Goal: Task Accomplishment & Management: Complete application form

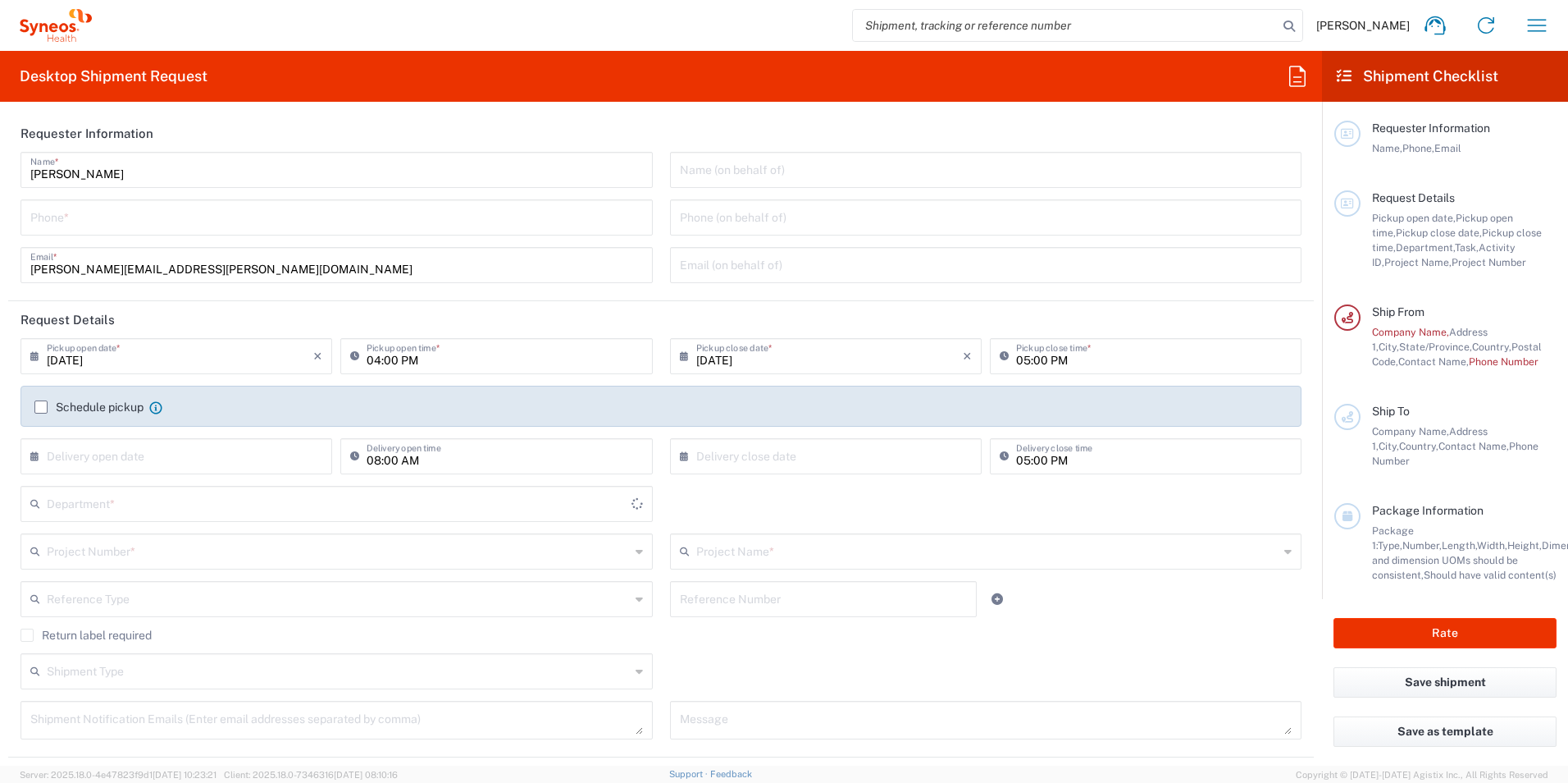
type input "3229"
type input "[US_STATE]"
type input "[GEOGRAPHIC_DATA]"
type input "Syneos Health, LLC-[GEOGRAPHIC_DATA] [GEOGRAPHIC_DATA] [GEOGRAPHIC_DATA]"
click at [146, 216] on input "tel" at bounding box center [336, 215] width 613 height 29
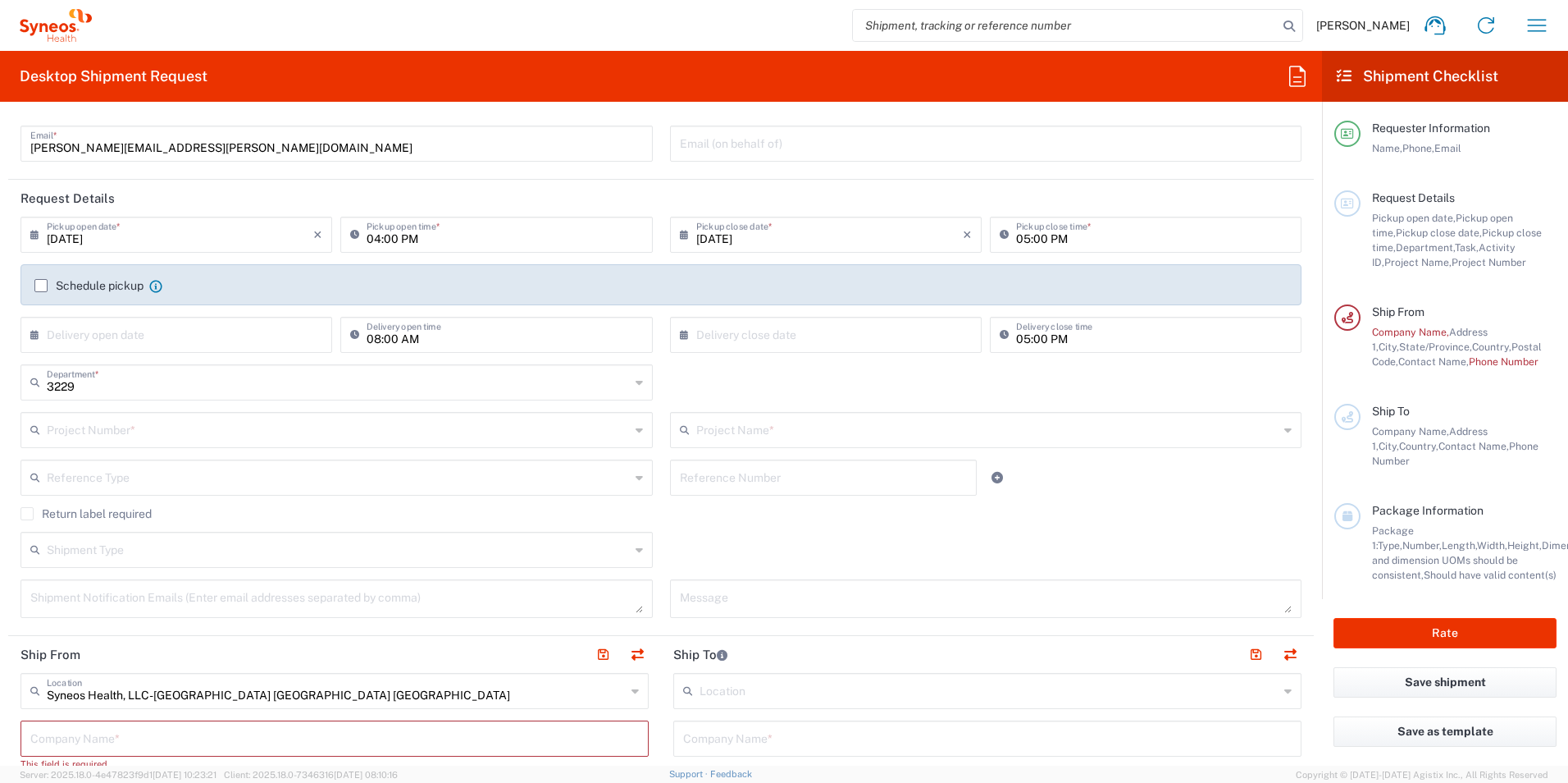
scroll to position [164, 0]
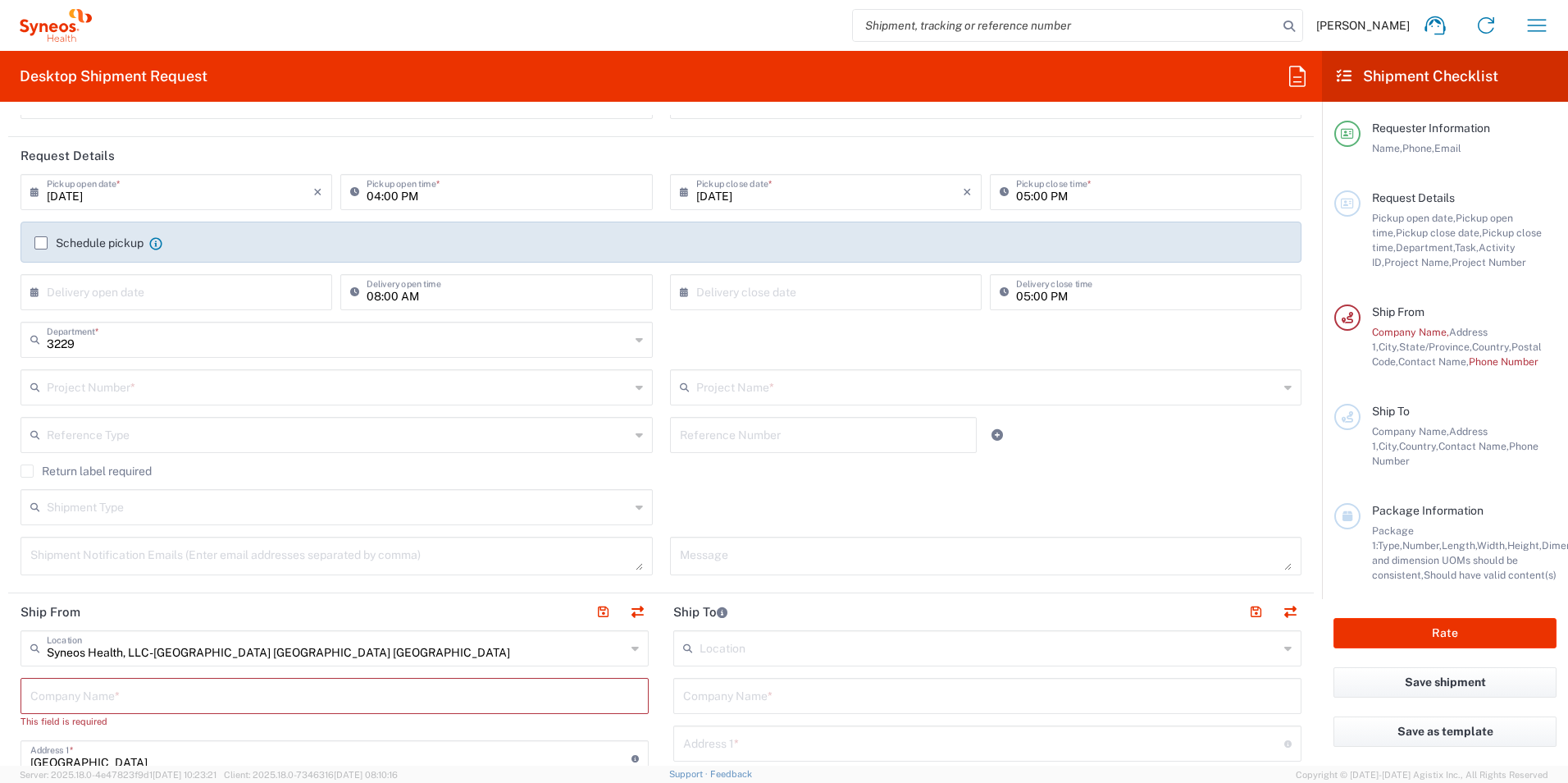
type input "4146768606"
click at [235, 188] on input "[DATE]" at bounding box center [180, 190] width 266 height 29
click at [182, 267] on span "3" at bounding box center [179, 271] width 25 height 23
type input "[DATE]"
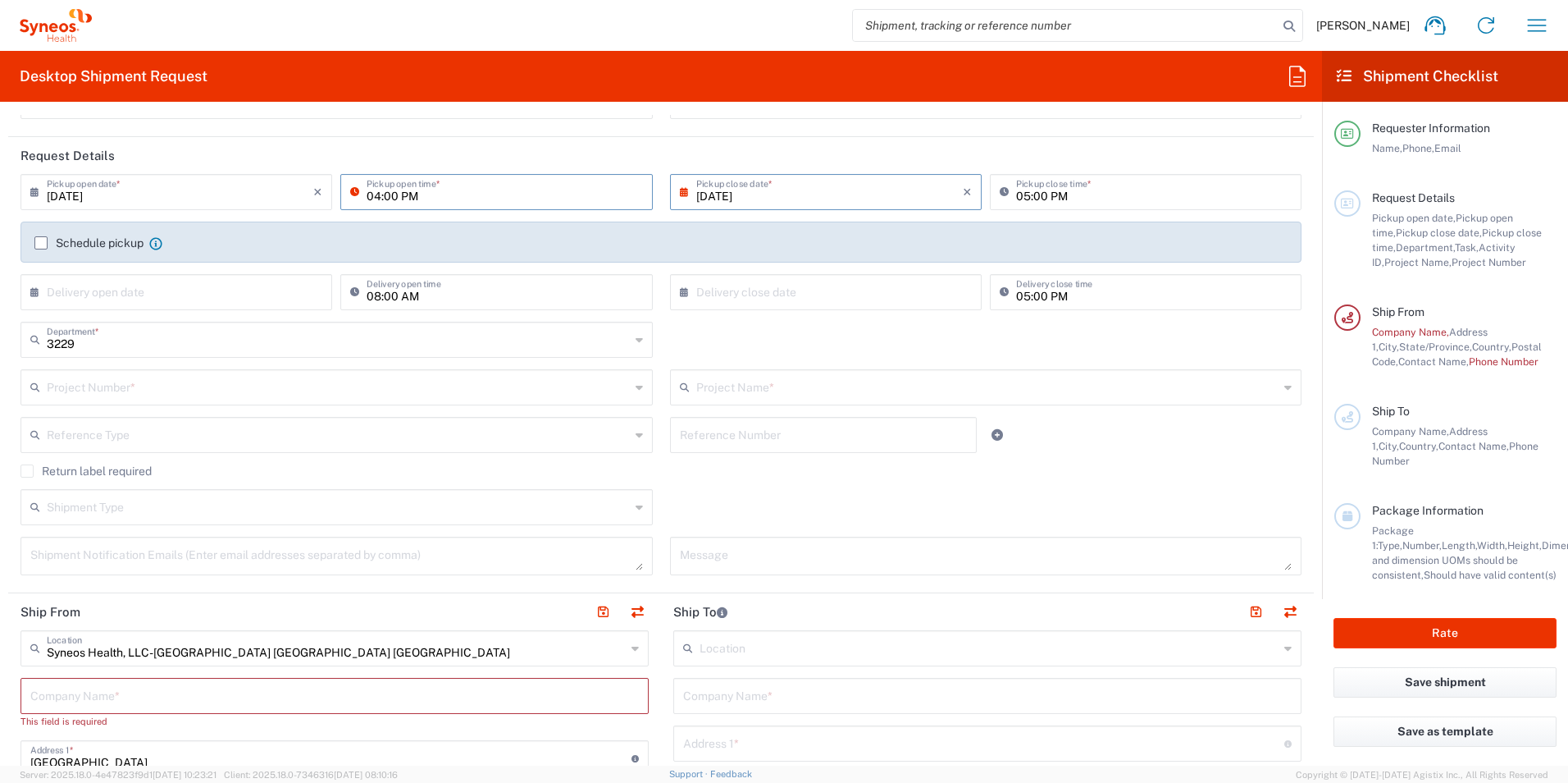
click at [505, 194] on input "04:00 PM" at bounding box center [504, 190] width 275 height 29
click at [492, 194] on input "04:00 PM" at bounding box center [504, 190] width 275 height 29
click at [516, 197] on input "04:00 PM" at bounding box center [504, 190] width 275 height 29
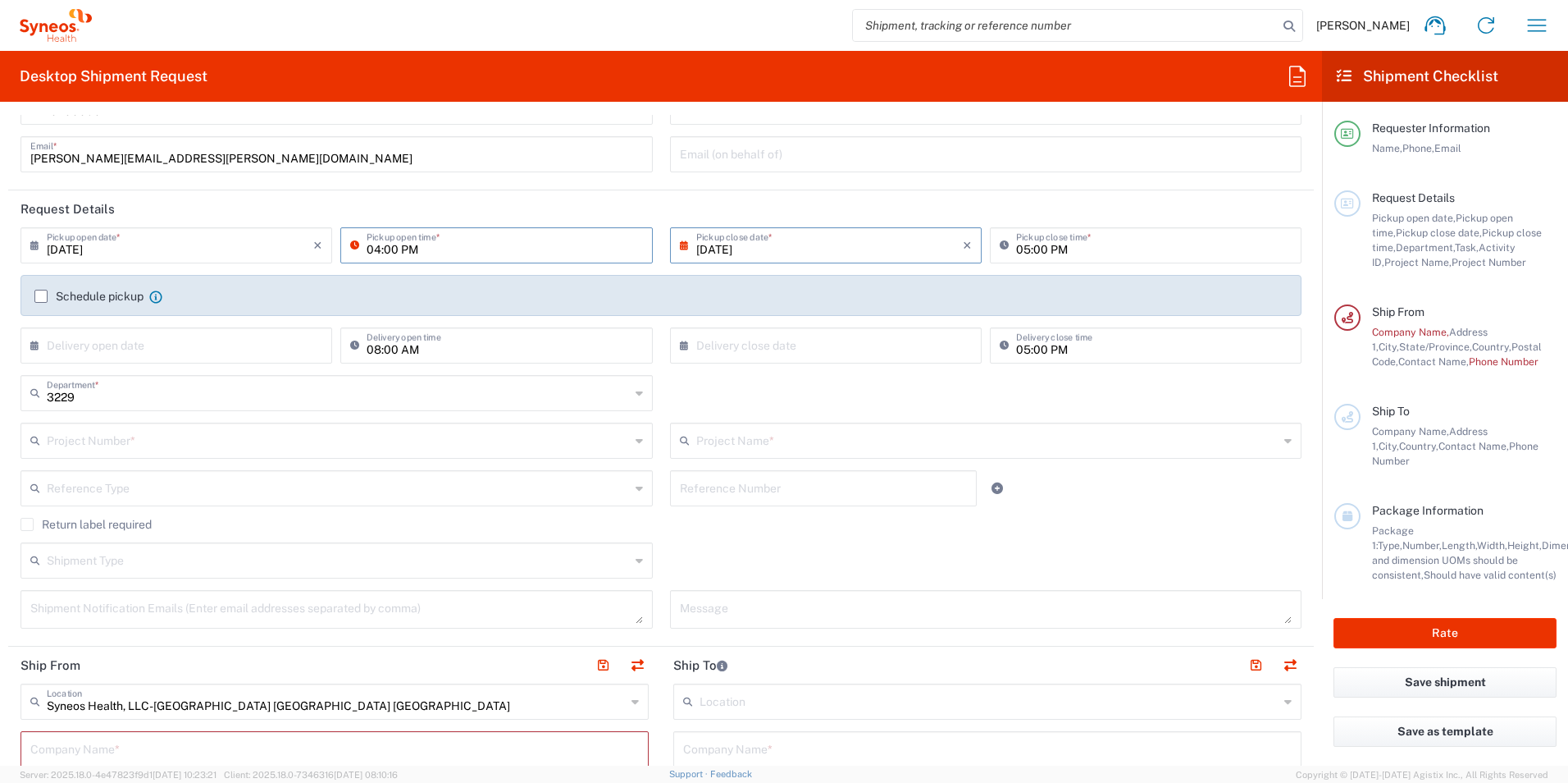
scroll to position [82, 0]
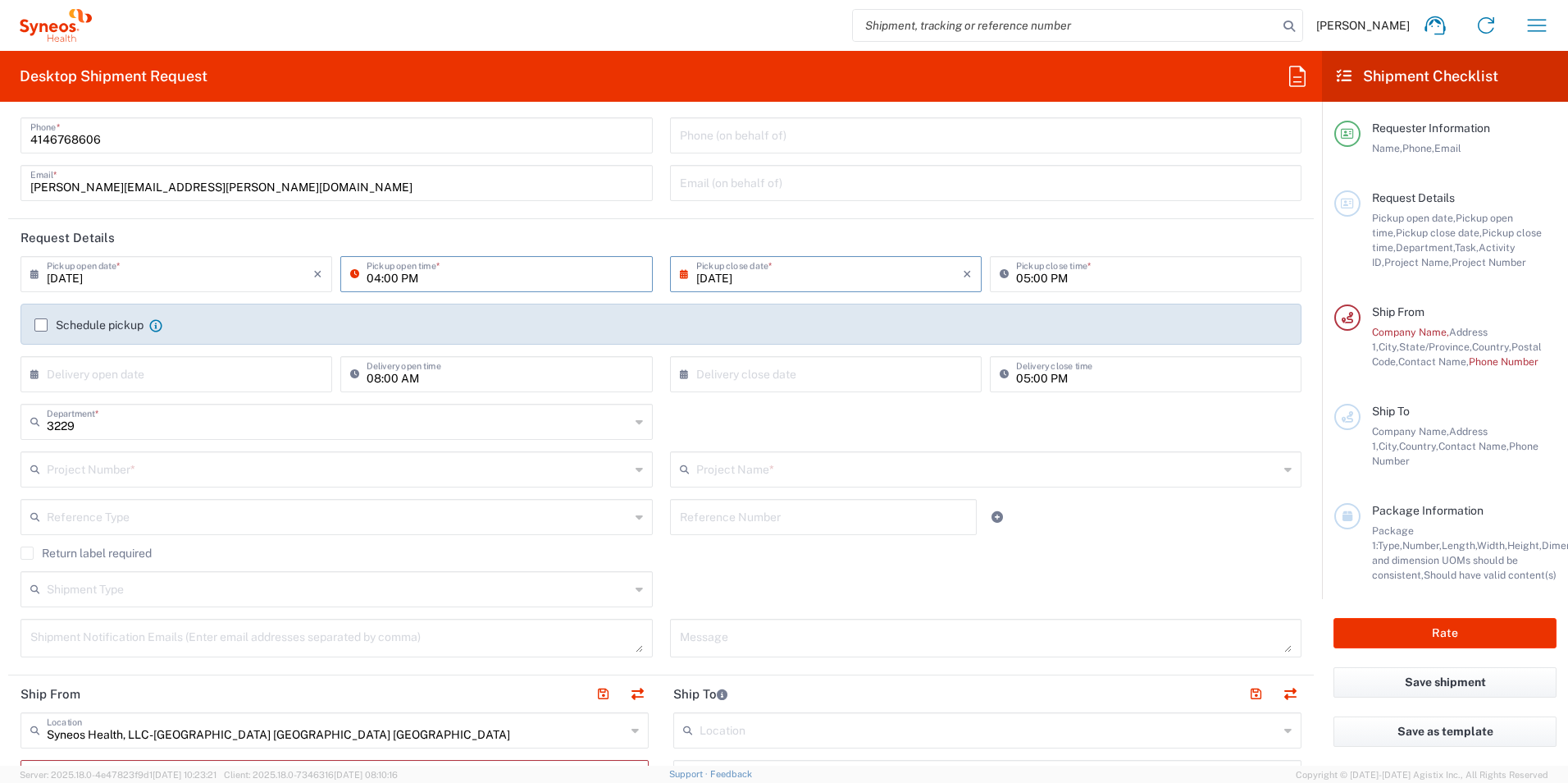
click at [376, 277] on input "04:00 PM" at bounding box center [504, 272] width 275 height 29
type input "03:00 PM"
click at [224, 320] on agx-checkbox-control "Schedule pickup When scheduling a pickup please be sure to meet the following c…" at bounding box center [661, 325] width 1253 height 15
click at [41, 326] on label "Schedule pickup" at bounding box center [89, 325] width 109 height 13
click at [41, 325] on input "Schedule pickup" at bounding box center [41, 325] width 0 height 0
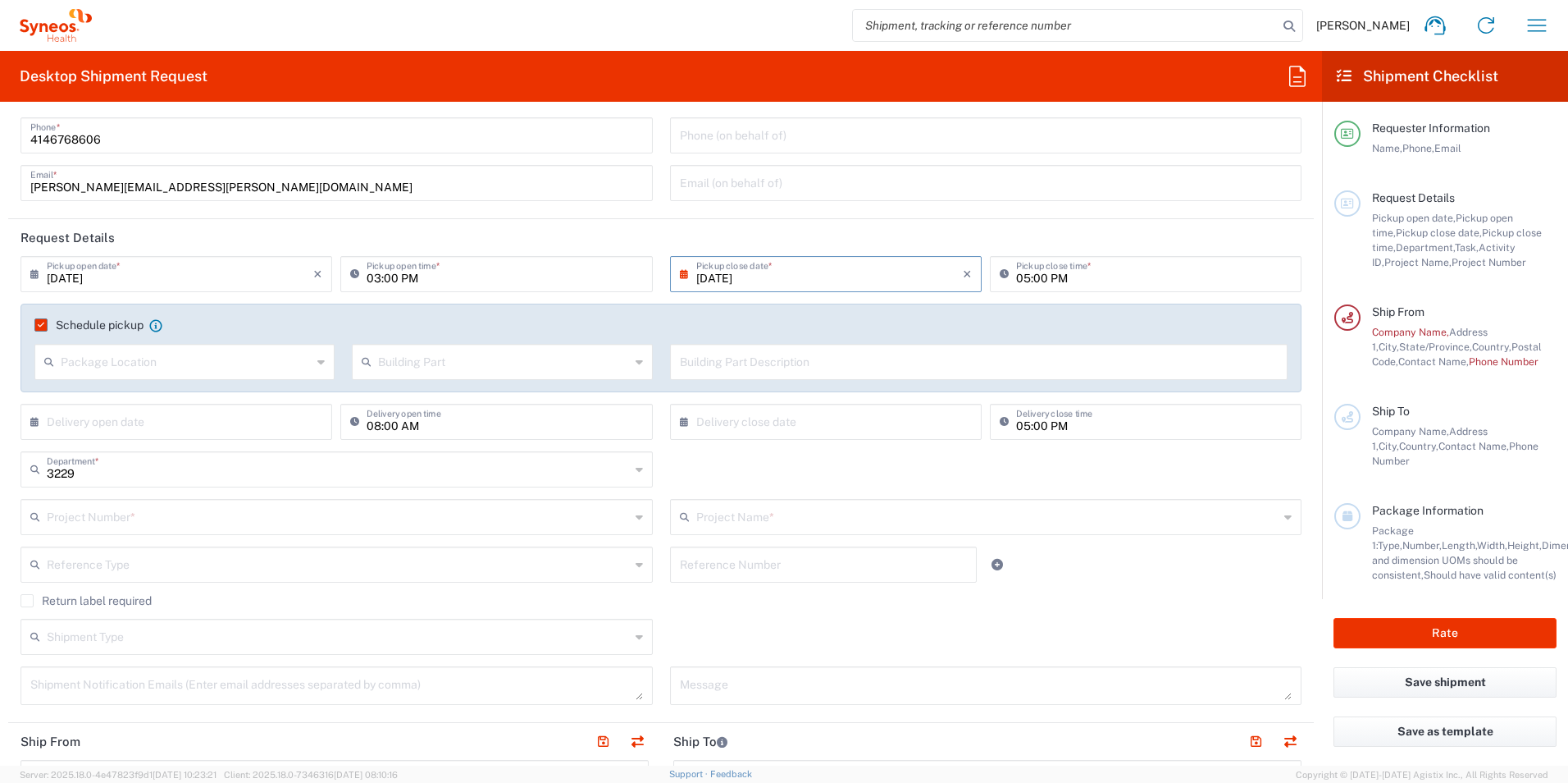
click at [41, 321] on label "Schedule pickup" at bounding box center [89, 325] width 109 height 13
click at [38, 325] on input "Schedule pickup" at bounding box center [38, 325] width 0 height 0
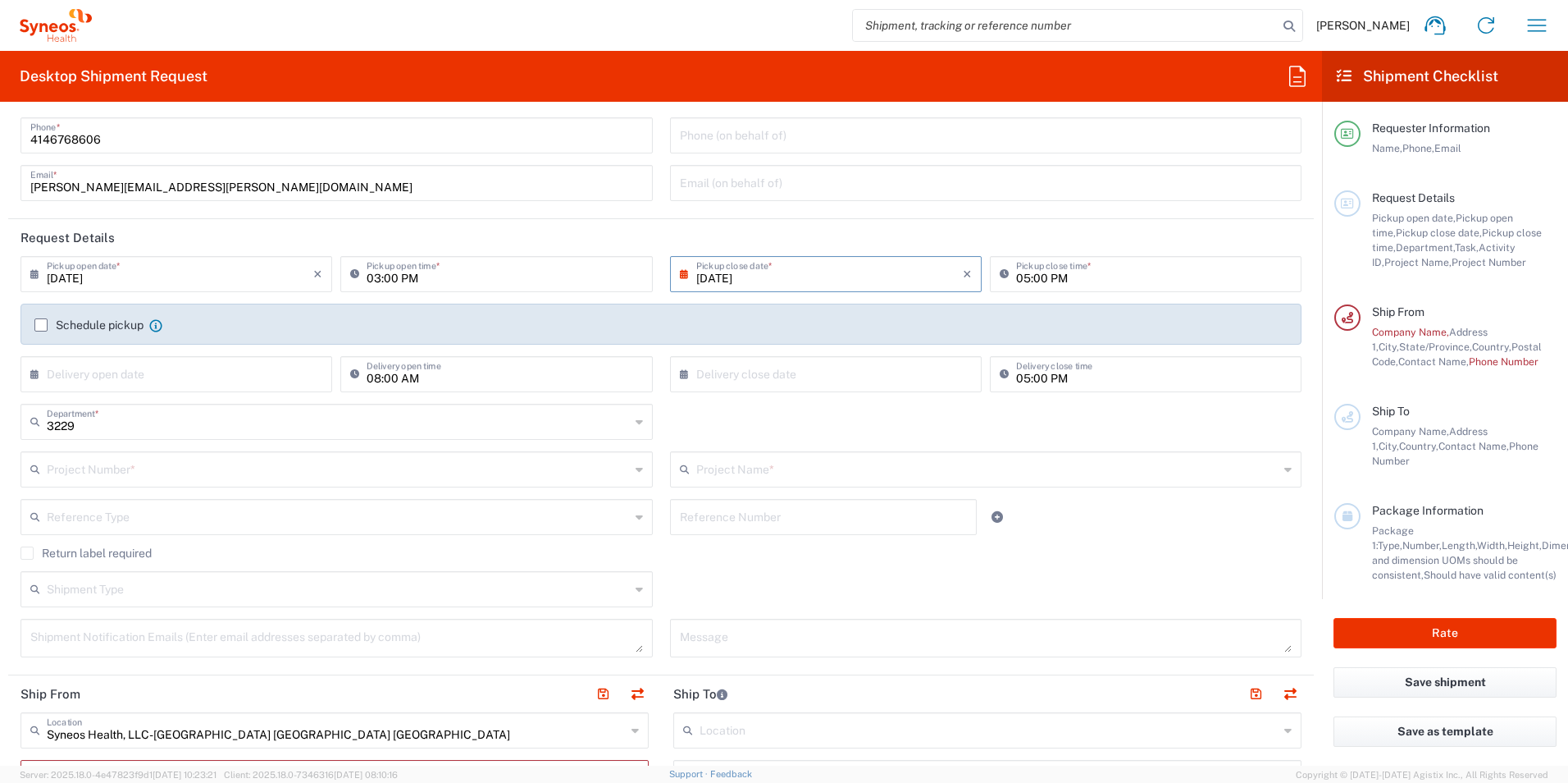
click at [155, 328] on icon at bounding box center [156, 326] width 13 height 13
click at [45, 327] on label "Schedule pickup" at bounding box center [89, 325] width 109 height 13
click at [41, 325] on input "Schedule pickup" at bounding box center [41, 325] width 0 height 0
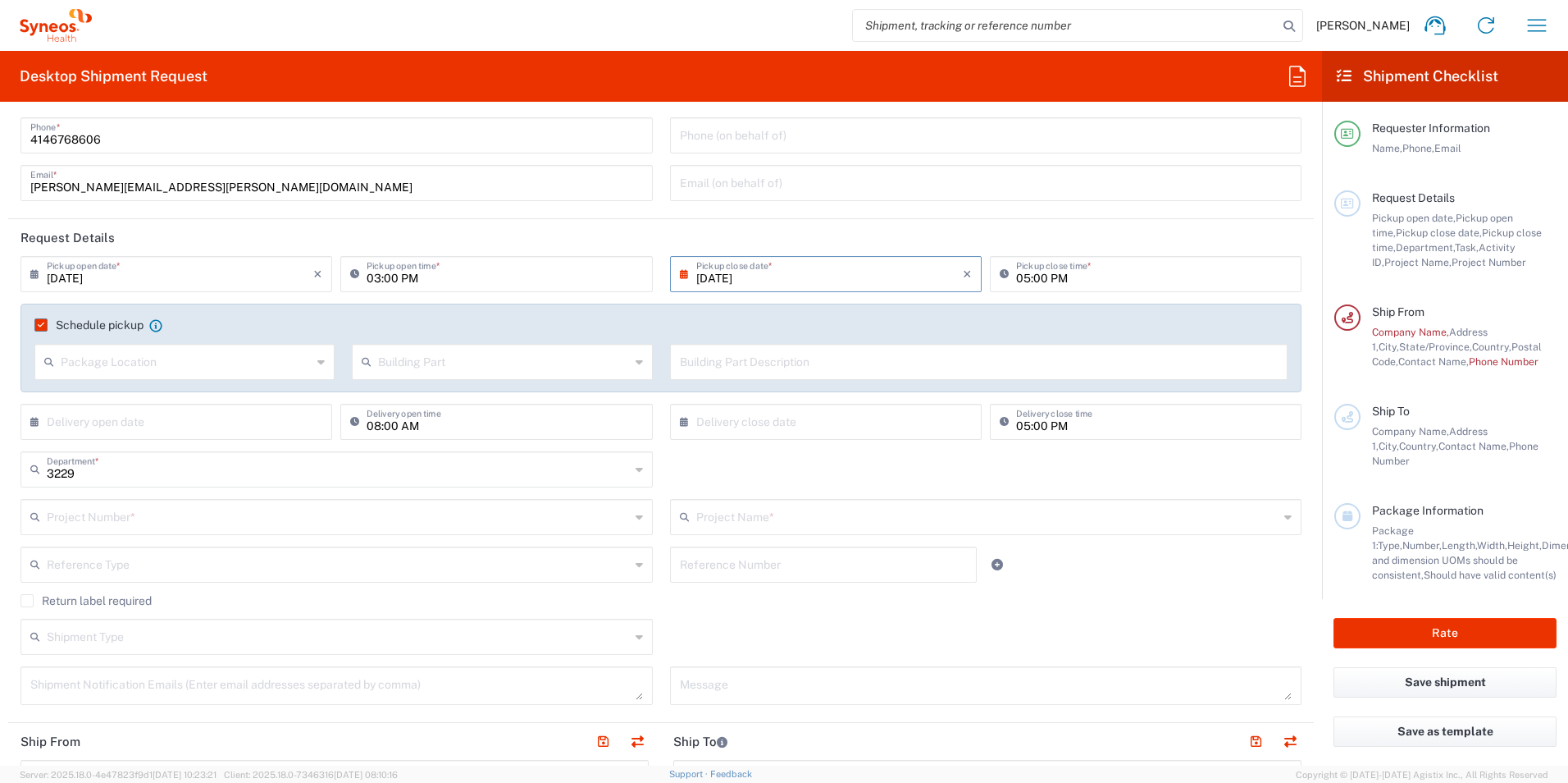
click at [224, 355] on input "text" at bounding box center [186, 360] width 251 height 29
drag, startPoint x: 271, startPoint y: 321, endPoint x: 204, endPoint y: 322, distance: 67.0
click at [269, 321] on agx-checkbox-control "Schedule pickup When scheduling a pickup please be sure to meet the following c…" at bounding box center [661, 325] width 1253 height 15
drag, startPoint x: 35, startPoint y: 321, endPoint x: 49, endPoint y: 323, distance: 14.1
click at [36, 322] on label "Schedule pickup" at bounding box center [89, 325] width 109 height 13
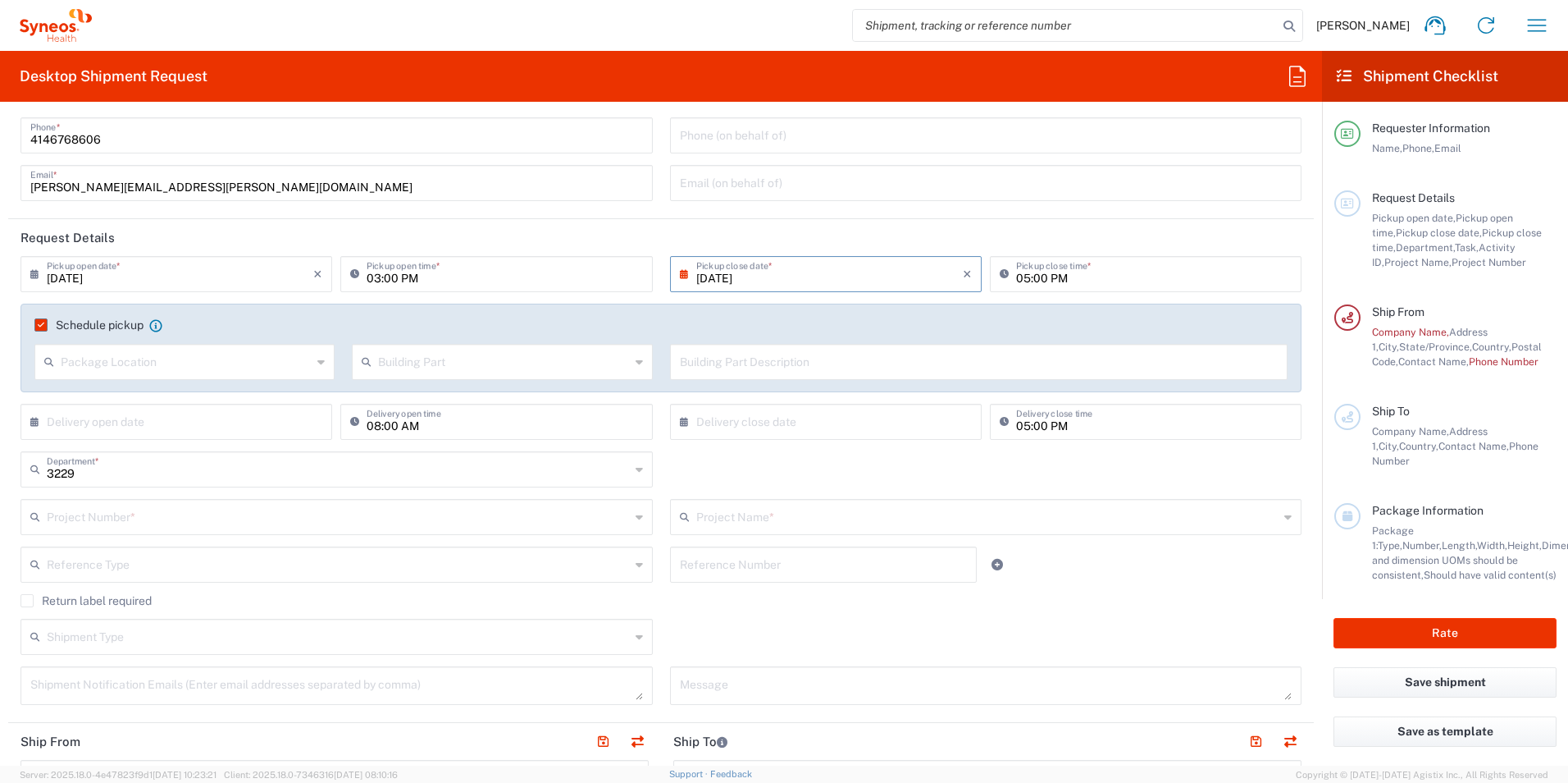
click at [38, 325] on input "Schedule pickup" at bounding box center [38, 325] width 0 height 0
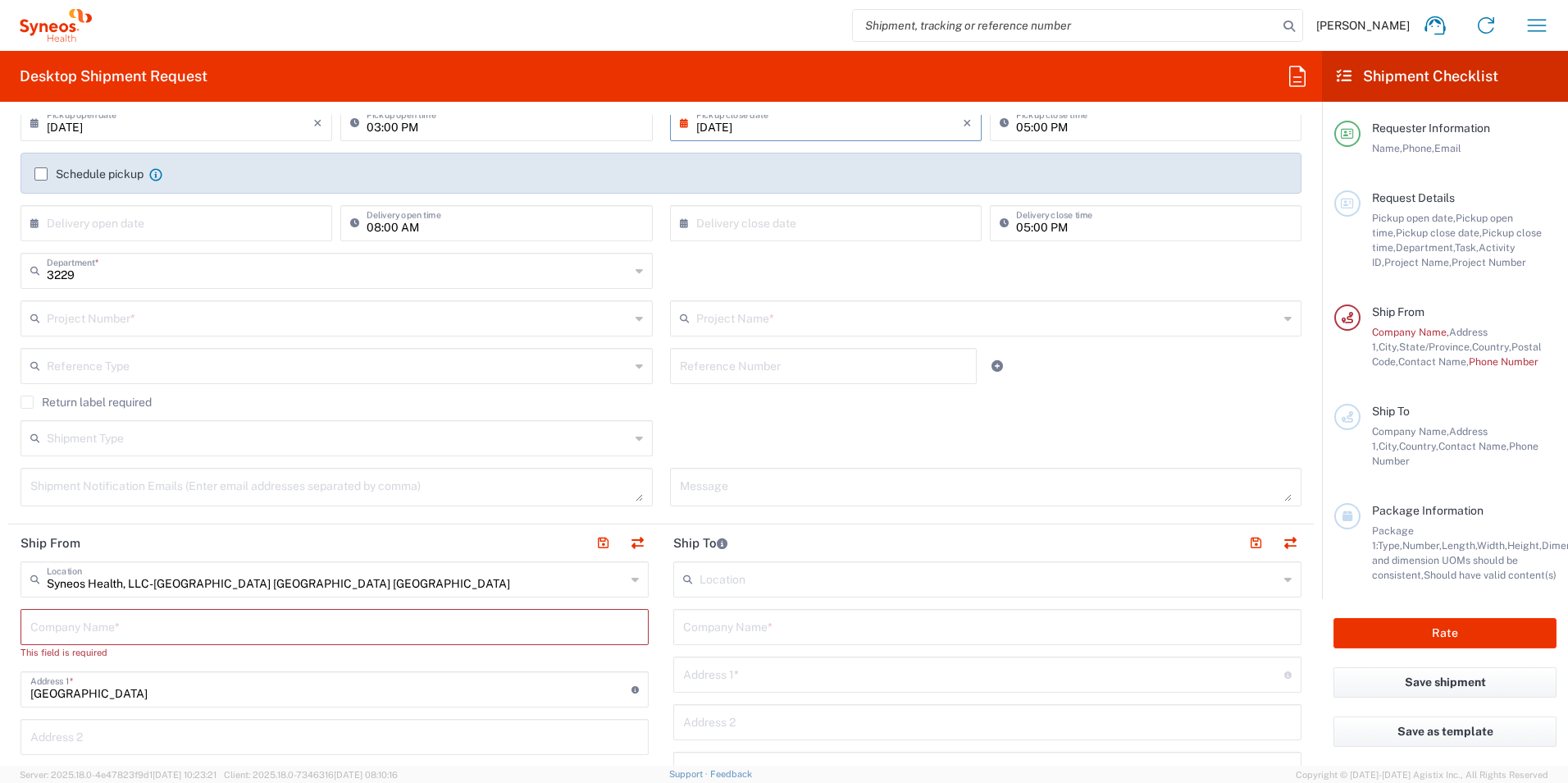
scroll to position [246, 0]
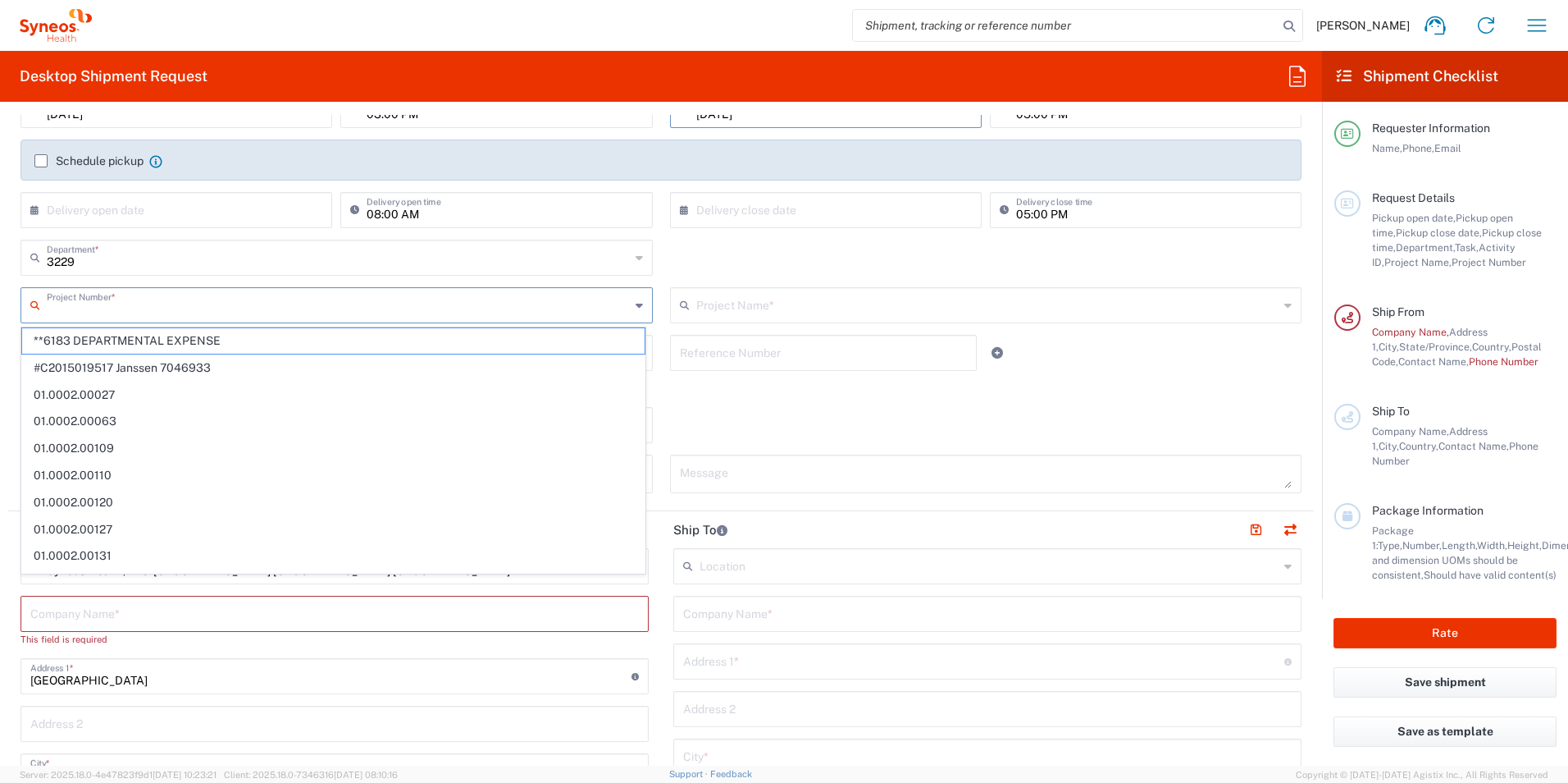
click at [164, 305] on input "text" at bounding box center [338, 303] width 583 height 29
click at [166, 338] on span "**6183 DEPARTMENTAL EXPENSE" at bounding box center [333, 341] width 622 height 25
type input "**6183 DEPARTMENTAL EXPENSE"
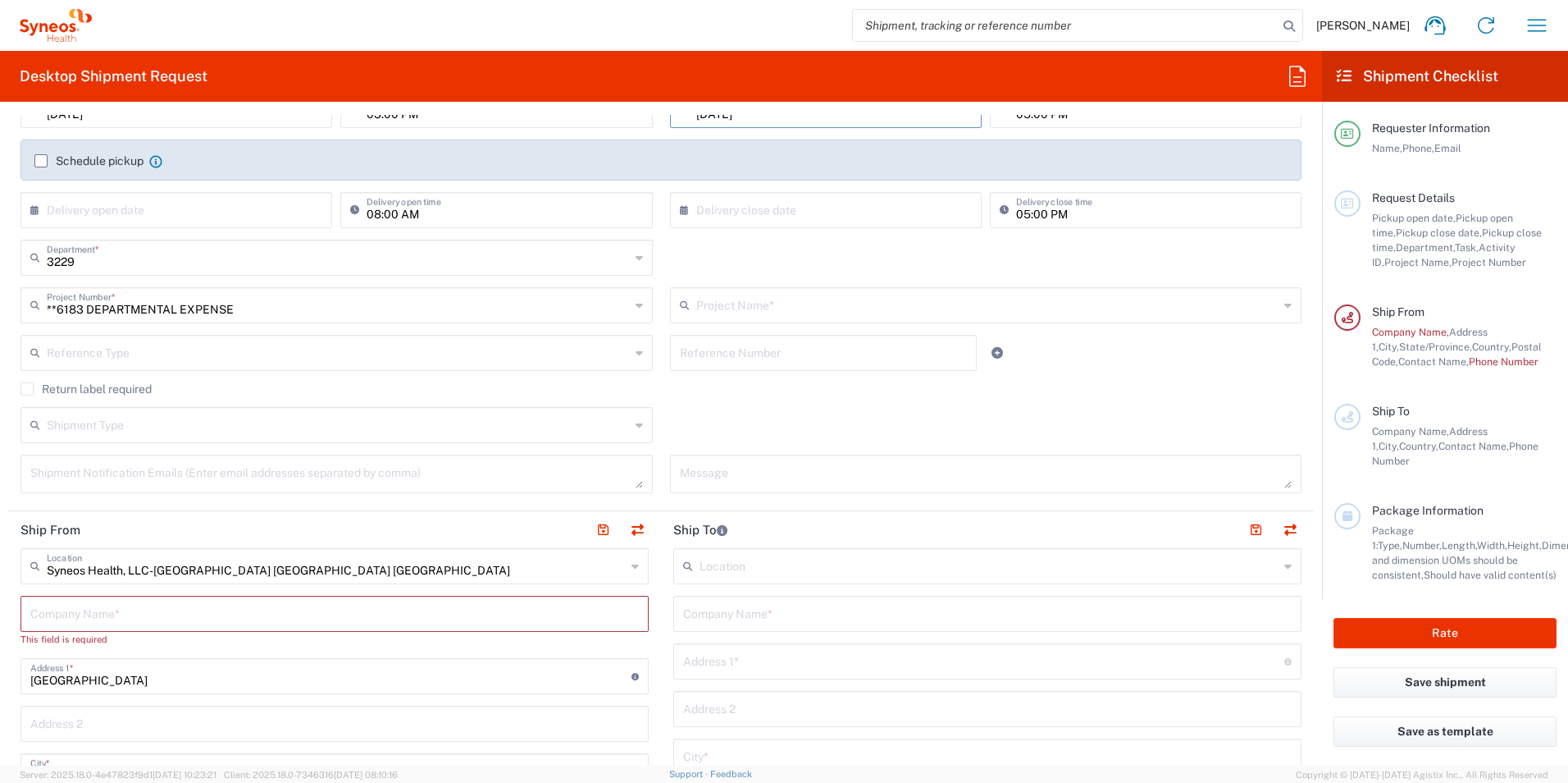
type input "6183"
click at [826, 296] on input "text" at bounding box center [988, 303] width 583 height 29
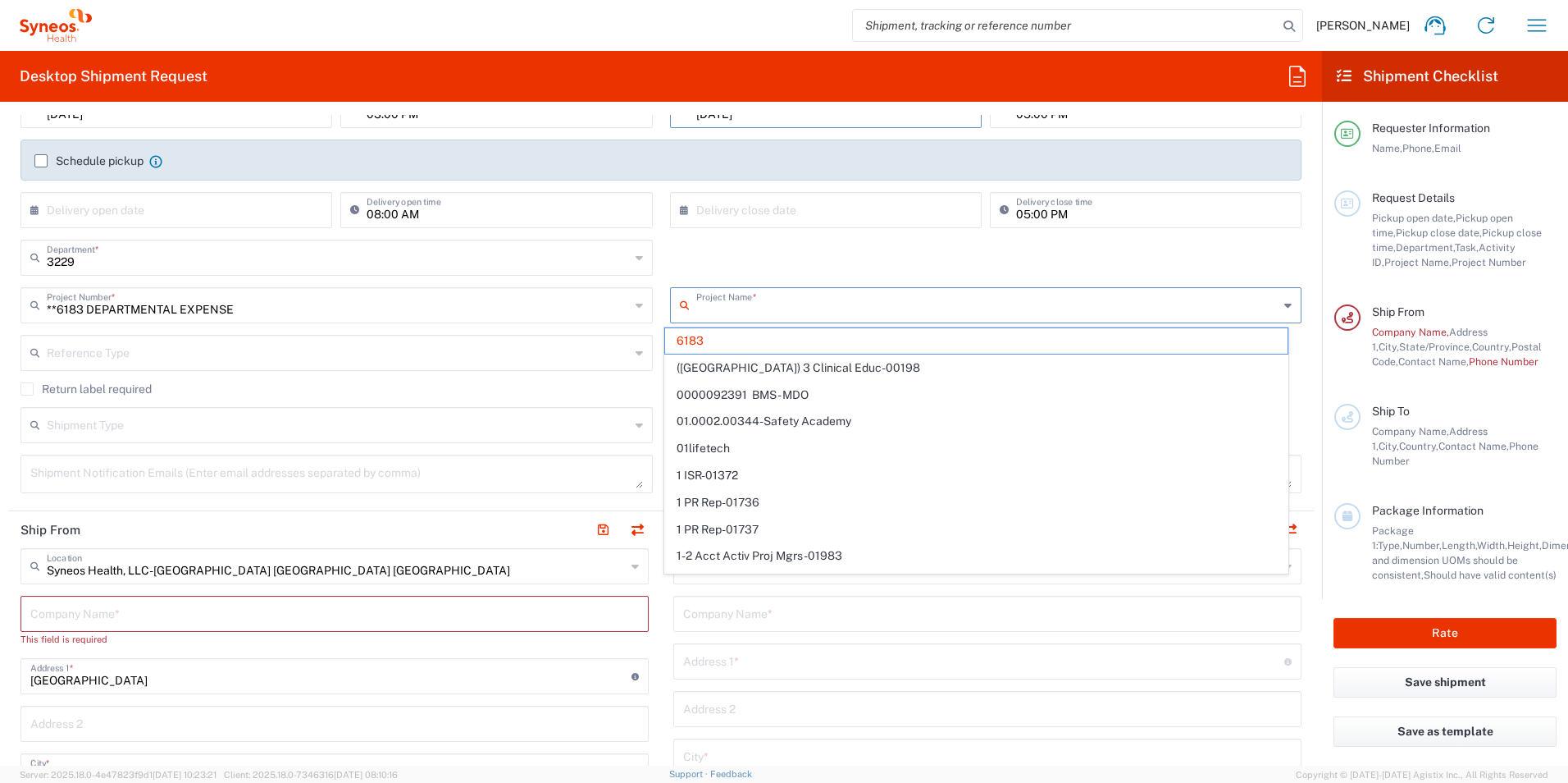
click at [682, 249] on div "3229 Department * 3229 3000 3100 3109 3110 3111 3112 3125 3130 3135 3136 3150 3…" at bounding box center [661, 263] width 1298 height 48
type input "6183"
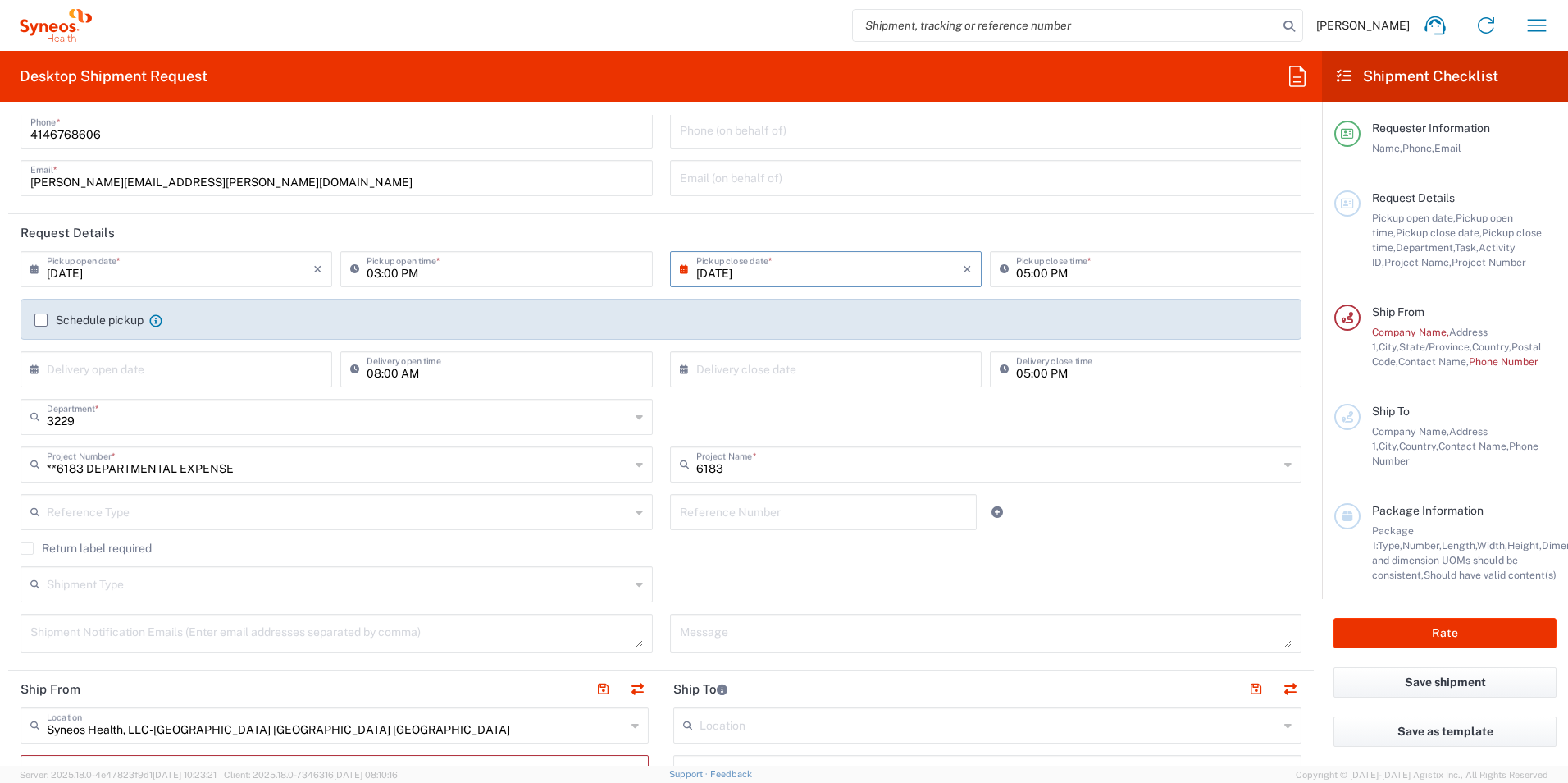
scroll to position [82, 0]
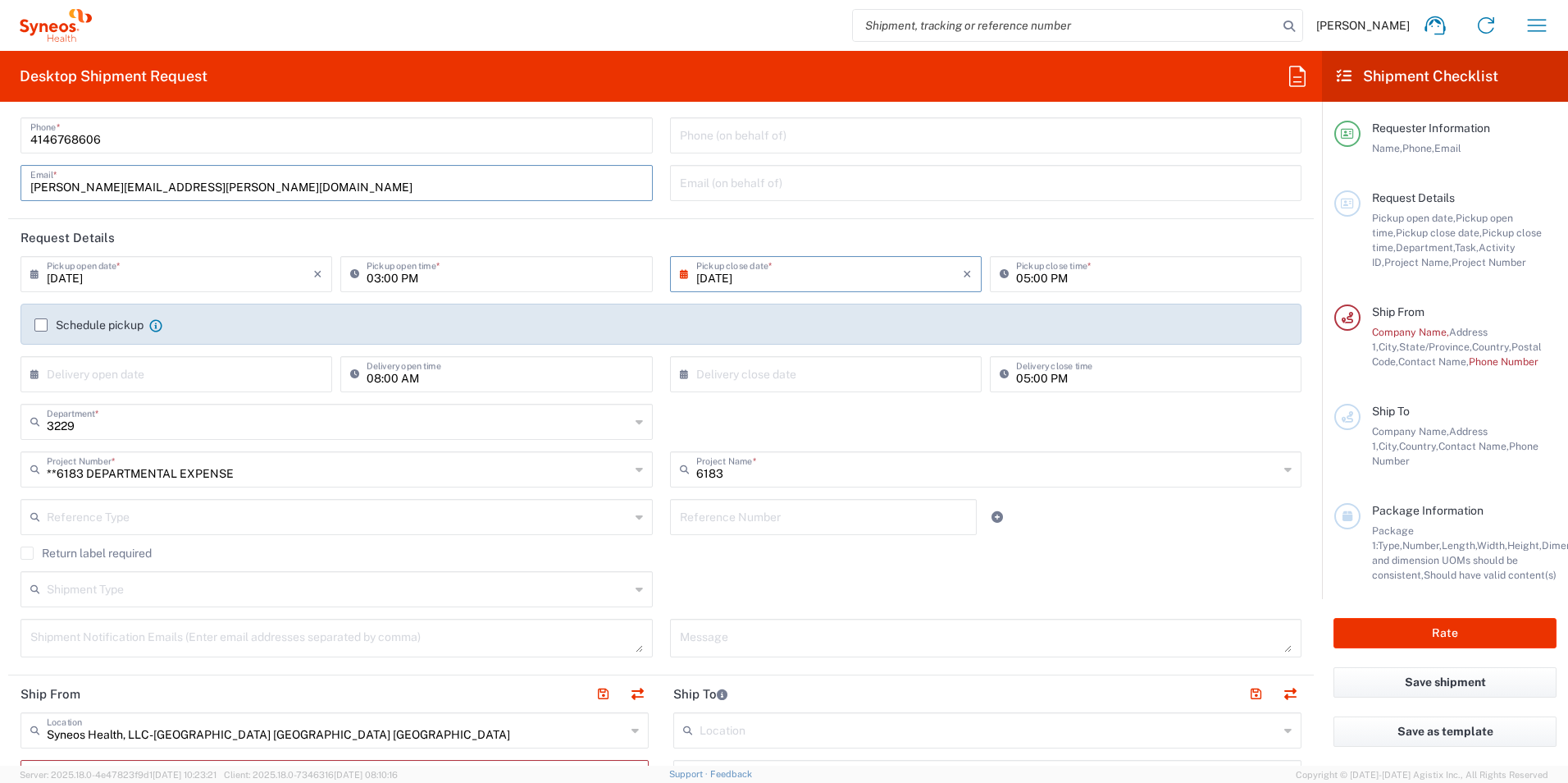
drag, startPoint x: 233, startPoint y: 179, endPoint x: 85, endPoint y: 185, distance: 148.1
click at [85, 185] on input "[PERSON_NAME][EMAIL_ADDRESS][PERSON_NAME][DOMAIN_NAME]" at bounding box center [336, 181] width 613 height 29
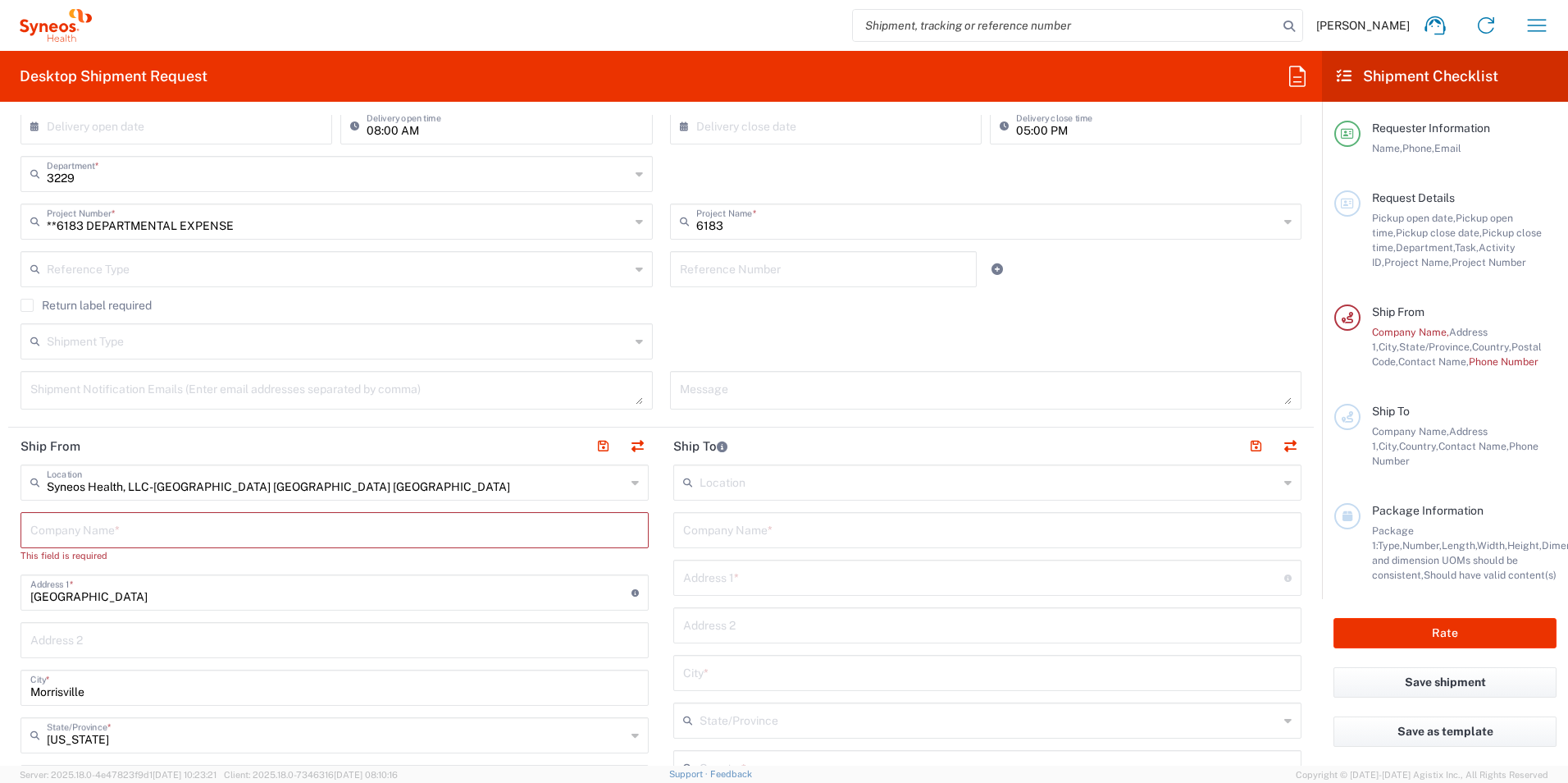
scroll to position [328, 0]
type input "[PERSON_NAME][EMAIL_ADDRESS][DOMAIN_NAME]"
click at [35, 306] on label "Return label required" at bounding box center [86, 307] width 132 height 13
click at [27, 307] on input "Return label required" at bounding box center [27, 307] width 0 height 0
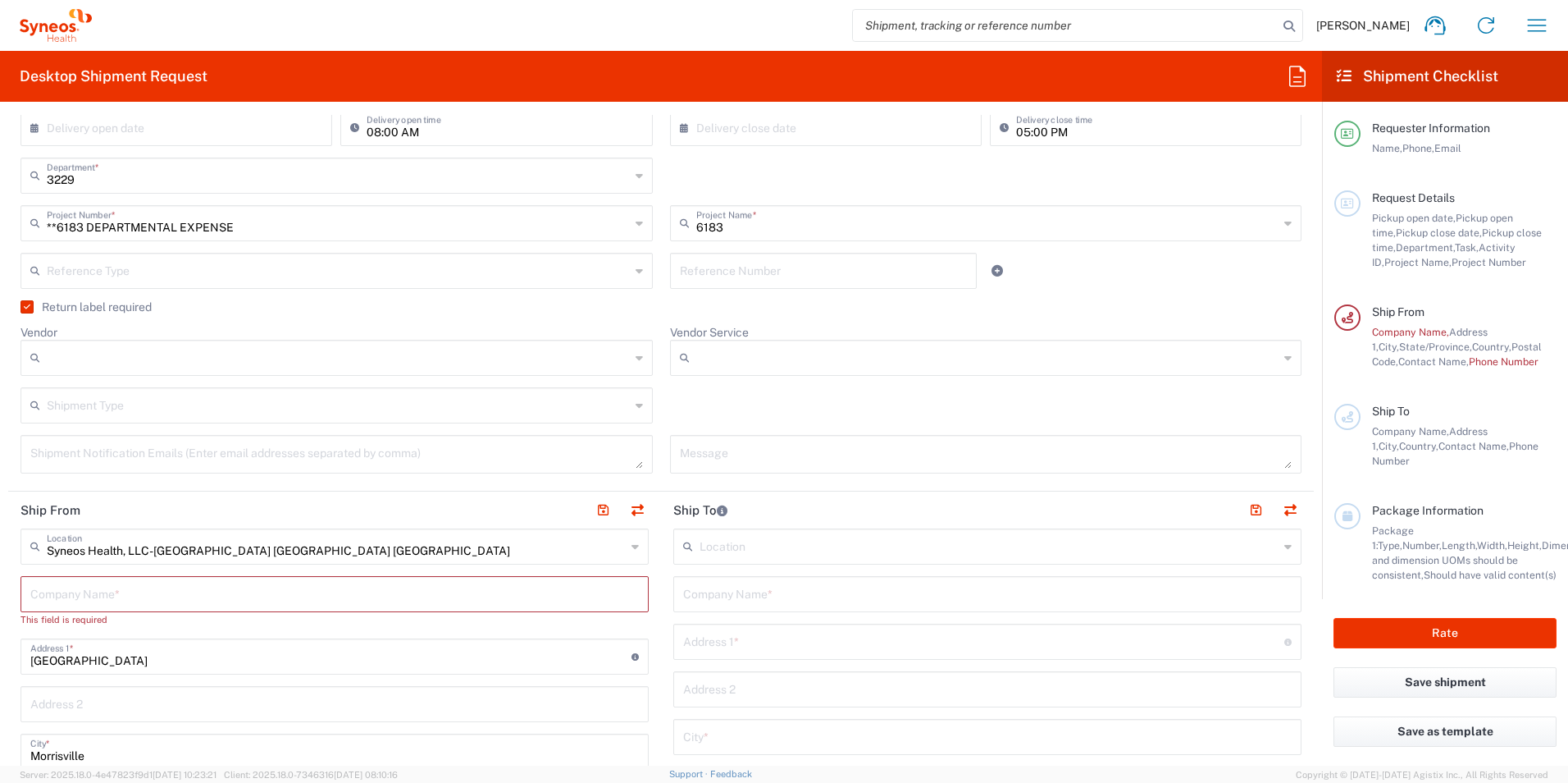
click at [248, 365] on input "Vendor" at bounding box center [338, 358] width 583 height 26
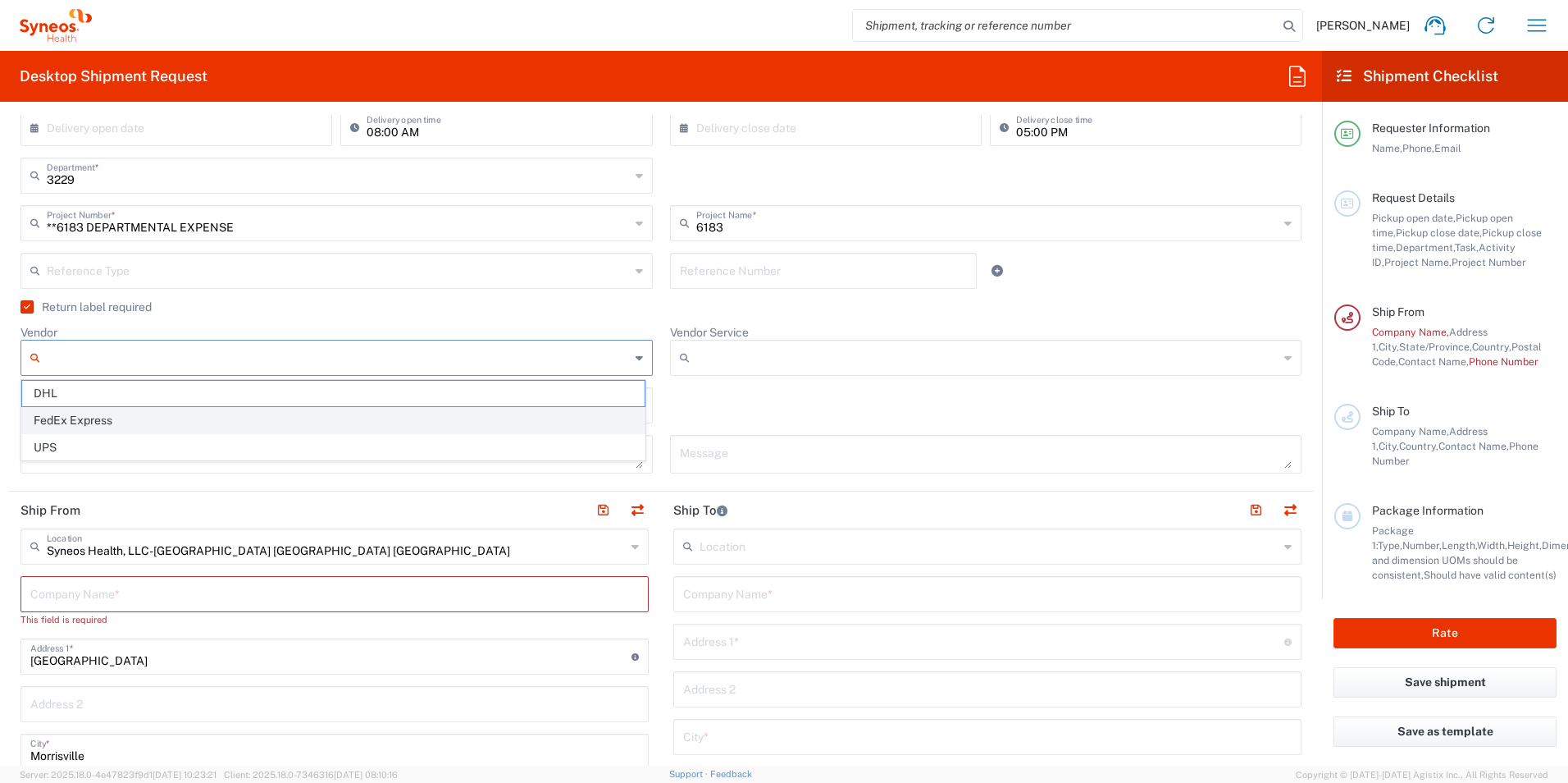
click at [182, 418] on span "FedEx Express" at bounding box center [333, 420] width 622 height 25
type input "FedEx Express"
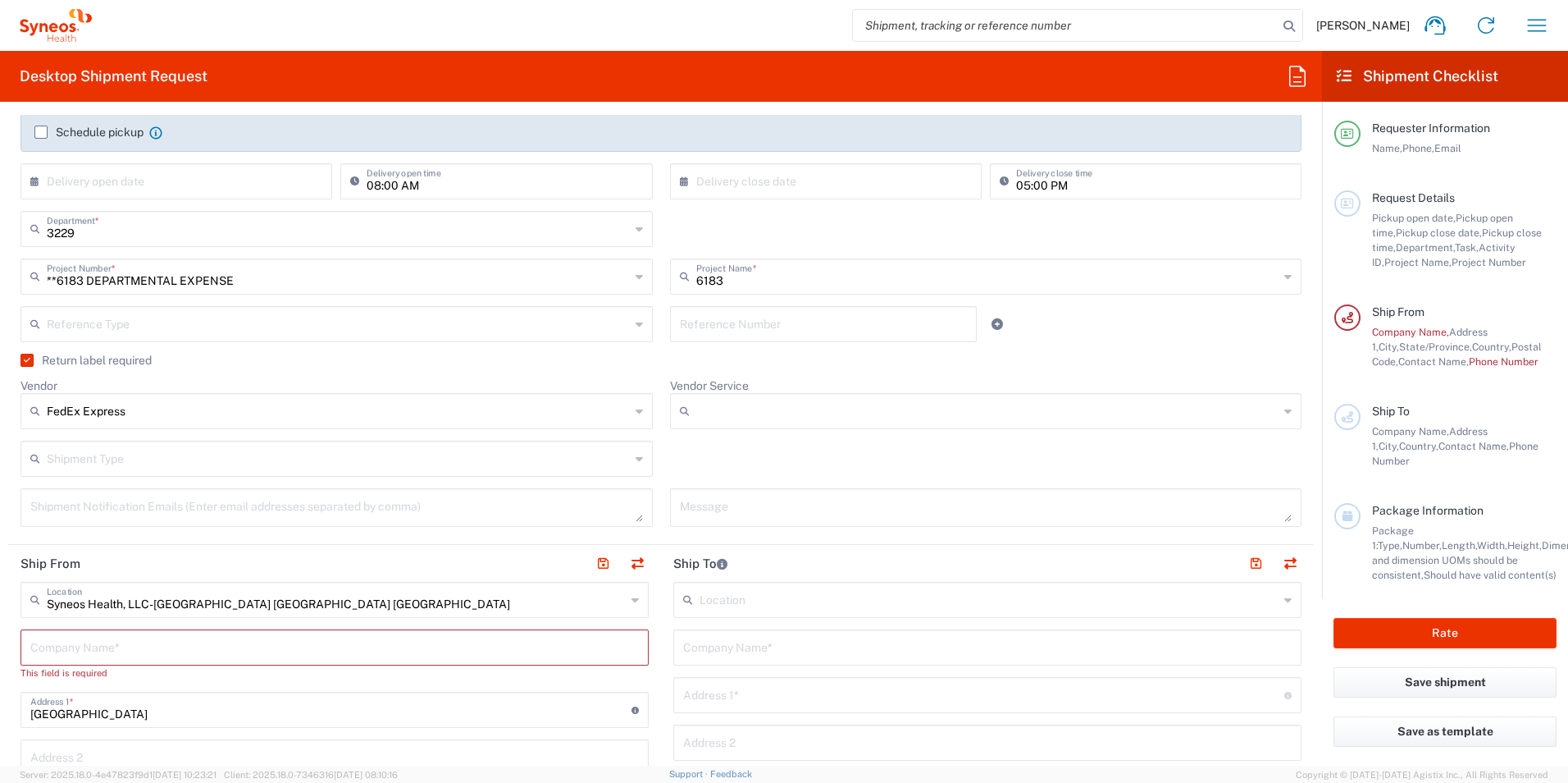
scroll to position [246, 0]
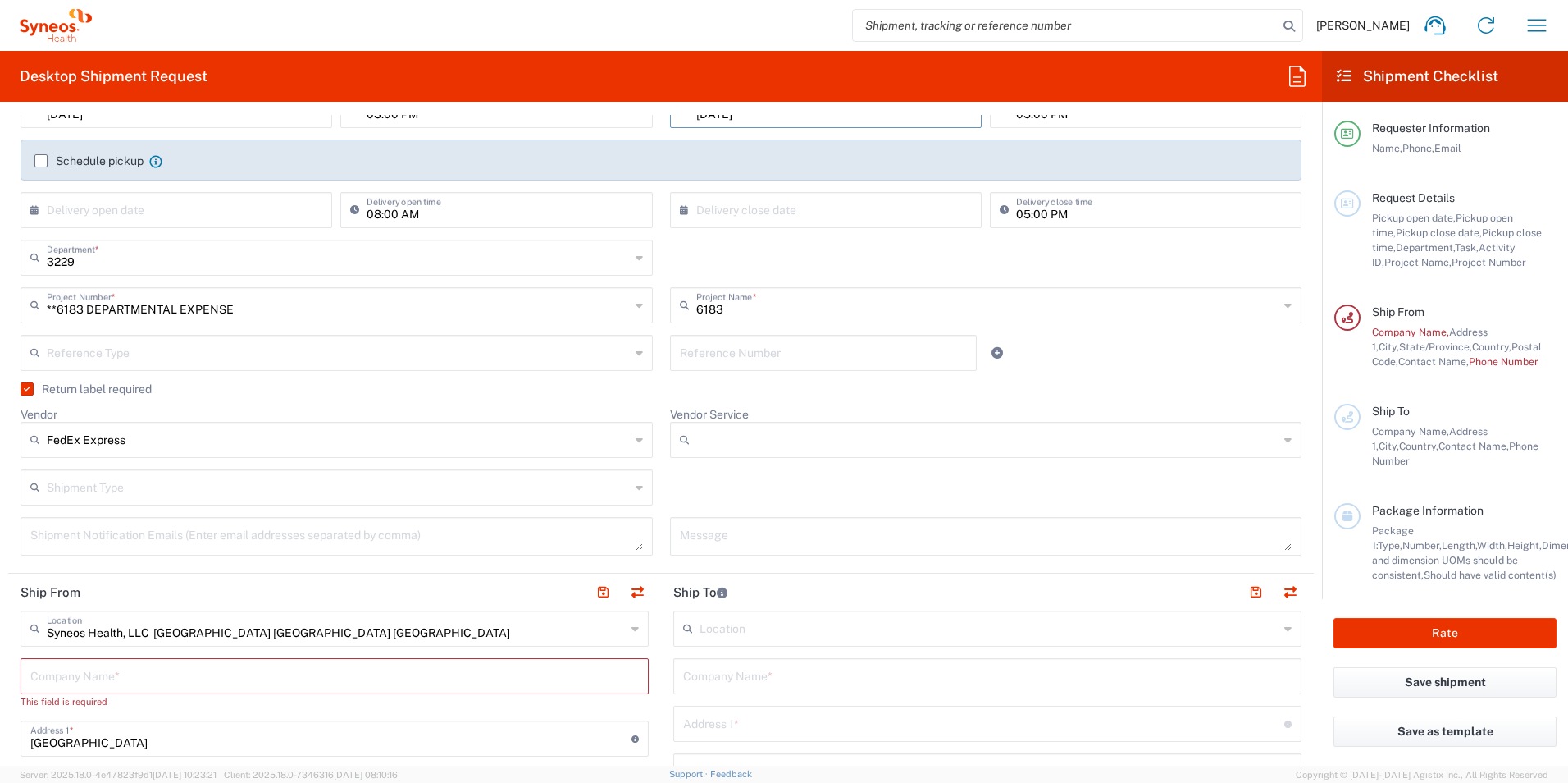
click at [765, 455] on div at bounding box center [986, 440] width 632 height 36
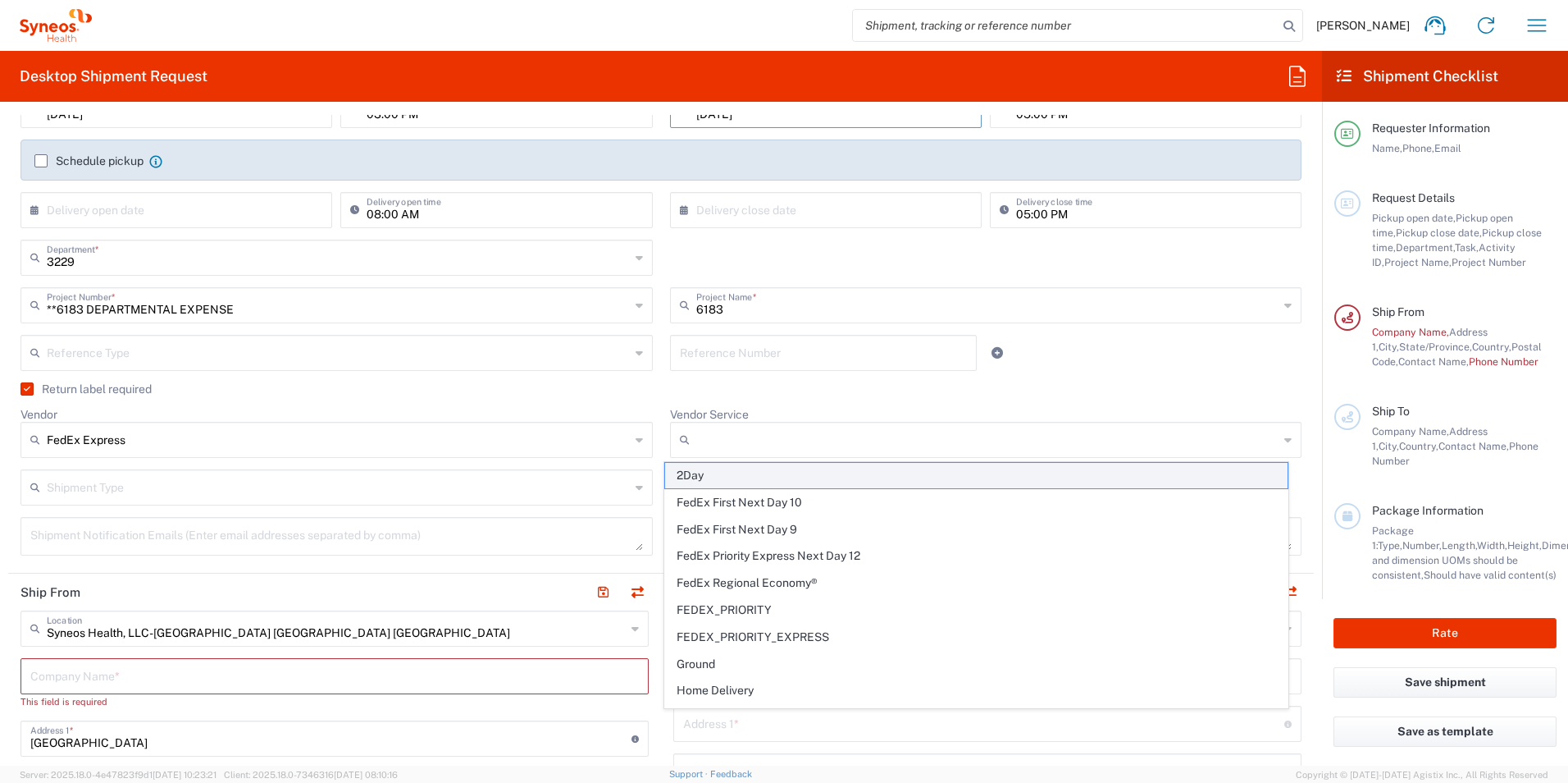
click at [815, 474] on span "2Day" at bounding box center [976, 475] width 622 height 25
type input "2Day"
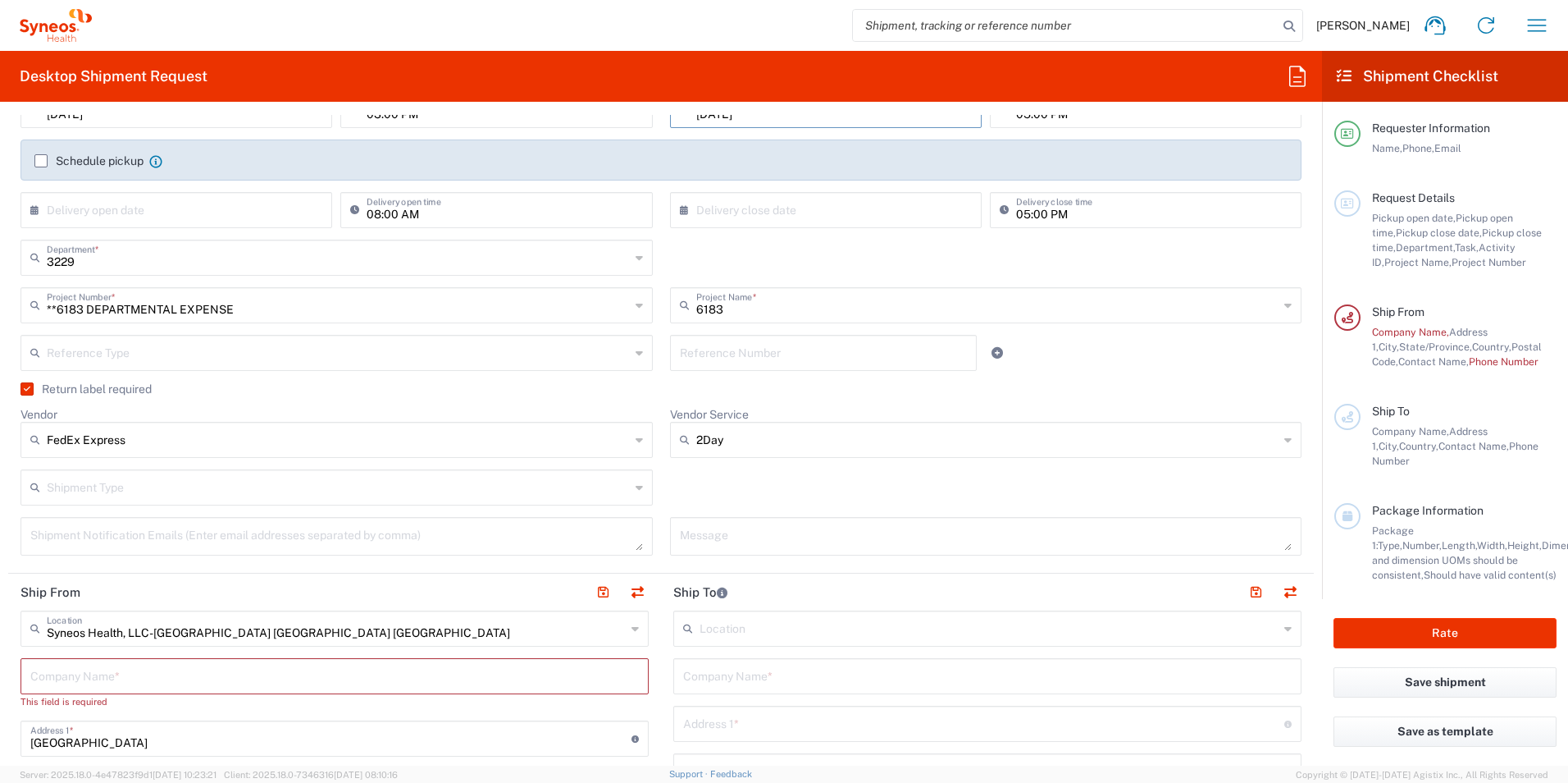
click at [261, 537] on textarea at bounding box center [336, 535] width 613 height 29
type textarea "[PERSON_NAME][EMAIL_ADDRESS][DOMAIN_NAME]"
click at [768, 534] on textarea at bounding box center [986, 535] width 613 height 29
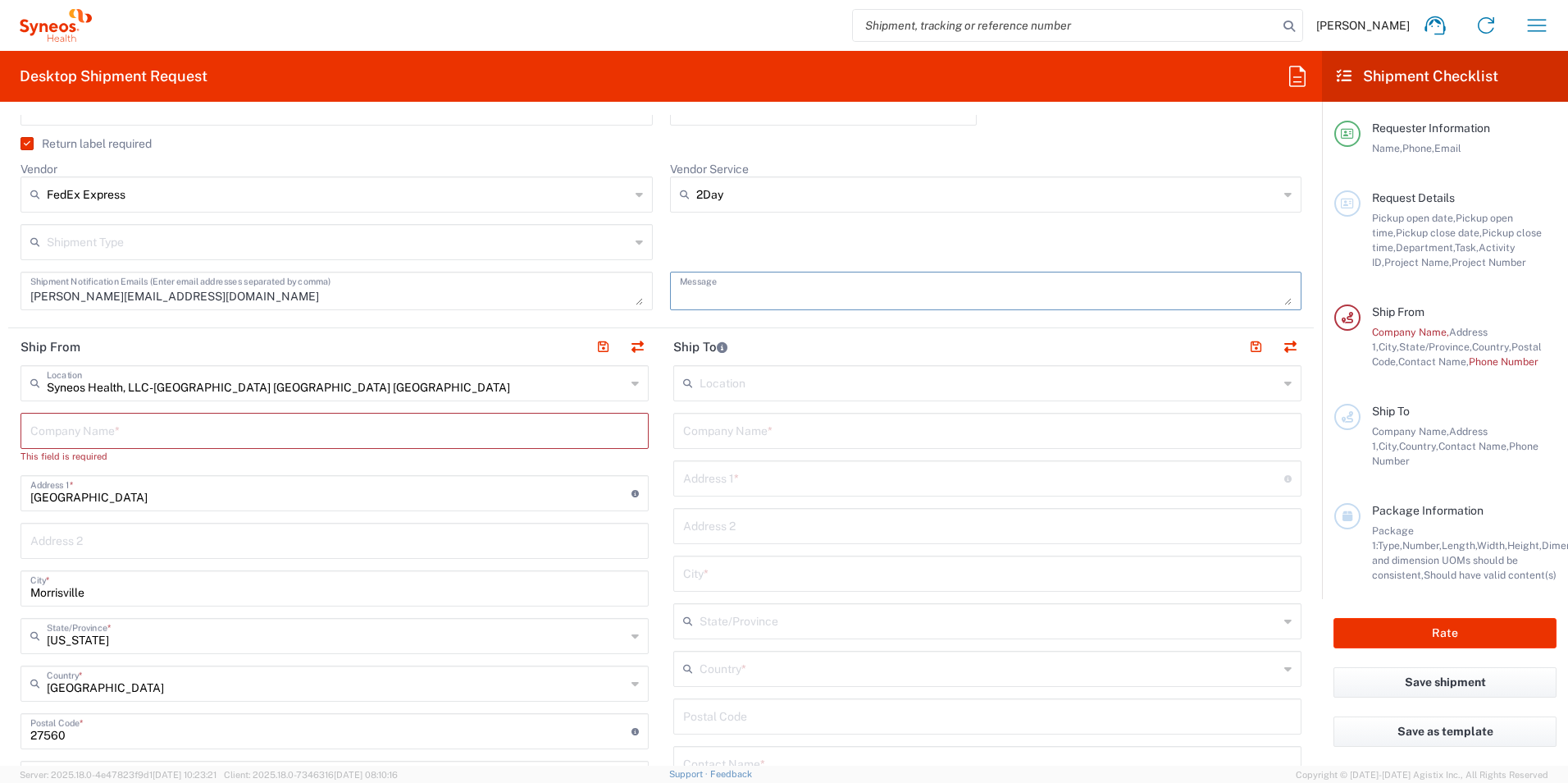
scroll to position [492, 0]
drag, startPoint x: 634, startPoint y: 340, endPoint x: 647, endPoint y: 354, distance: 19.1
click at [634, 341] on button "button" at bounding box center [637, 346] width 23 height 23
type input "Syneos Health, LLC-[GEOGRAPHIC_DATA] [GEOGRAPHIC_DATA] [GEOGRAPHIC_DATA]"
type input "[GEOGRAPHIC_DATA]"
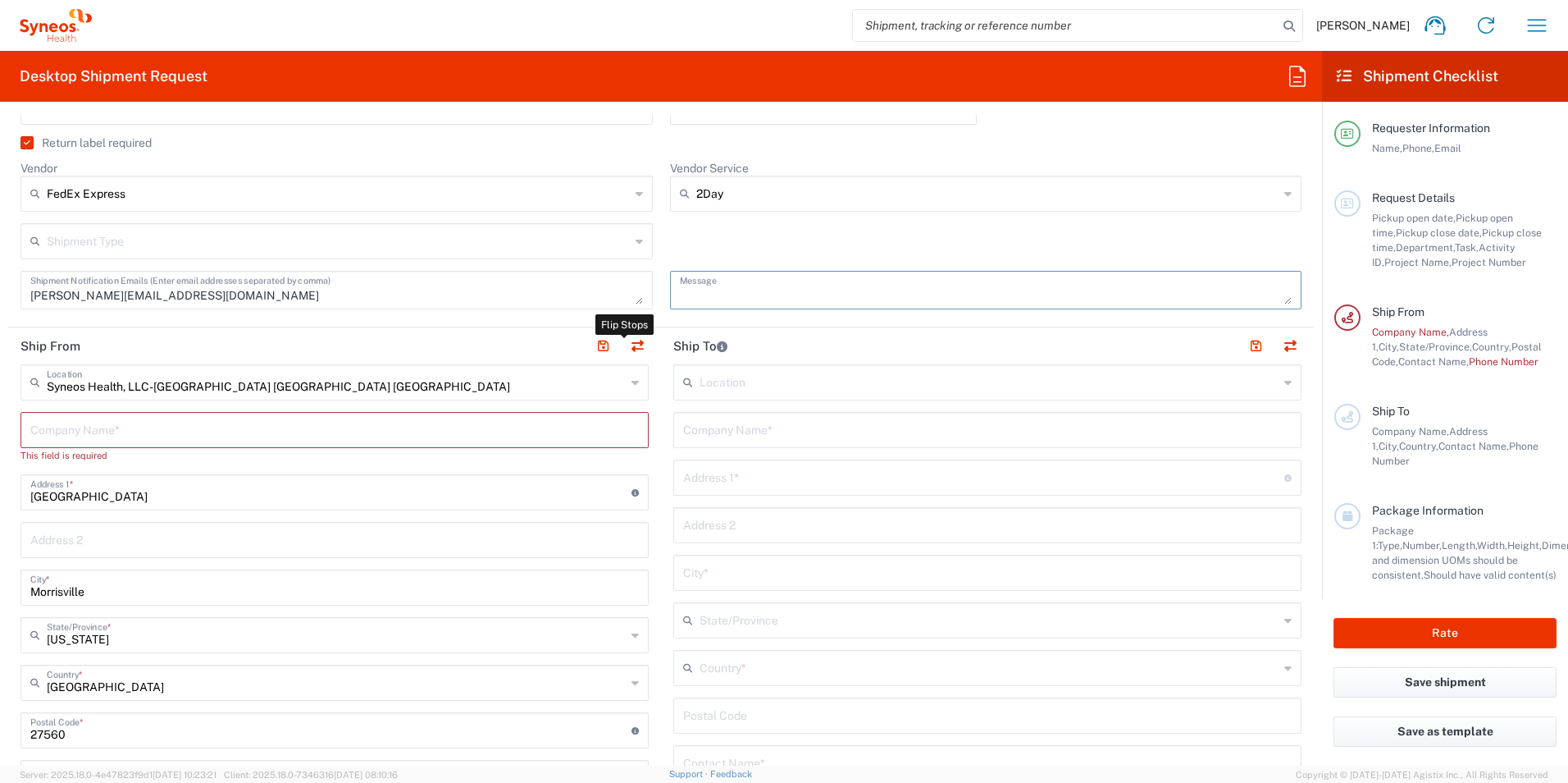
type input "Morrisville"
type input "[GEOGRAPHIC_DATA]"
type input "27560"
type input "[PERSON_NAME]"
type input "[PERSON_NAME][EMAIL_ADDRESS][PERSON_NAME][DOMAIN_NAME]"
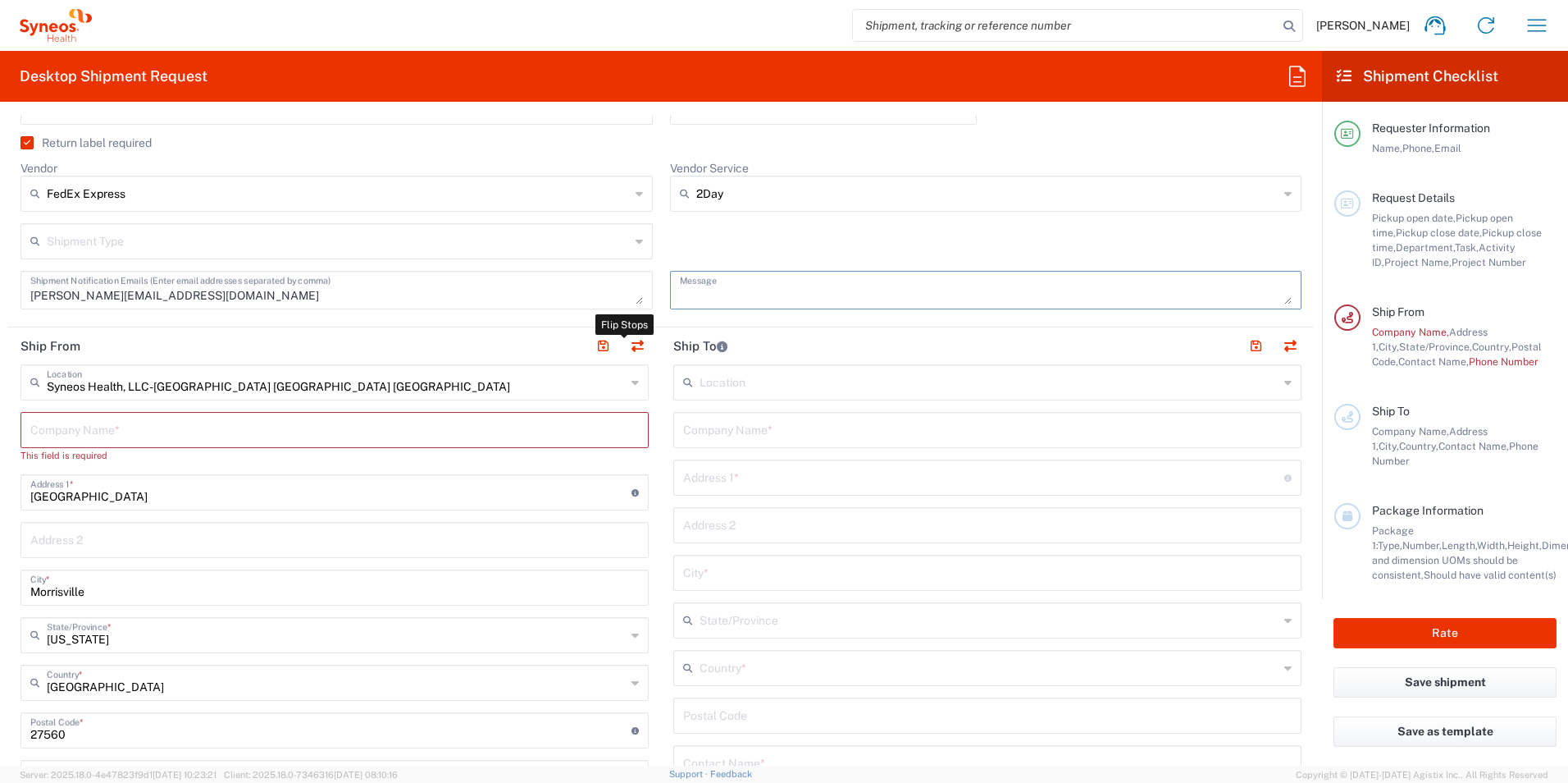
type input "EORI"
type input "TIN"
type input "592407464"
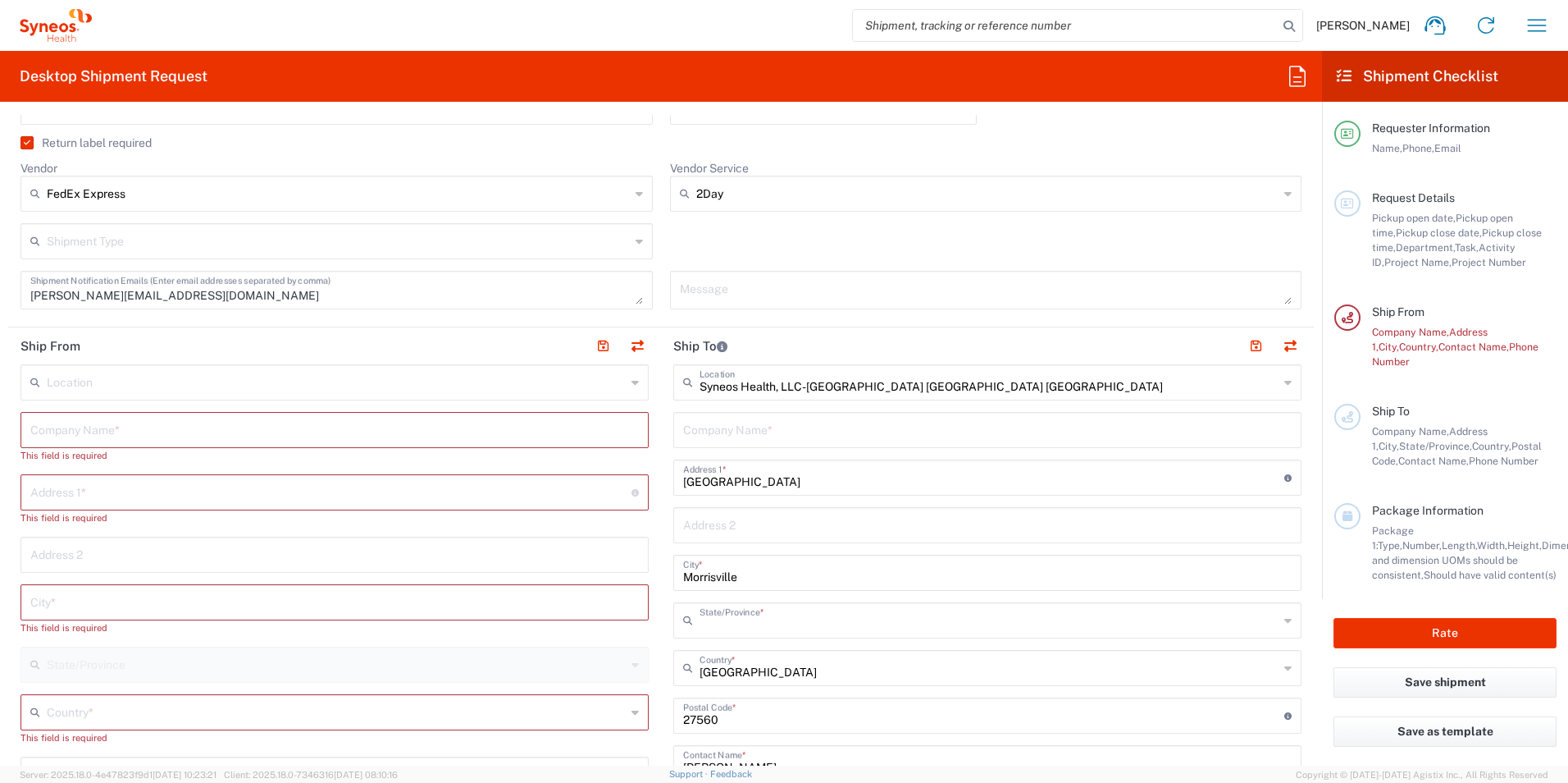
type input "[US_STATE]"
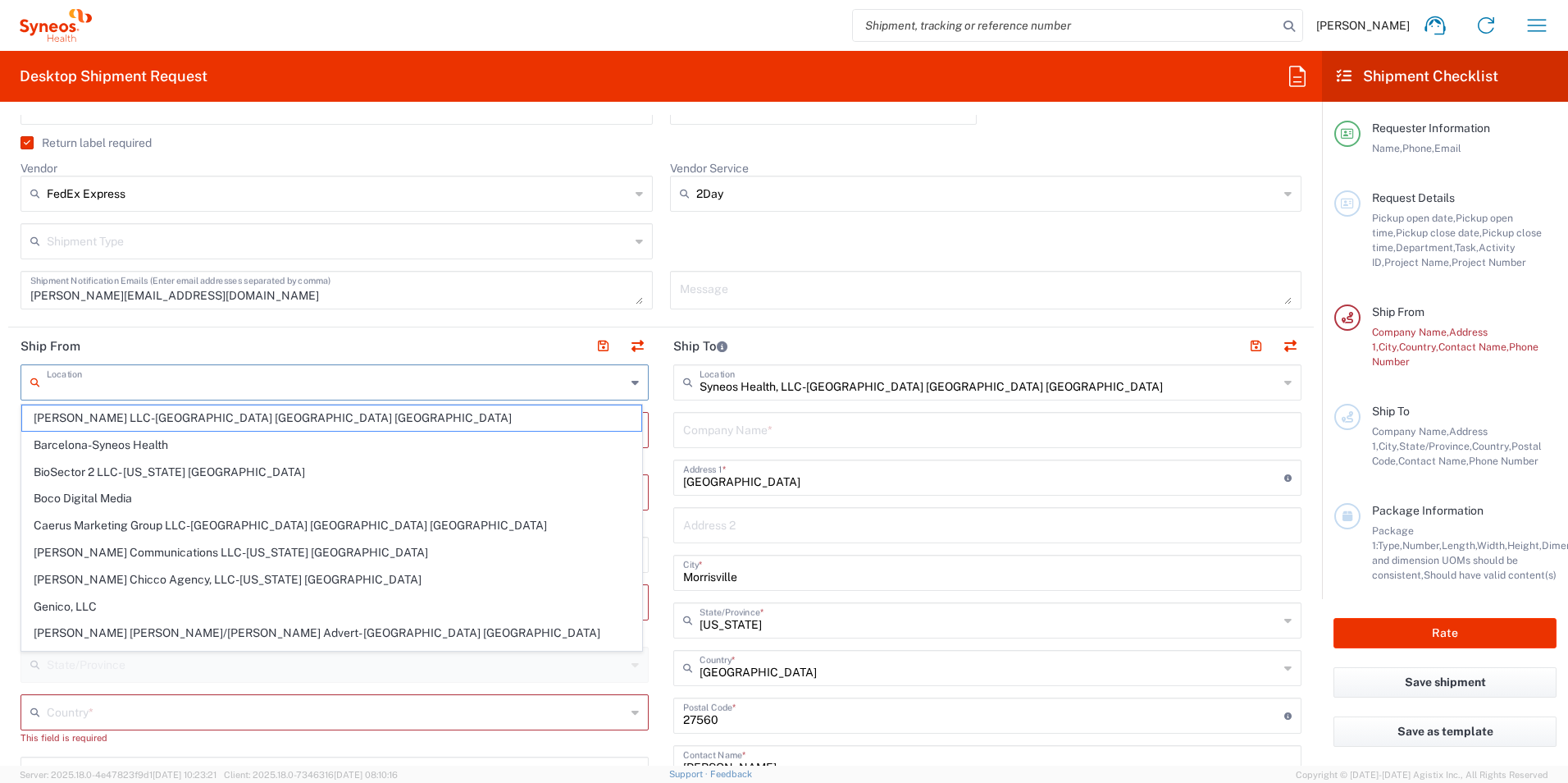
click at [240, 382] on input "text" at bounding box center [336, 381] width 579 height 29
click at [640, 344] on button "button" at bounding box center [637, 346] width 23 height 23
type input "[GEOGRAPHIC_DATA]"
type input "Morrisville"
type input "[GEOGRAPHIC_DATA]"
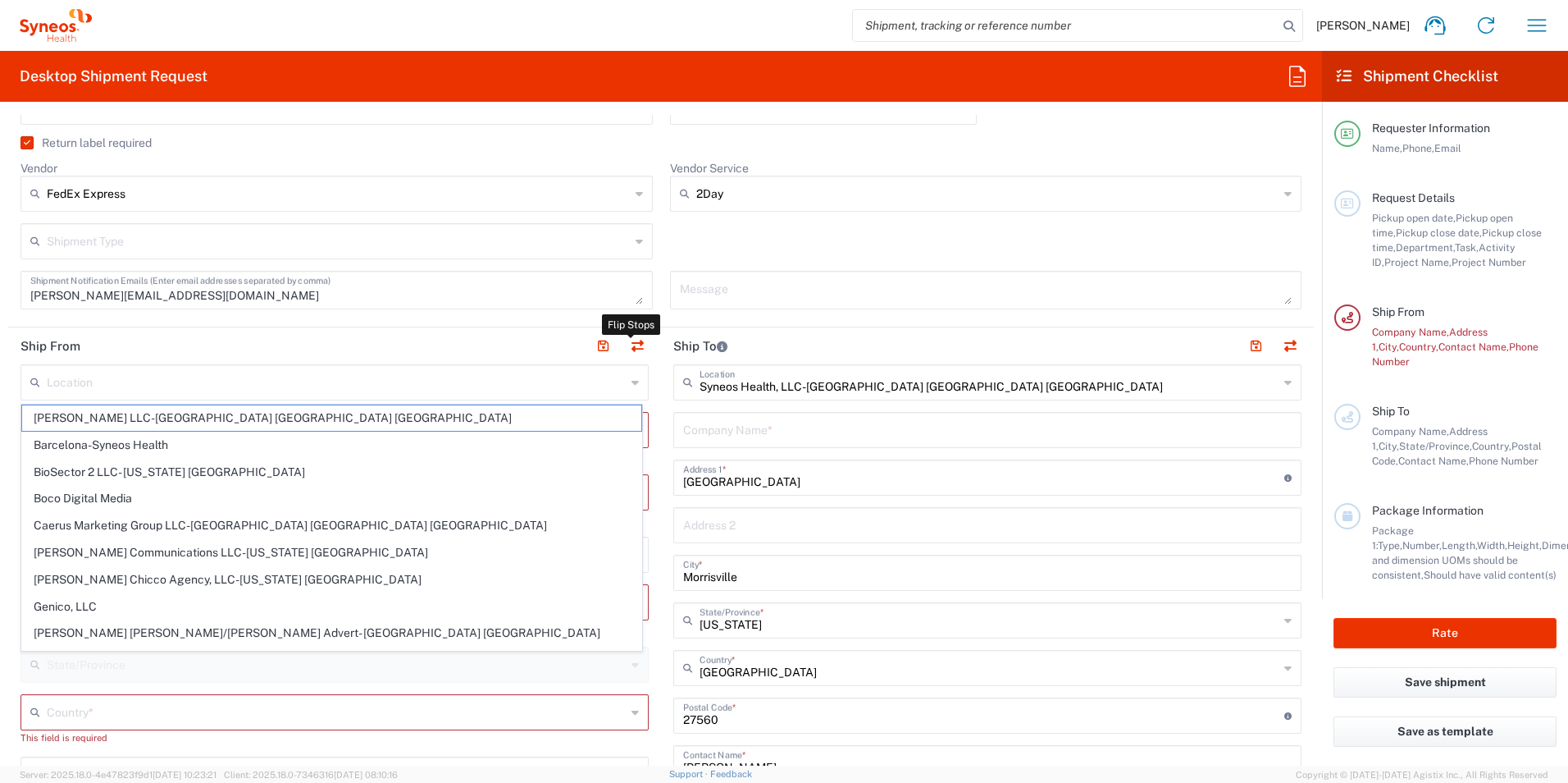
type input "27560"
type input "[PERSON_NAME]"
type input "[PERSON_NAME][EMAIL_ADDRESS][PERSON_NAME][DOMAIN_NAME]"
type input "TIN"
type input "592407464"
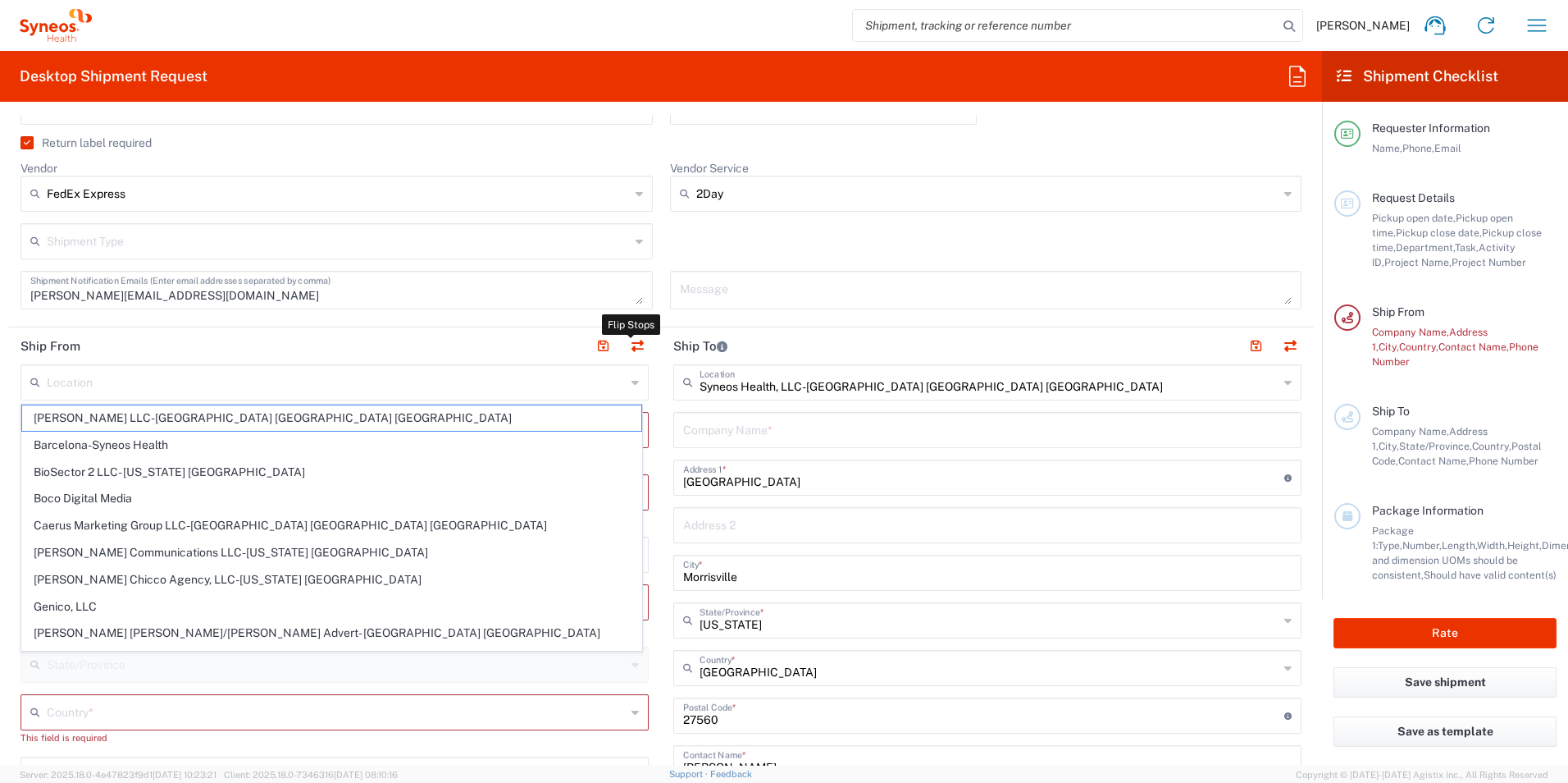
type input "EORI"
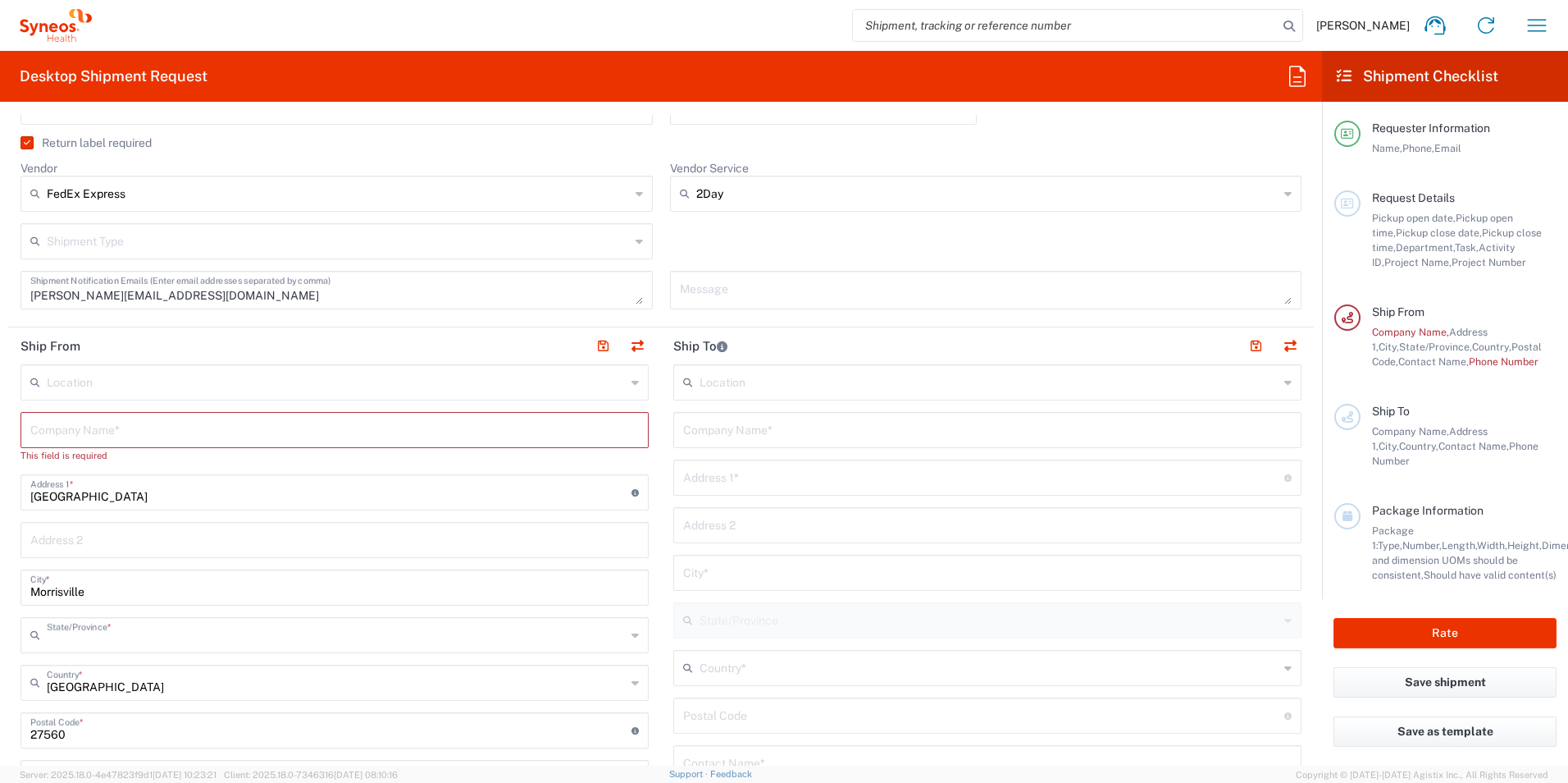
type input "[US_STATE]"
click at [343, 381] on input "text" at bounding box center [336, 381] width 579 height 29
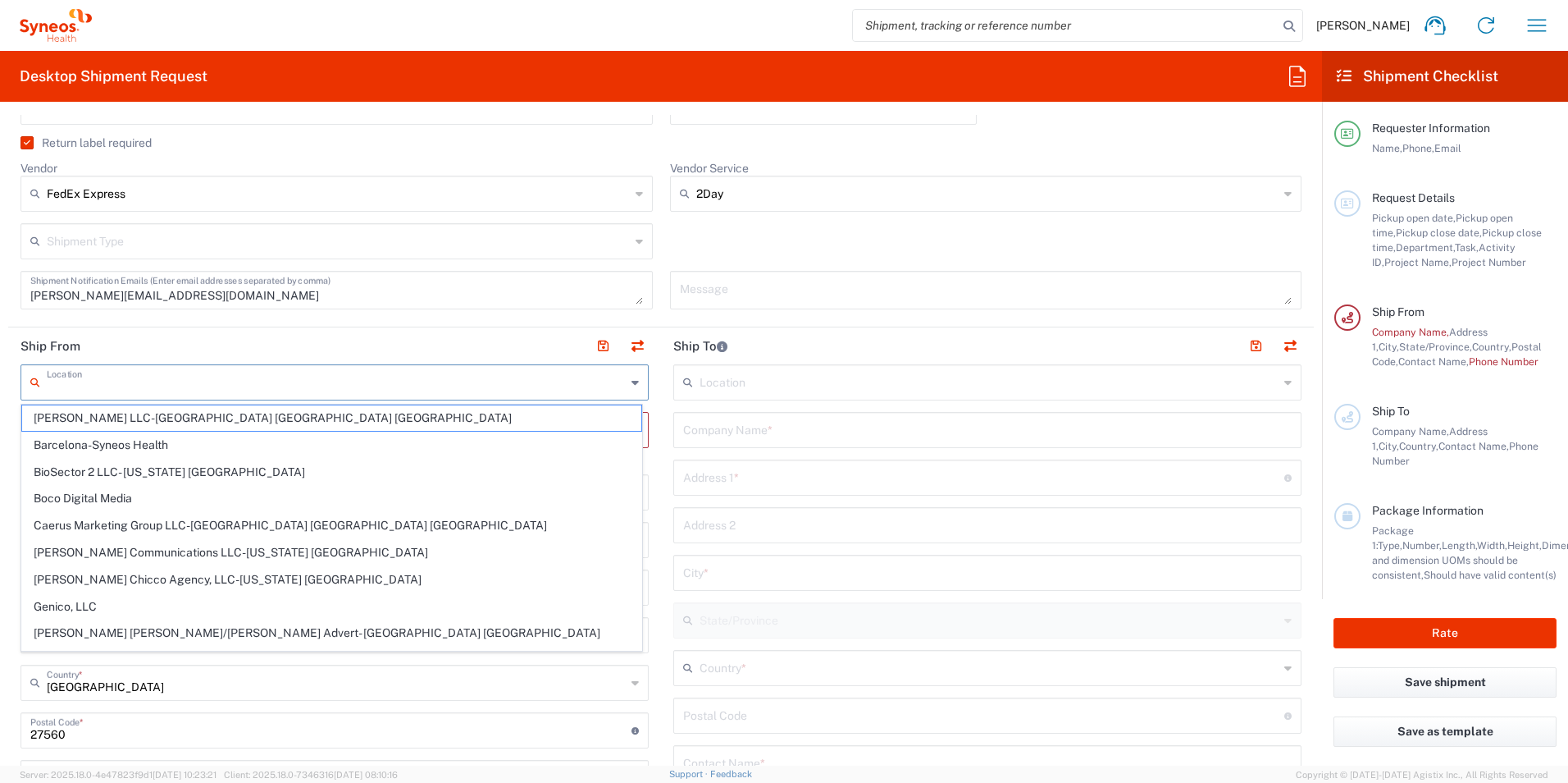
click at [318, 326] on agx-form-section "Request Details [DATE] × Pickup open date * Cancel Apply 03:00 PM Pickup open t…" at bounding box center [661, 68] width 1306 height 518
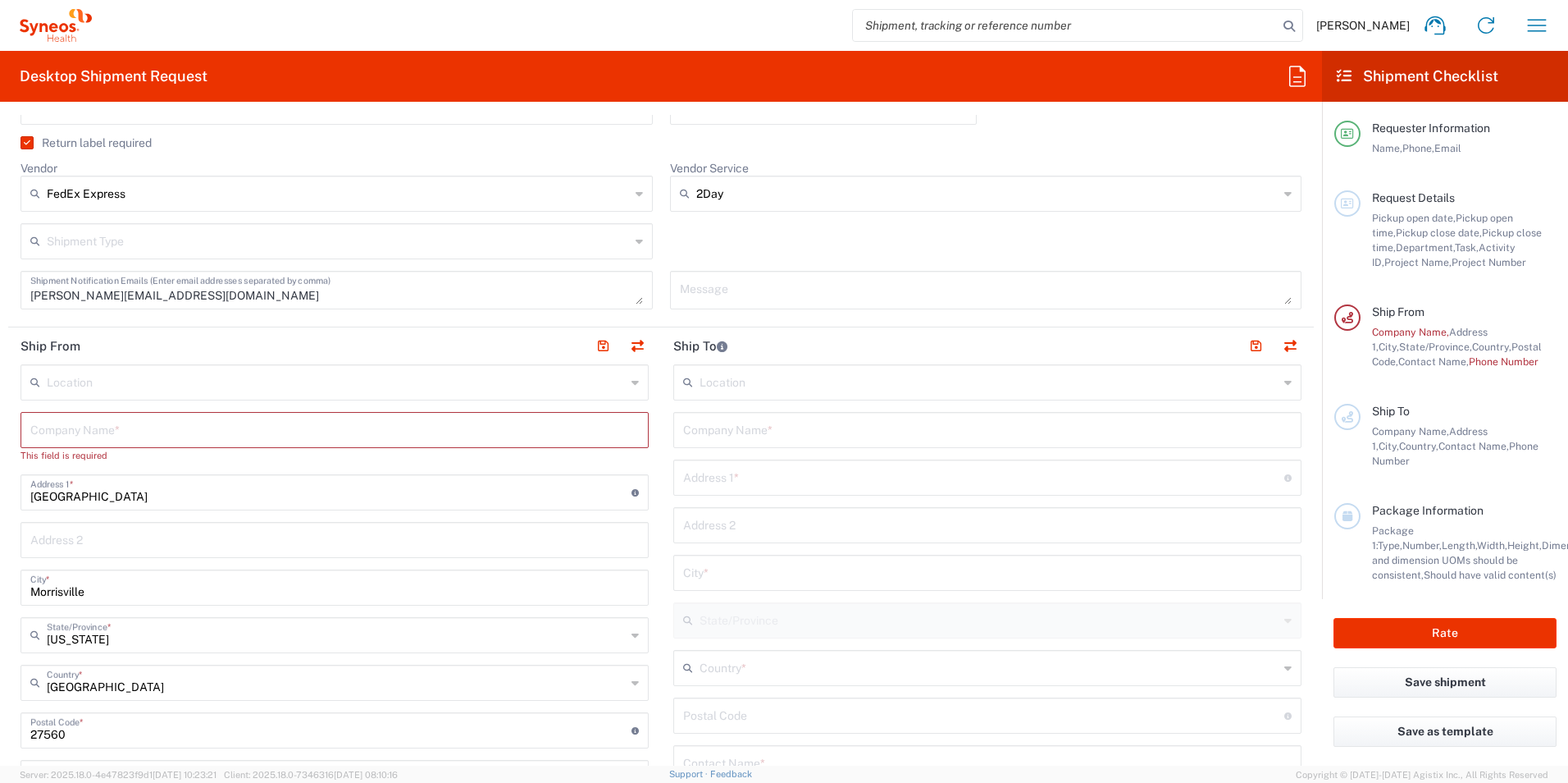
click at [323, 432] on input "text" at bounding box center [335, 429] width 608 height 29
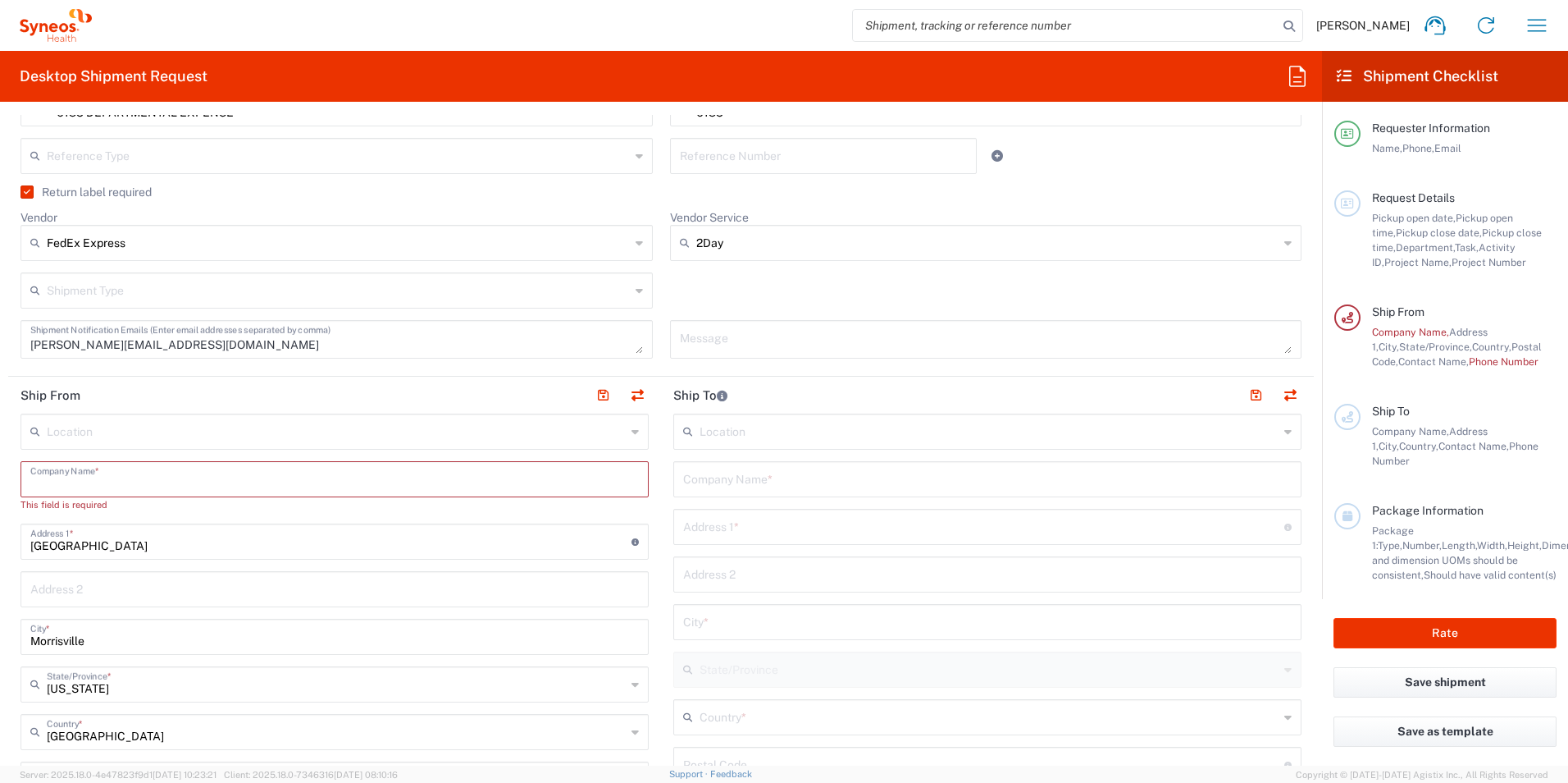
scroll to position [410, 0]
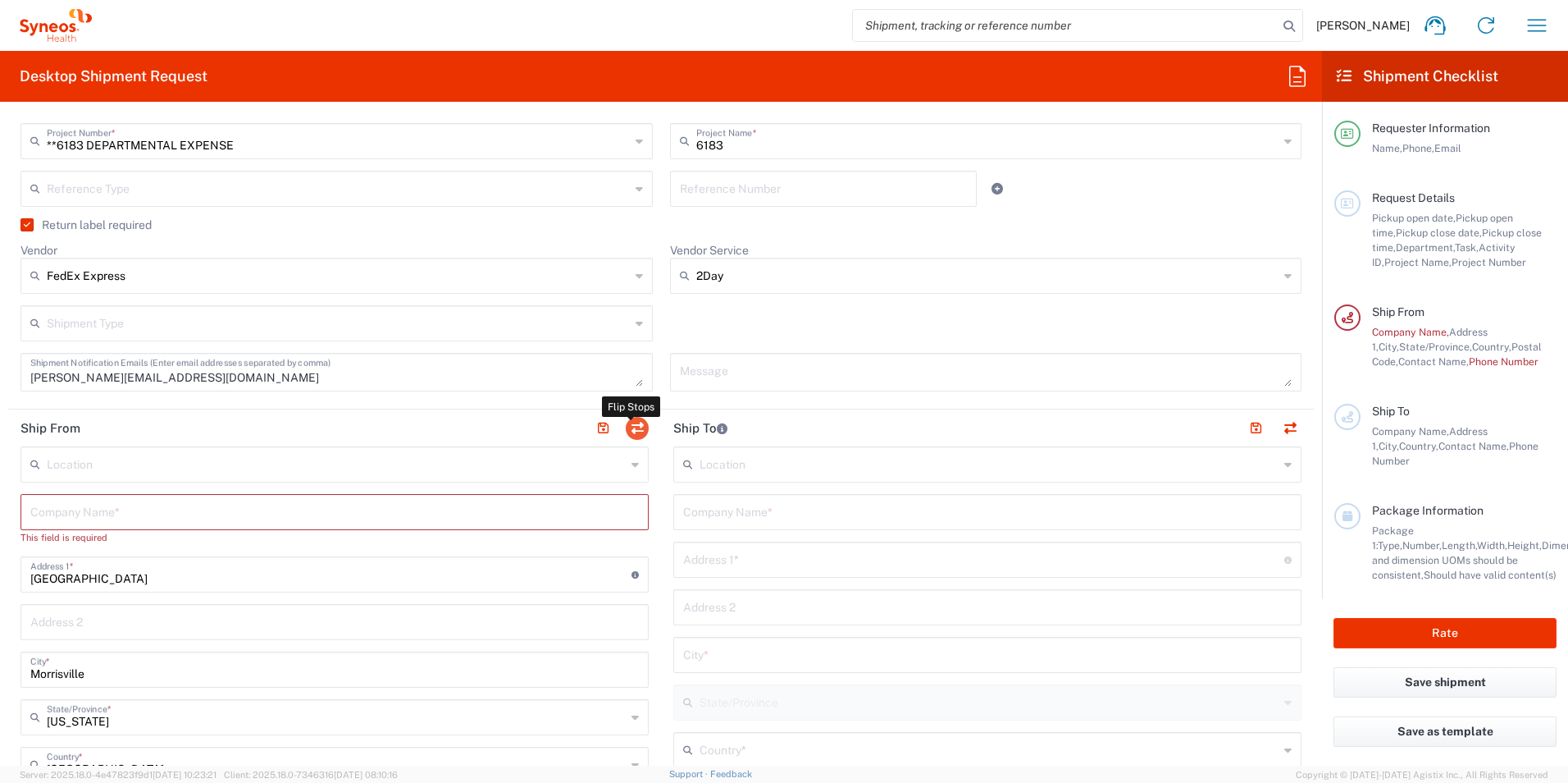
click at [637, 424] on button "button" at bounding box center [637, 429] width 23 height 23
type input "[GEOGRAPHIC_DATA]"
type input "Morrisville"
type input "[GEOGRAPHIC_DATA]"
type input "27560"
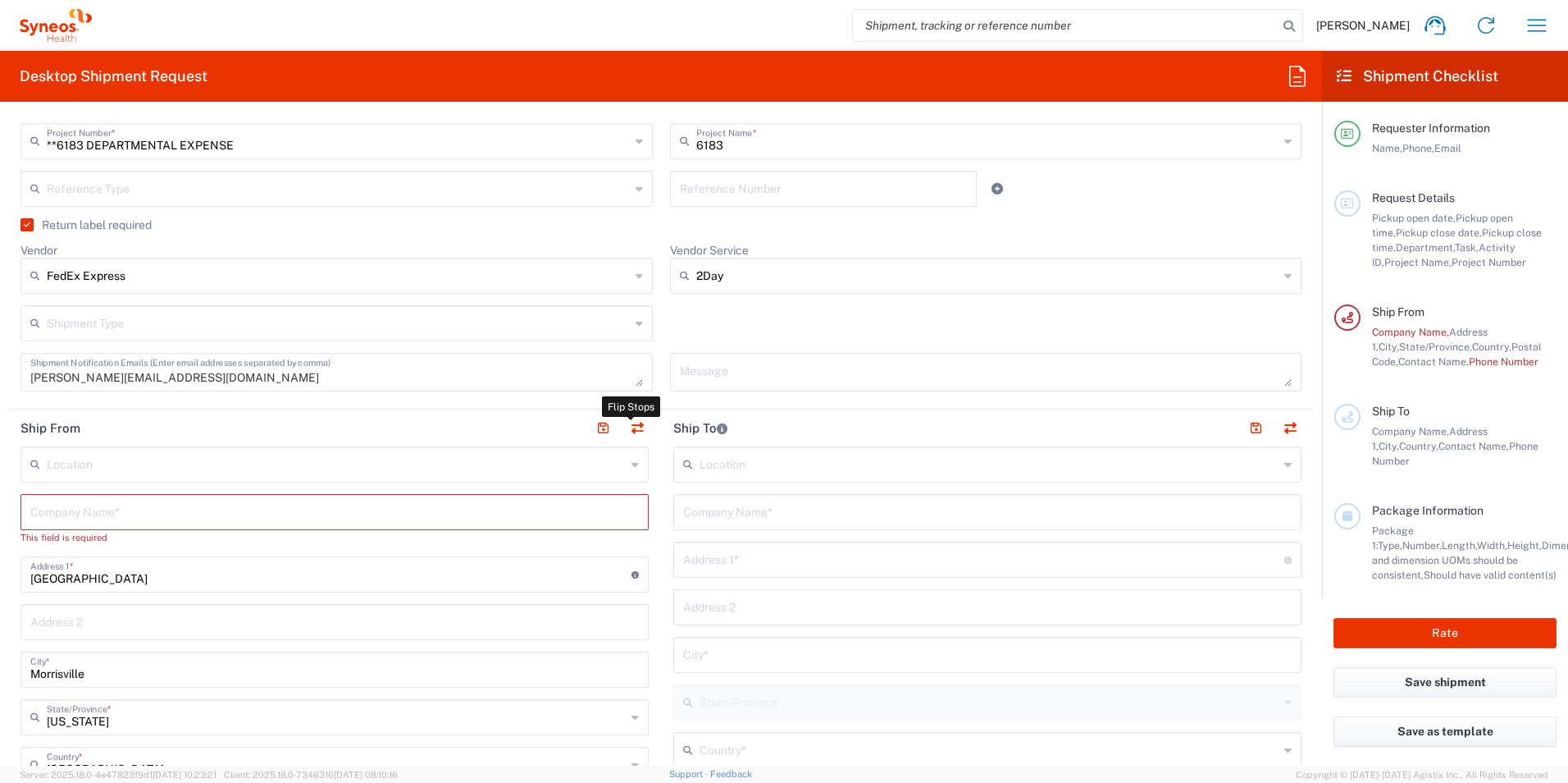
type input "[PERSON_NAME]"
type input "[PERSON_NAME][EMAIL_ADDRESS][PERSON_NAME][DOMAIN_NAME]"
type input "EORI"
type input "TIN"
type input "592407464"
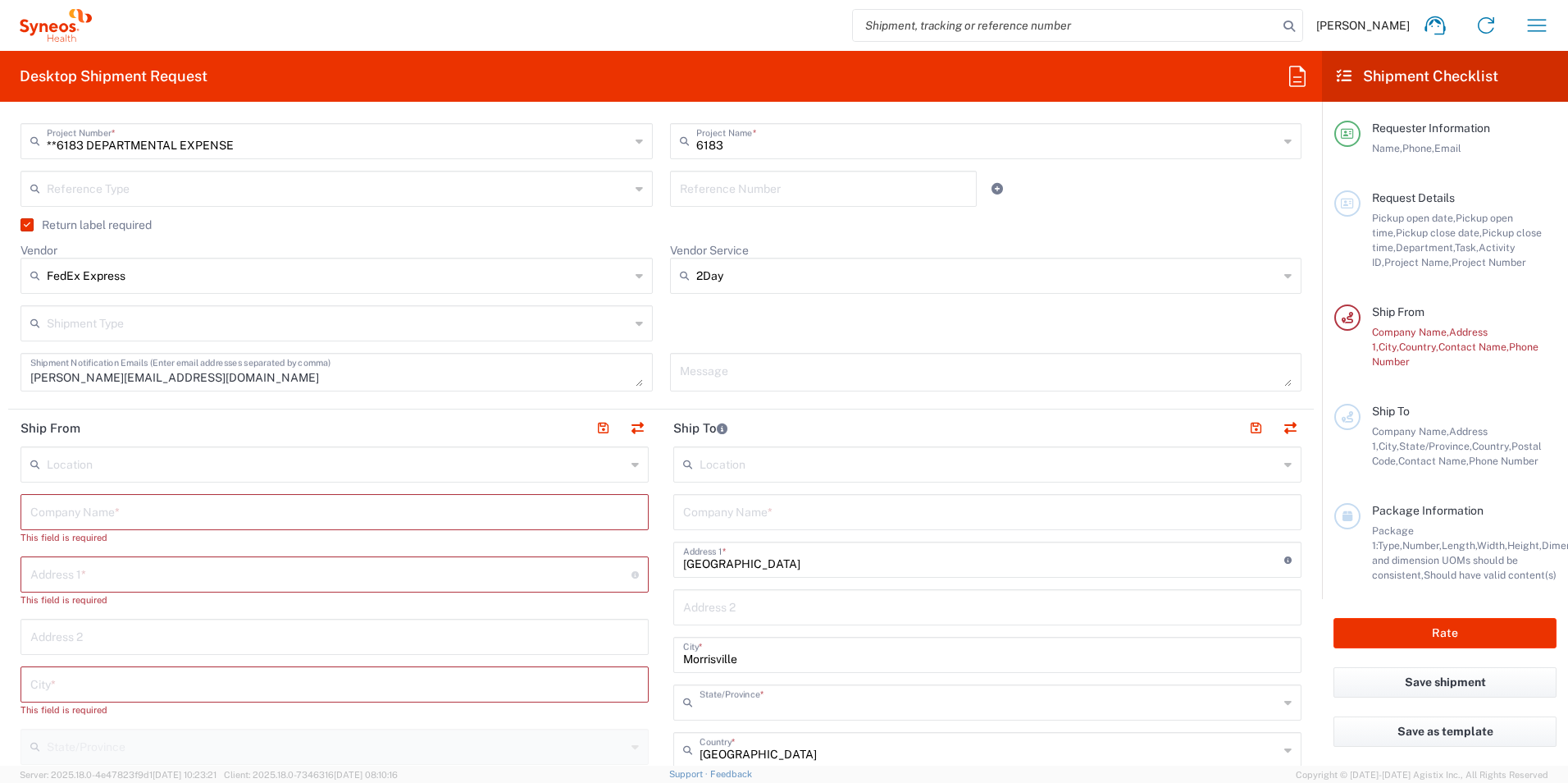
type input "[US_STATE]"
click at [109, 506] on input "text" at bounding box center [335, 510] width 608 height 29
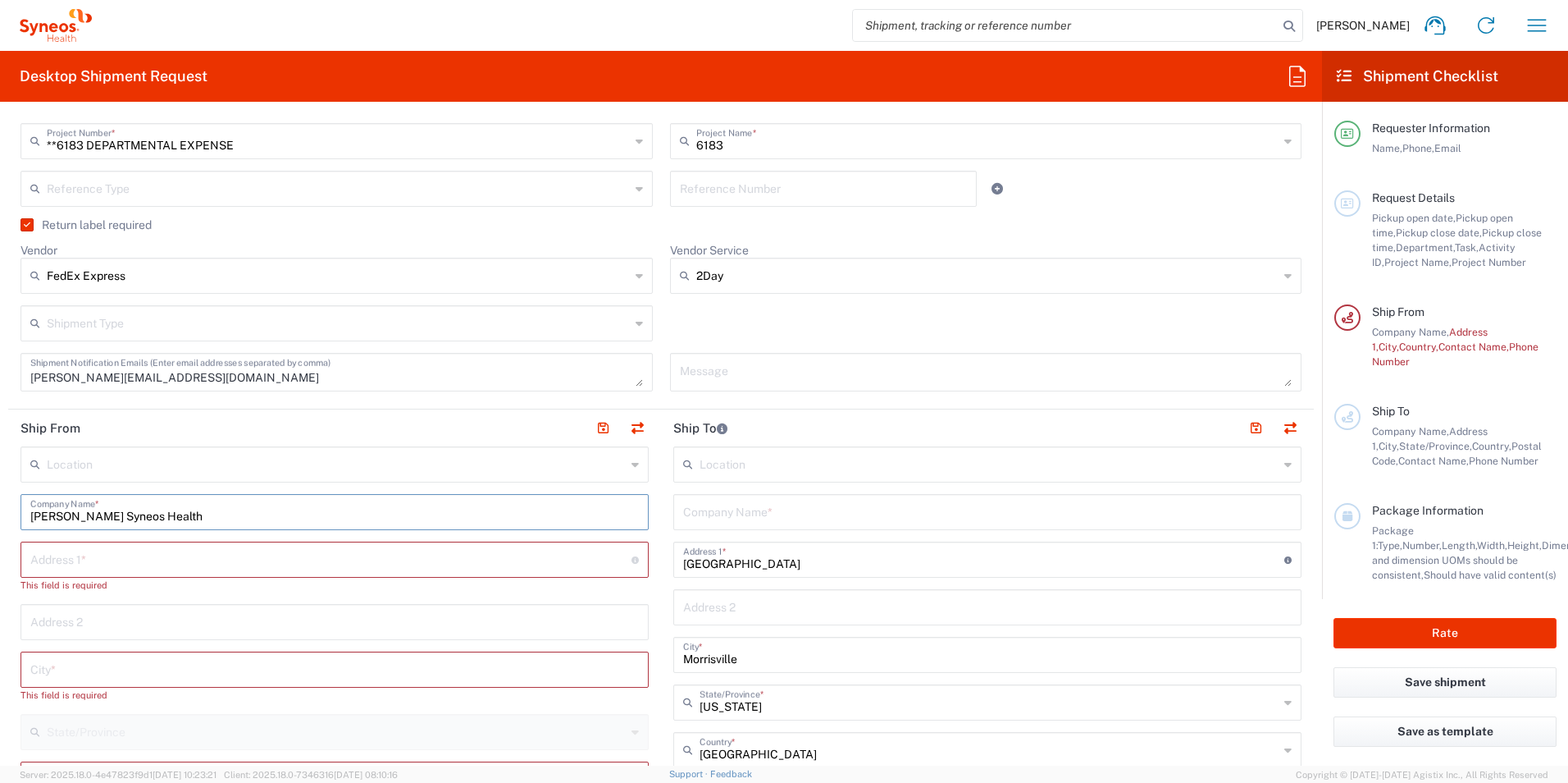
type input "[PERSON_NAME] Syneos Health"
click at [173, 563] on input "text" at bounding box center [331, 558] width 601 height 29
type input "[STREET_ADDRESS][PERSON_NAME]"
click at [286, 647] on input "text" at bounding box center [335, 653] width 608 height 29
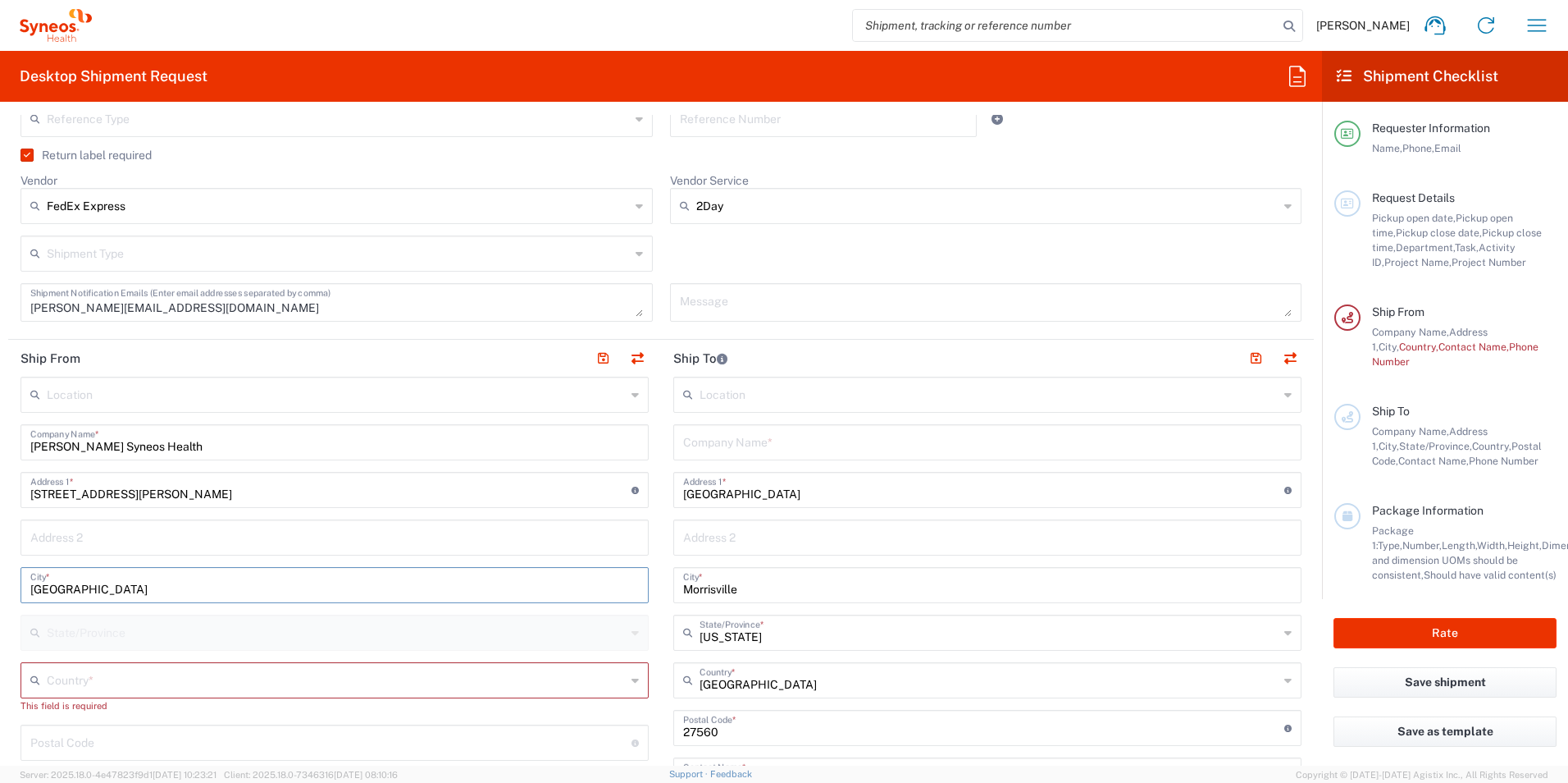
scroll to position [656, 0]
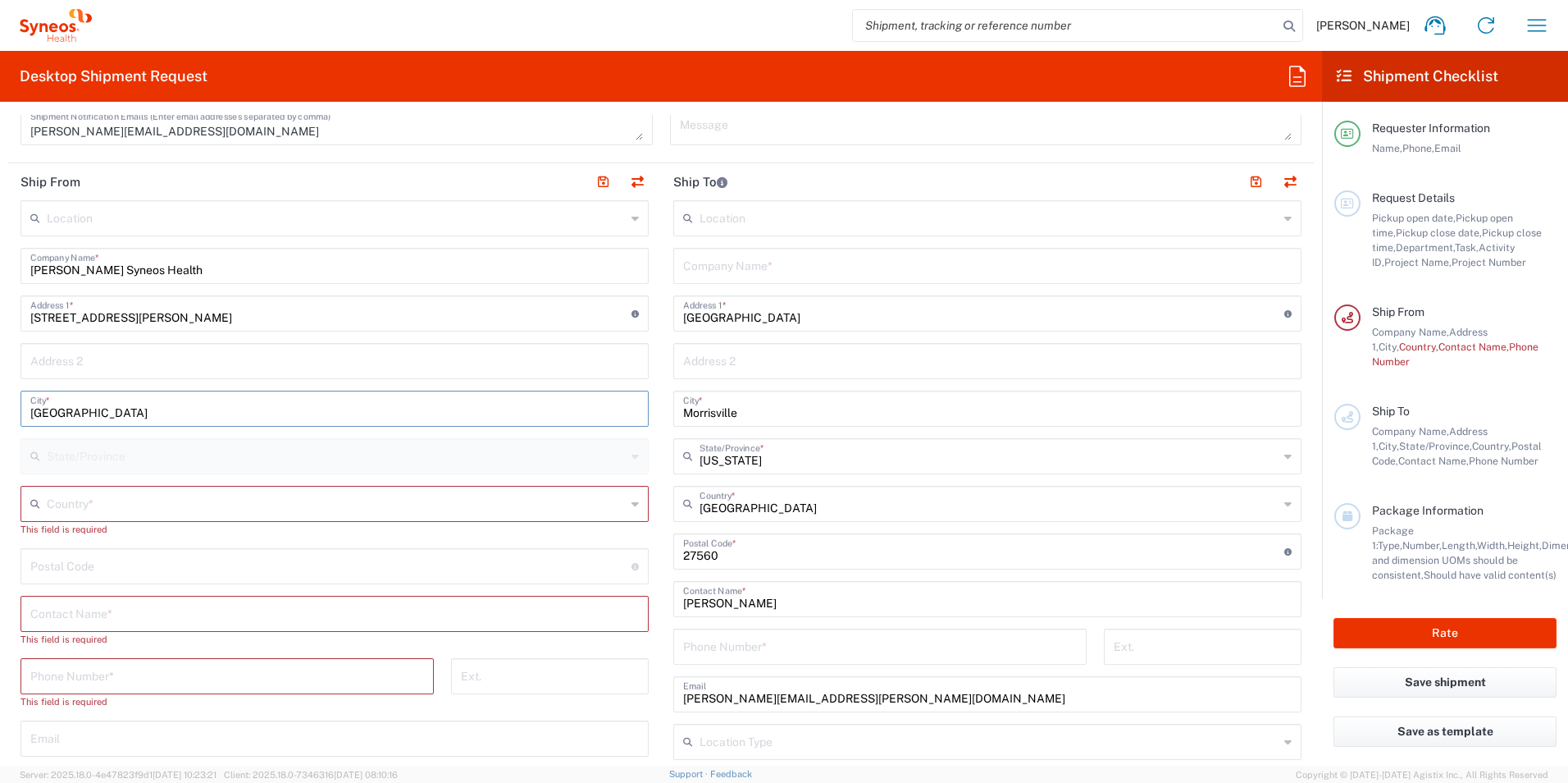
type input "[GEOGRAPHIC_DATA]"
click at [380, 512] on input "text" at bounding box center [336, 502] width 579 height 29
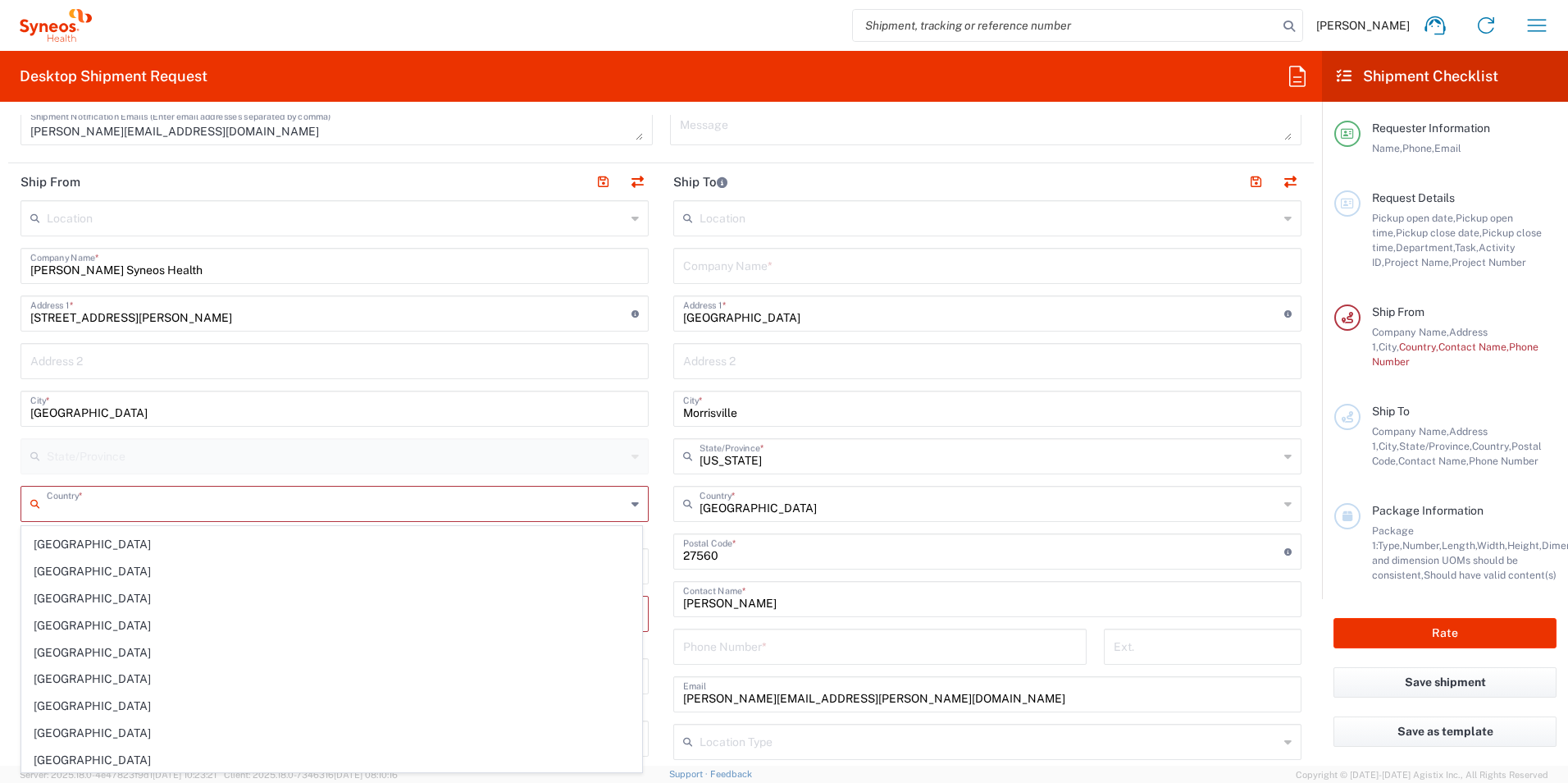
scroll to position [6289, 0]
click at [164, 624] on span "[GEOGRAPHIC_DATA]" at bounding box center [331, 627] width 619 height 25
type input "[GEOGRAPHIC_DATA]"
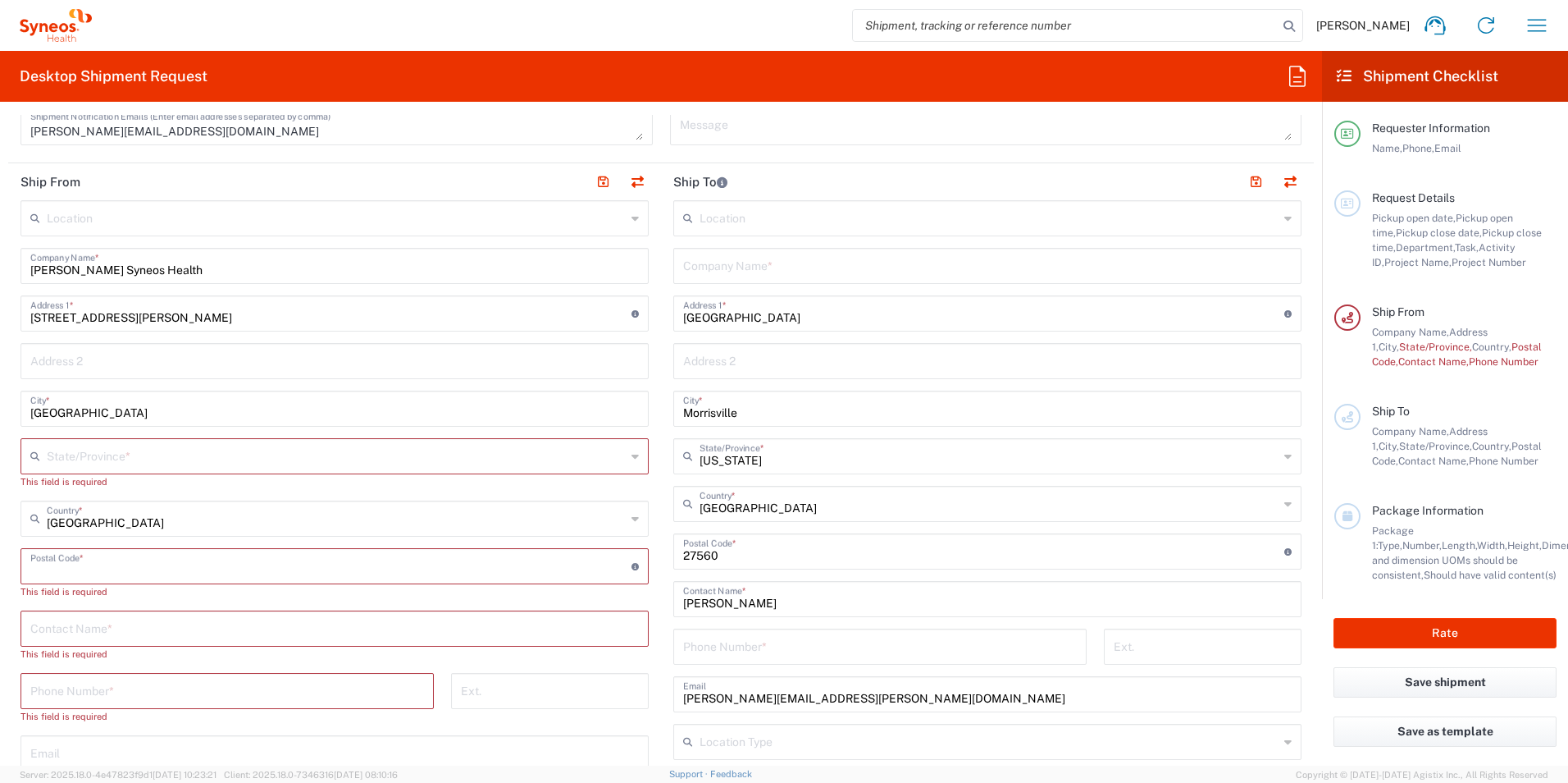
click at [172, 569] on input "undefined" at bounding box center [331, 564] width 601 height 29
type input "53202"
click at [127, 609] on input "text" at bounding box center [335, 612] width 608 height 29
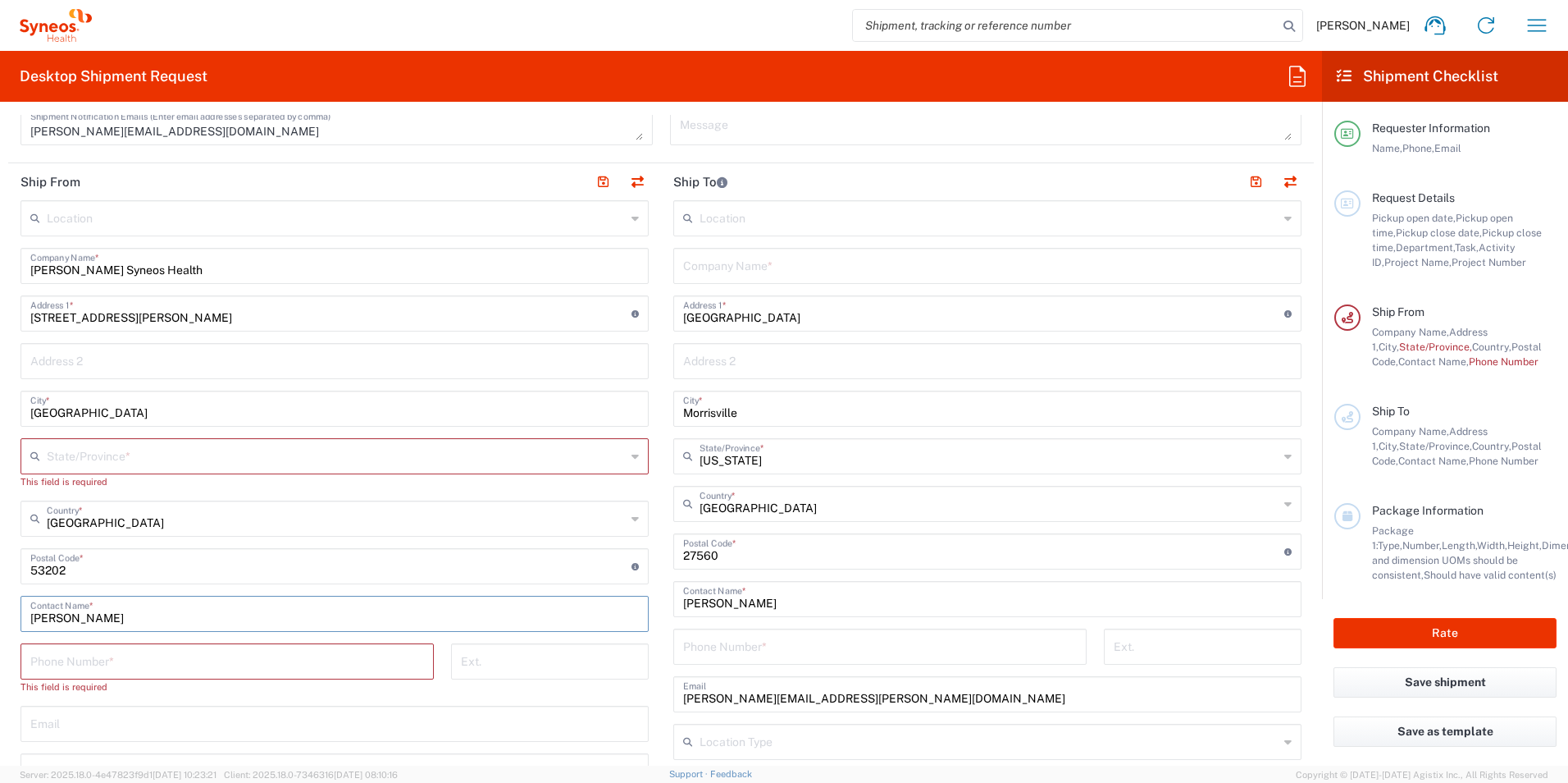
type input "[PERSON_NAME]"
click at [172, 666] on input "tel" at bounding box center [227, 660] width 394 height 29
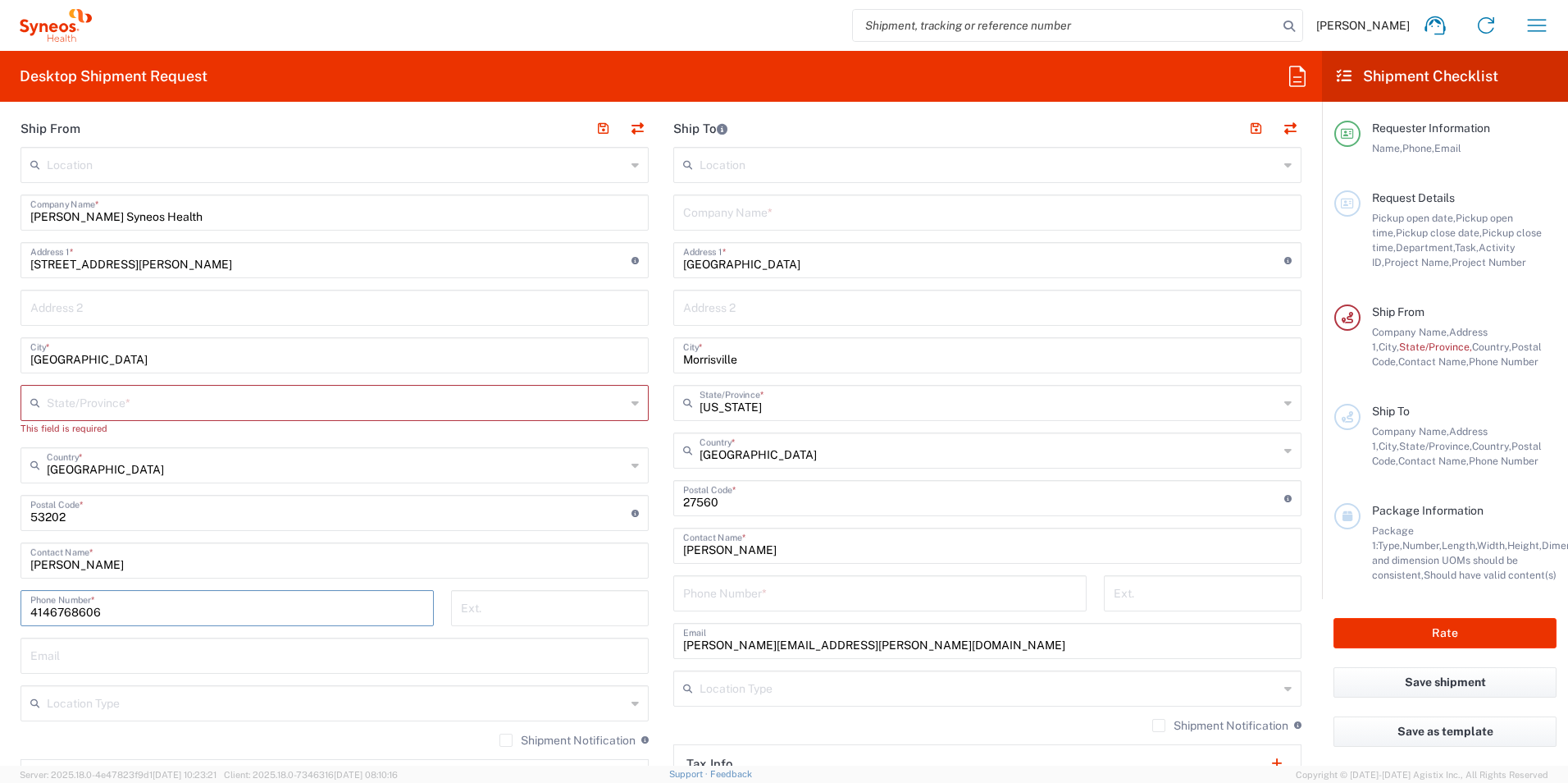
scroll to position [739, 0]
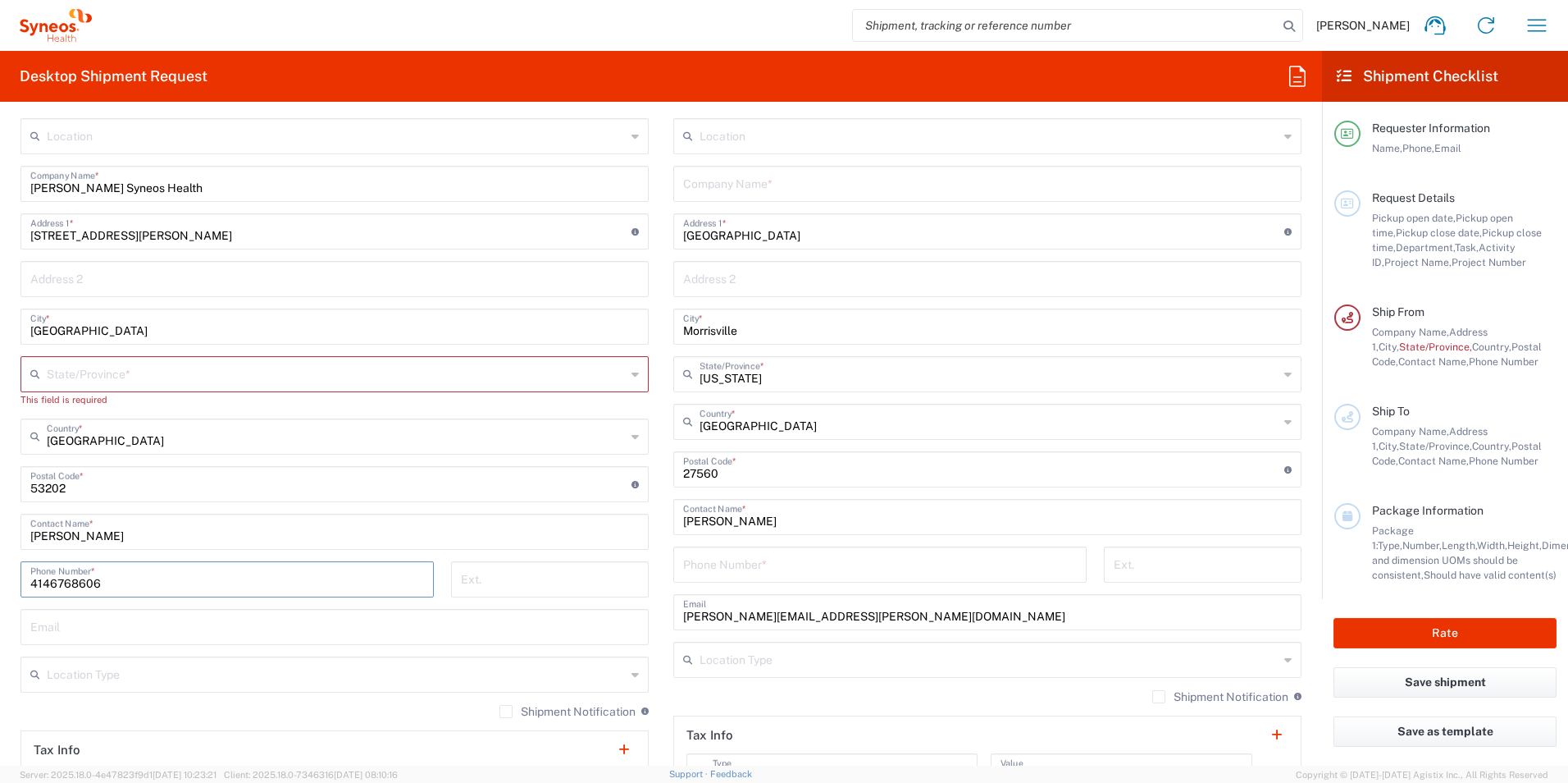
type input "4146768606"
click at [182, 634] on input "text" at bounding box center [335, 625] width 608 height 29
type input "[PERSON_NAME][EMAIL_ADDRESS][DOMAIN_NAME]"
click at [168, 580] on input "4146768606" at bounding box center [227, 577] width 394 height 29
click at [166, 580] on input "4146768606" at bounding box center [227, 577] width 394 height 29
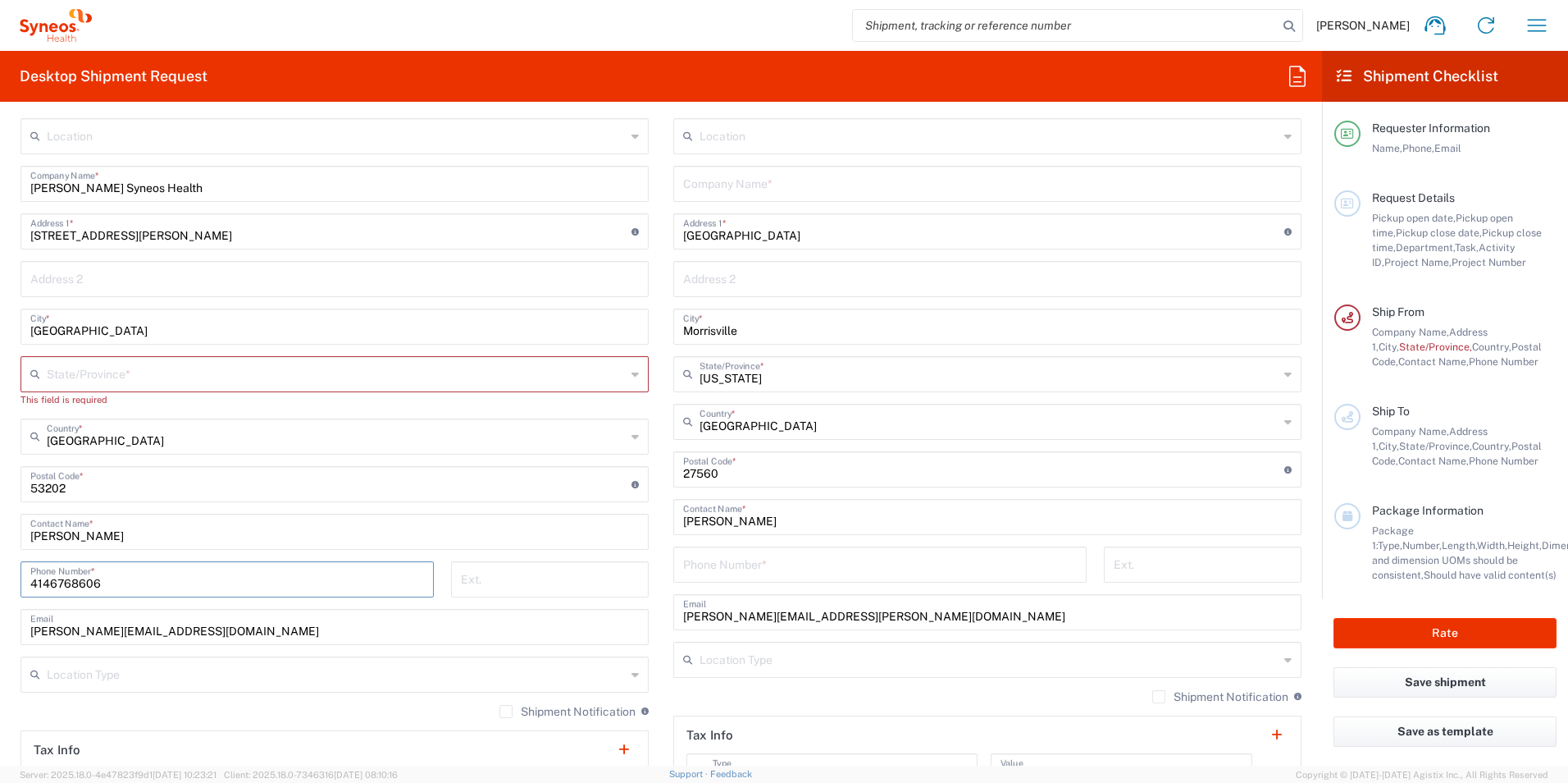
click at [166, 580] on input "4146768606" at bounding box center [227, 577] width 394 height 29
click at [159, 534] on input "[PERSON_NAME]" at bounding box center [335, 530] width 608 height 29
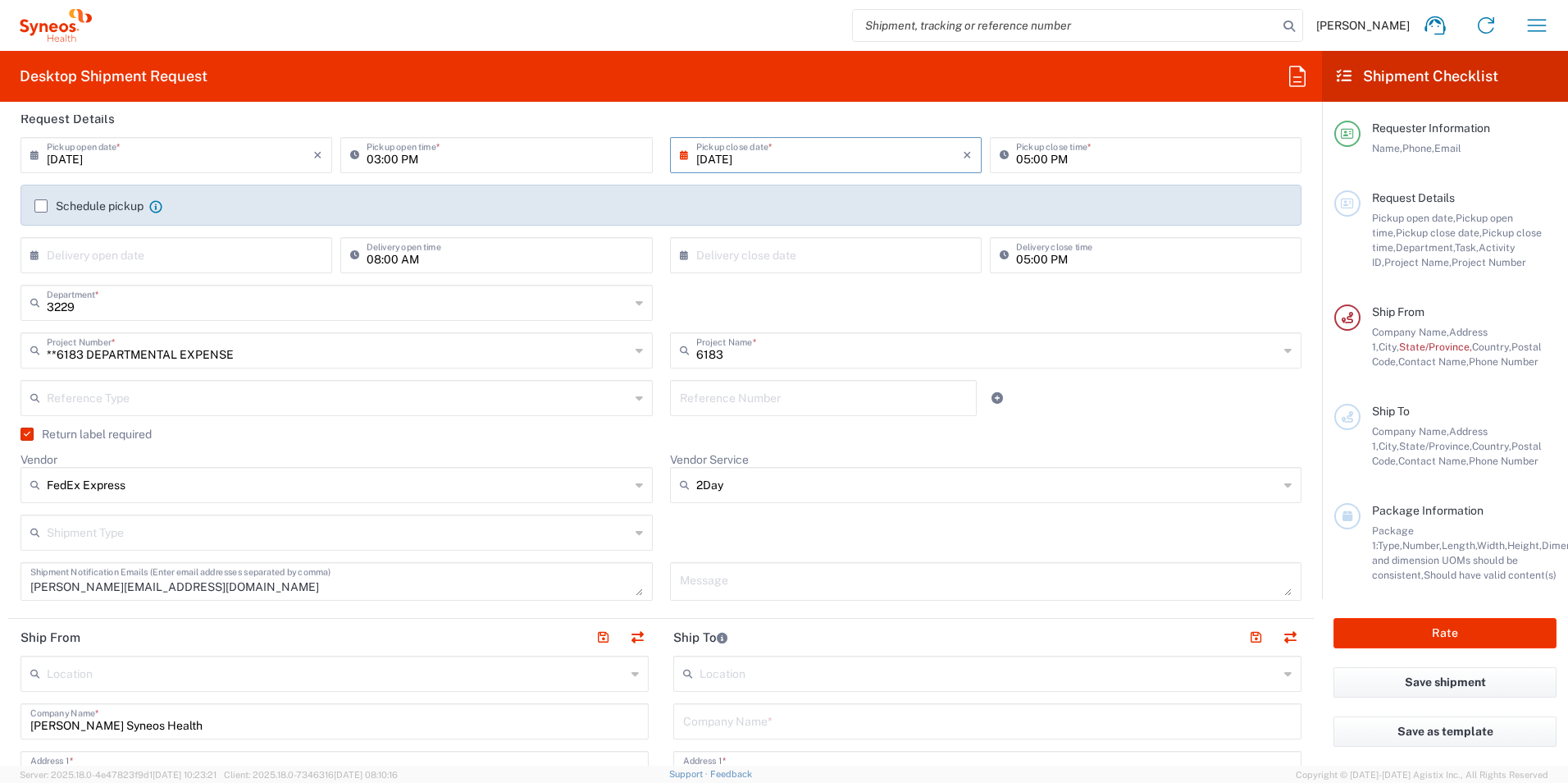
scroll to position [410, 0]
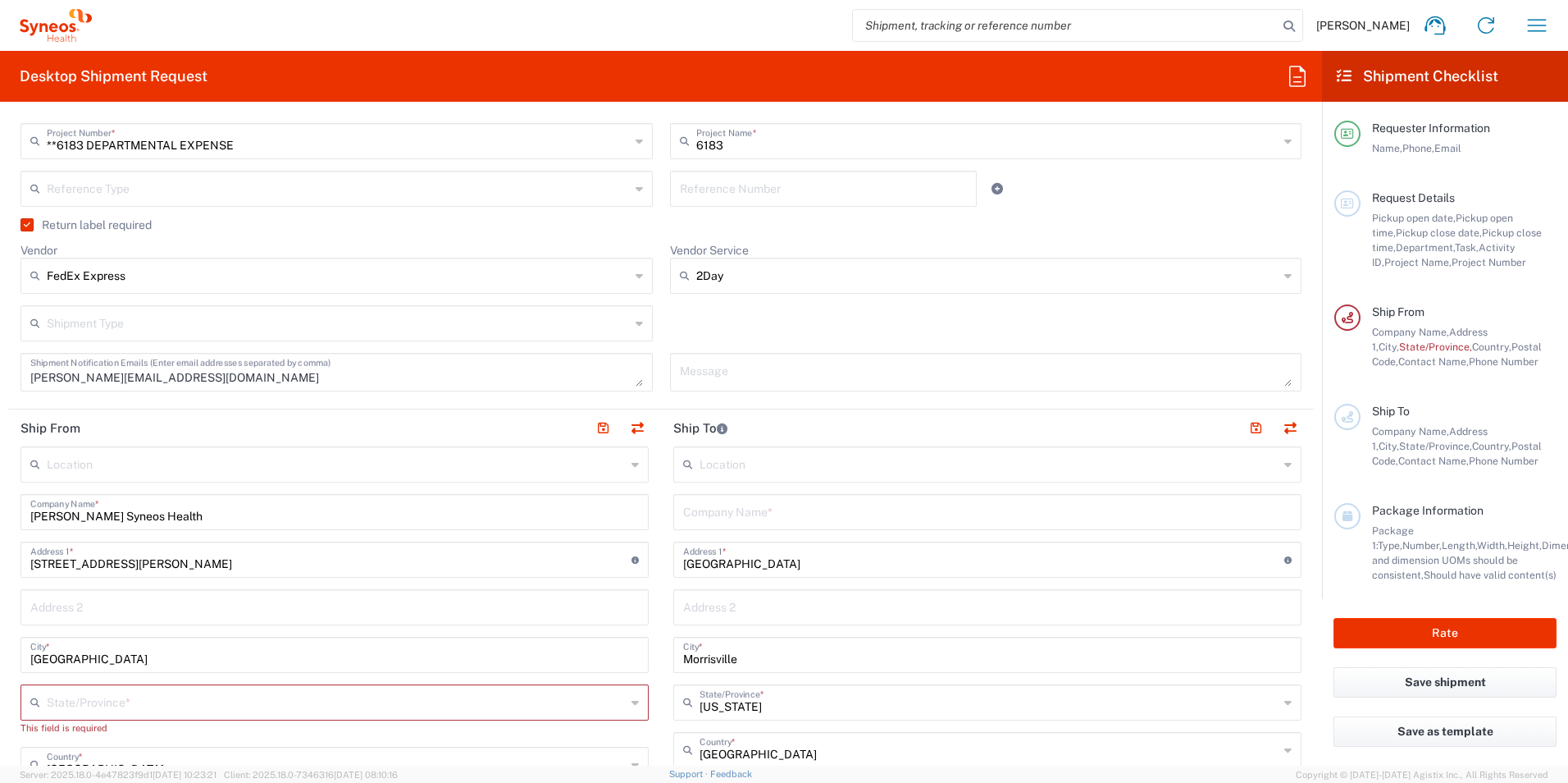
click at [107, 517] on input "[PERSON_NAME] Syneos Health" at bounding box center [335, 510] width 608 height 29
drag, startPoint x: 108, startPoint y: 517, endPoint x: -88, endPoint y: 507, distance: 196.3
click at [0, 507] on html "[PERSON_NAME] Home Shipment estimator Shipment tracking Desktop shipment reques…" at bounding box center [784, 392] width 1568 height 783
drag, startPoint x: 190, startPoint y: 530, endPoint x: 136, endPoint y: 522, distance: 54.6
click at [176, 528] on div "Location [PERSON_NAME] LLC-[GEOGRAPHIC_DATA] [GEOGRAPHIC_DATA] [GEOGRAPHIC_DATA…" at bounding box center [335, 799] width 628 height 704
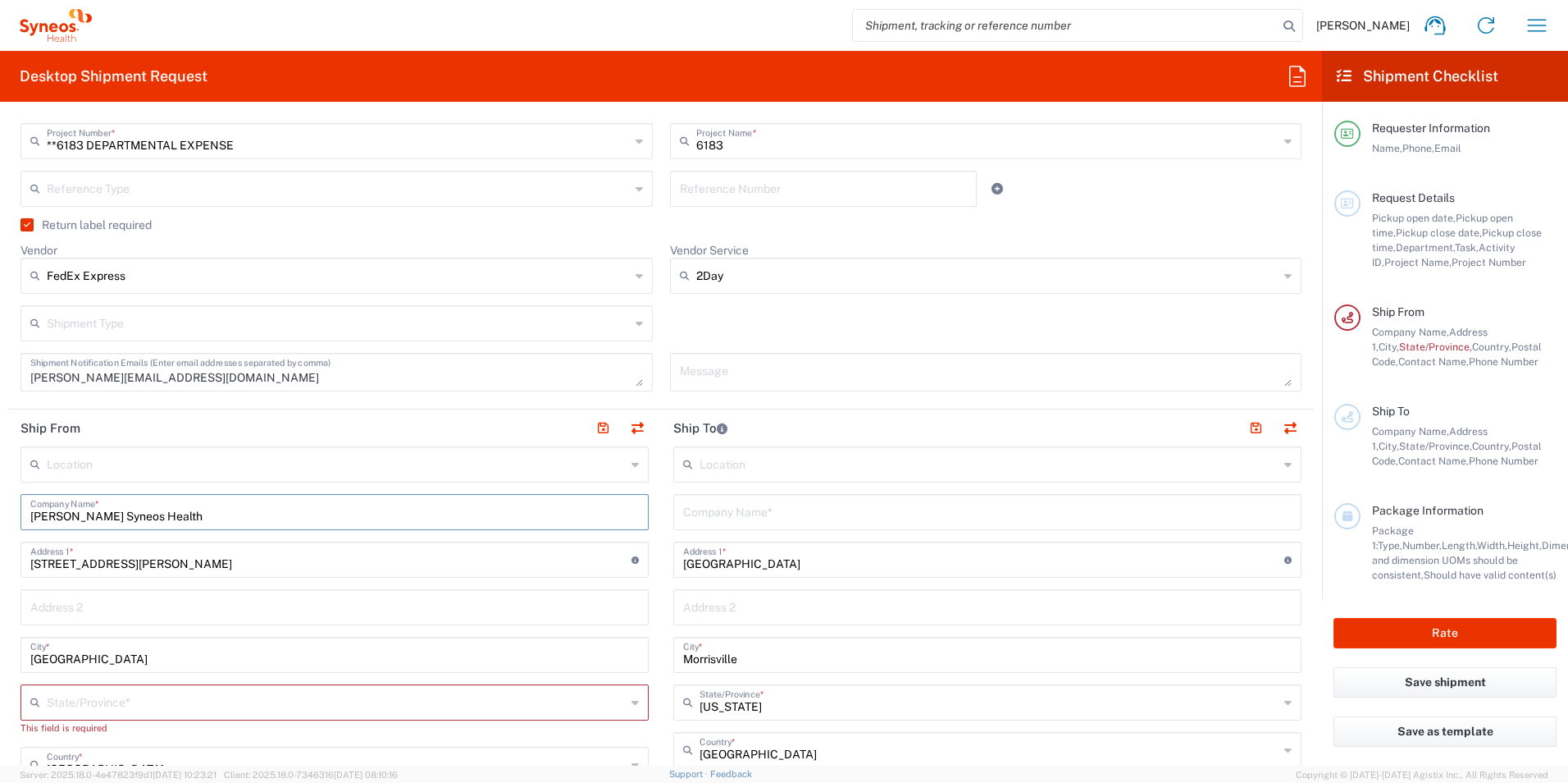
drag, startPoint x: 108, startPoint y: 517, endPoint x: -101, endPoint y: 515, distance: 209.0
click at [0, 515] on html "[PERSON_NAME] Home Shipment estimator Shipment tracking Desktop shipment reques…" at bounding box center [784, 392] width 1568 height 783
type input "Syneos Health"
click at [748, 517] on input "text" at bounding box center [988, 510] width 608 height 29
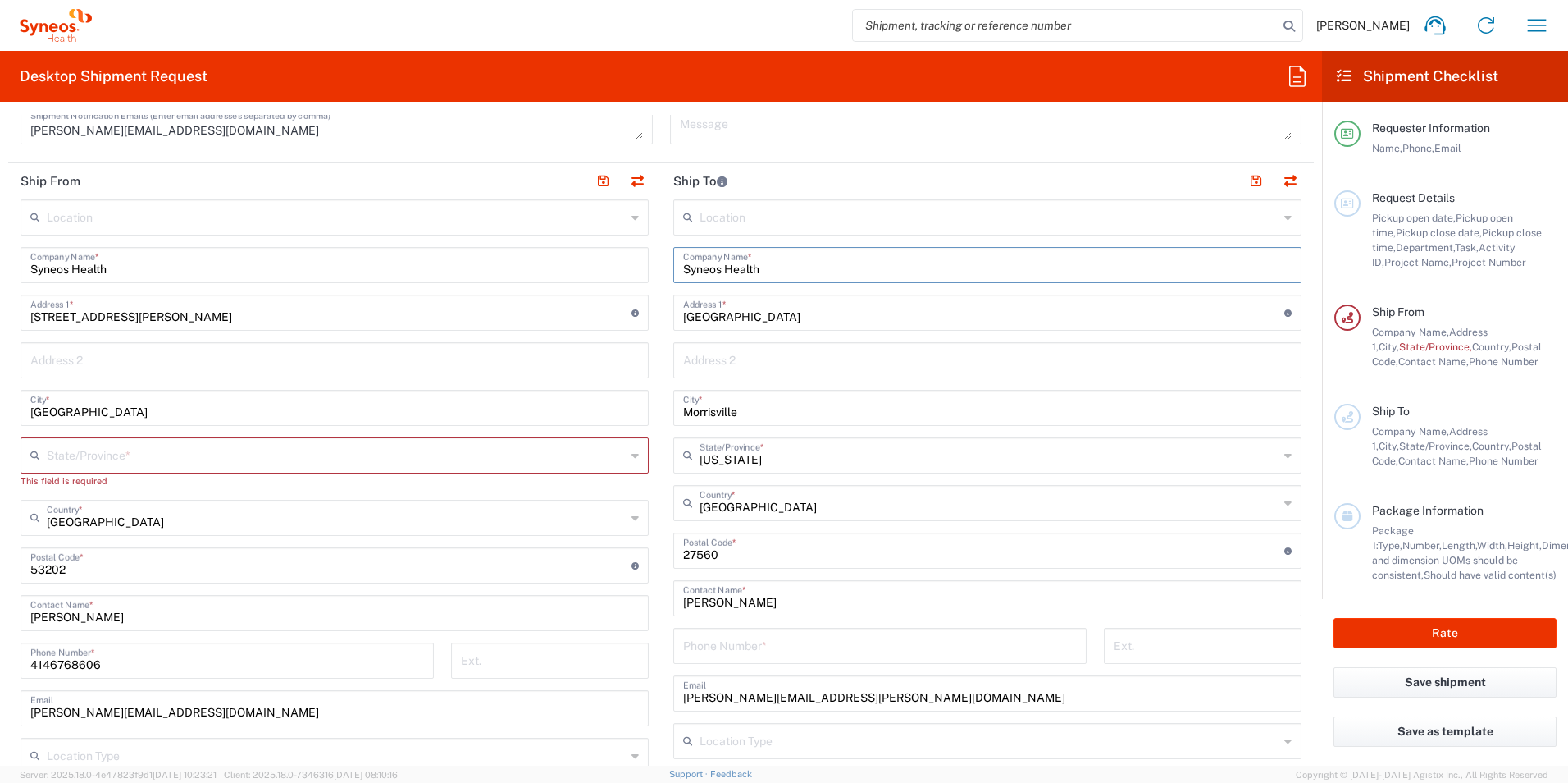
scroll to position [739, 0]
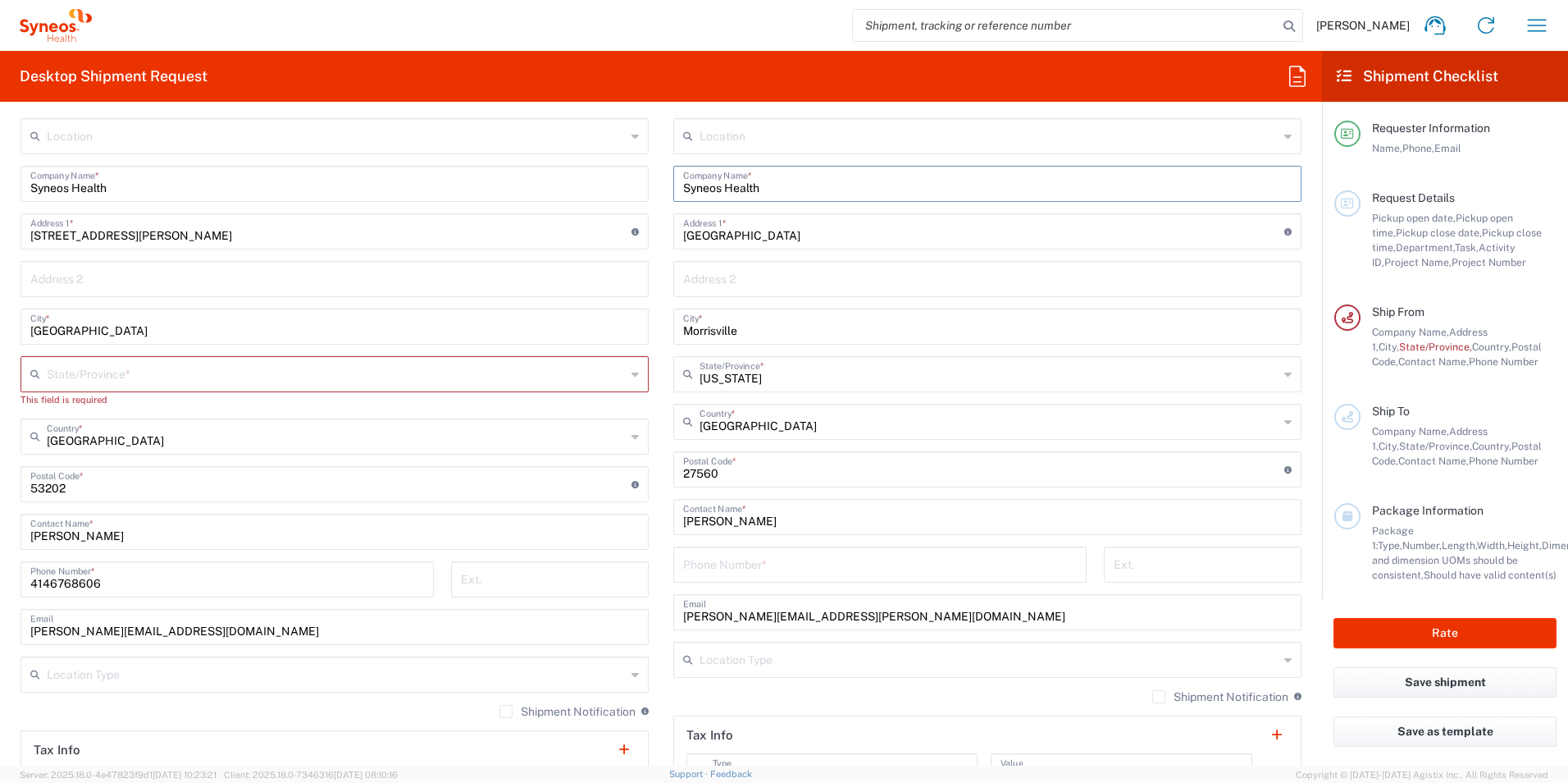
type input "Syneos Health"
click at [803, 530] on div "[PERSON_NAME] Contact Name *" at bounding box center [988, 517] width 628 height 36
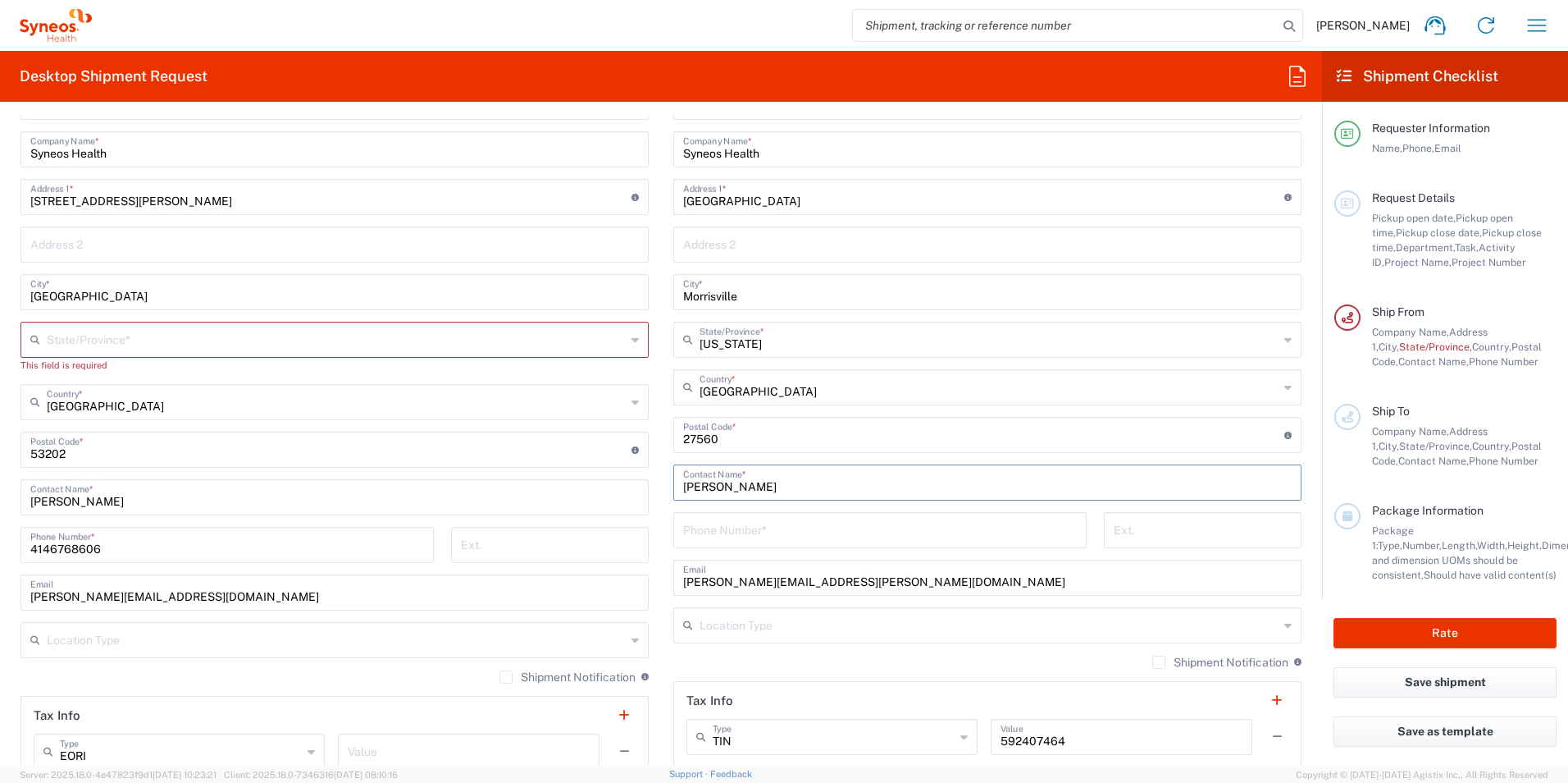
scroll to position [820, 0]
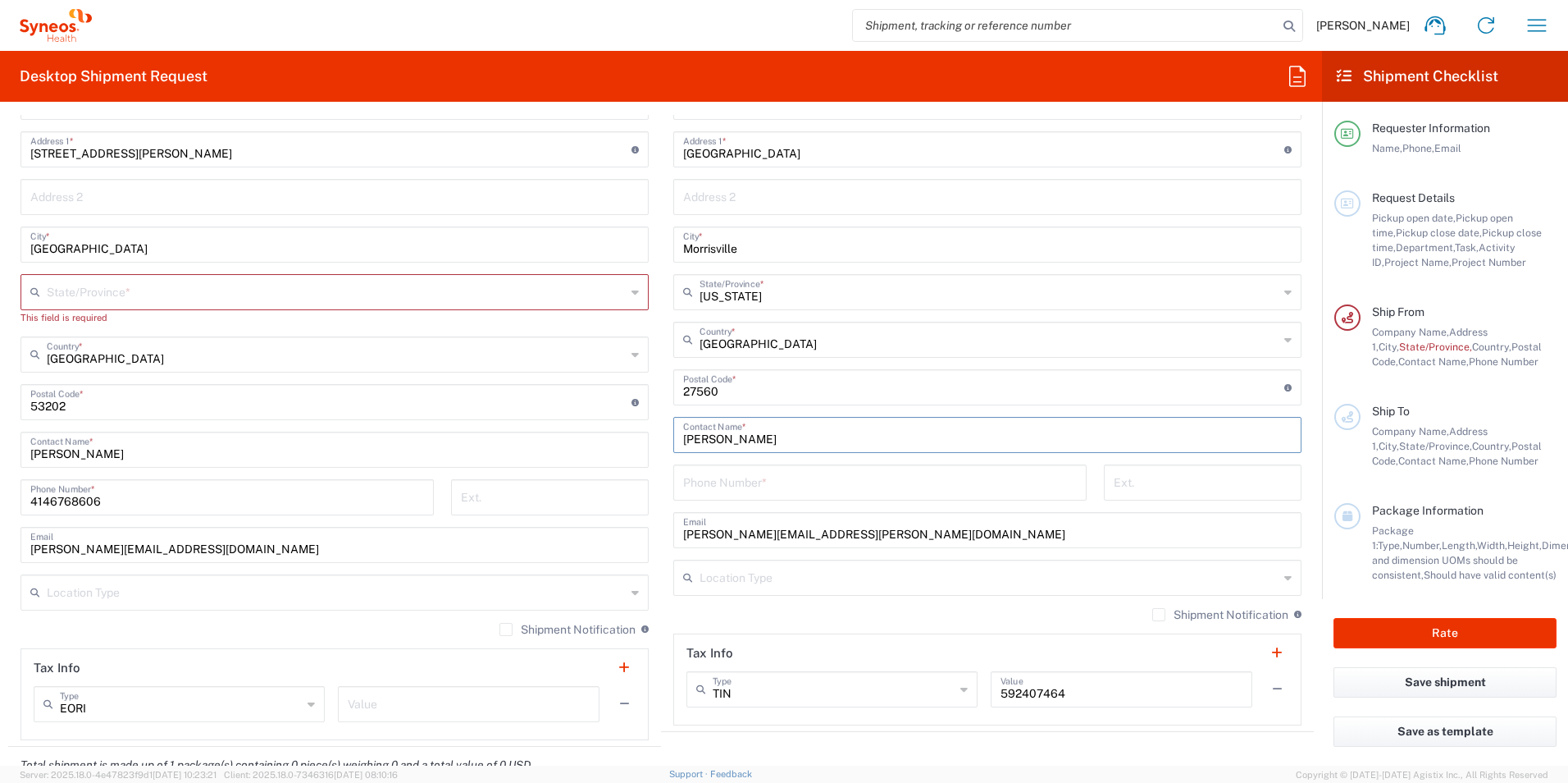
click at [789, 442] on input "[PERSON_NAME]" at bounding box center [988, 433] width 608 height 29
click at [787, 440] on input "[PERSON_NAME]" at bounding box center [988, 433] width 608 height 29
click at [786, 439] on input "[PERSON_NAME]" at bounding box center [988, 433] width 608 height 29
drag, startPoint x: 786, startPoint y: 439, endPoint x: 649, endPoint y: 452, distance: 137.6
click at [649, 452] on div "Ship From Location [PERSON_NAME] LLC-[GEOGRAPHIC_DATA] [GEOGRAPHIC_DATA] [GEOGR…" at bounding box center [661, 373] width 1306 height 748
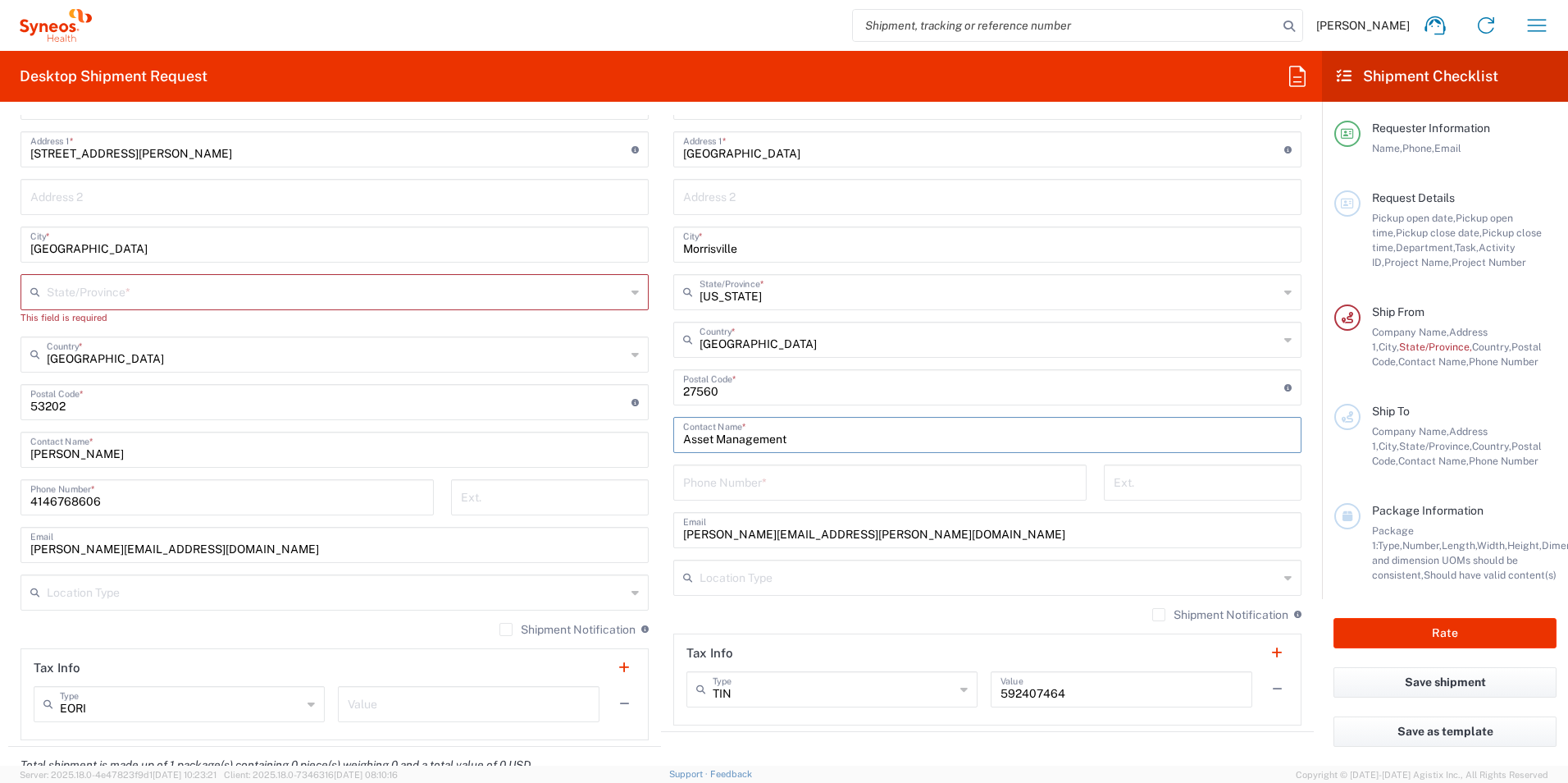
type input "Asset Management"
click at [849, 473] on input "tel" at bounding box center [880, 481] width 394 height 29
type input "9198769300"
drag, startPoint x: 867, startPoint y: 534, endPoint x: 612, endPoint y: 526, distance: 255.1
click at [612, 526] on div "Ship From Location [PERSON_NAME] LLC-[GEOGRAPHIC_DATA] [GEOGRAPHIC_DATA] [GEOGR…" at bounding box center [661, 373] width 1306 height 748
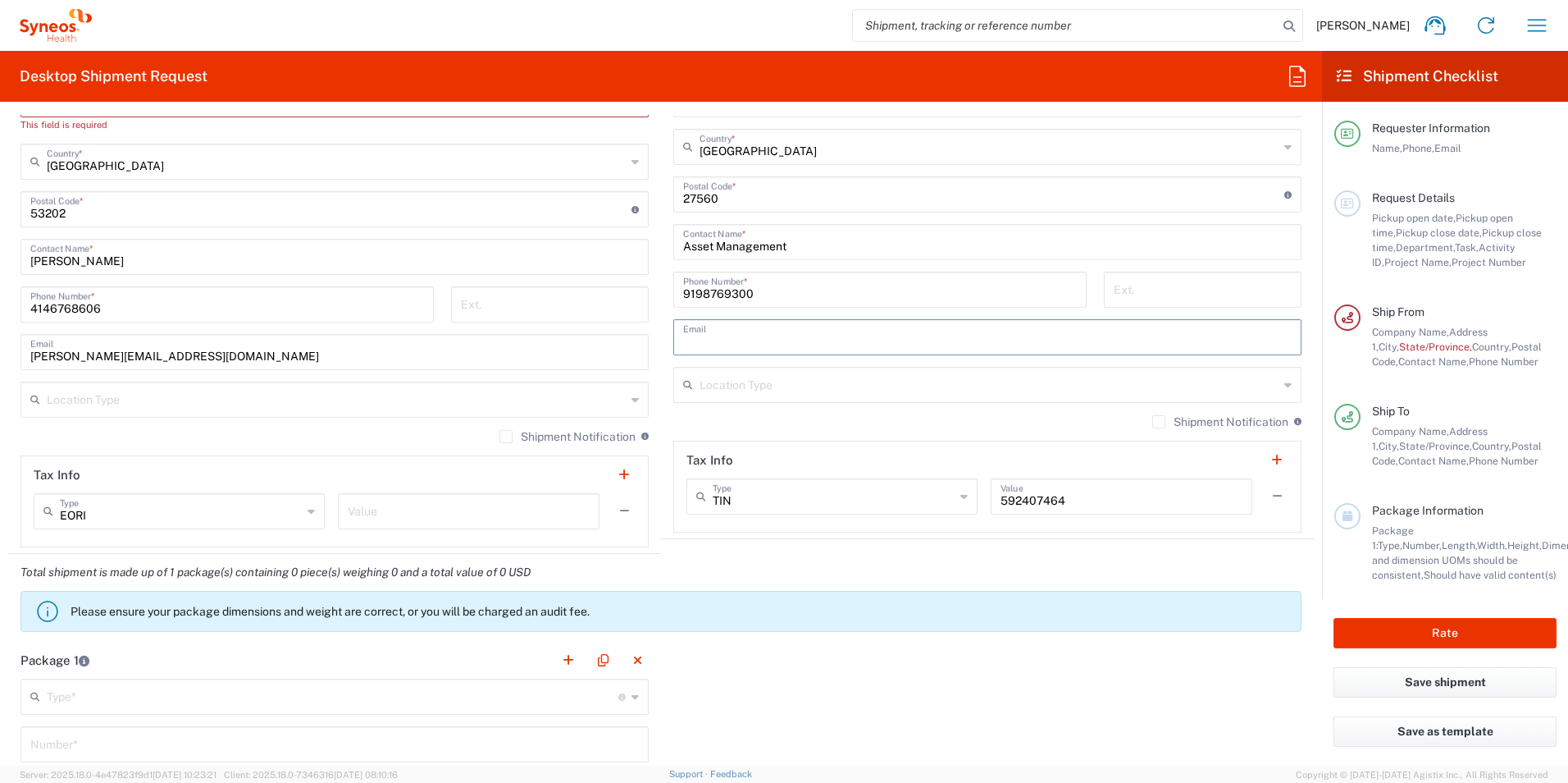
scroll to position [985, 0]
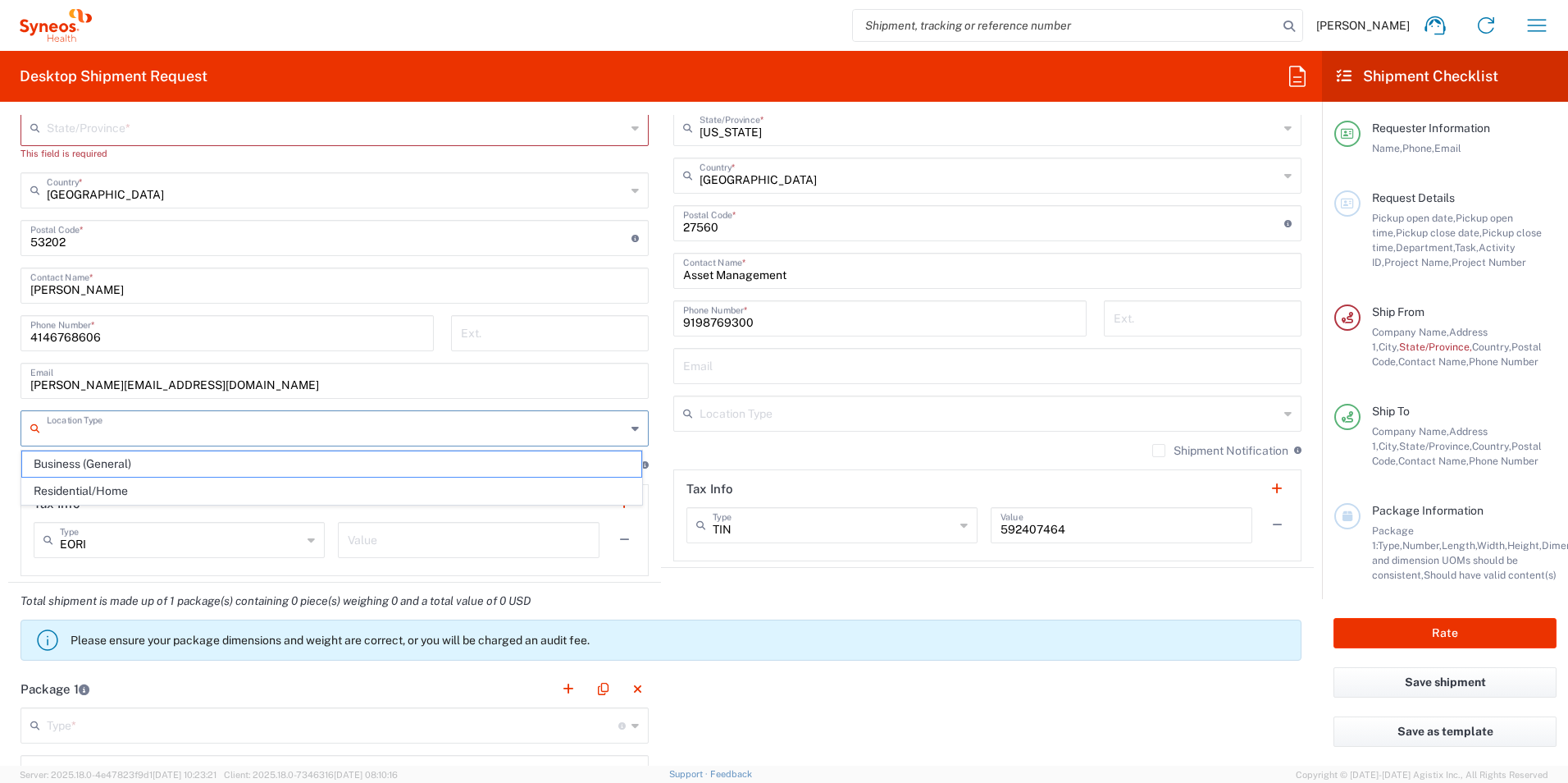
click at [177, 432] on input "text" at bounding box center [336, 427] width 579 height 29
click at [193, 484] on span "Residential/Home" at bounding box center [331, 491] width 619 height 25
type input "Residential/Home"
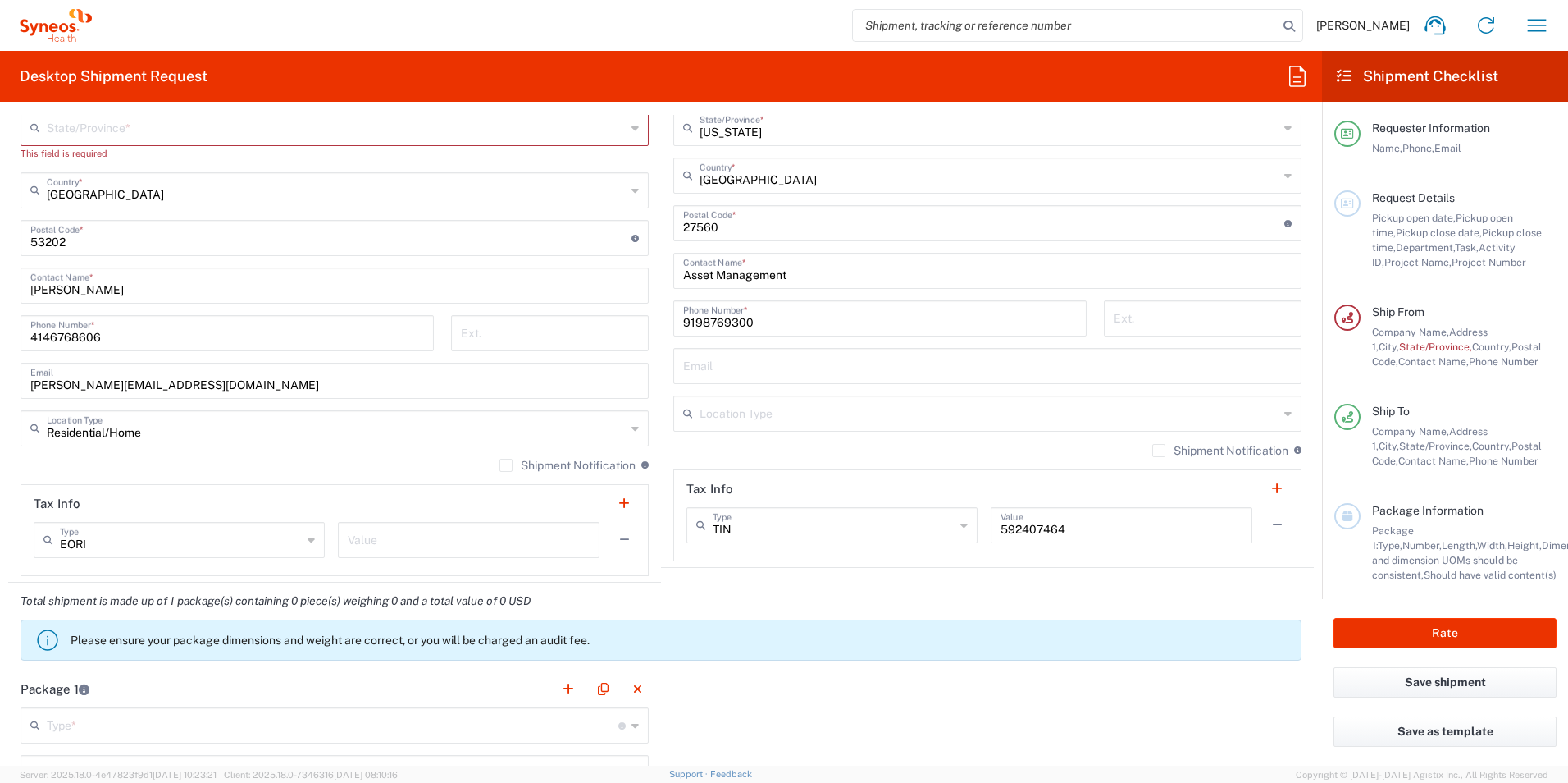
click at [729, 406] on input "text" at bounding box center [989, 412] width 579 height 29
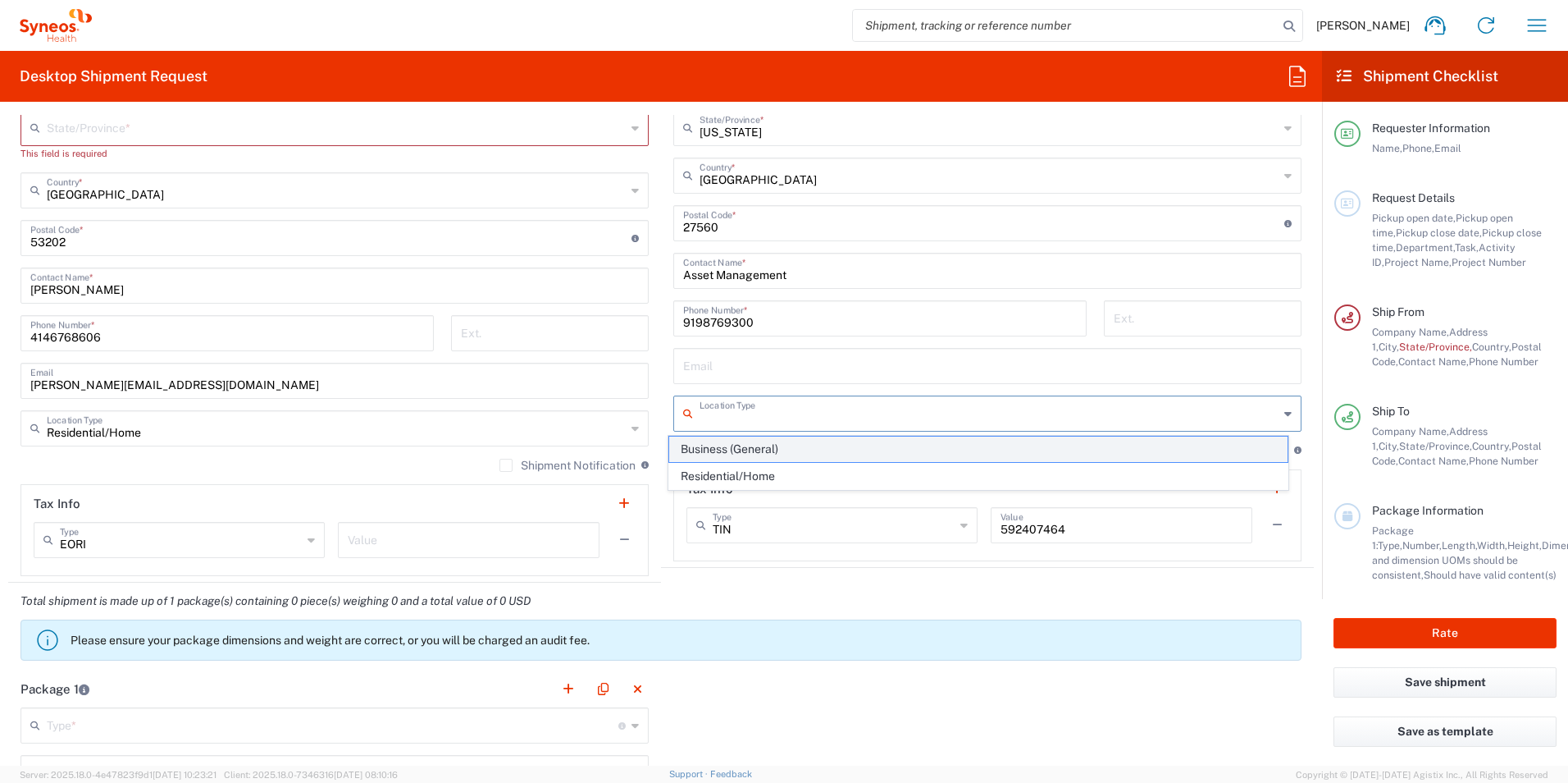
click at [753, 453] on span "Business (General)" at bounding box center [978, 449] width 619 height 25
type input "Business (General)"
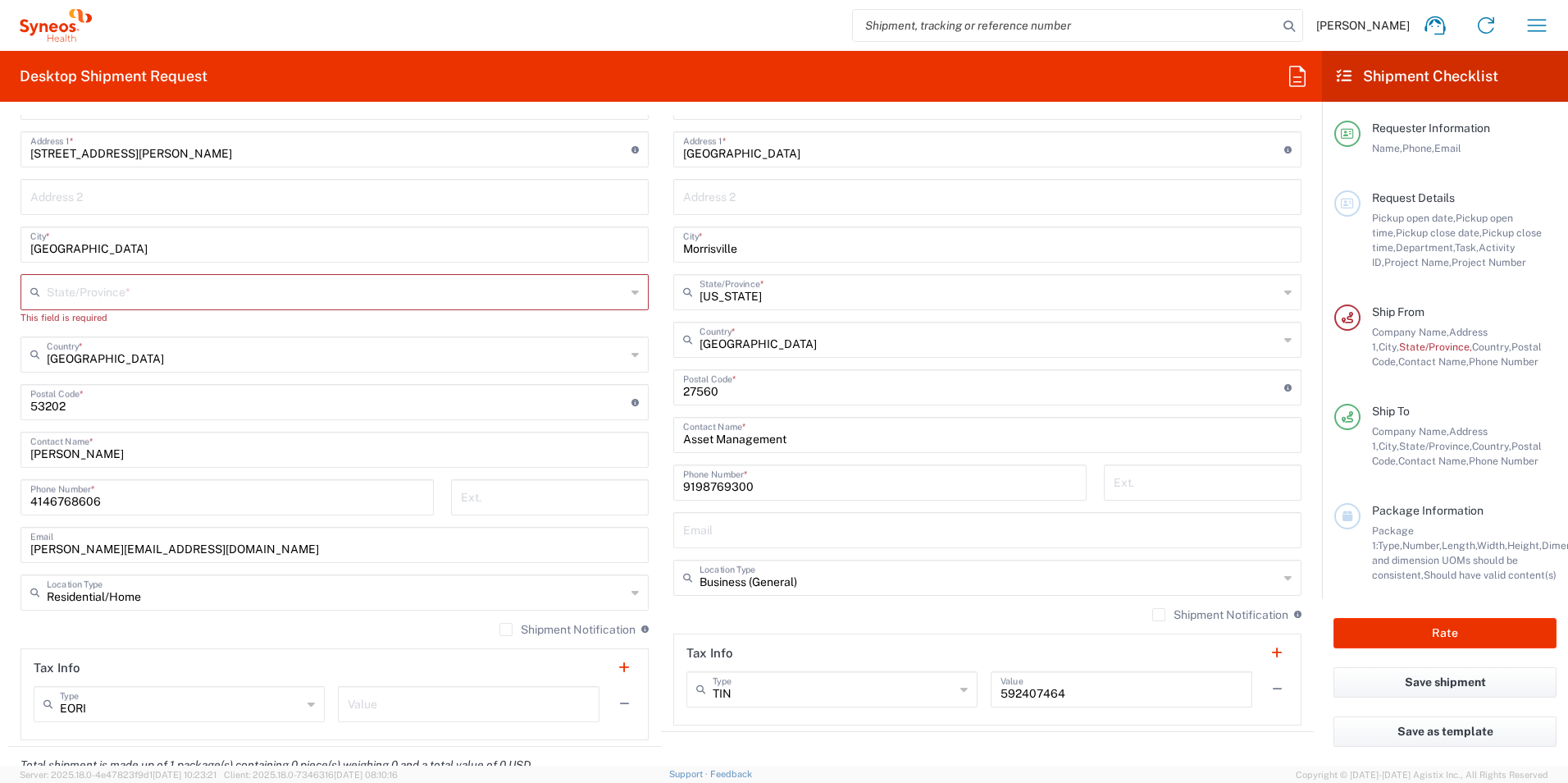
scroll to position [739, 0]
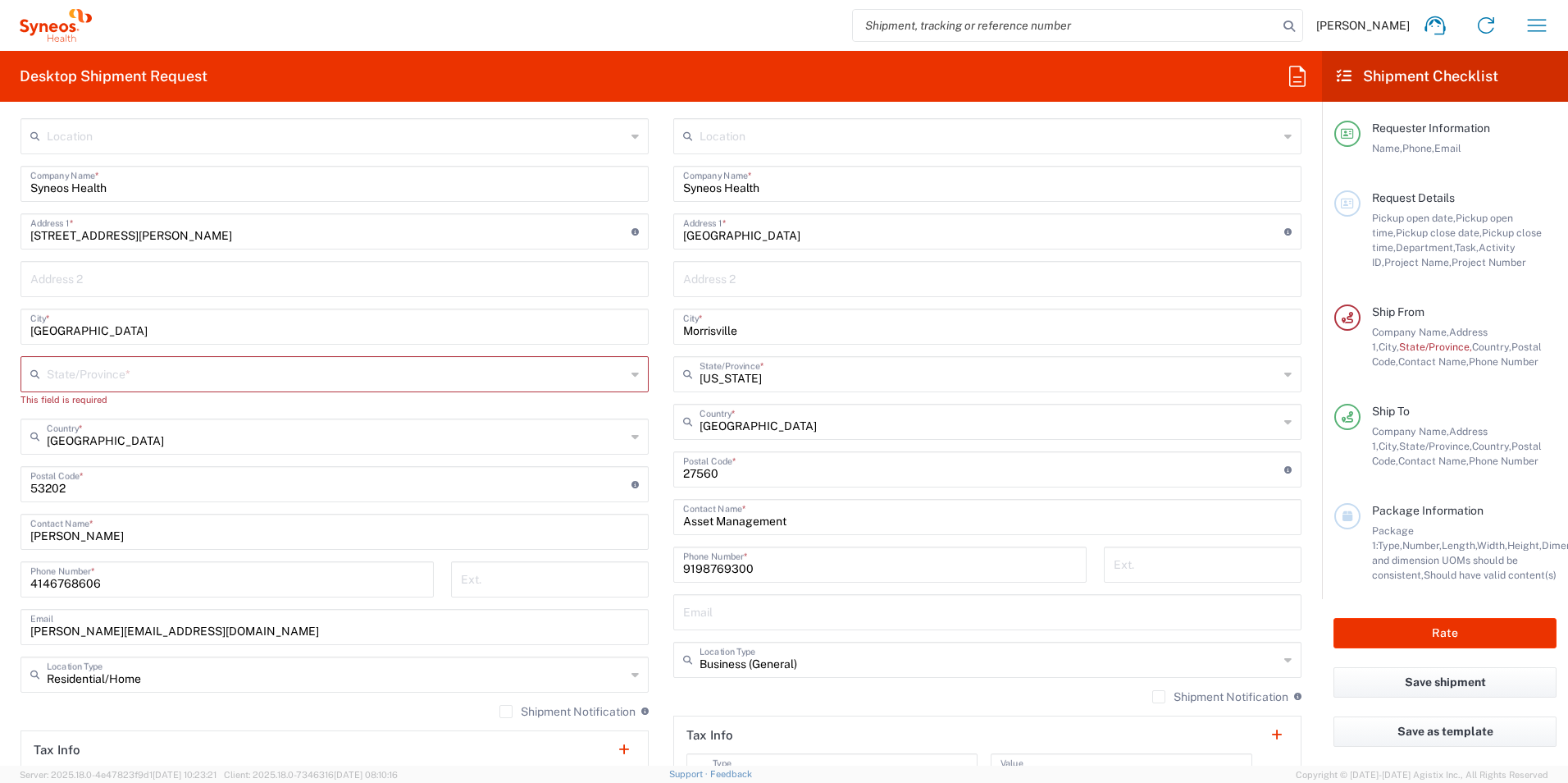
click at [326, 378] on input "text" at bounding box center [336, 373] width 579 height 29
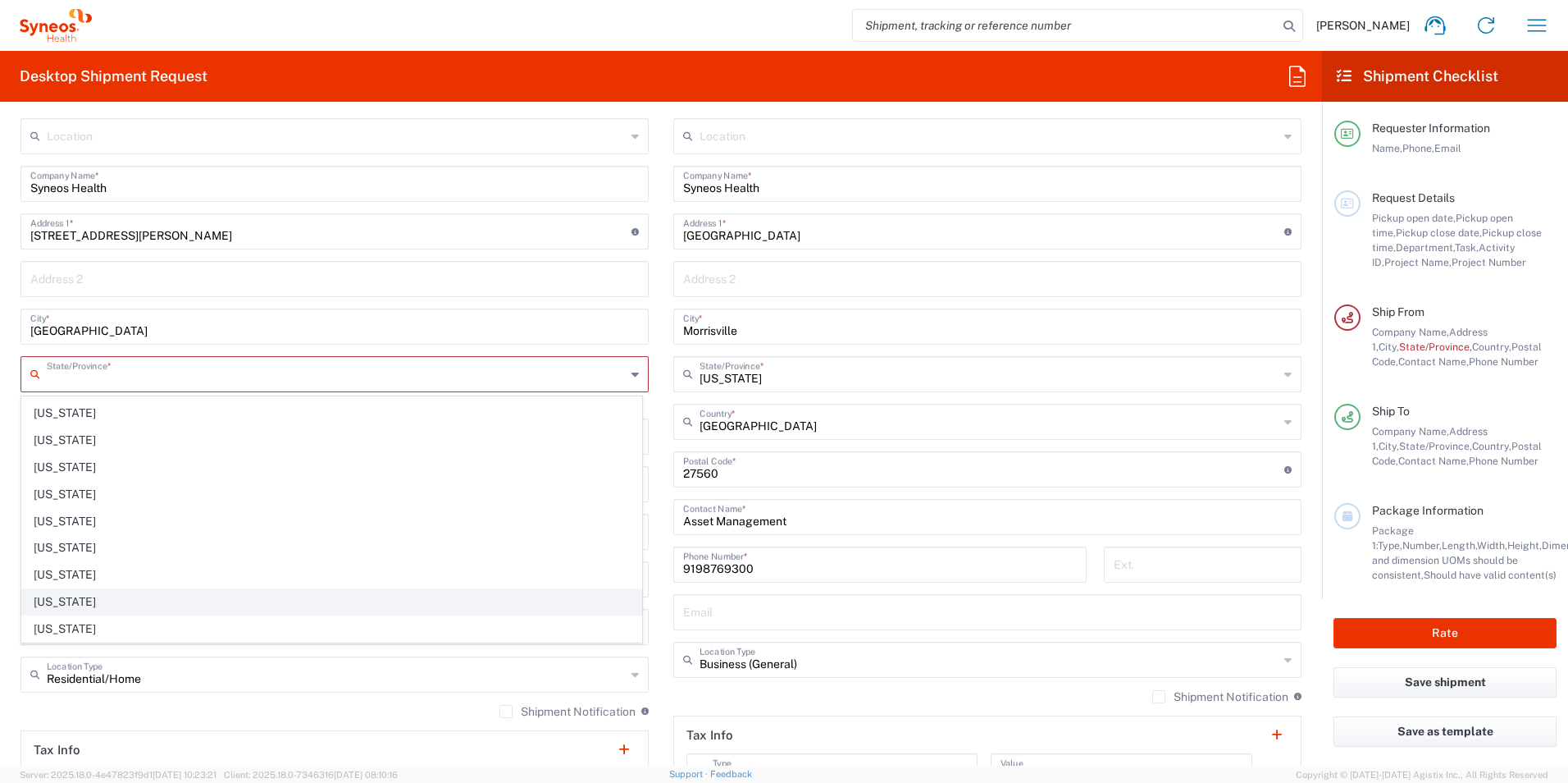
click at [221, 595] on span "[US_STATE]" at bounding box center [331, 601] width 619 height 25
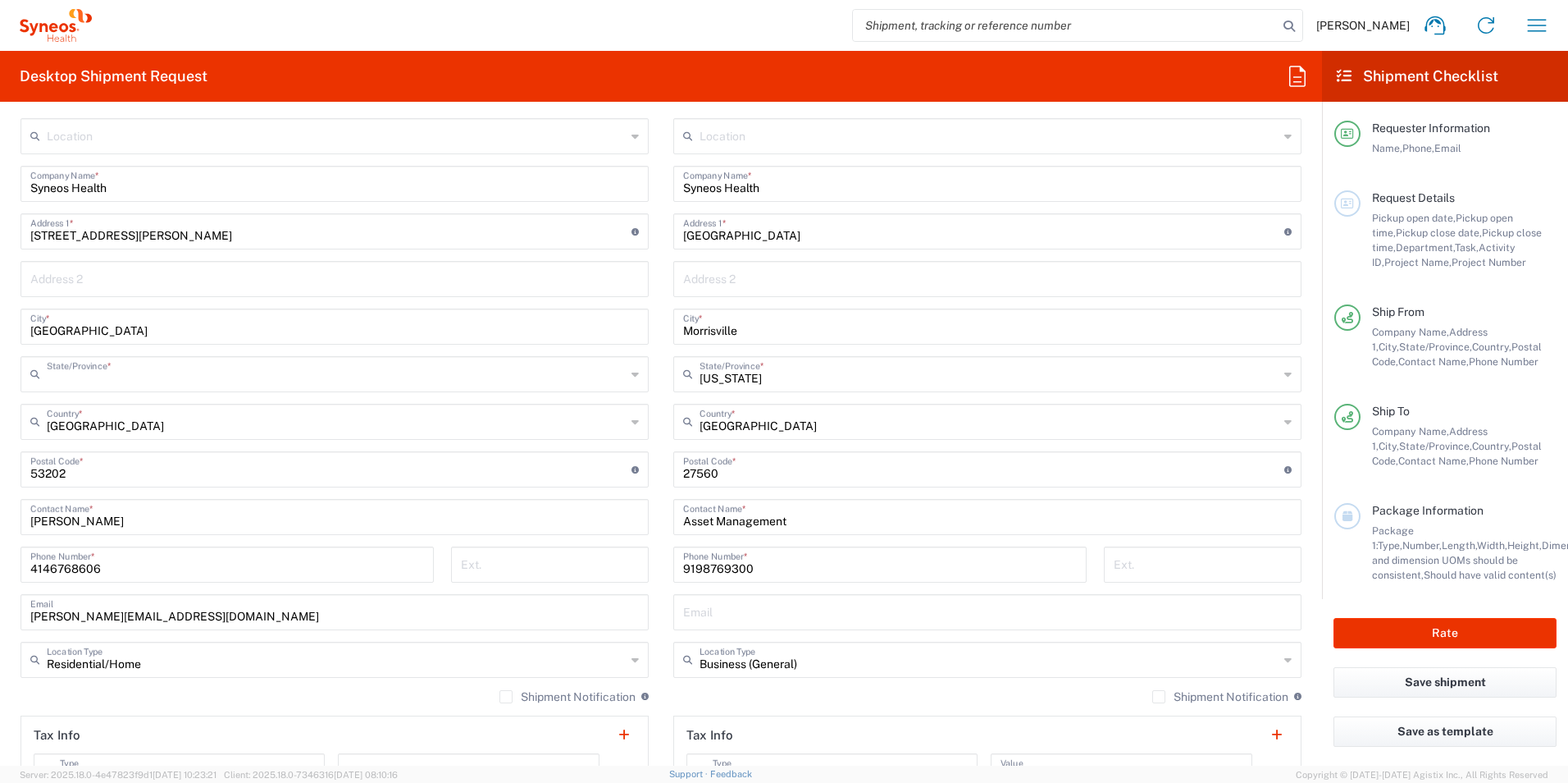
type input "[US_STATE]"
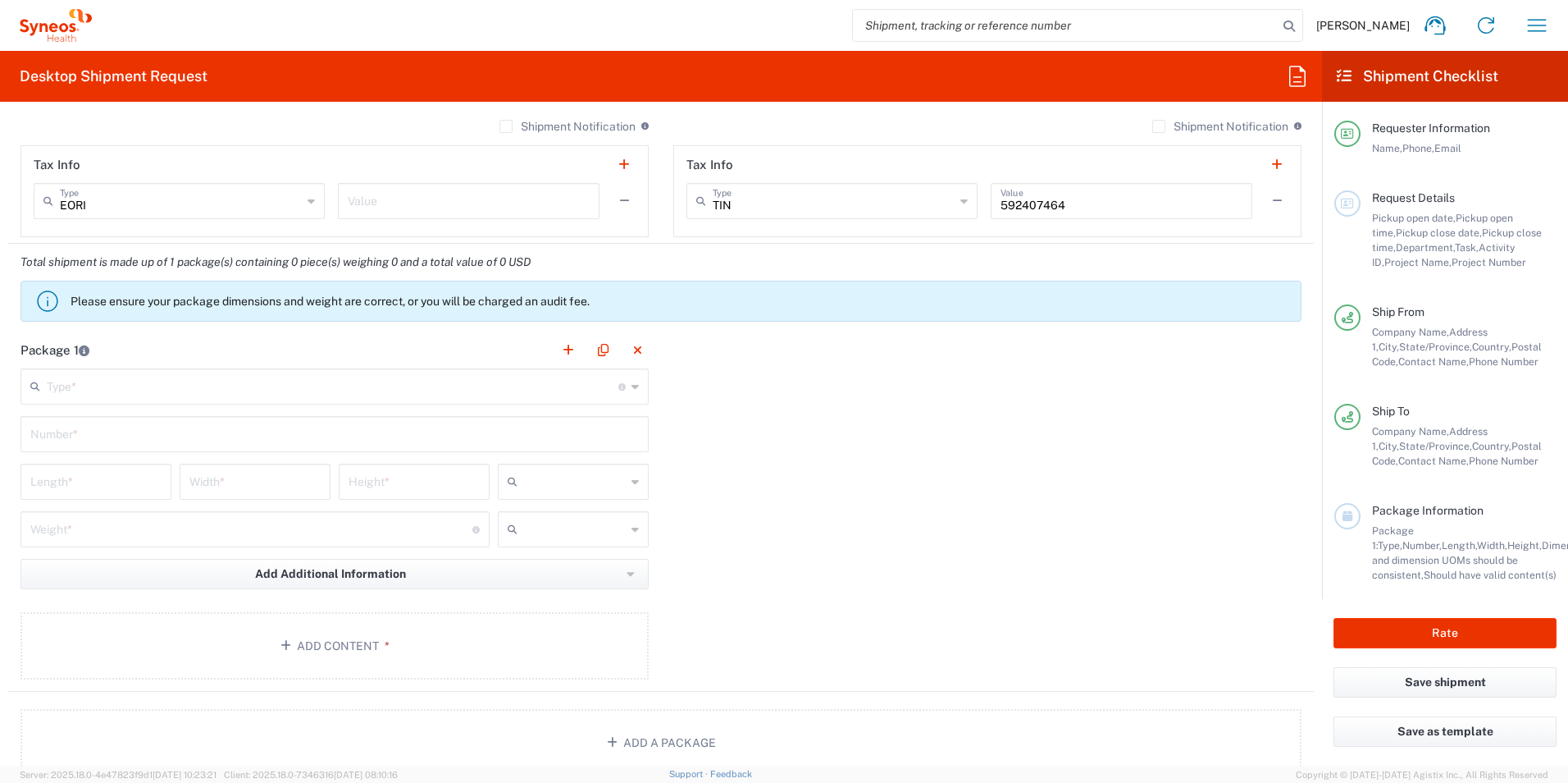
scroll to position [1313, 0]
click at [232, 382] on input "text" at bounding box center [332, 381] width 571 height 29
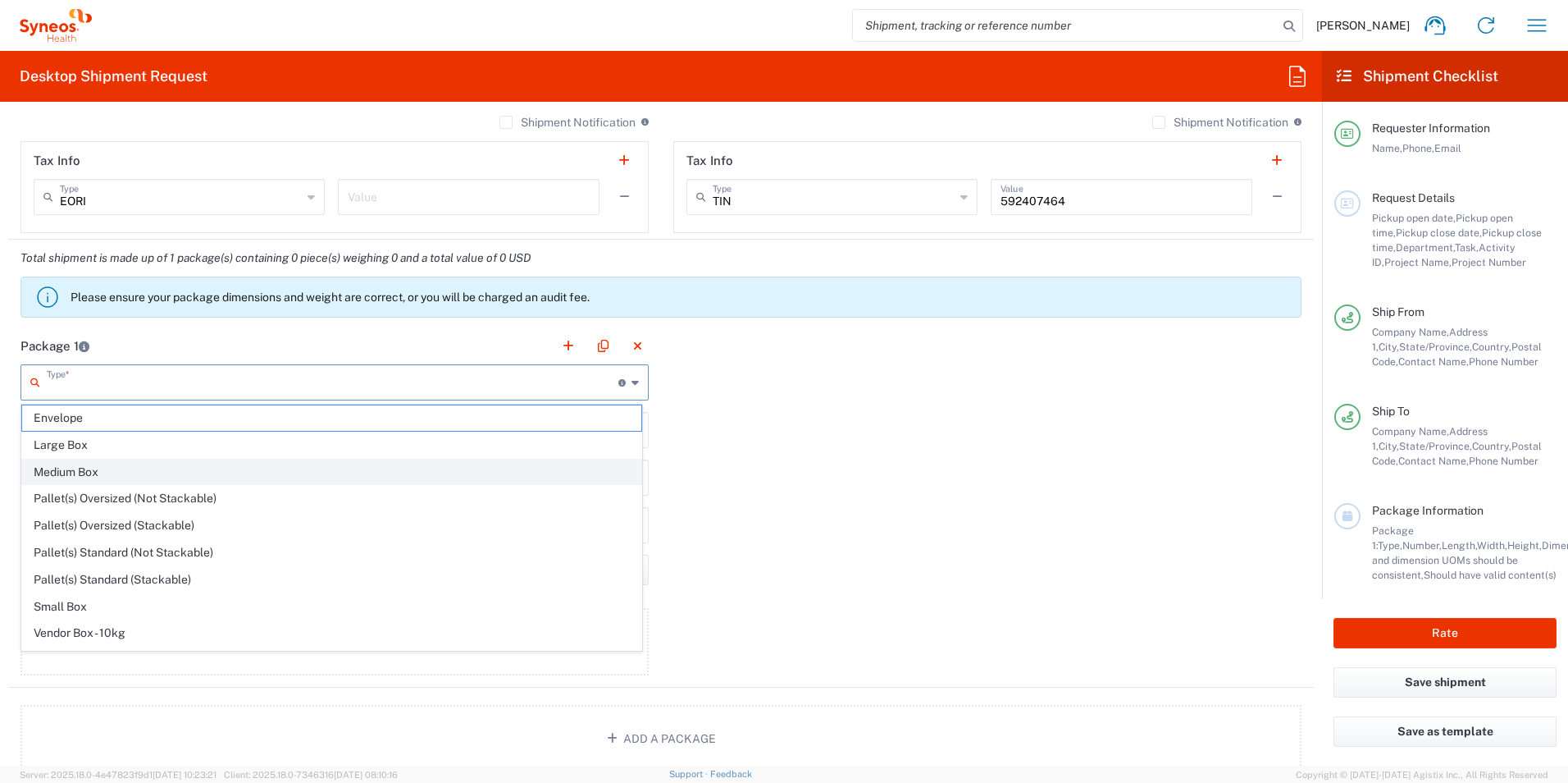
click at [241, 465] on span "Medium Box" at bounding box center [331, 472] width 619 height 25
type input "Medium Box"
type input "13"
type input "11.5"
type input "2.5"
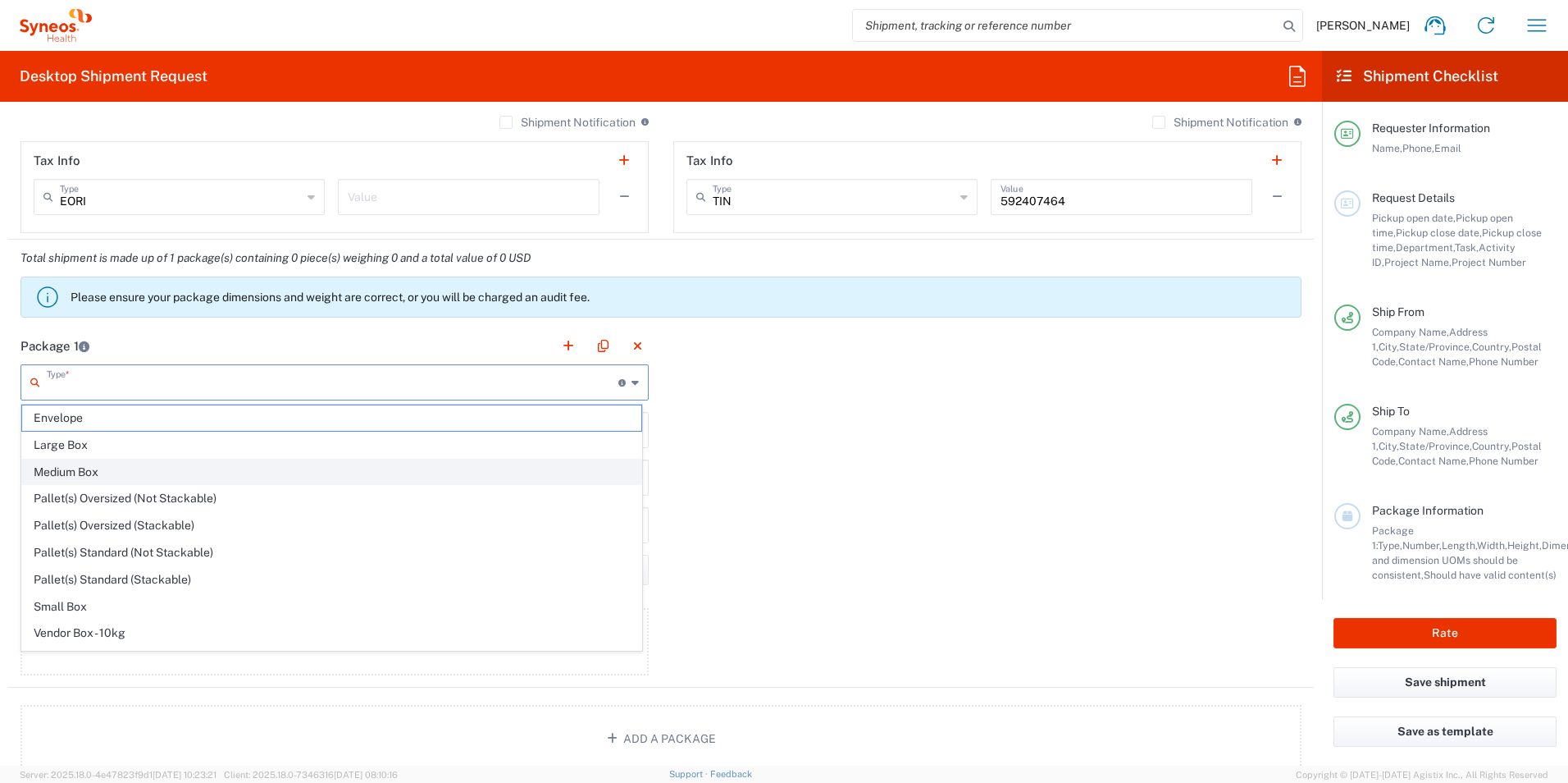
type input "in"
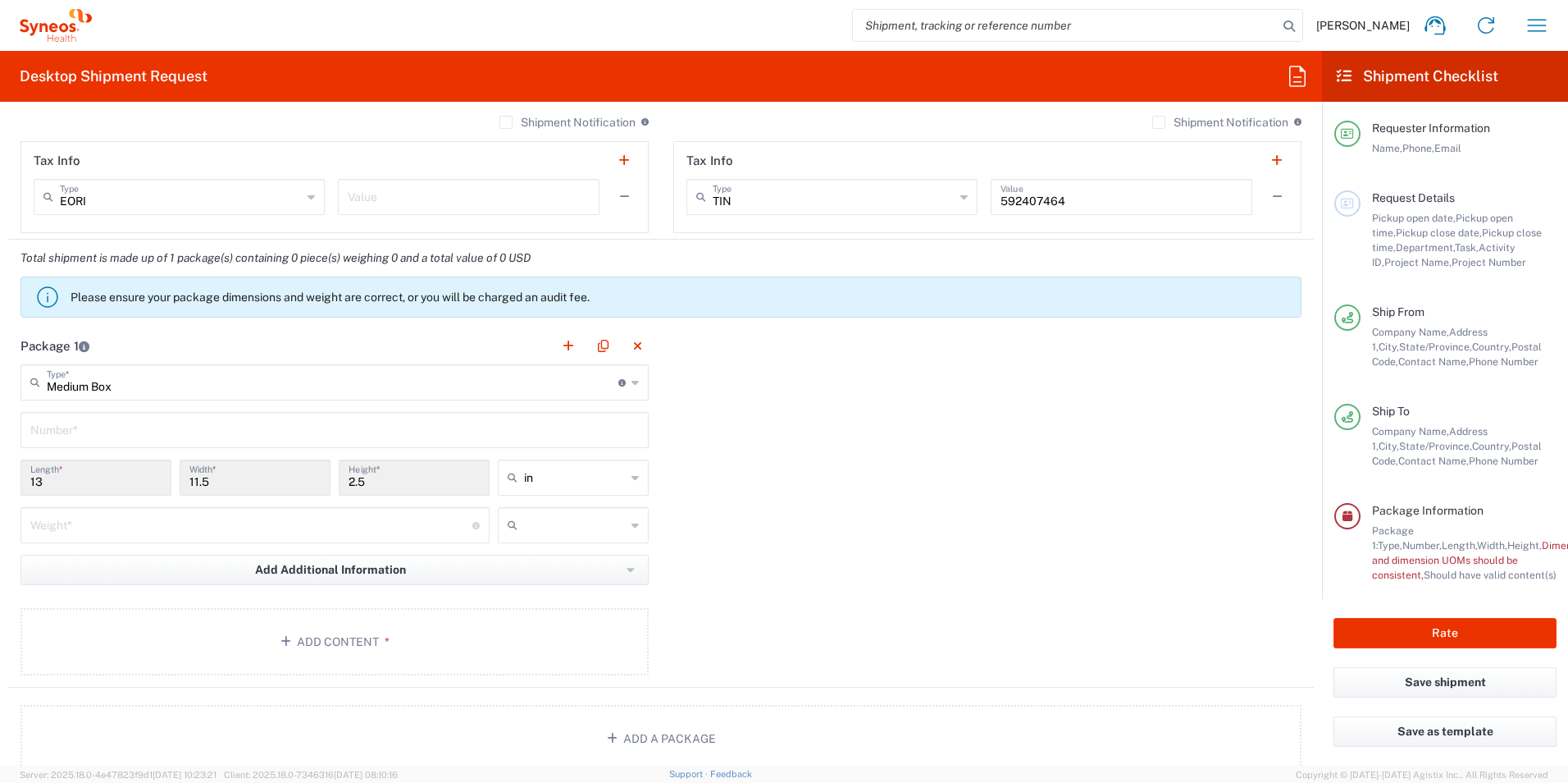
click at [390, 424] on input "text" at bounding box center [335, 429] width 608 height 29
type input "1"
click at [136, 412] on div "1 Number *" at bounding box center [335, 430] width 628 height 36
click at [155, 385] on input "Medium Box" at bounding box center [332, 381] width 571 height 29
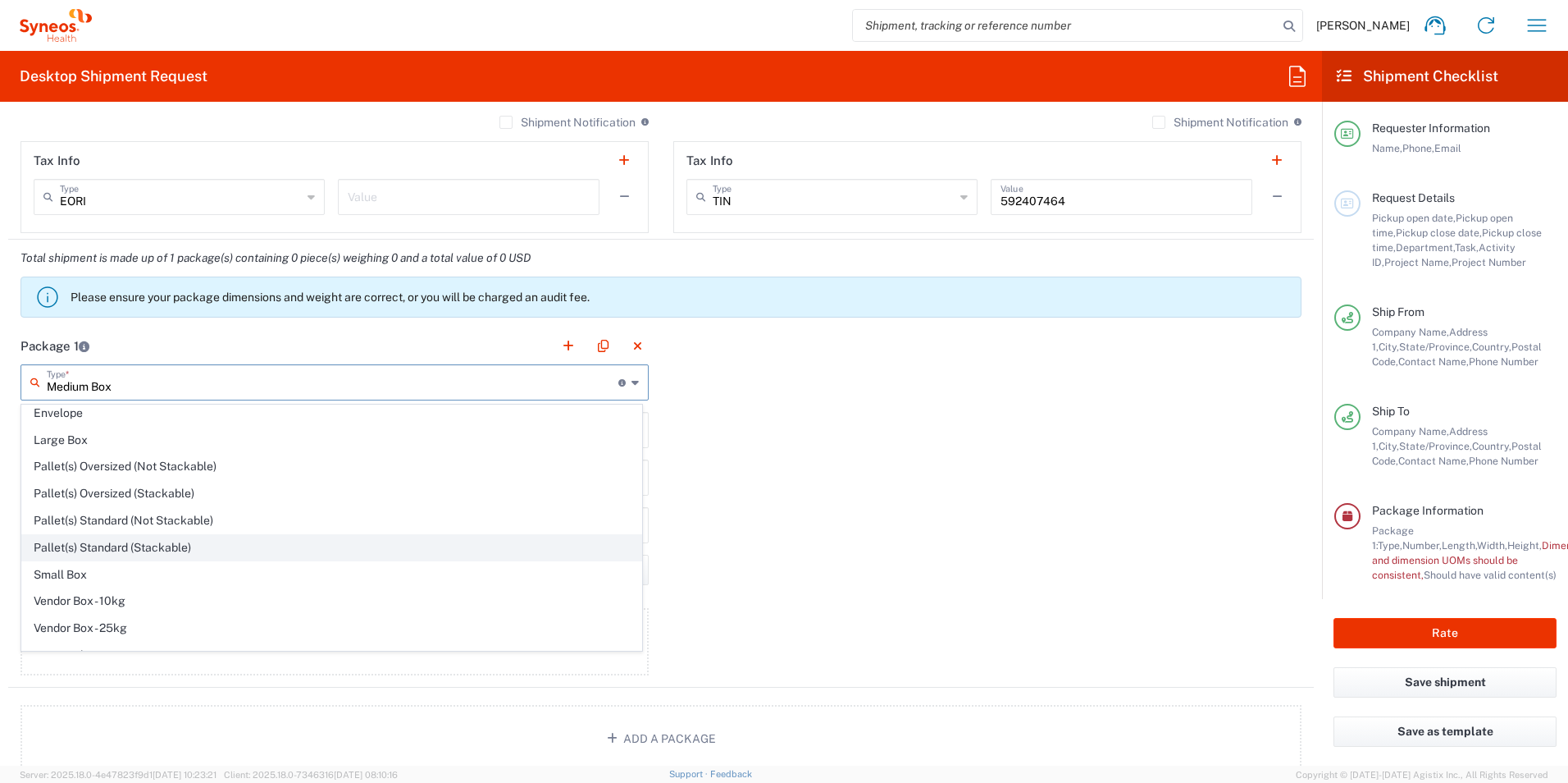
scroll to position [50, 0]
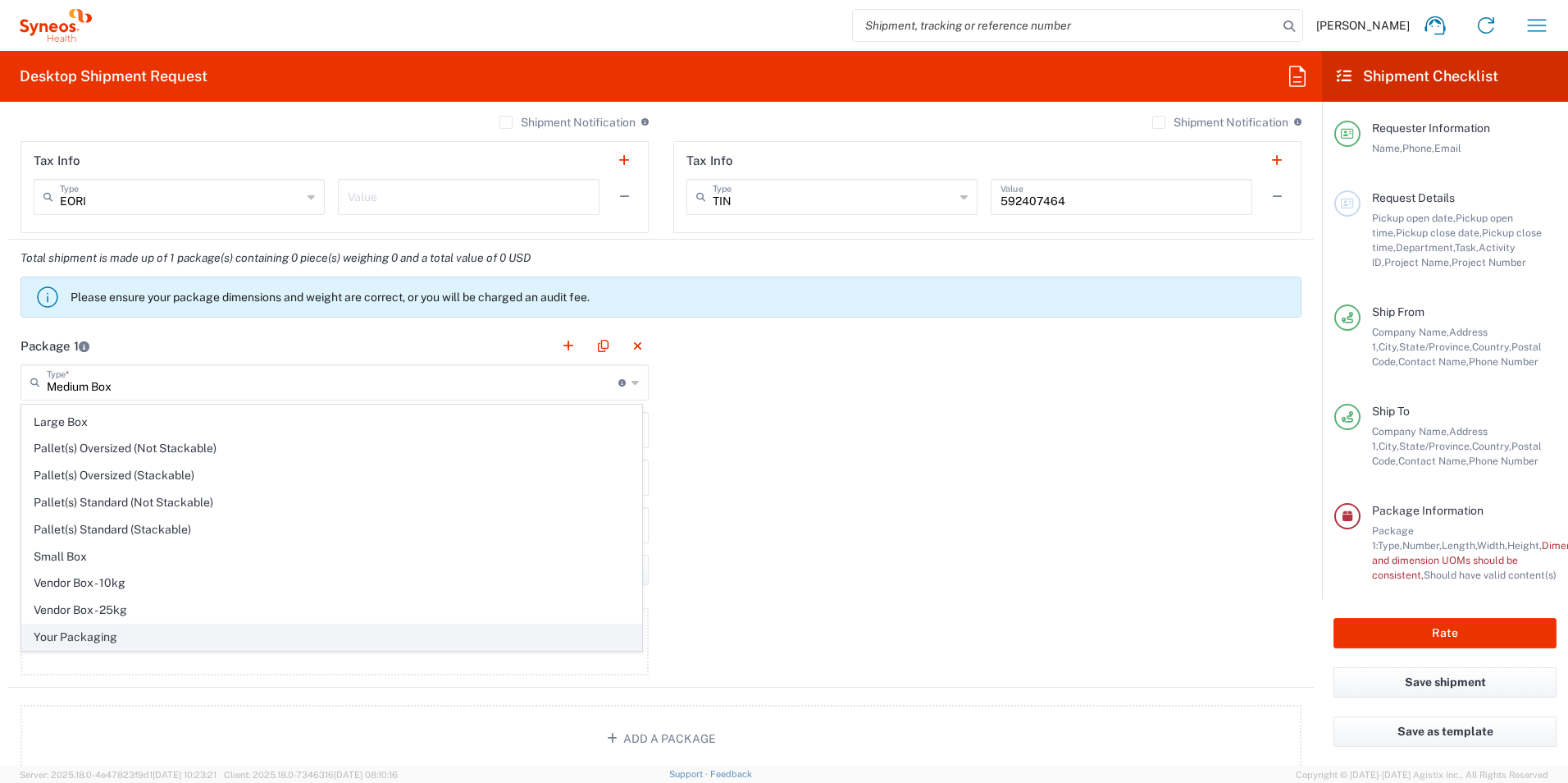
click at [255, 632] on span "Your Packaging" at bounding box center [331, 637] width 619 height 25
type input "Your Packaging"
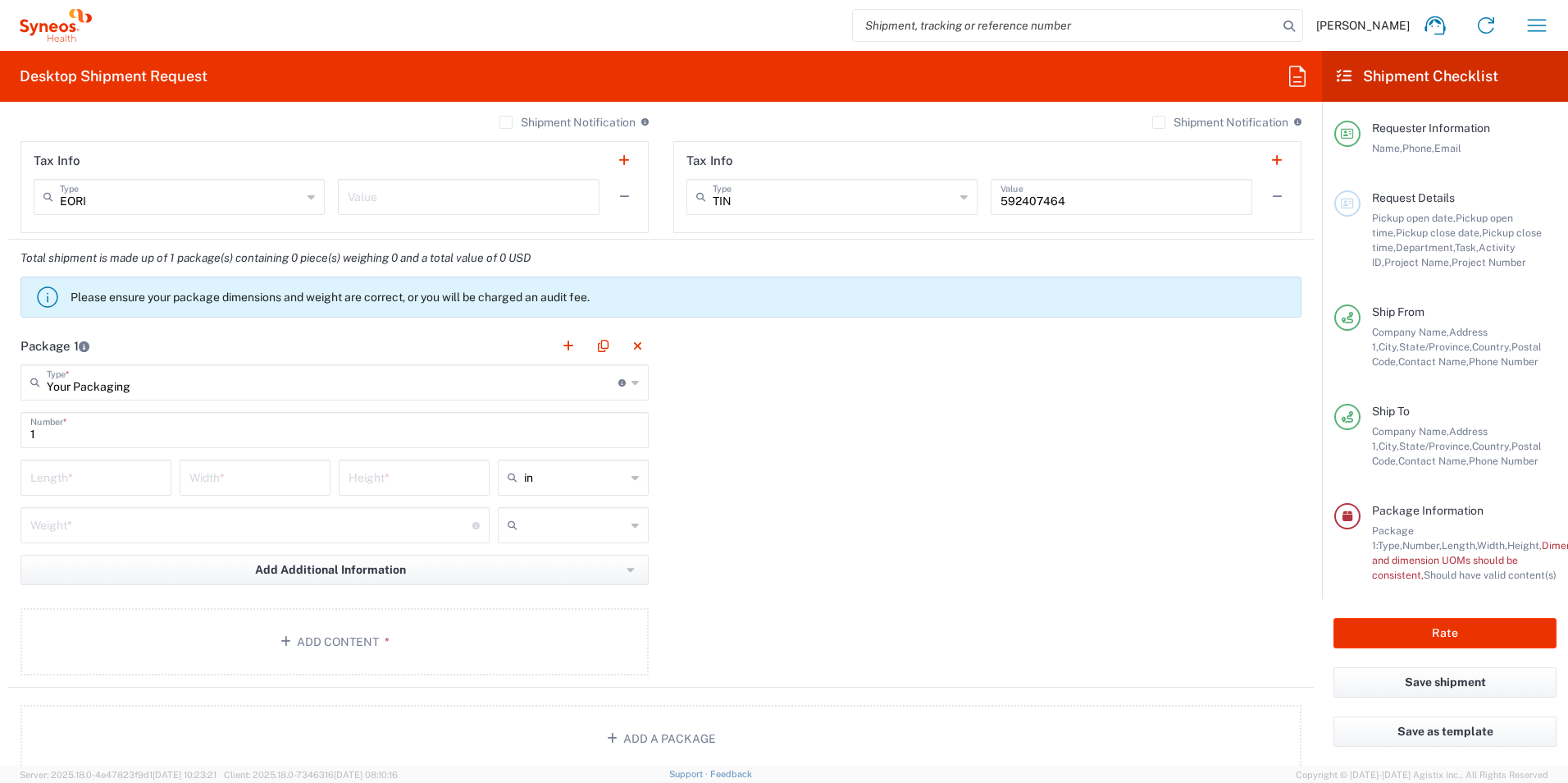
scroll to position [0, 0]
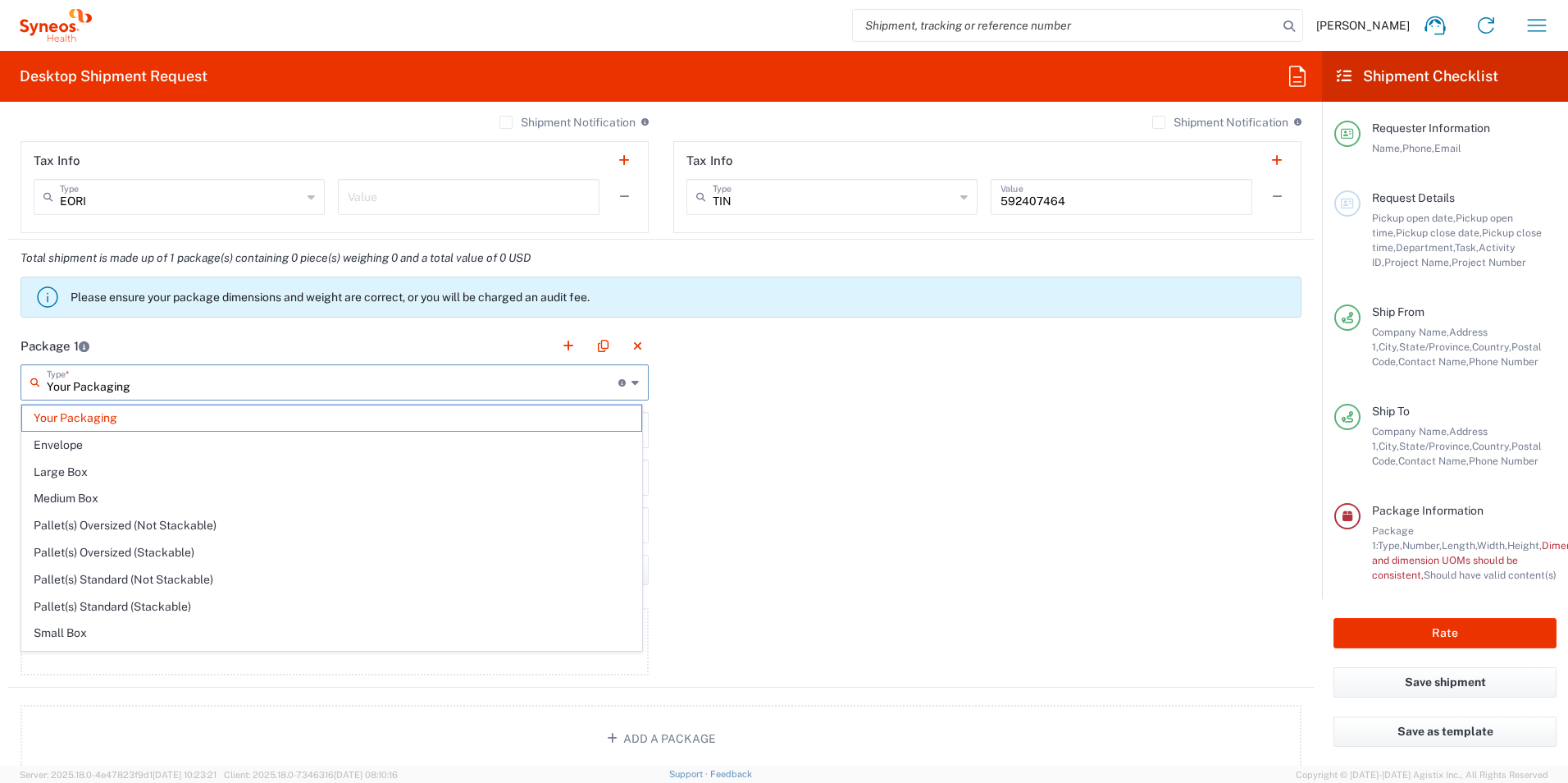
click at [164, 378] on input "Your Packaging" at bounding box center [332, 381] width 571 height 29
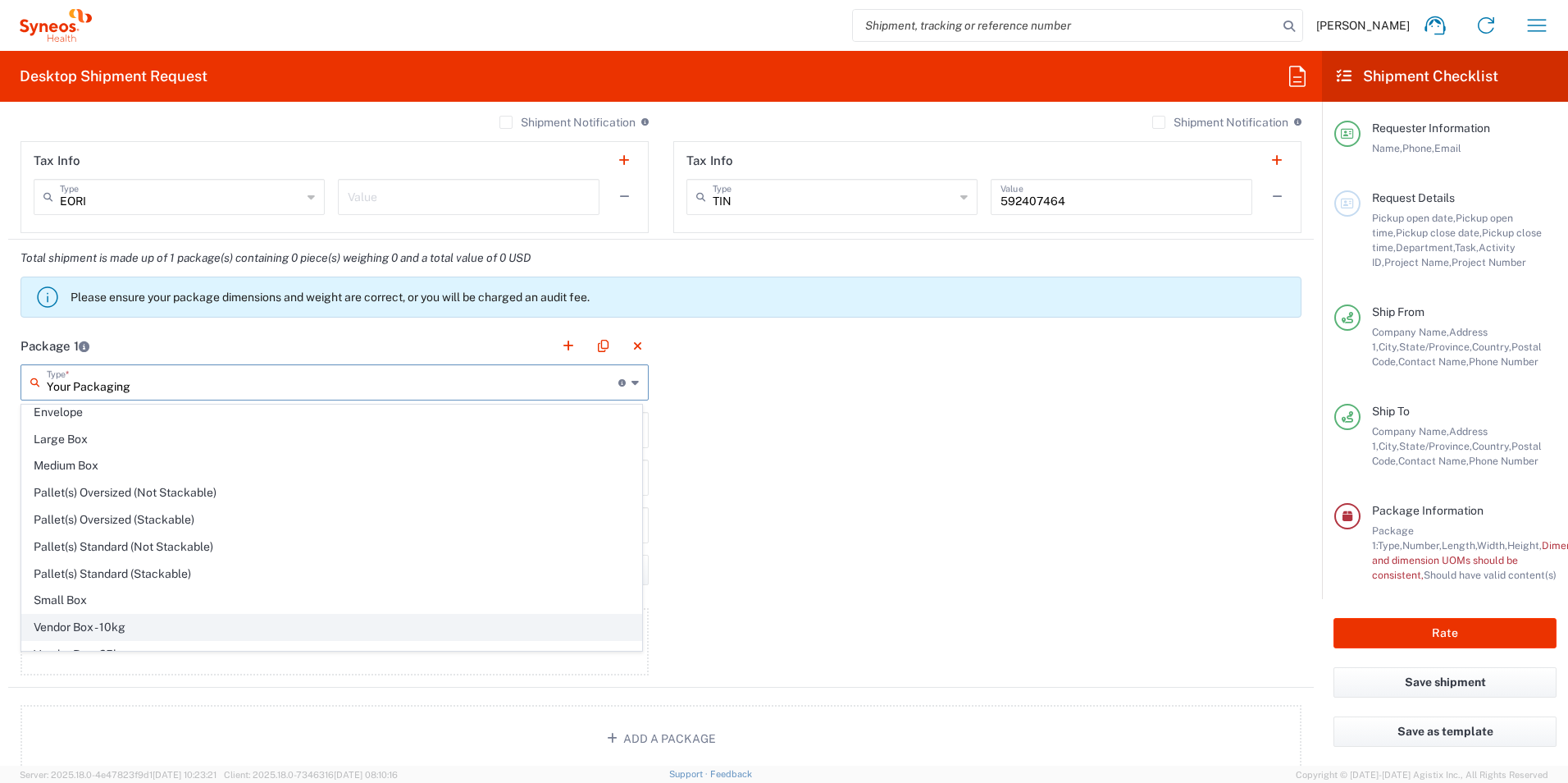
scroll to position [50, 0]
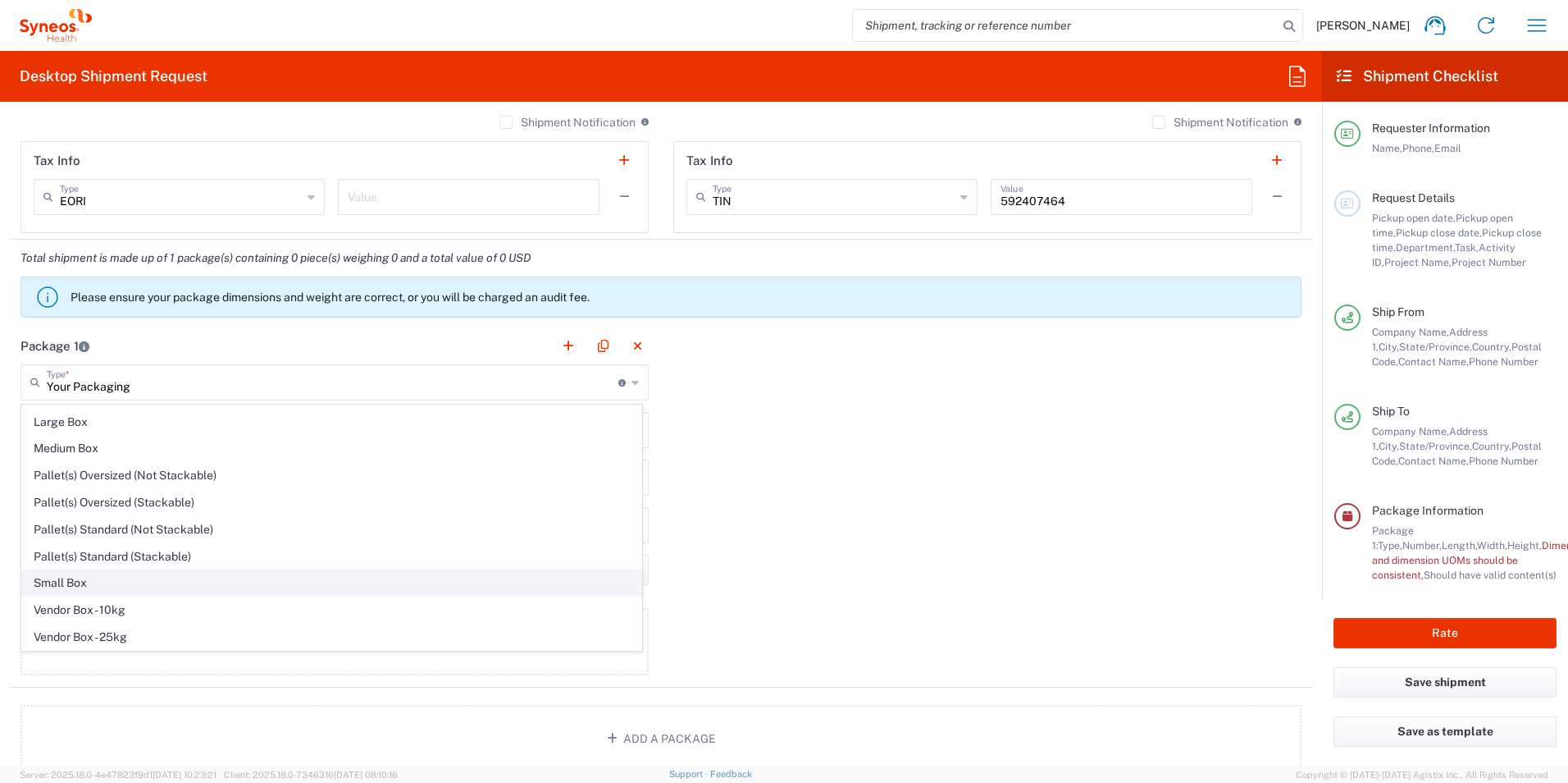
click at [194, 580] on span "Small Box" at bounding box center [331, 582] width 619 height 25
type input "Small Box"
type input "12.25"
type input "11"
type input "1.5"
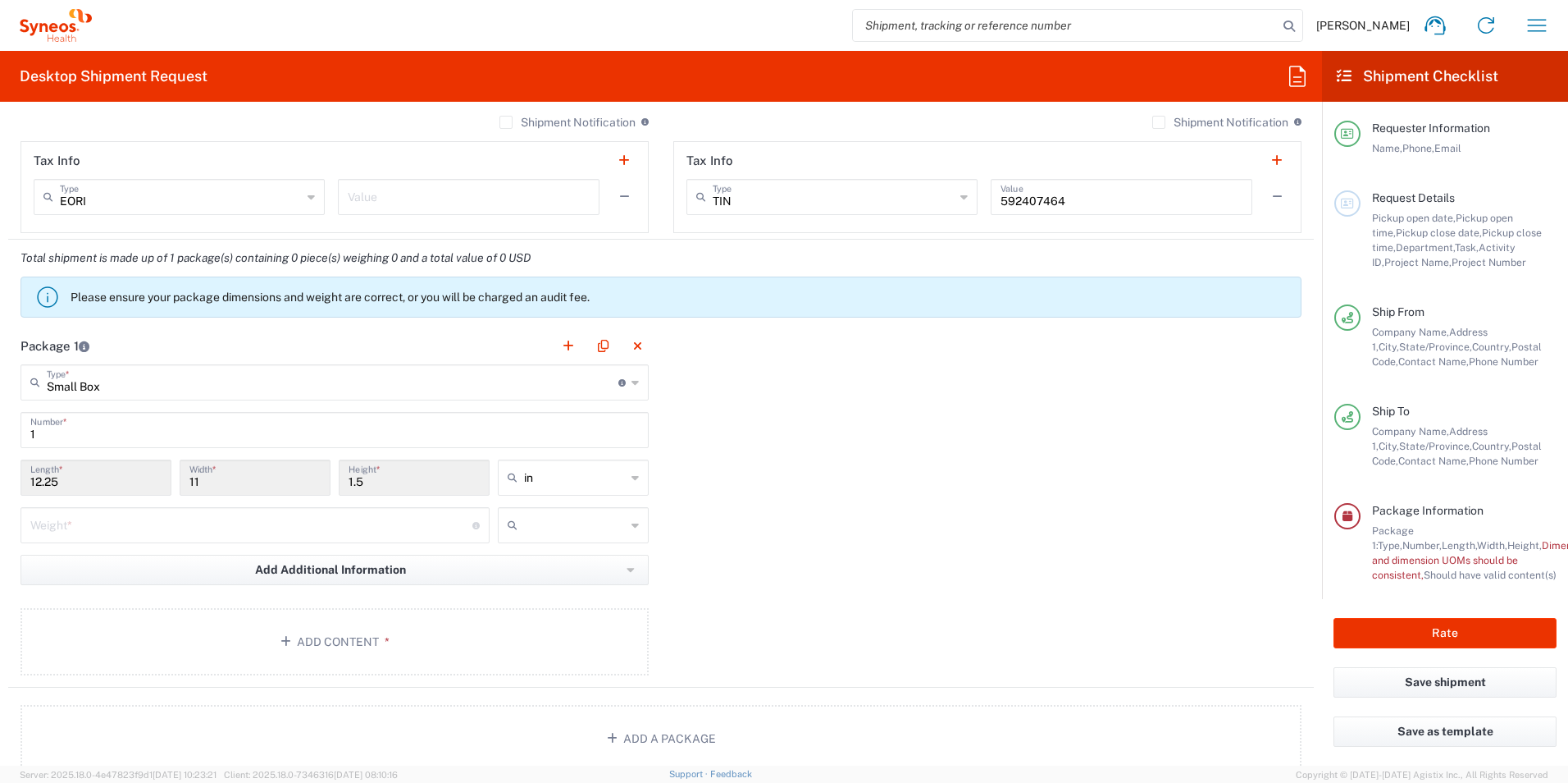
click at [176, 528] on input "number" at bounding box center [252, 523] width 442 height 29
type input "5"
click at [541, 521] on input "text" at bounding box center [575, 525] width 102 height 26
click at [530, 591] on span "lbs" at bounding box center [567, 587] width 146 height 25
type input "lbs"
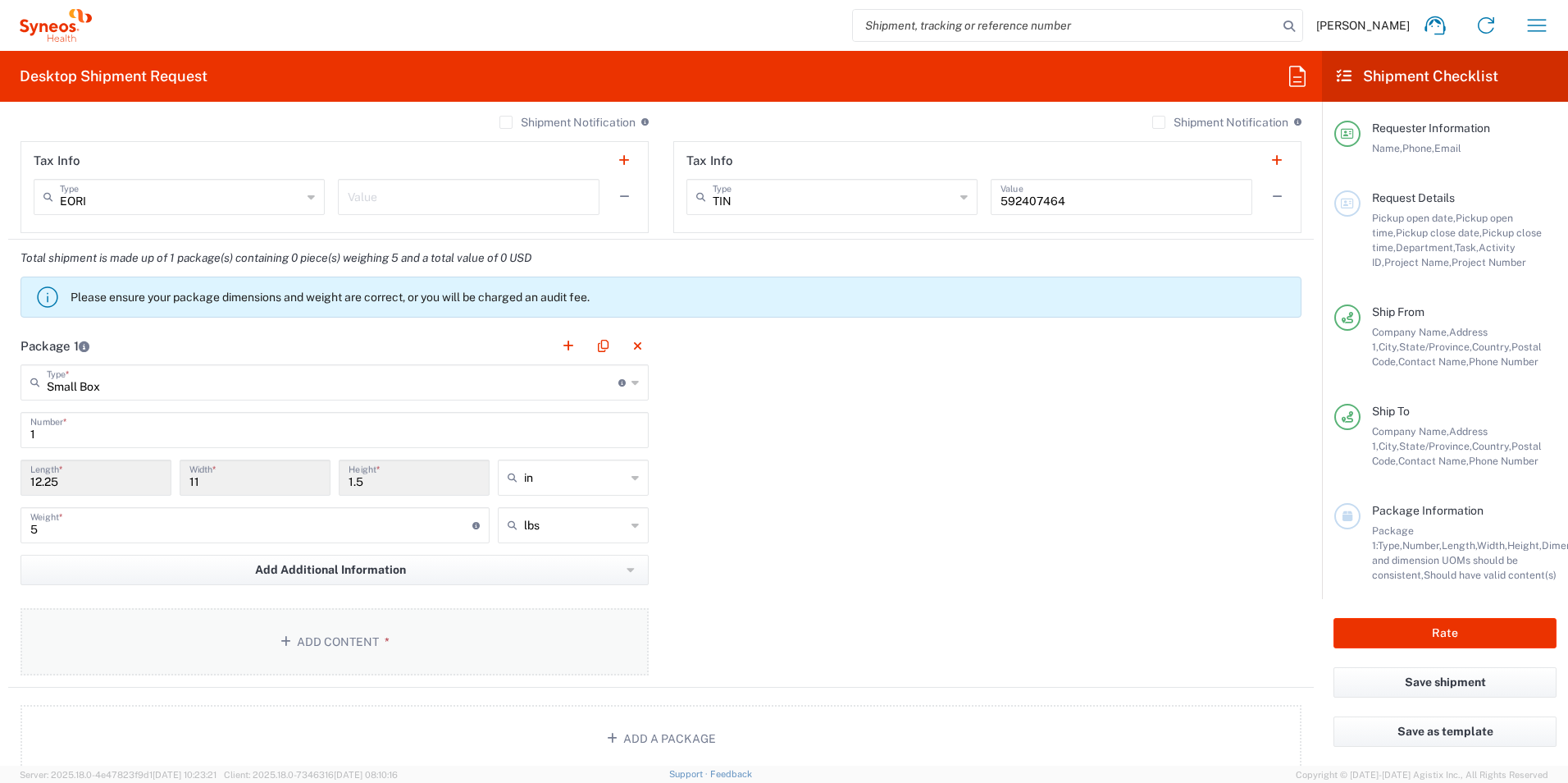
click at [495, 646] on button "Add Content *" at bounding box center [335, 642] width 628 height 67
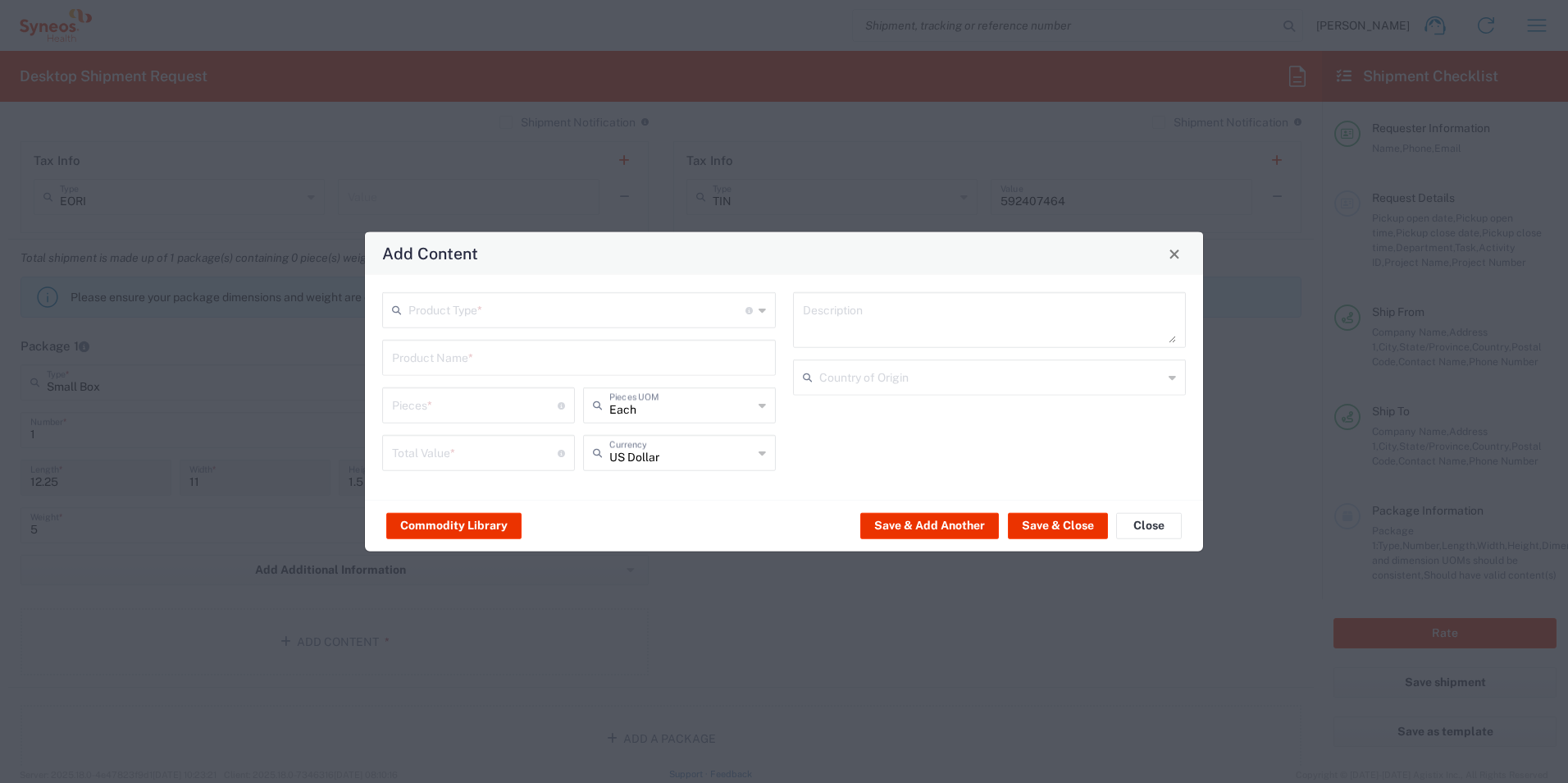
click at [532, 299] on input "text" at bounding box center [577, 308] width 337 height 29
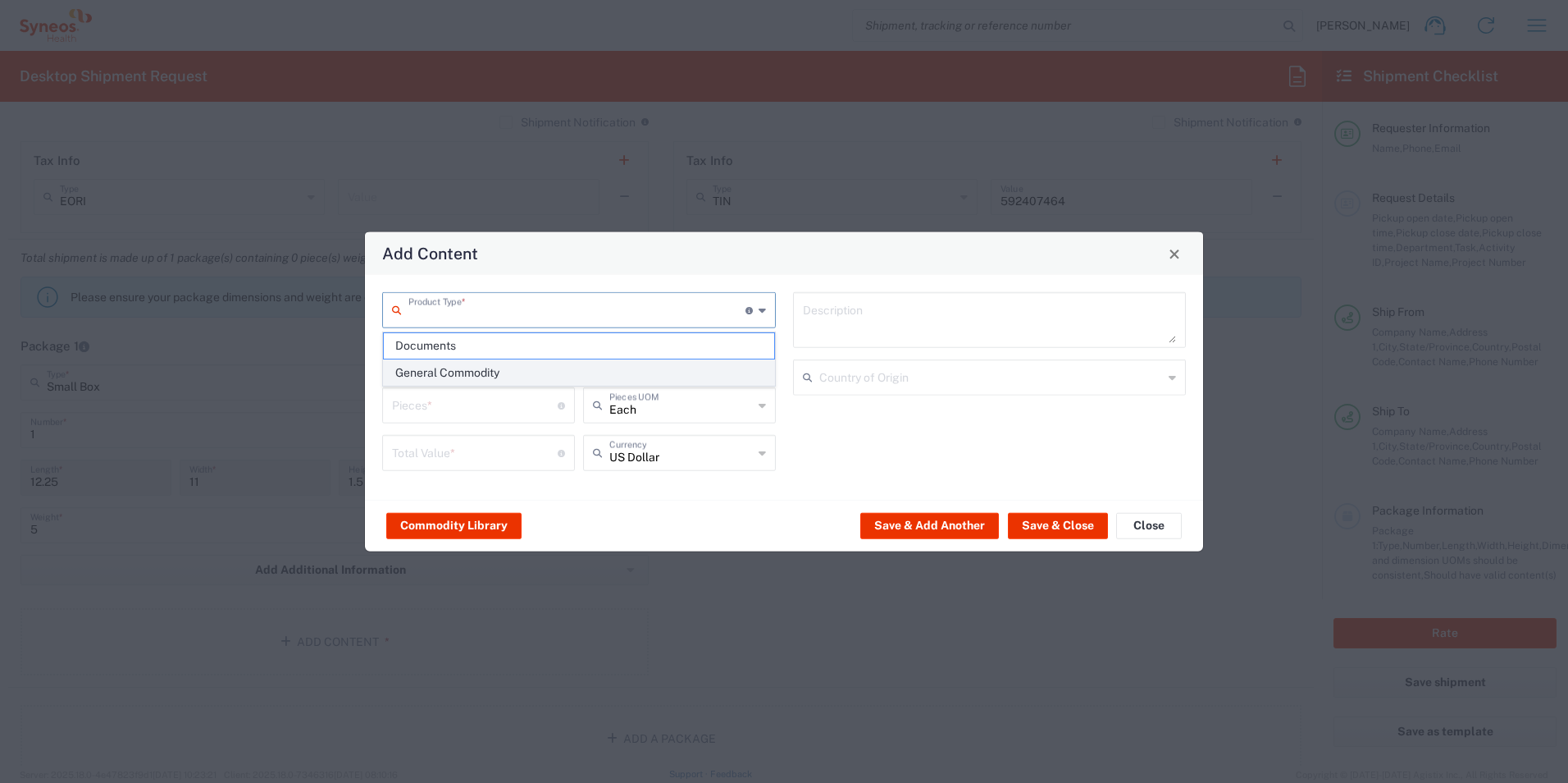
click at [494, 372] on span "General Commodity" at bounding box center [579, 373] width 391 height 25
type input "General Commodity"
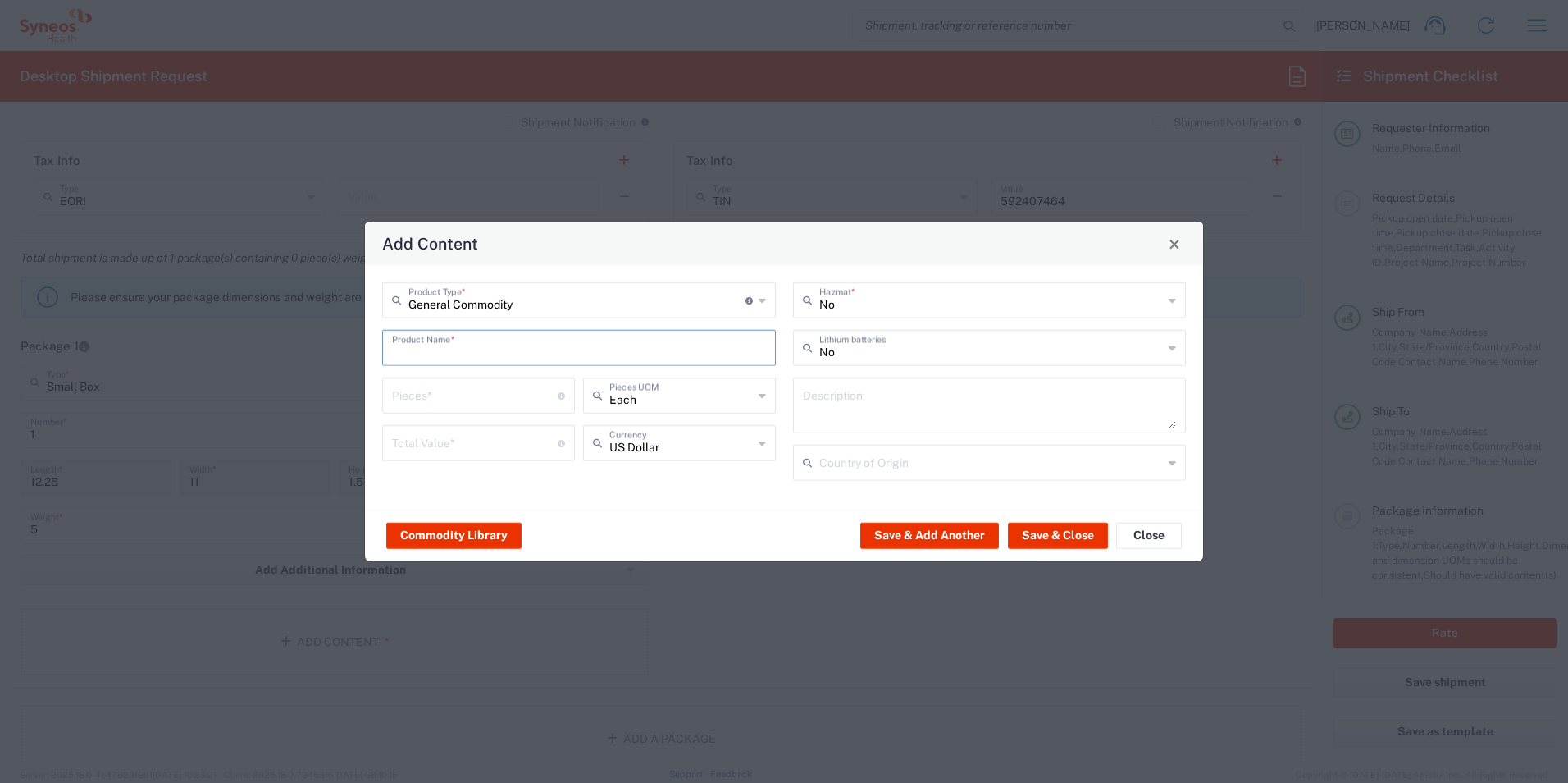
click at [594, 353] on input "text" at bounding box center [579, 346] width 374 height 29
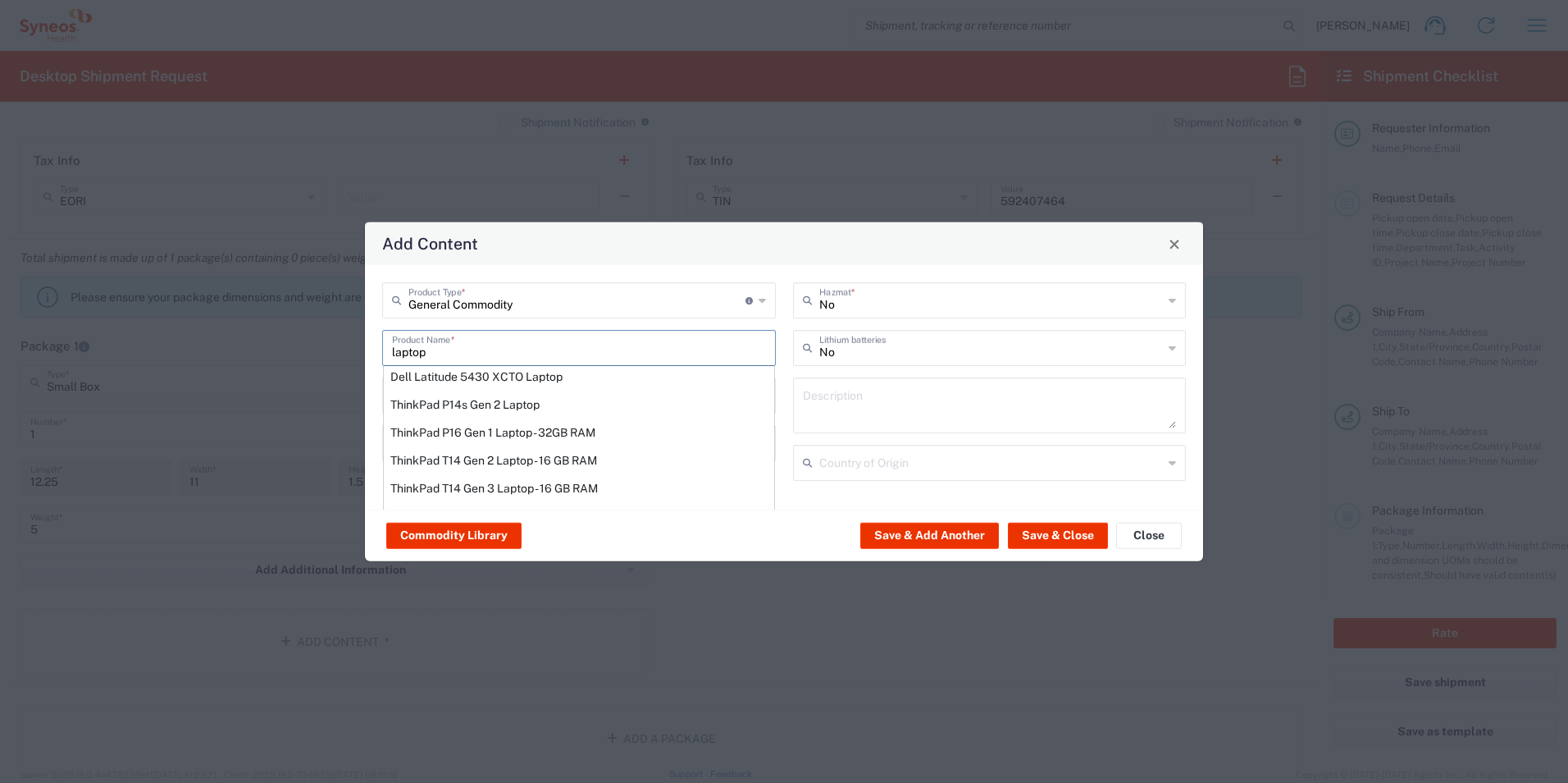
scroll to position [125, 0]
click at [587, 403] on div "Dell Latitude 5430 XCTO Laptop" at bounding box center [579, 401] width 391 height 28
type input "Dell Latitude 5430 XCTO Laptop"
type input "1"
type textarea "BaseIntel Core i7-1265U vProÂ® Processor - 14" 16 GB RAM - 512 GB SSD"
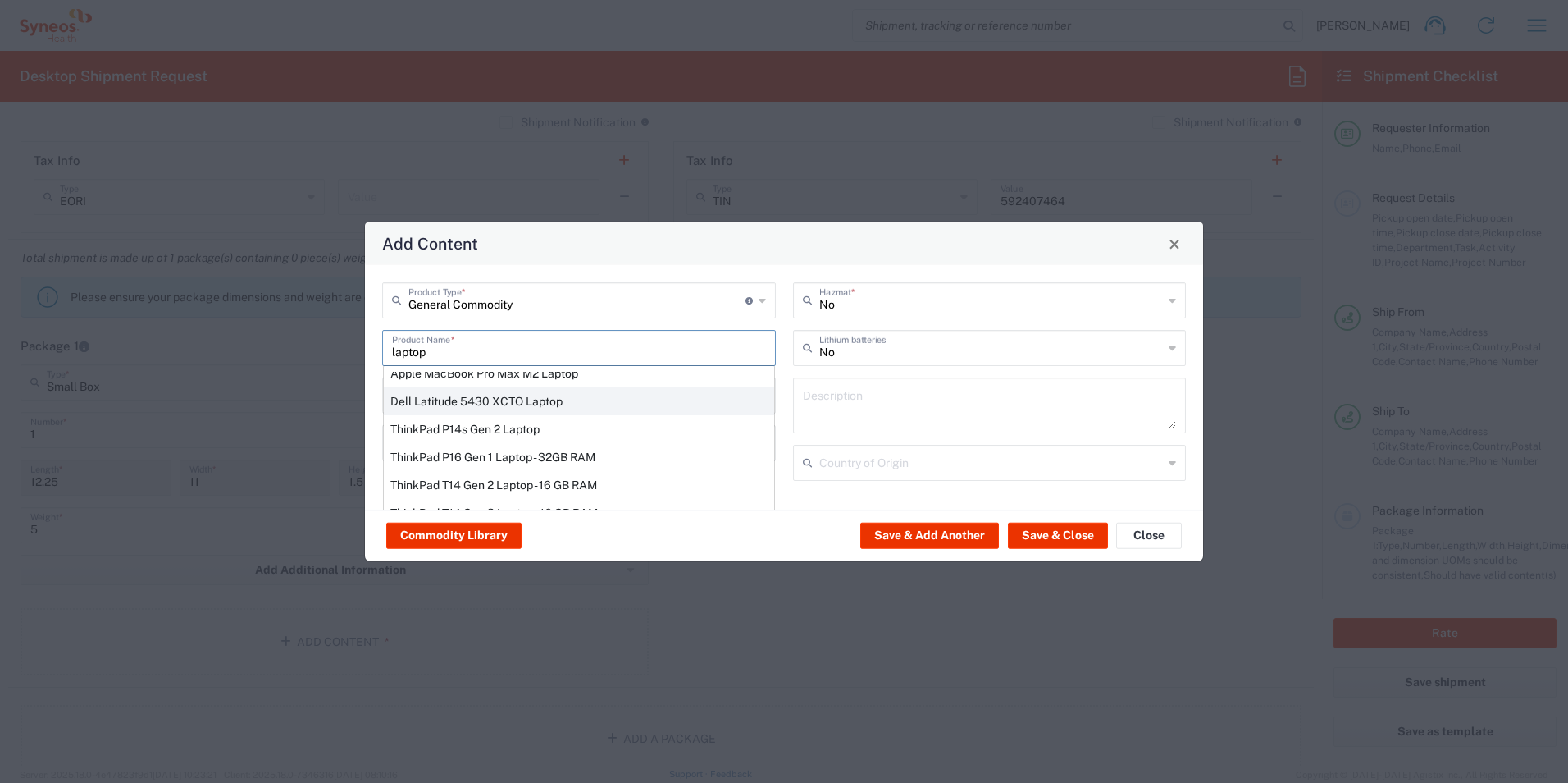
type input "[GEOGRAPHIC_DATA]"
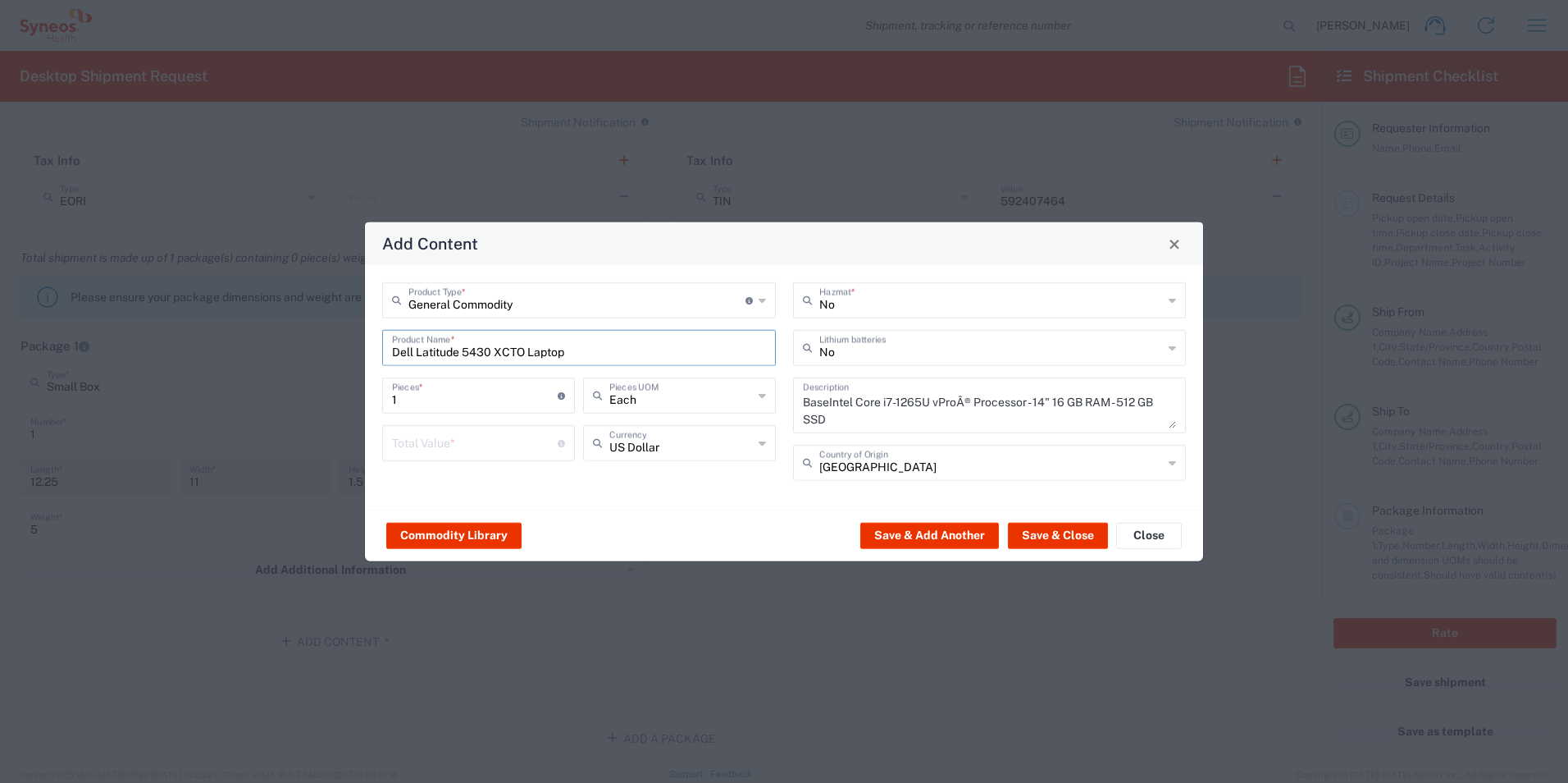
click at [511, 441] on input "number" at bounding box center [474, 442] width 165 height 29
type input "7"
type input "1000"
click at [659, 489] on div "General Commodity Product Type * Document: Paper document generated internally …" at bounding box center [580, 387] width 411 height 210
click at [1067, 535] on button "Save & Close" at bounding box center [1058, 535] width 100 height 26
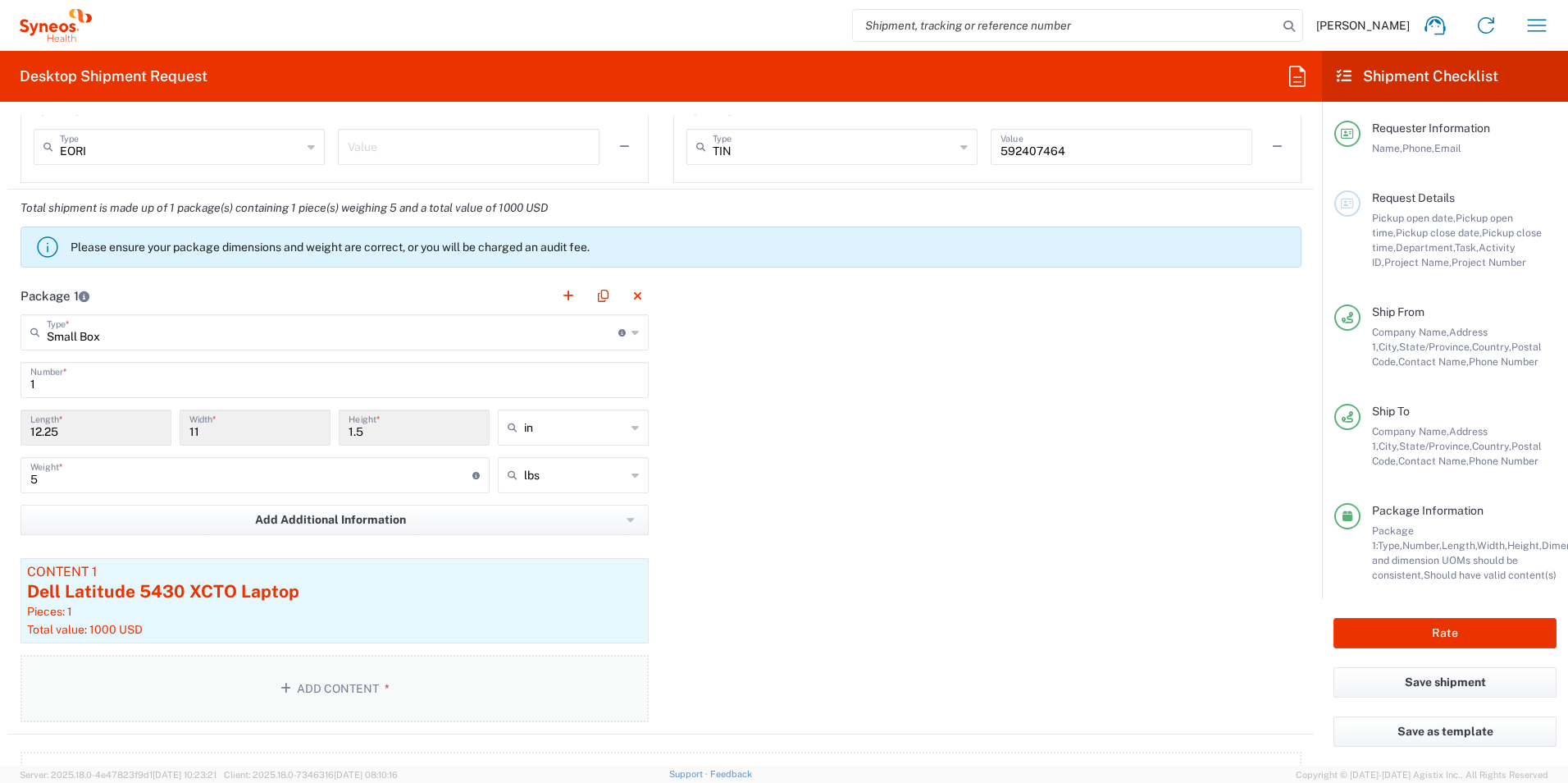
scroll to position [1476, 0]
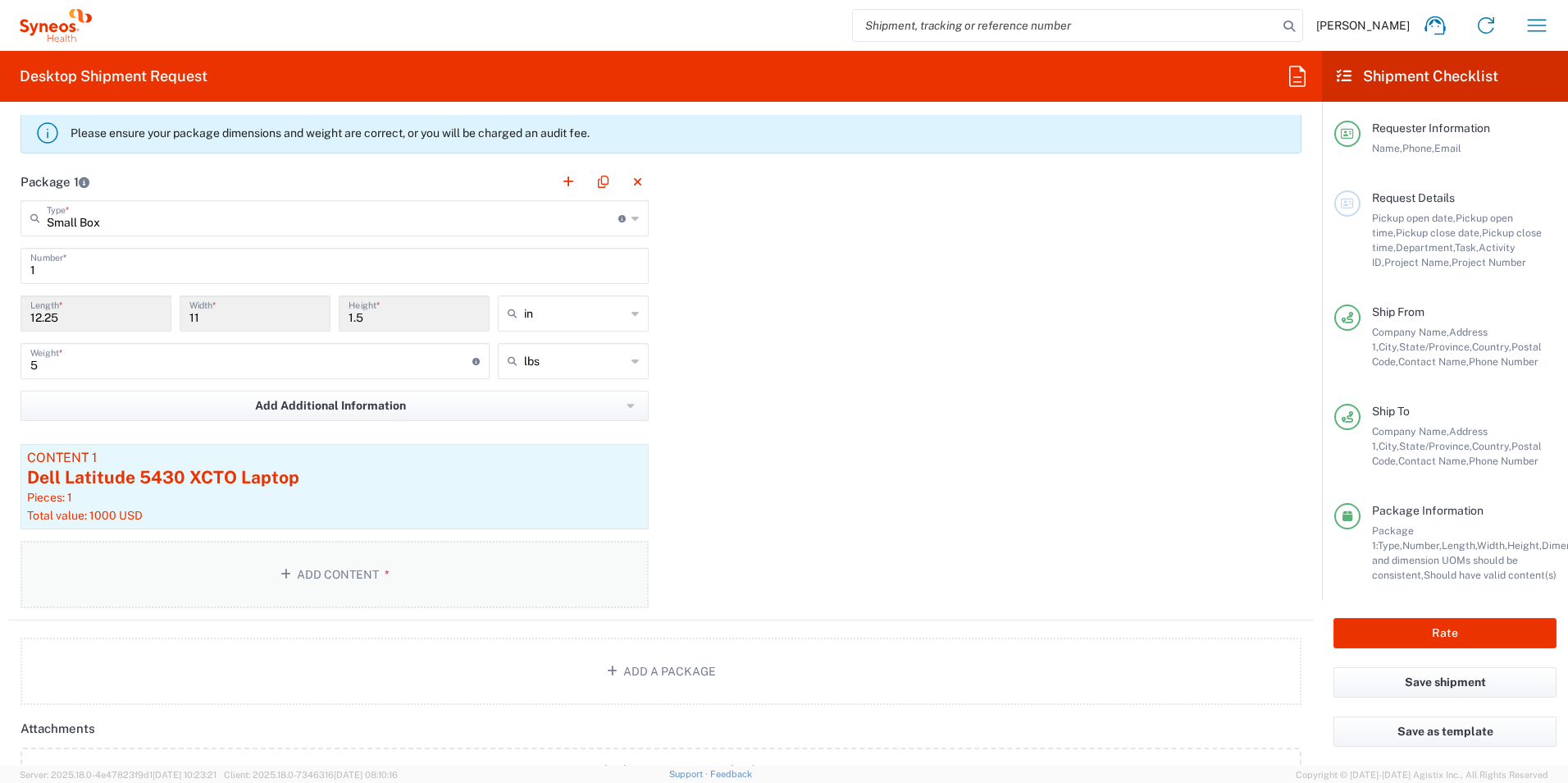
click at [357, 567] on button "Add Content *" at bounding box center [335, 574] width 628 height 67
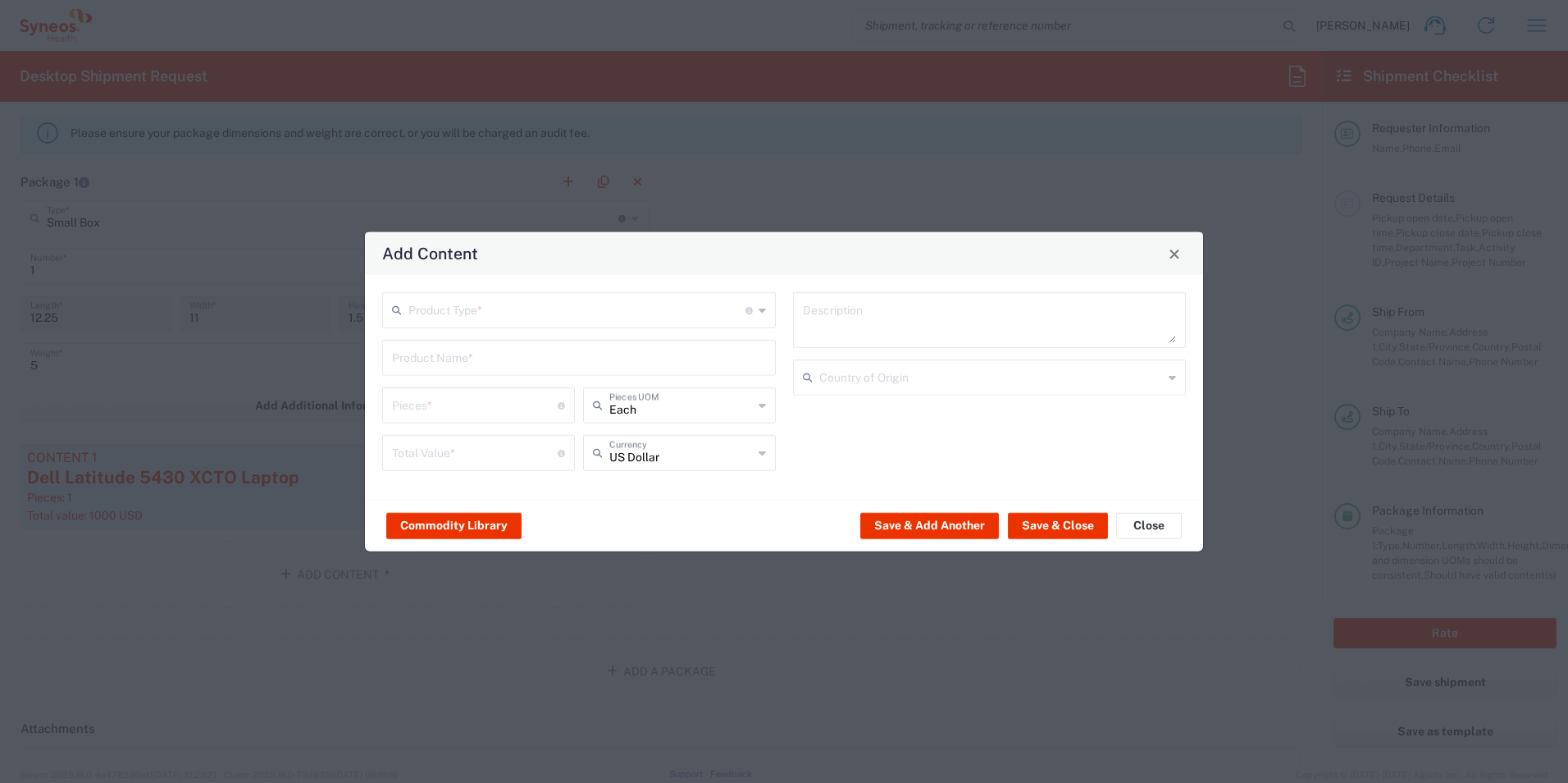
click at [523, 317] on input "text" at bounding box center [577, 308] width 337 height 29
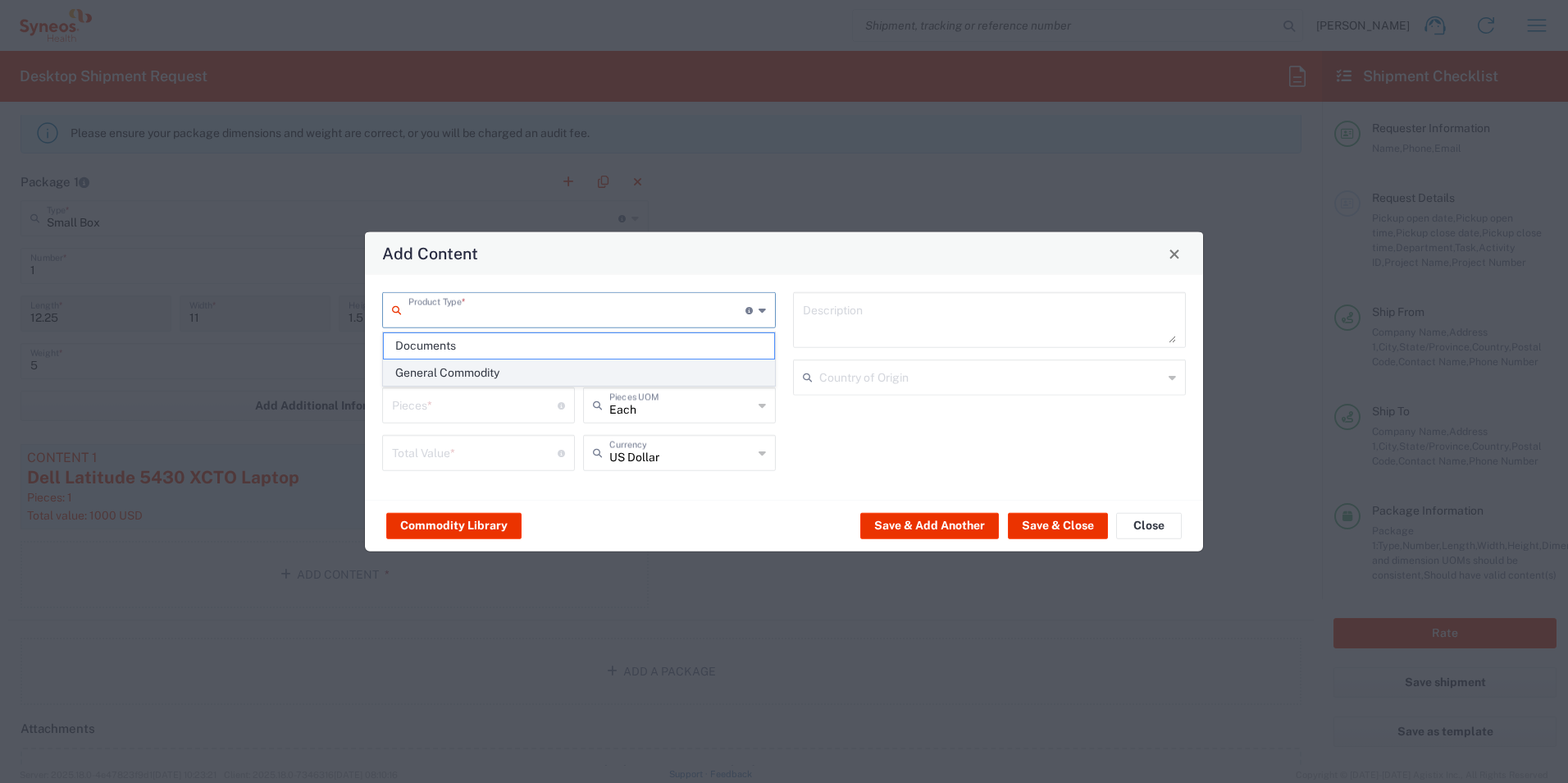
click at [490, 376] on span "General Commodity" at bounding box center [579, 373] width 391 height 25
type input "General Commodity"
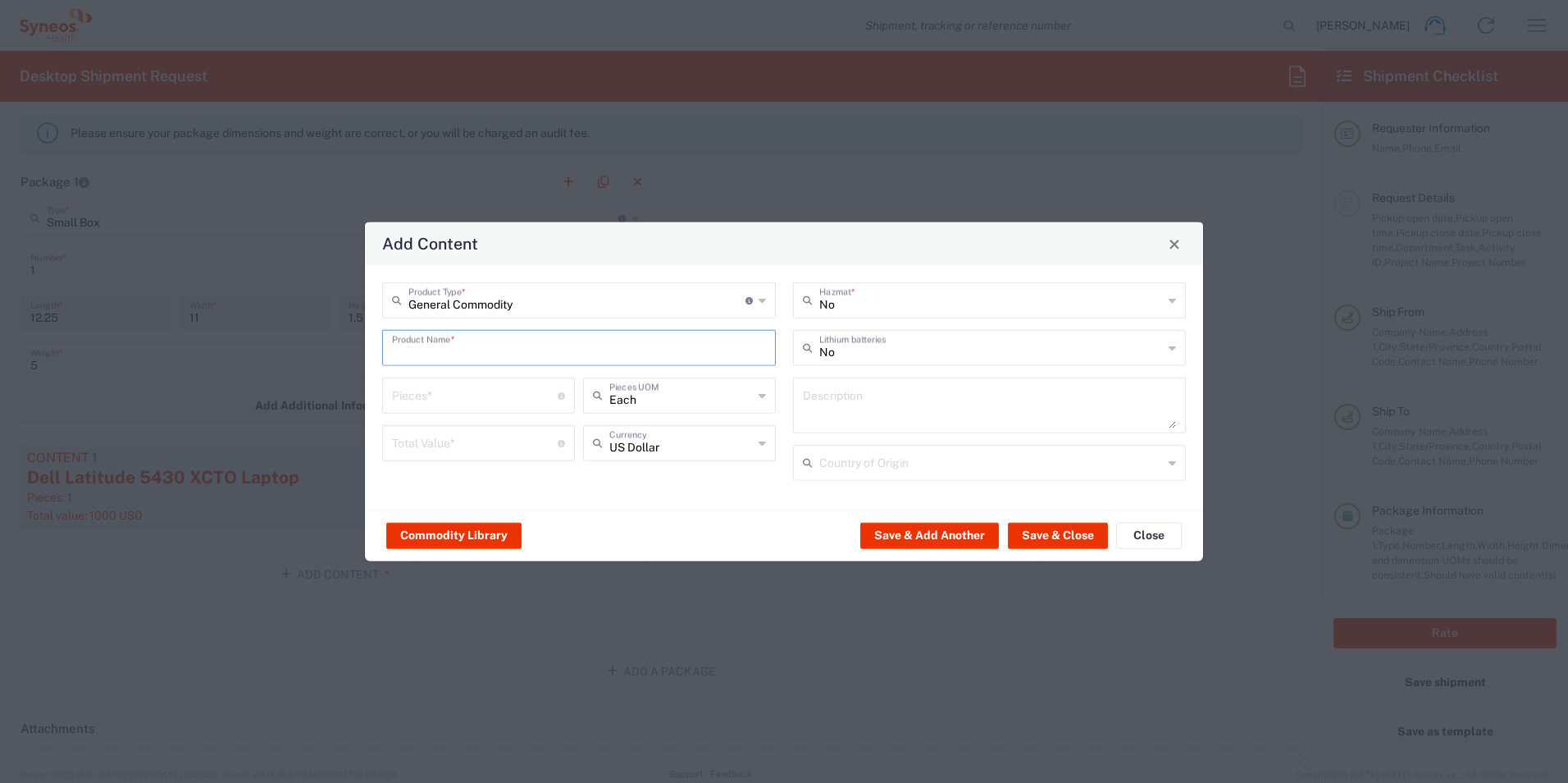
click at [493, 357] on input "text" at bounding box center [579, 346] width 374 height 29
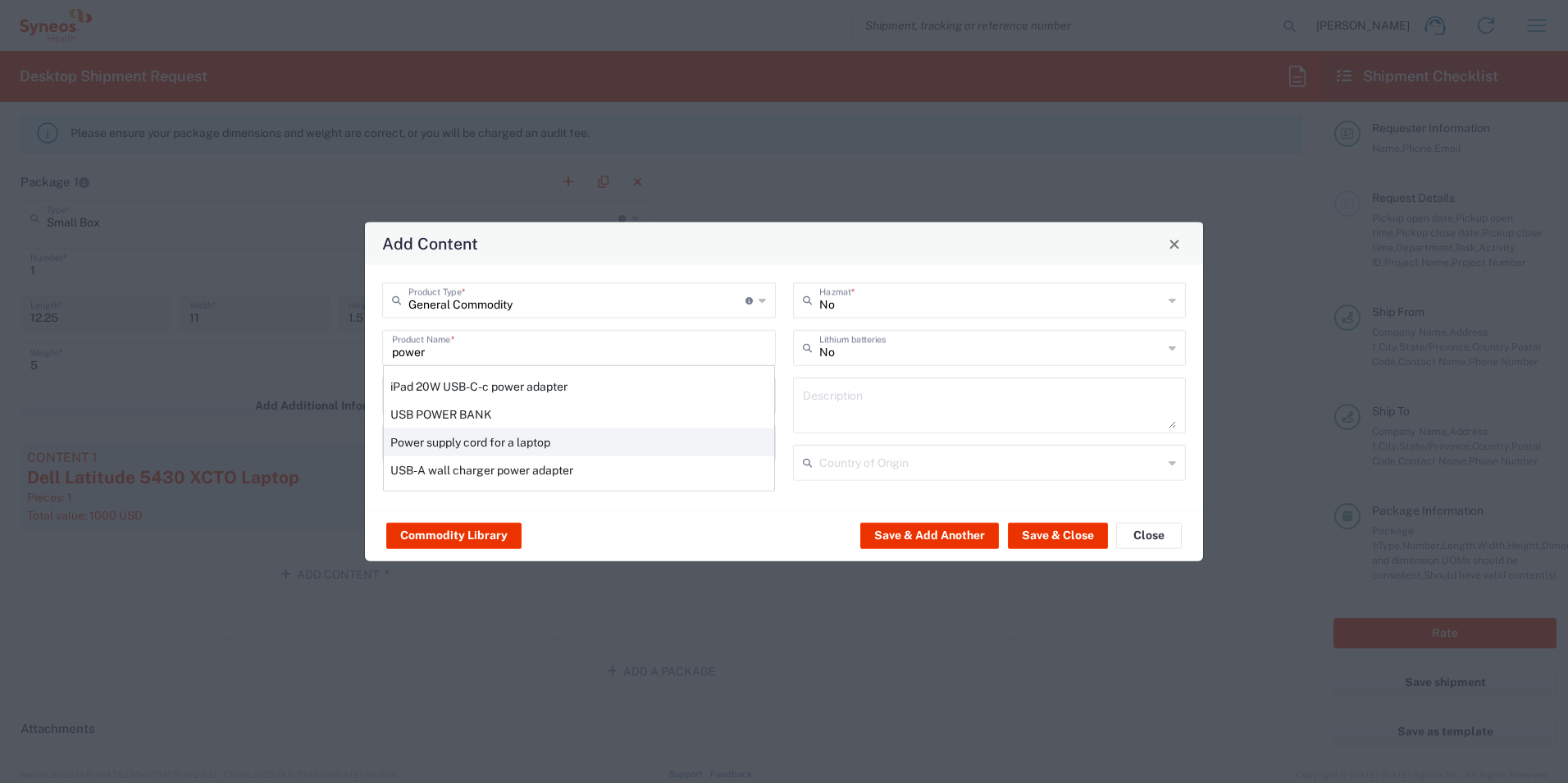
click at [483, 430] on div "Power supply cord for a laptop" at bounding box center [579, 442] width 391 height 28
type input "Power supply cord for a laptop"
type textarea "Power supply cord for a laptop"
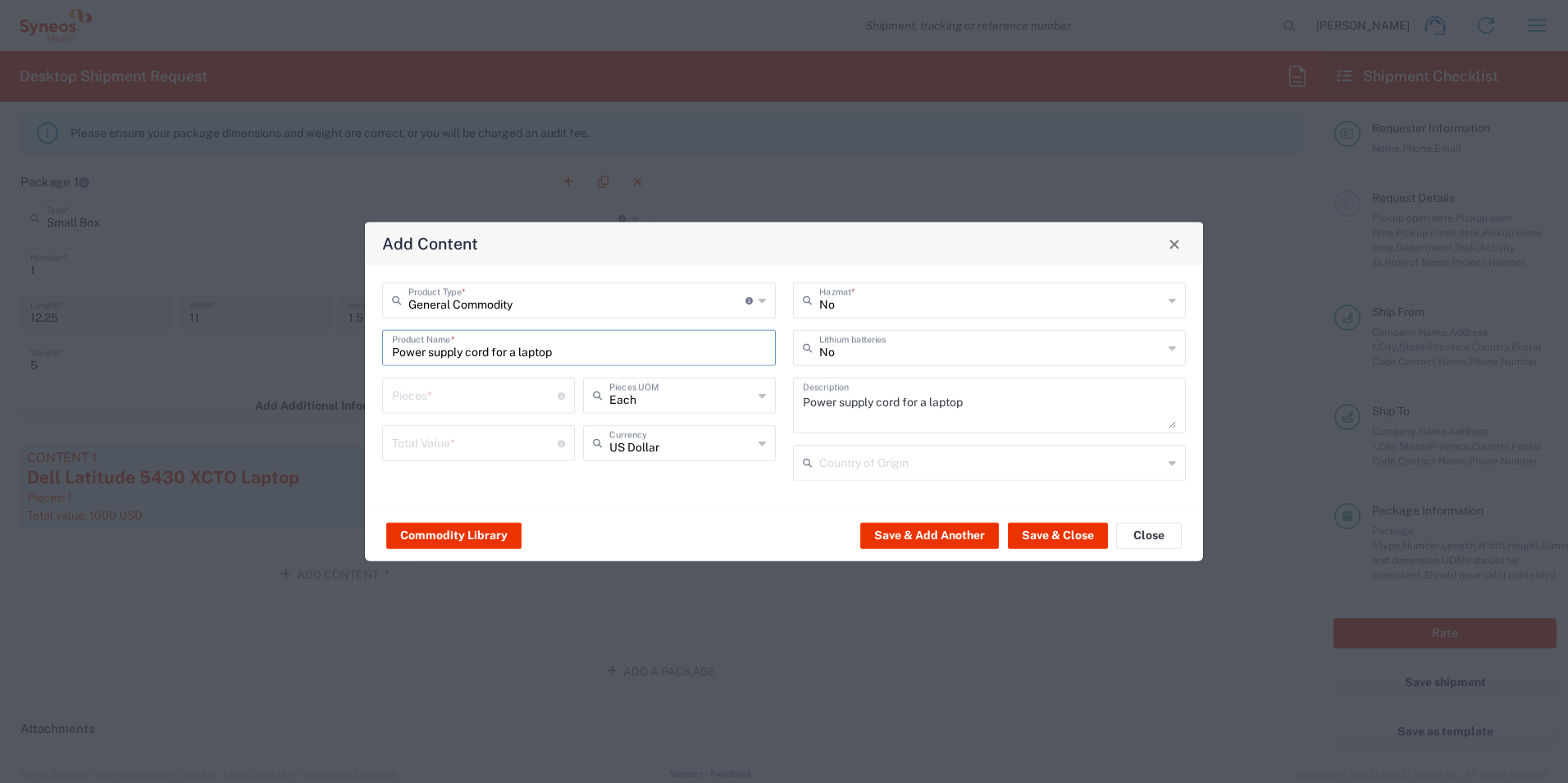
click at [497, 396] on input "number" at bounding box center [474, 394] width 165 height 29
click at [526, 395] on input "number" at bounding box center [474, 394] width 165 height 29
type input "1"
click at [517, 446] on input "number" at bounding box center [474, 442] width 165 height 29
type input "50"
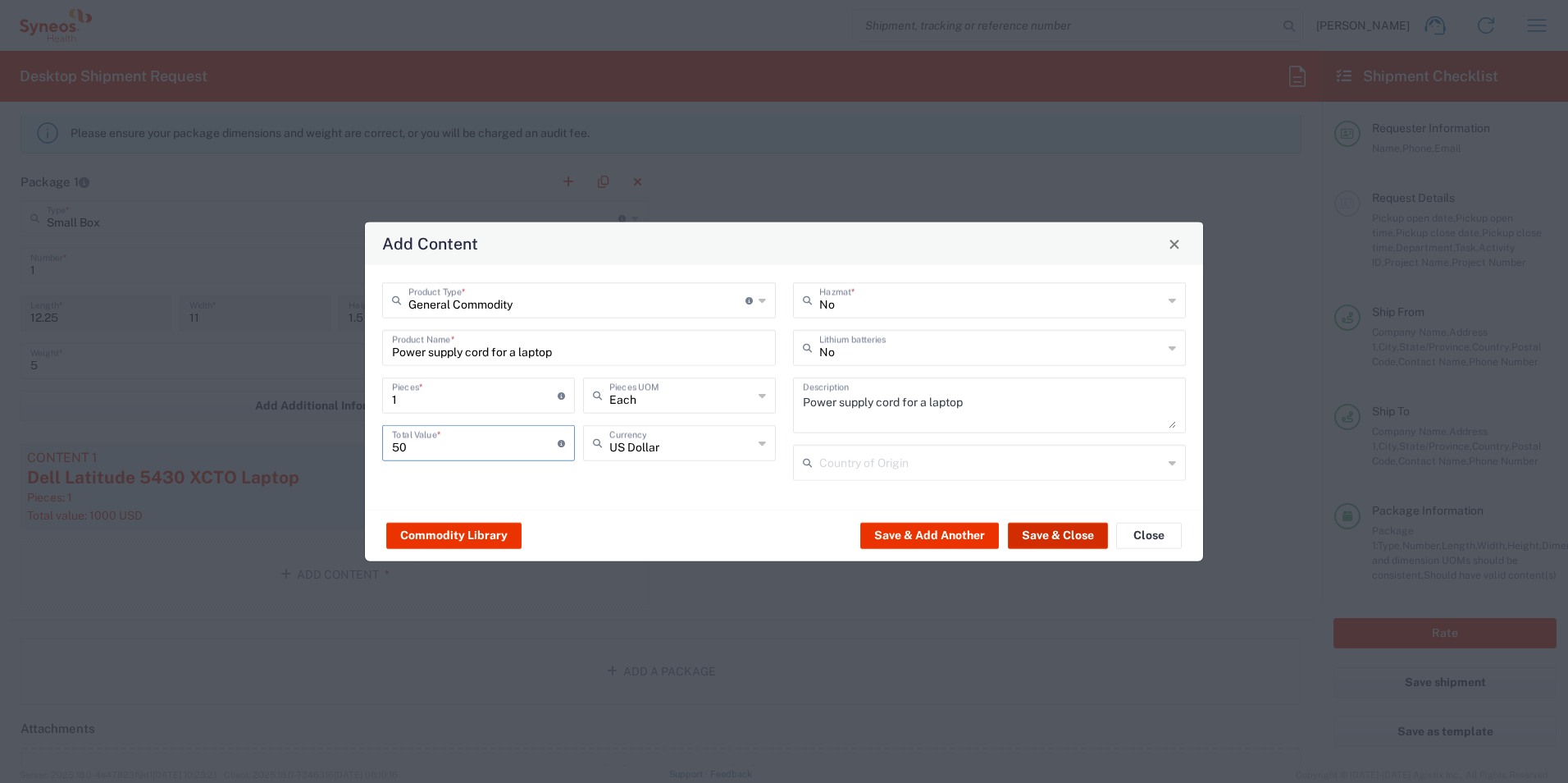
click at [1056, 527] on button "Save & Close" at bounding box center [1058, 535] width 100 height 26
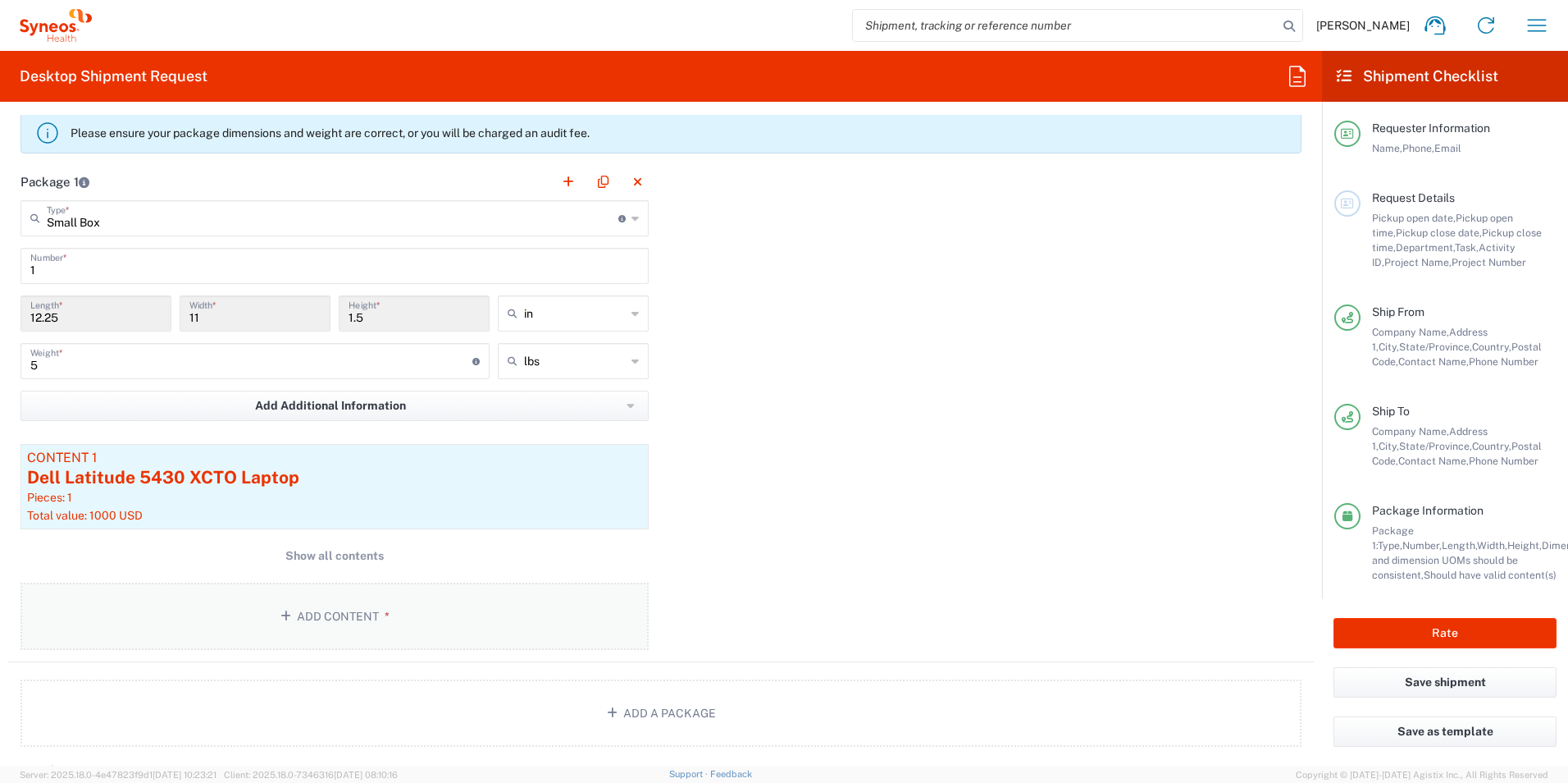
click at [391, 623] on button "Add Content *" at bounding box center [335, 616] width 628 height 67
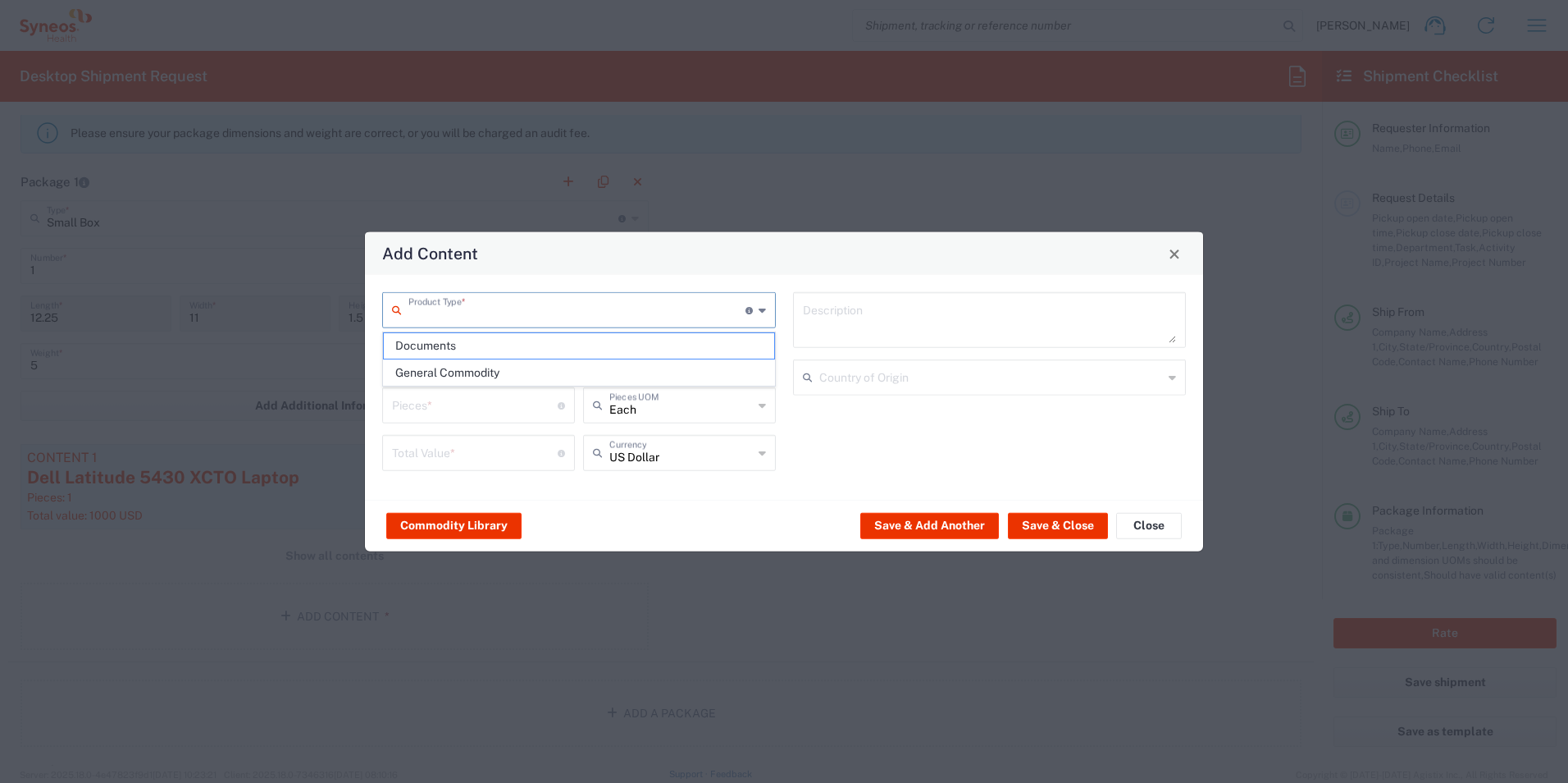
click at [542, 312] on input "text" at bounding box center [577, 308] width 337 height 29
click at [496, 369] on span "General Commodity" at bounding box center [579, 373] width 391 height 25
type input "General Commodity"
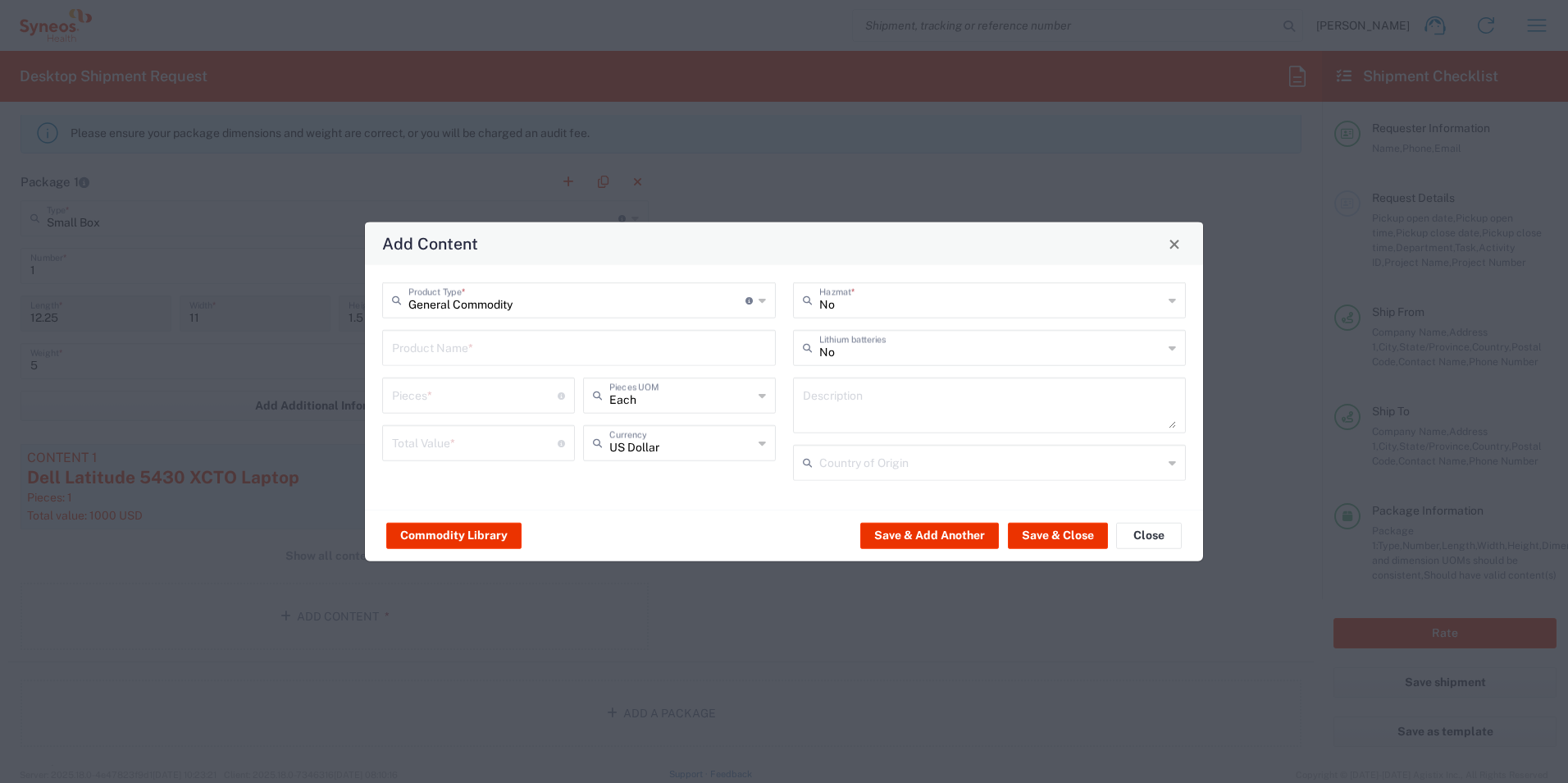
click at [489, 361] on div "Product Name *" at bounding box center [579, 348] width 394 height 36
click at [1173, 247] on span "Close" at bounding box center [1174, 243] width 12 height 12
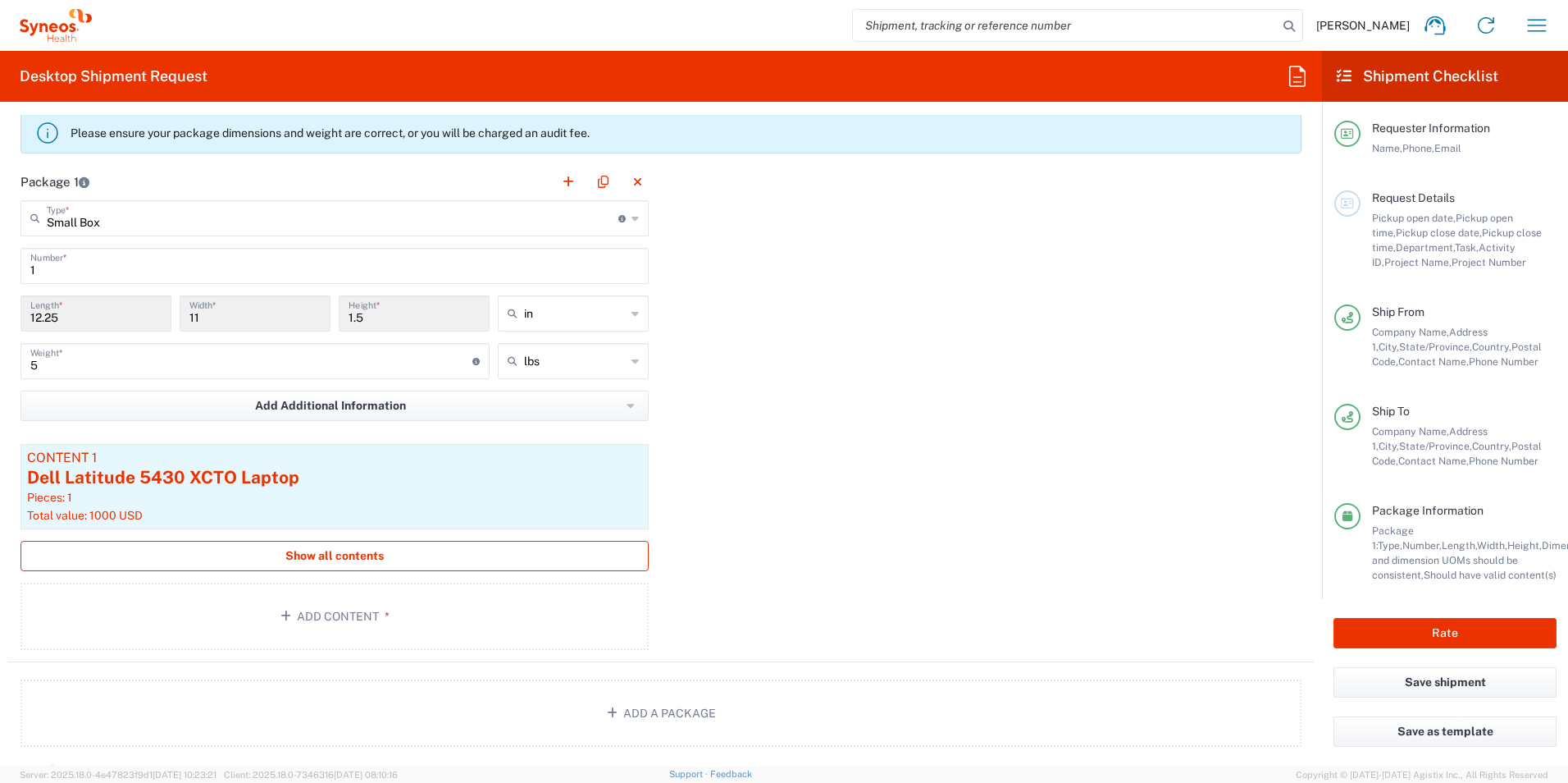
click at [336, 554] on span "Show all contents" at bounding box center [335, 555] width 99 height 16
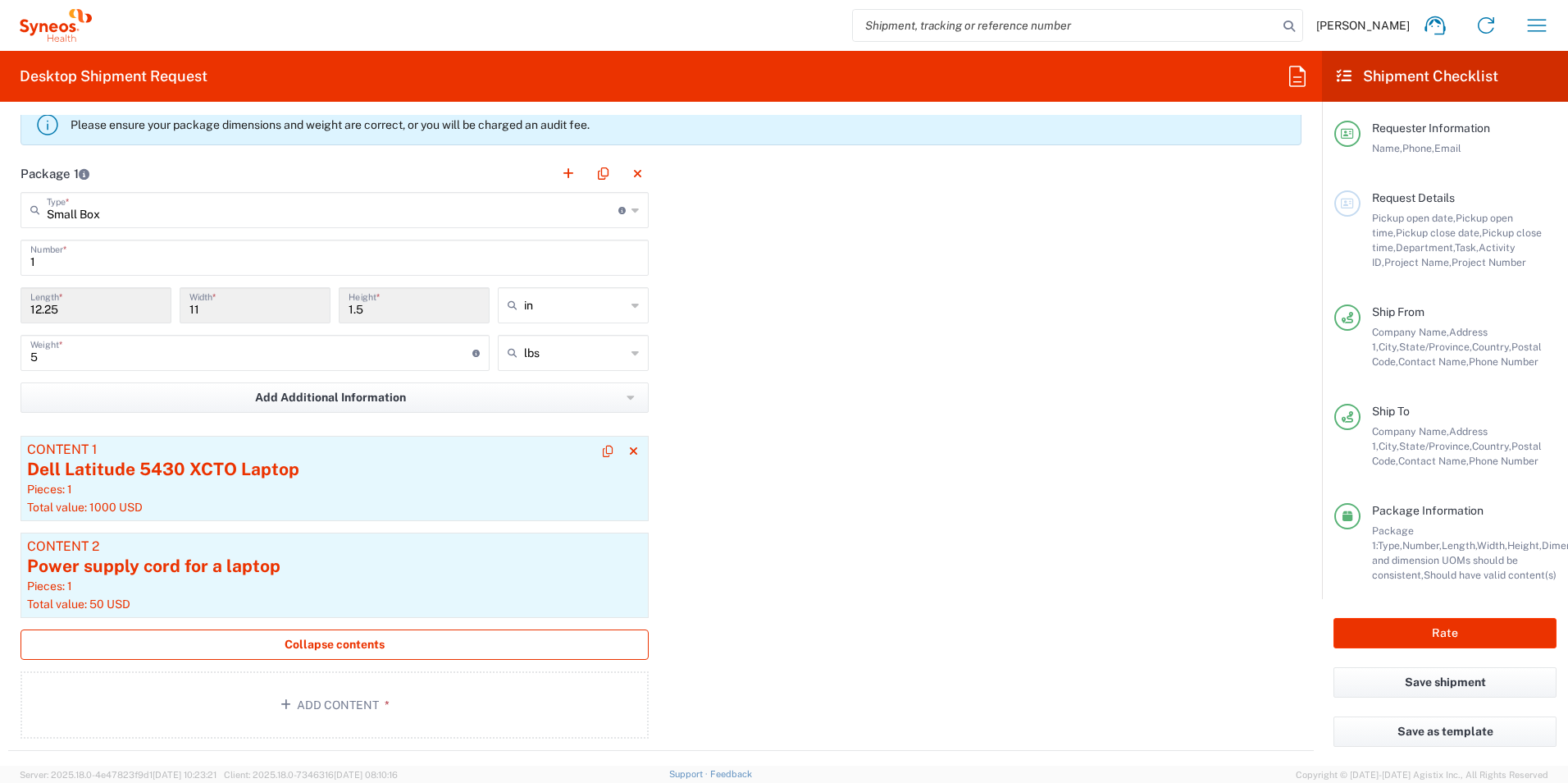
scroll to position [1460, 0]
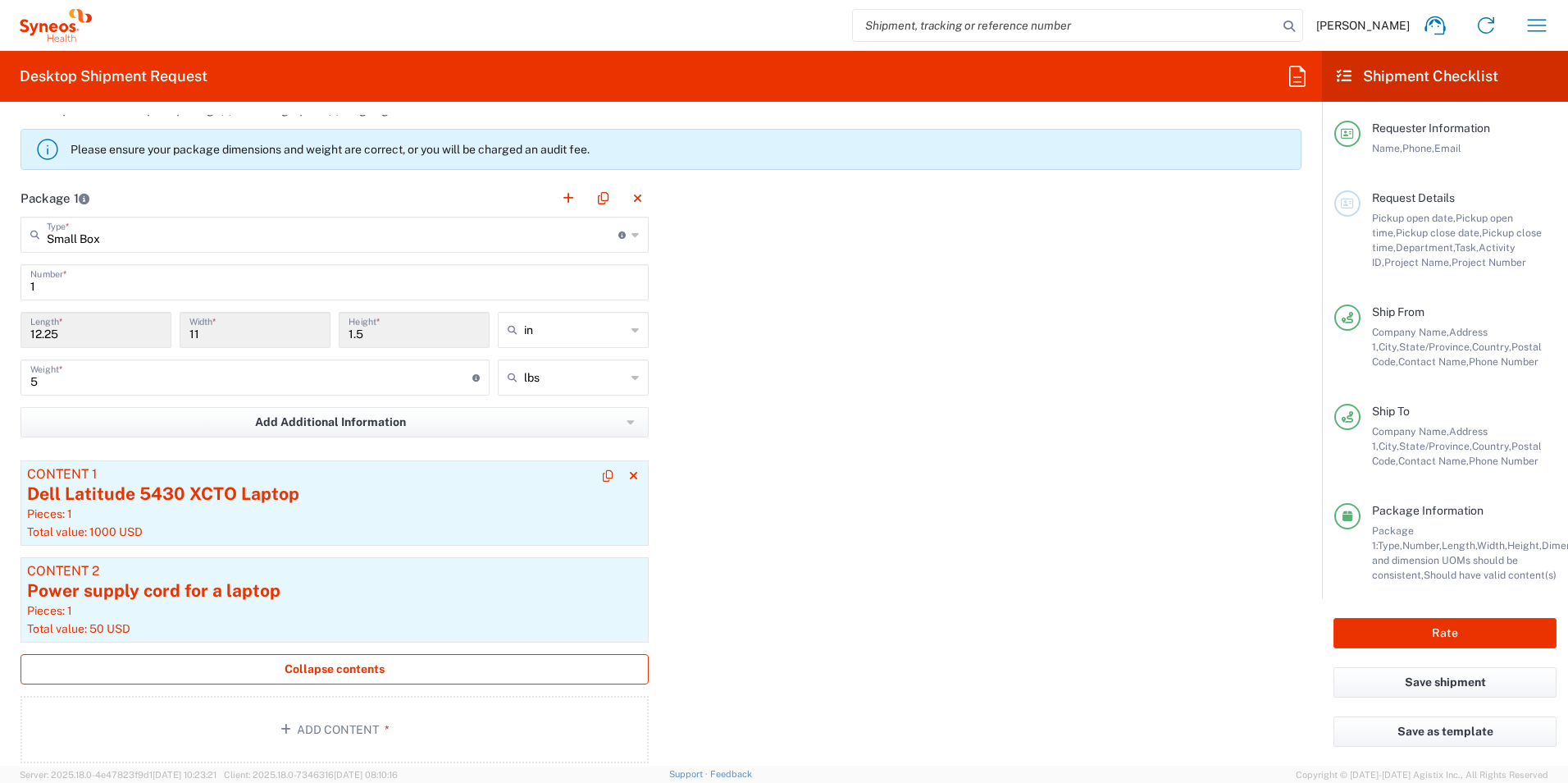
click at [462, 503] on div "Dell Latitude 5430 XCTO Laptop" at bounding box center [335, 494] width 615 height 25
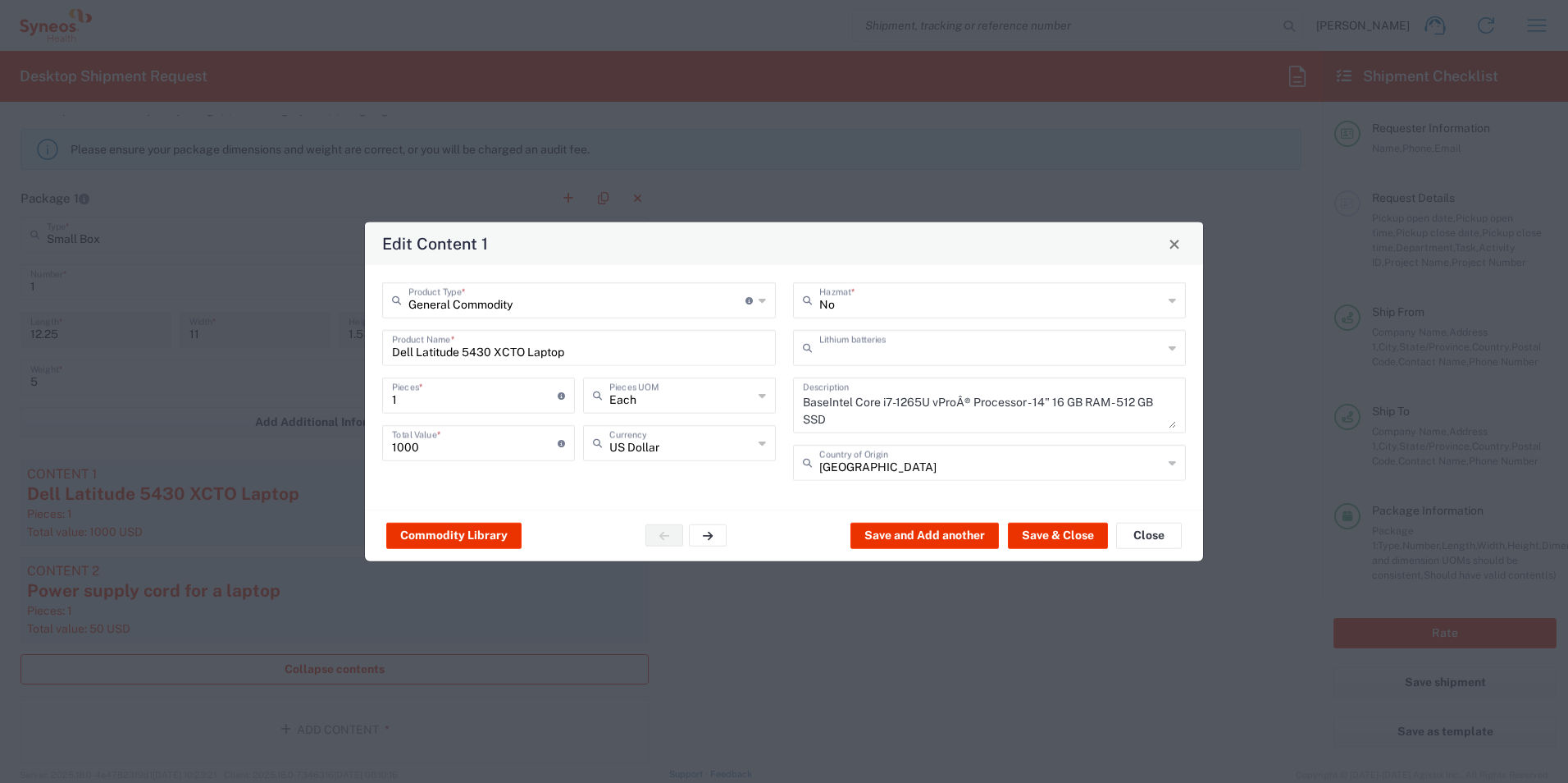
click at [968, 349] on input "text" at bounding box center [991, 346] width 345 height 29
click at [878, 414] on span "Yes" at bounding box center [990, 410] width 391 height 25
type input "Yes"
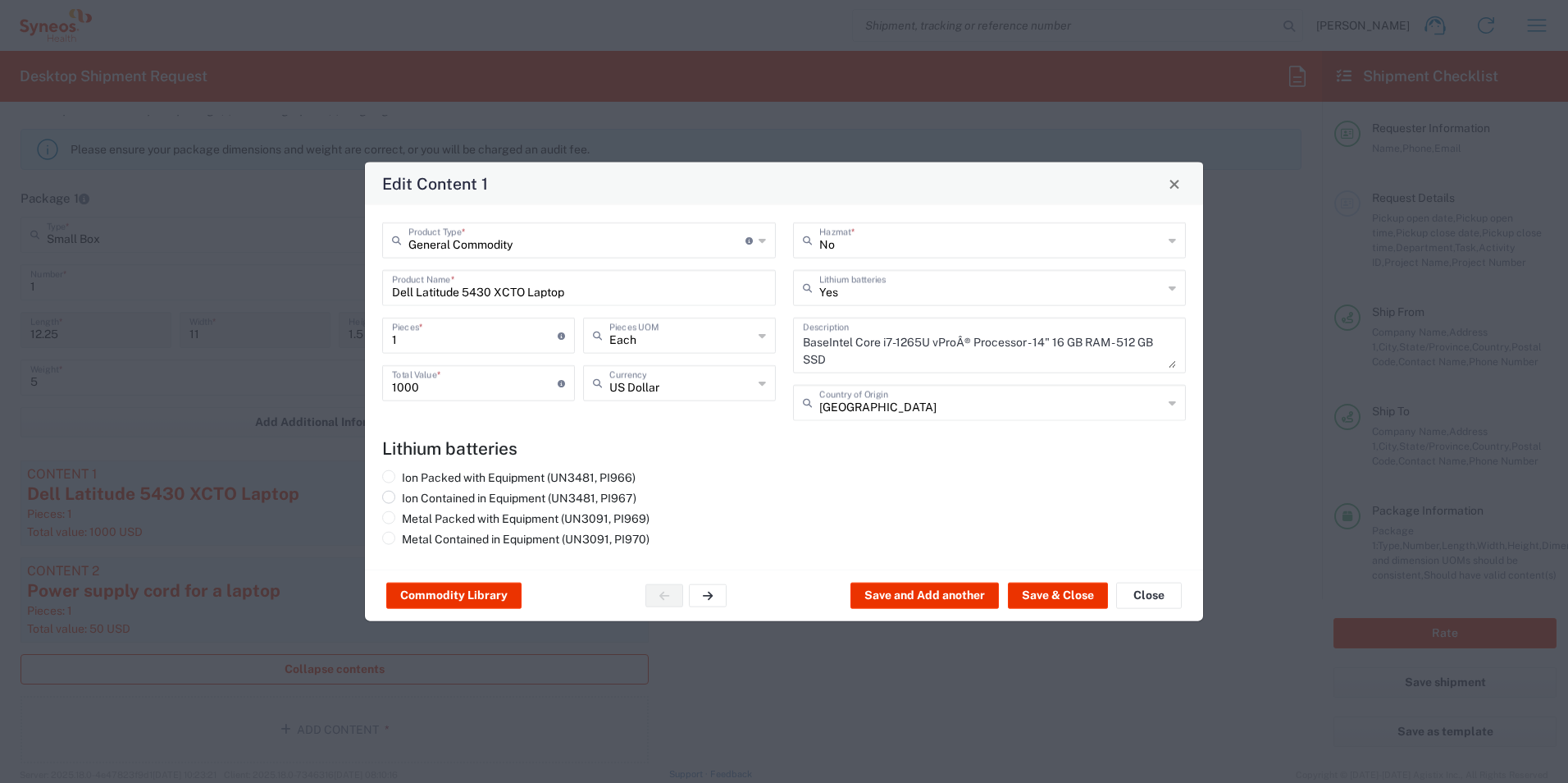
click at [387, 497] on span at bounding box center [389, 497] width 13 height 13
click at [402, 497] on input "Ion Contained in Equipment (UN3481, PI967)" at bounding box center [407, 495] width 11 height 11
radio input "true"
click at [815, 472] on div "Ion Packed with Equipment (UN3481, PI966) Ion Contained in Equipment (UN3481, P…" at bounding box center [784, 512] width 821 height 82
click at [1023, 594] on button "Save & Close" at bounding box center [1058, 595] width 100 height 26
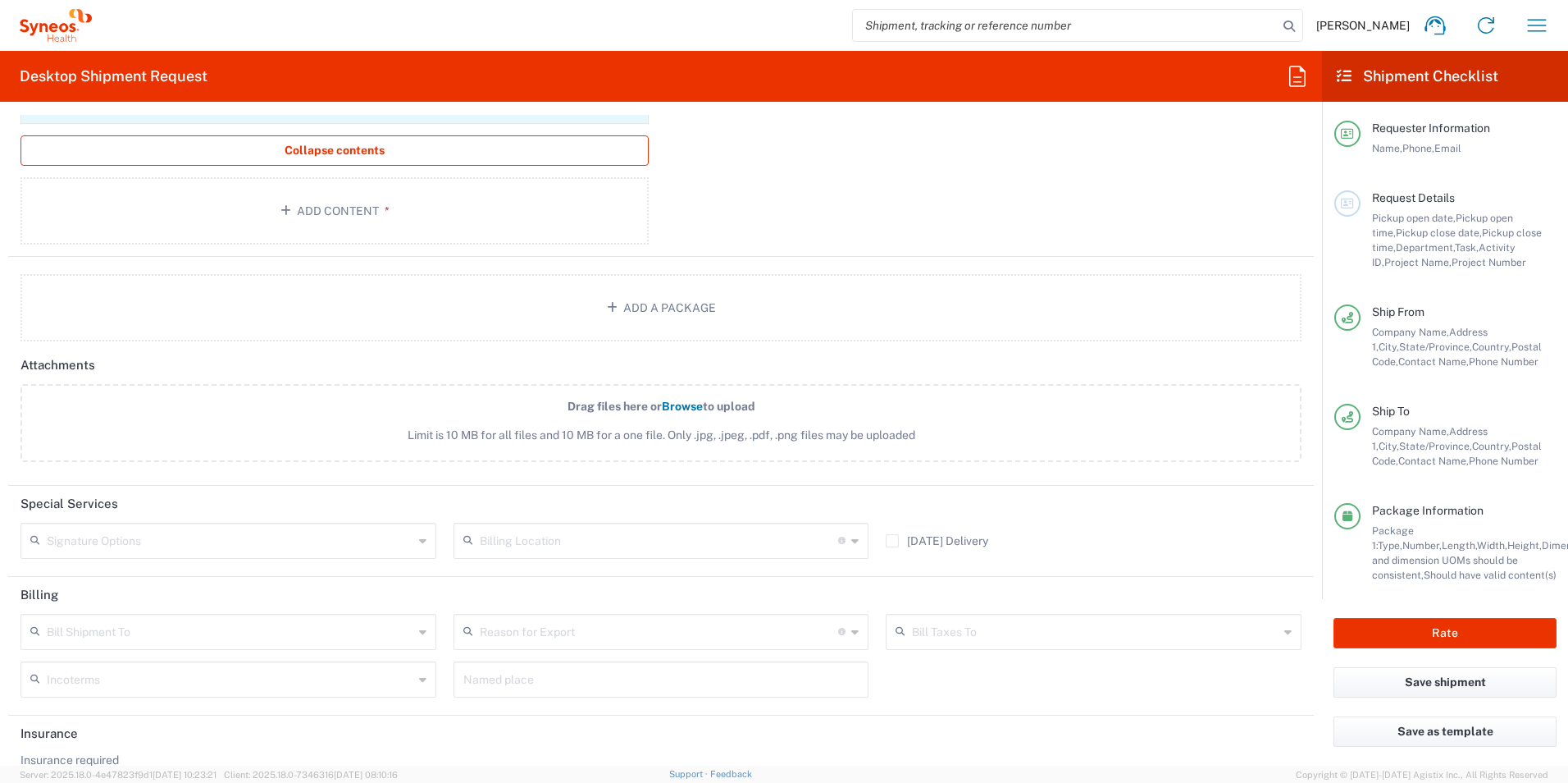
scroll to position [1953, 0]
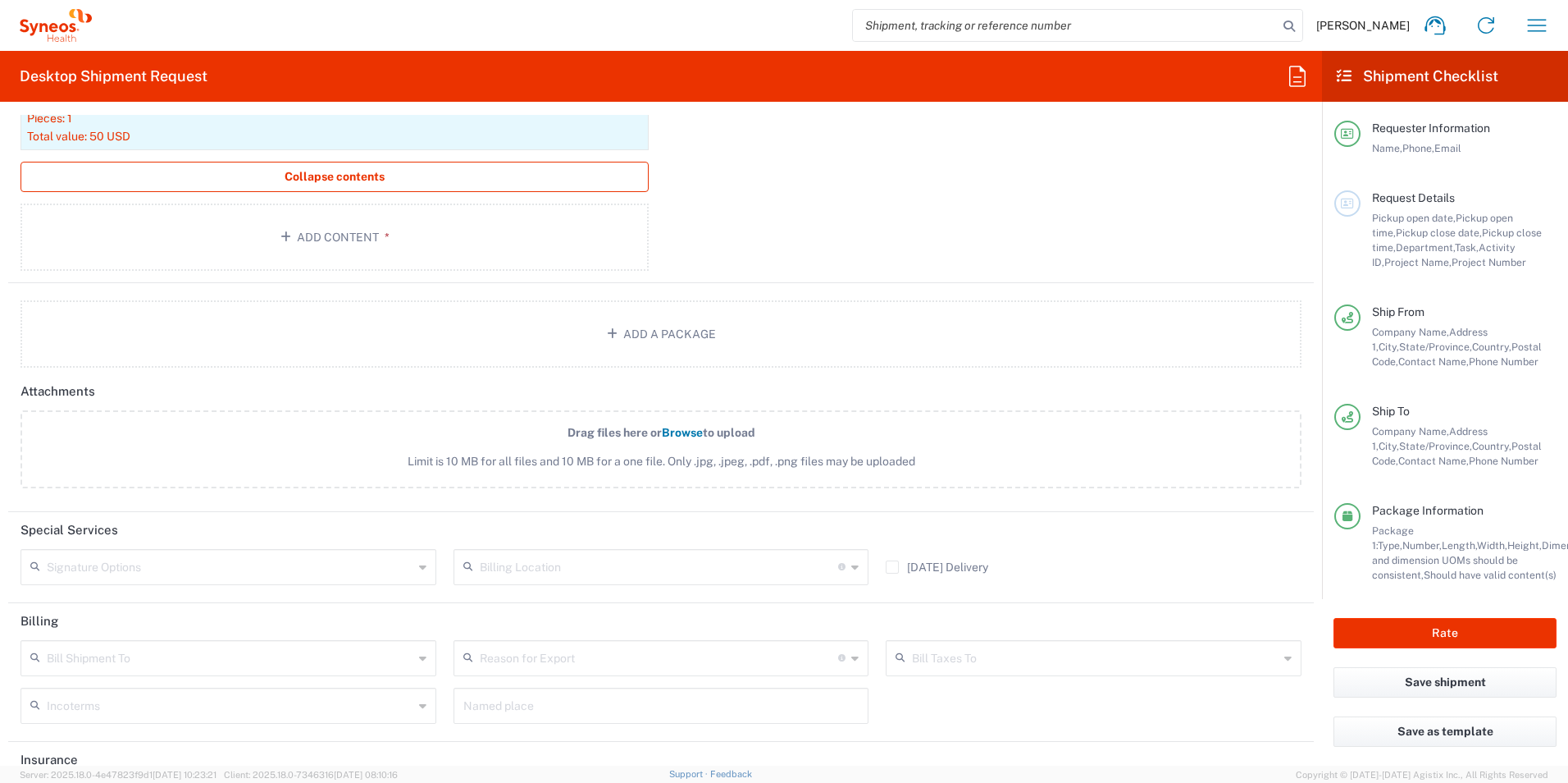
click at [341, 566] on input "text" at bounding box center [230, 565] width 367 height 29
click at [364, 600] on span "Adult Signature Required" at bounding box center [226, 602] width 409 height 25
type input "Adult Signature Required"
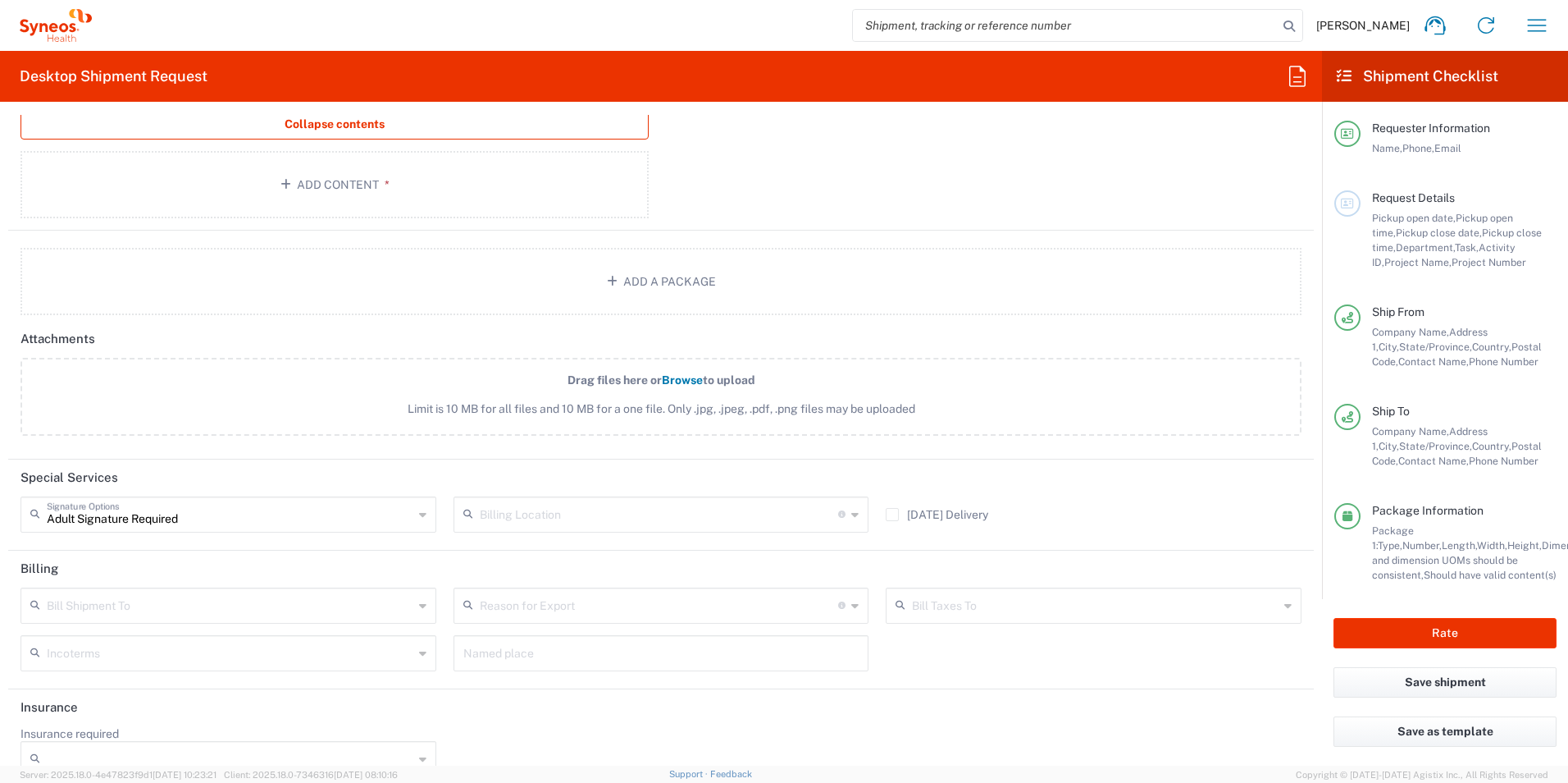
scroll to position [2035, 0]
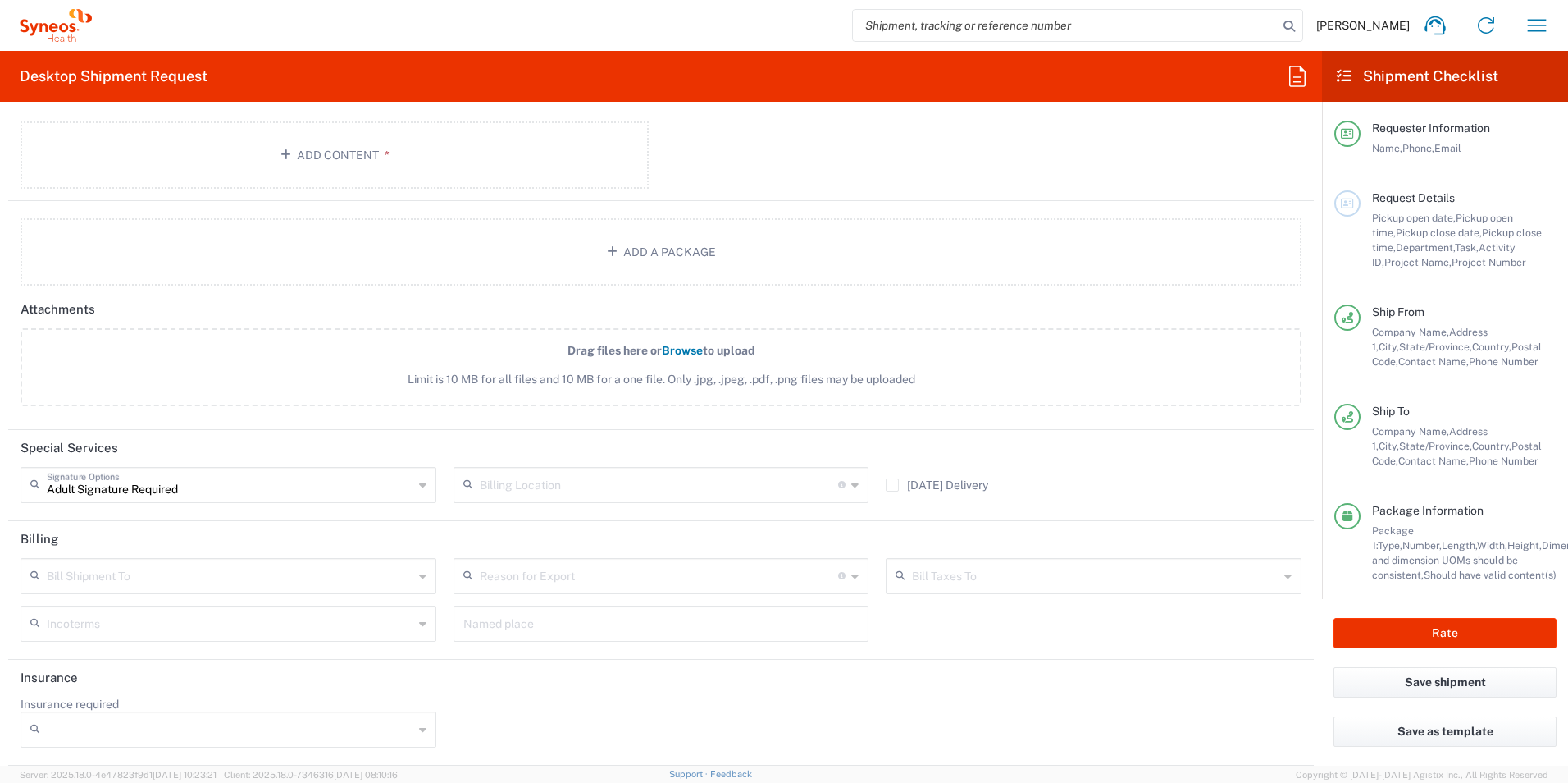
click at [586, 483] on input "text" at bounding box center [659, 484] width 359 height 29
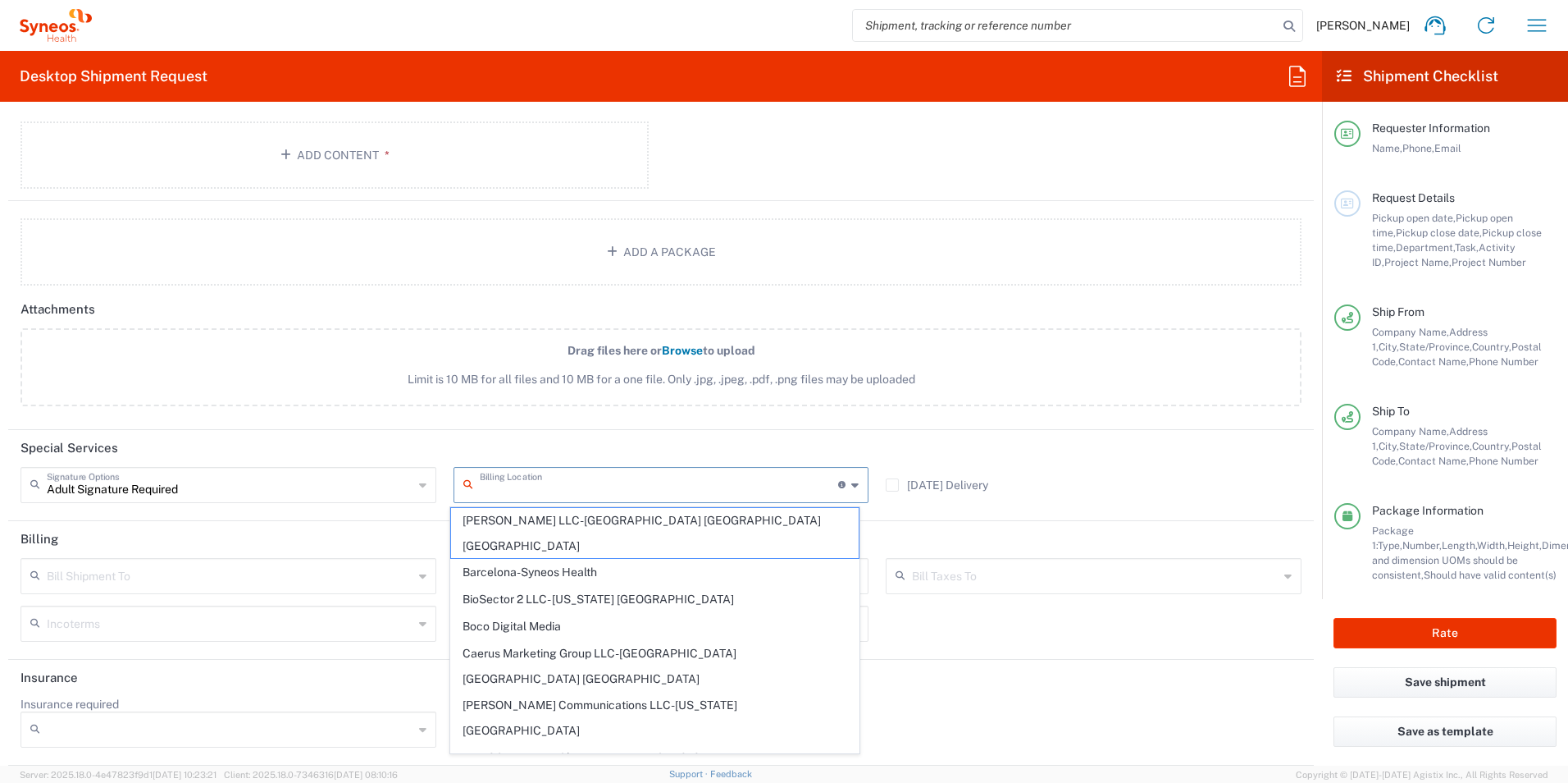
click at [557, 440] on header "Special Services" at bounding box center [661, 448] width 1306 height 37
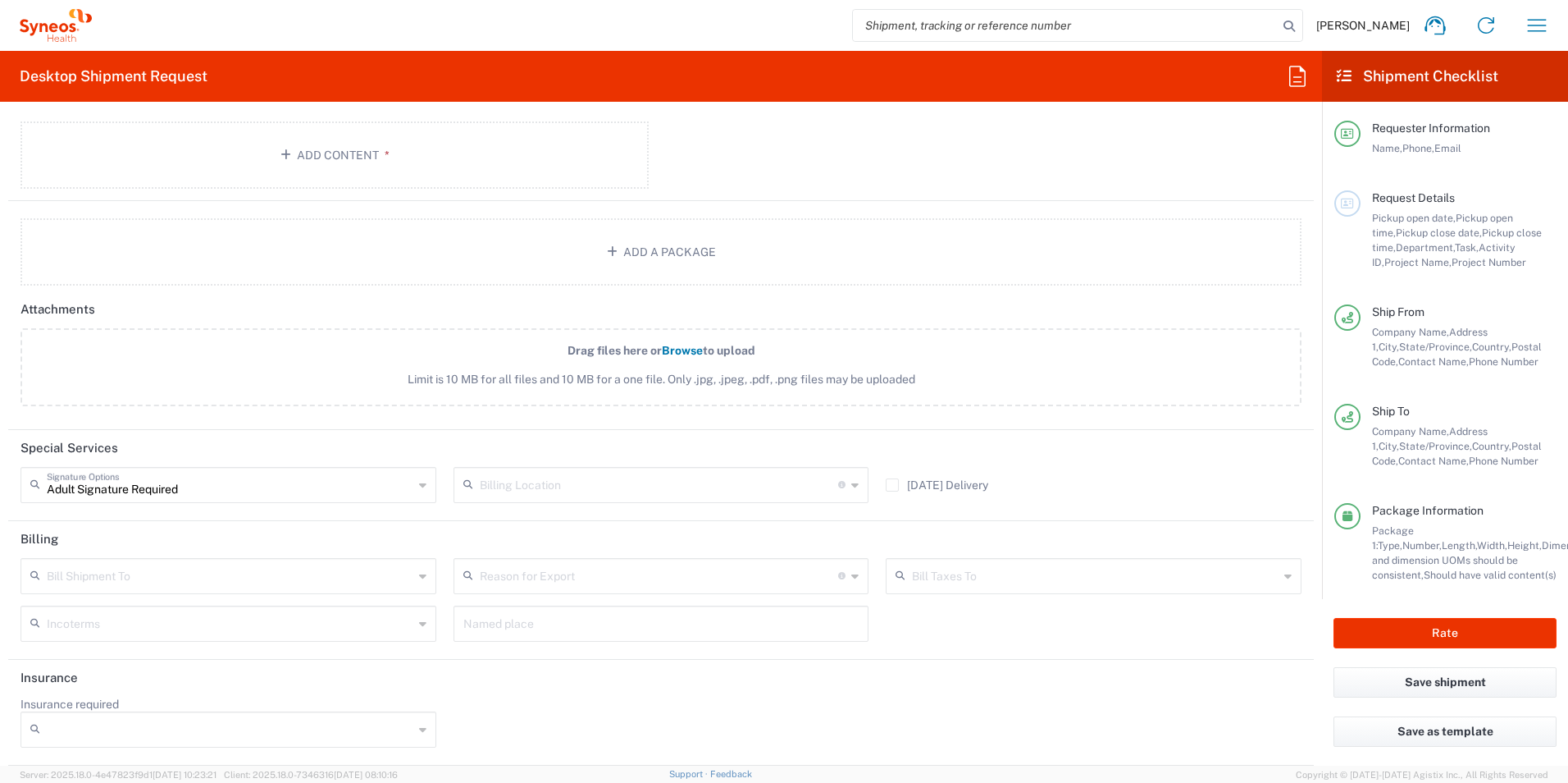
click at [339, 581] on input "text" at bounding box center [230, 574] width 367 height 29
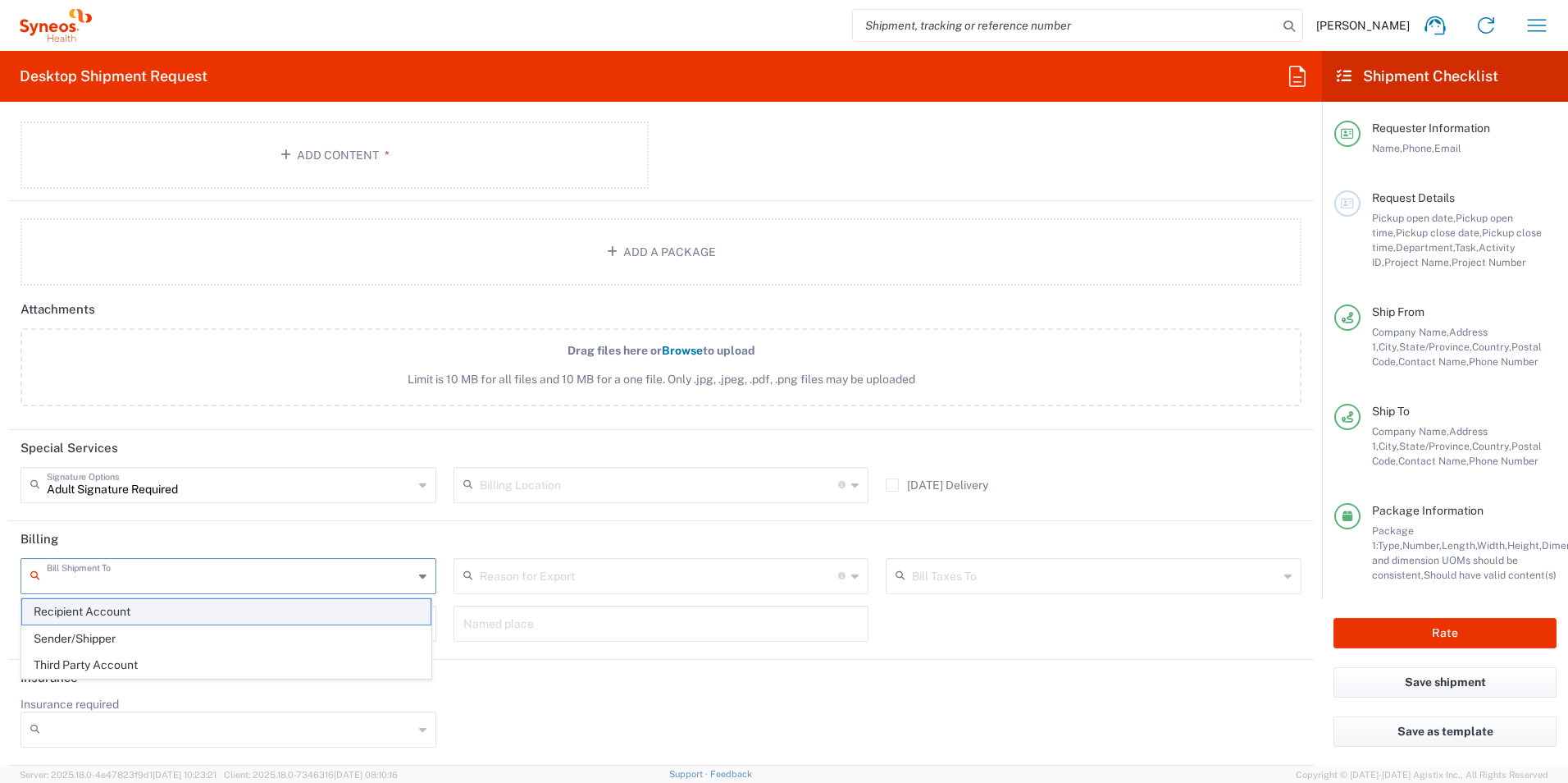
click at [244, 609] on span "Recipient Account" at bounding box center [226, 611] width 409 height 25
type input "Recipient Account"
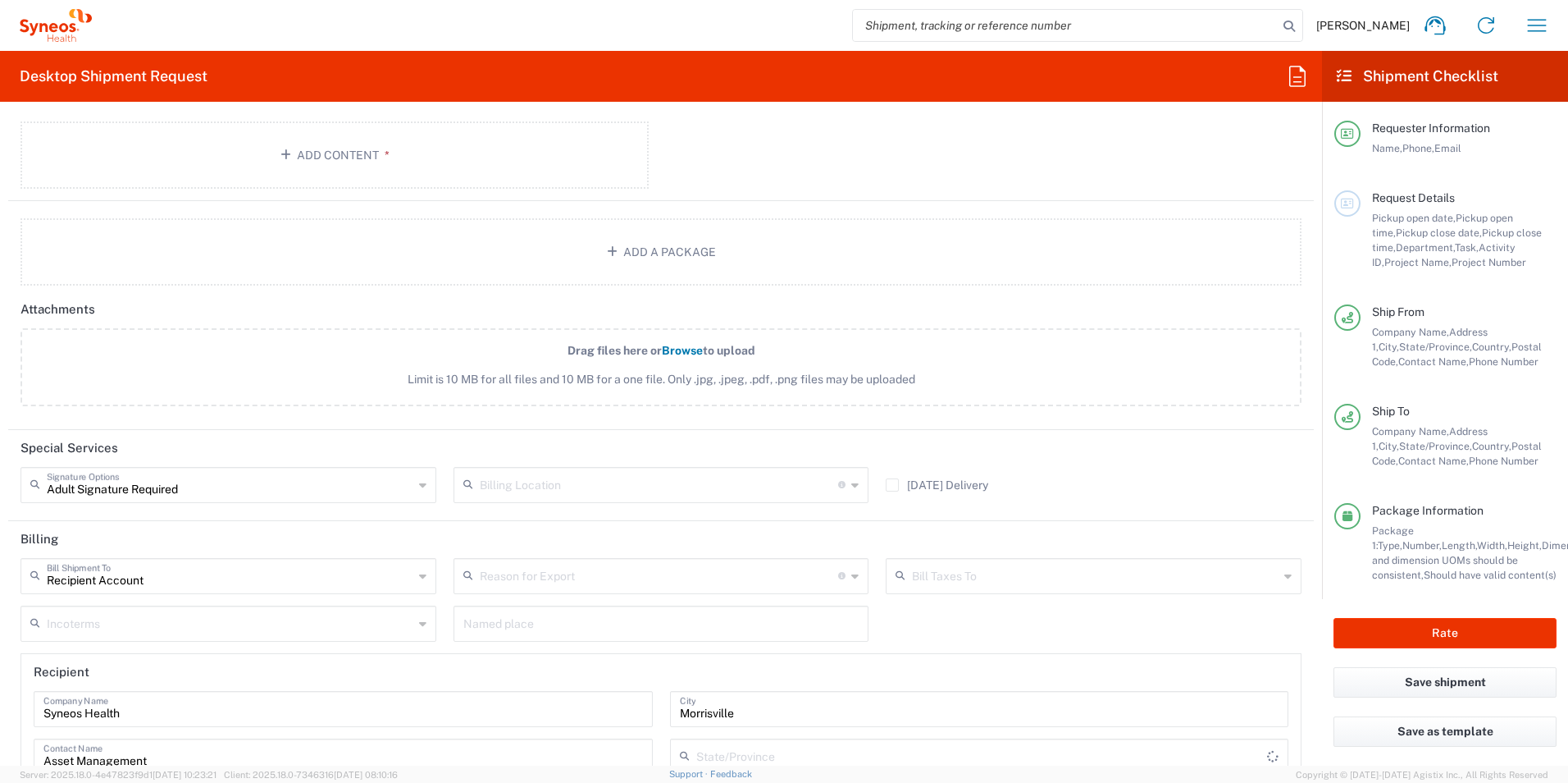
type input "[US_STATE]"
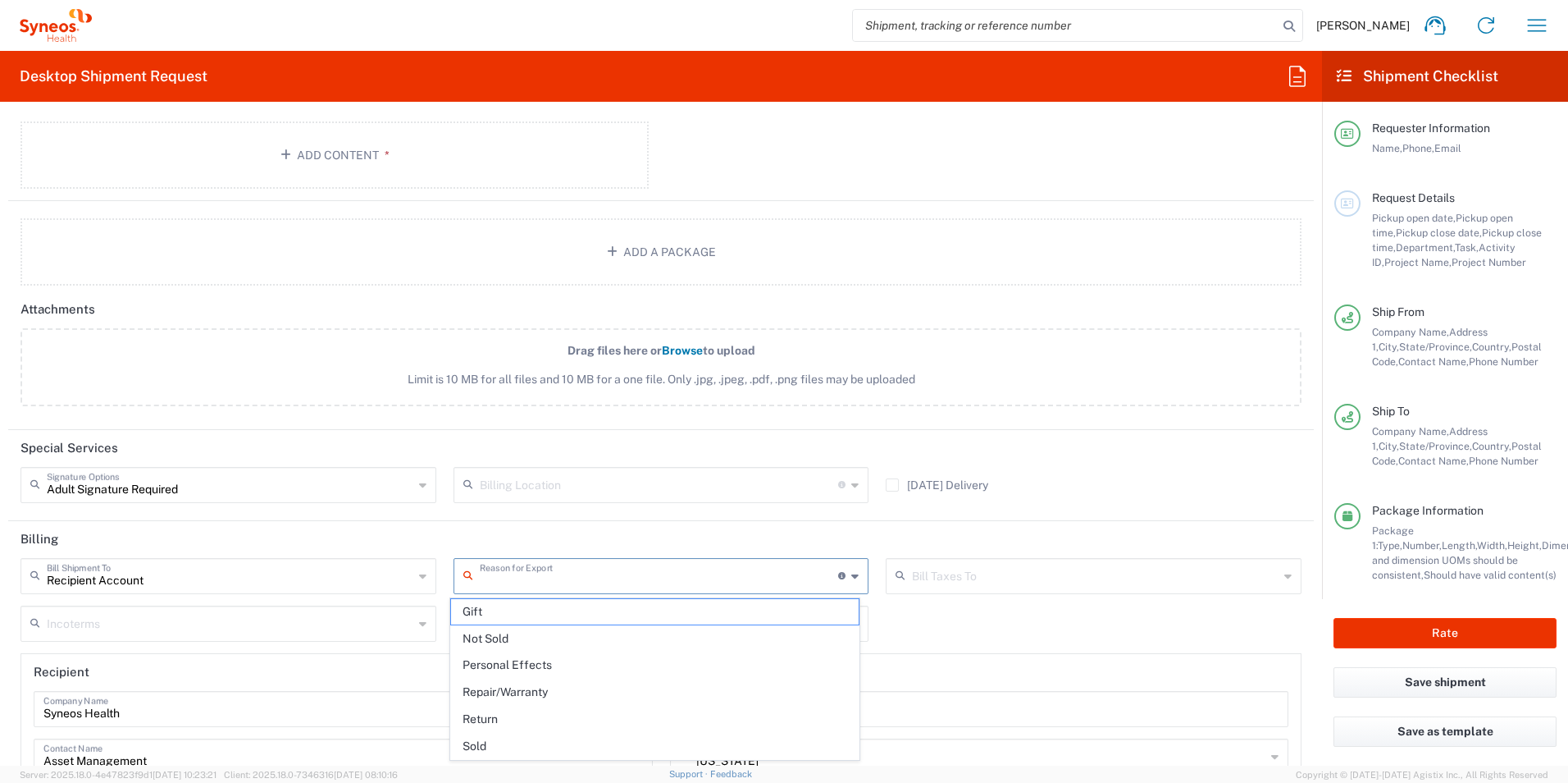
click at [566, 576] on input "text" at bounding box center [659, 574] width 359 height 29
click at [562, 722] on span "Return" at bounding box center [655, 719] width 409 height 25
type input "Return"
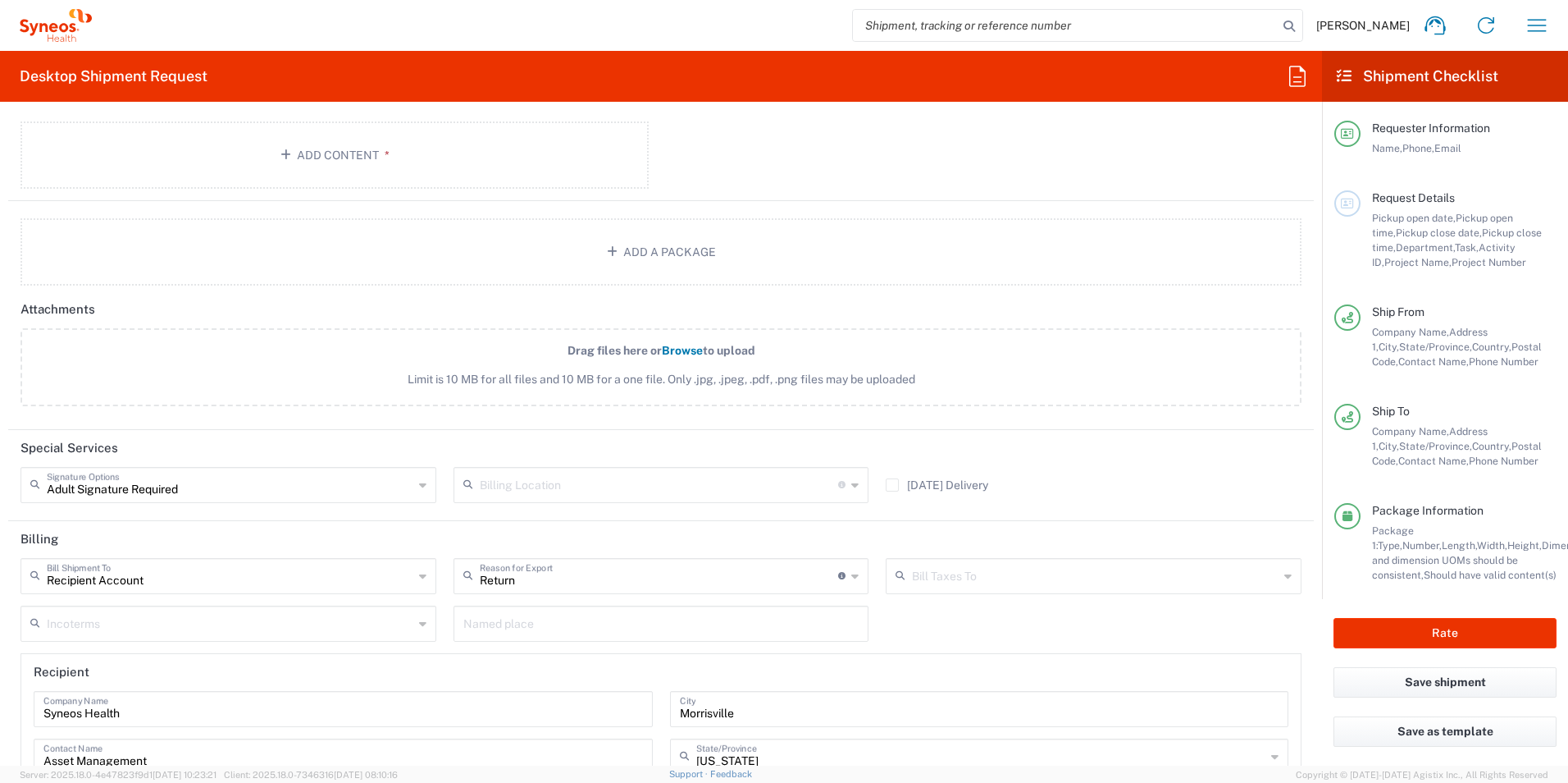
click at [926, 578] on input "text" at bounding box center [1095, 574] width 367 height 29
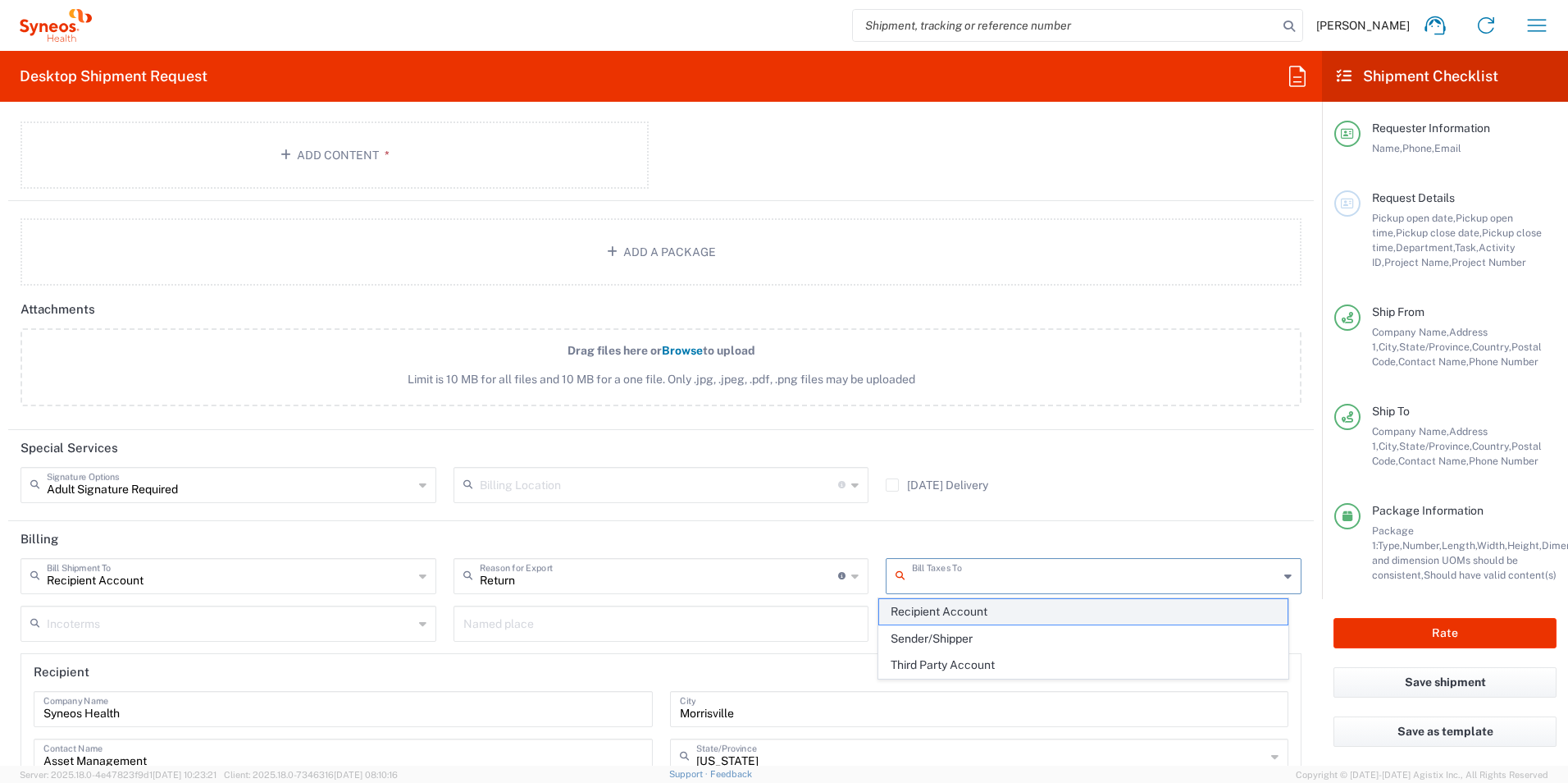
click at [1003, 612] on span "Recipient Account" at bounding box center [1083, 611] width 409 height 25
type input "Recipient Account"
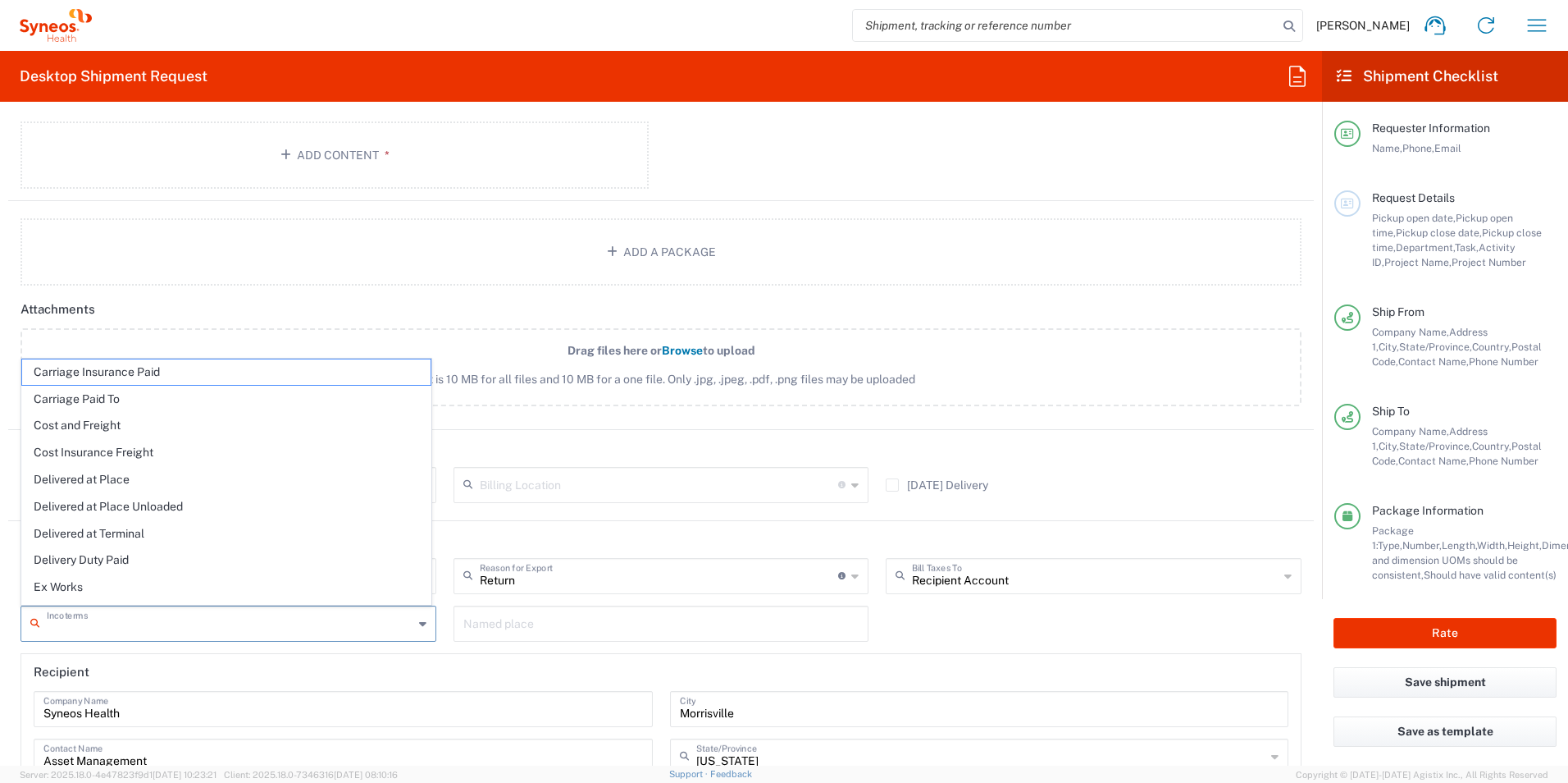
click at [149, 628] on input "text" at bounding box center [230, 622] width 367 height 29
click at [568, 522] on header "Billing" at bounding box center [661, 539] width 1306 height 37
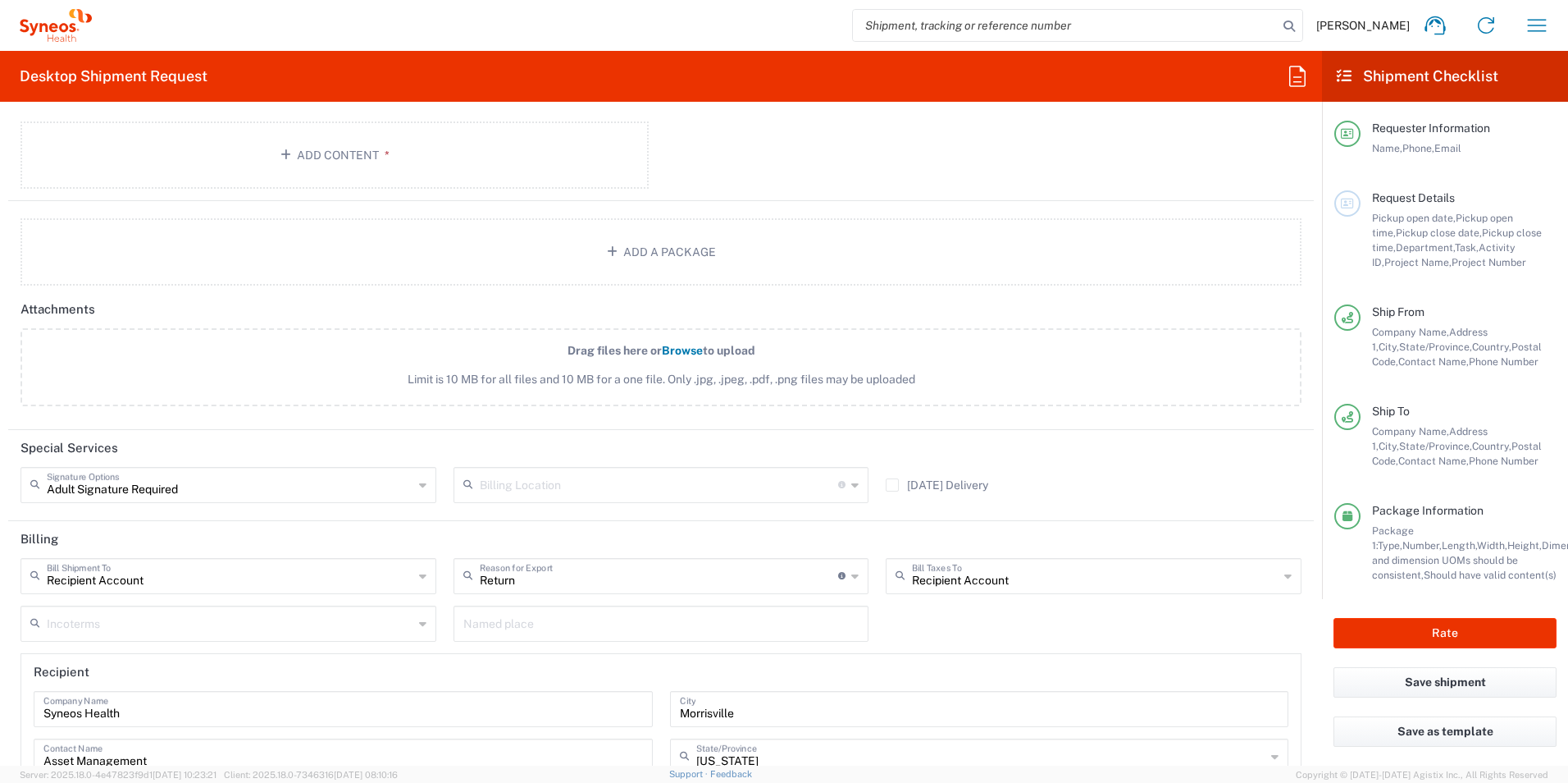
click at [366, 610] on input "text" at bounding box center [230, 622] width 367 height 29
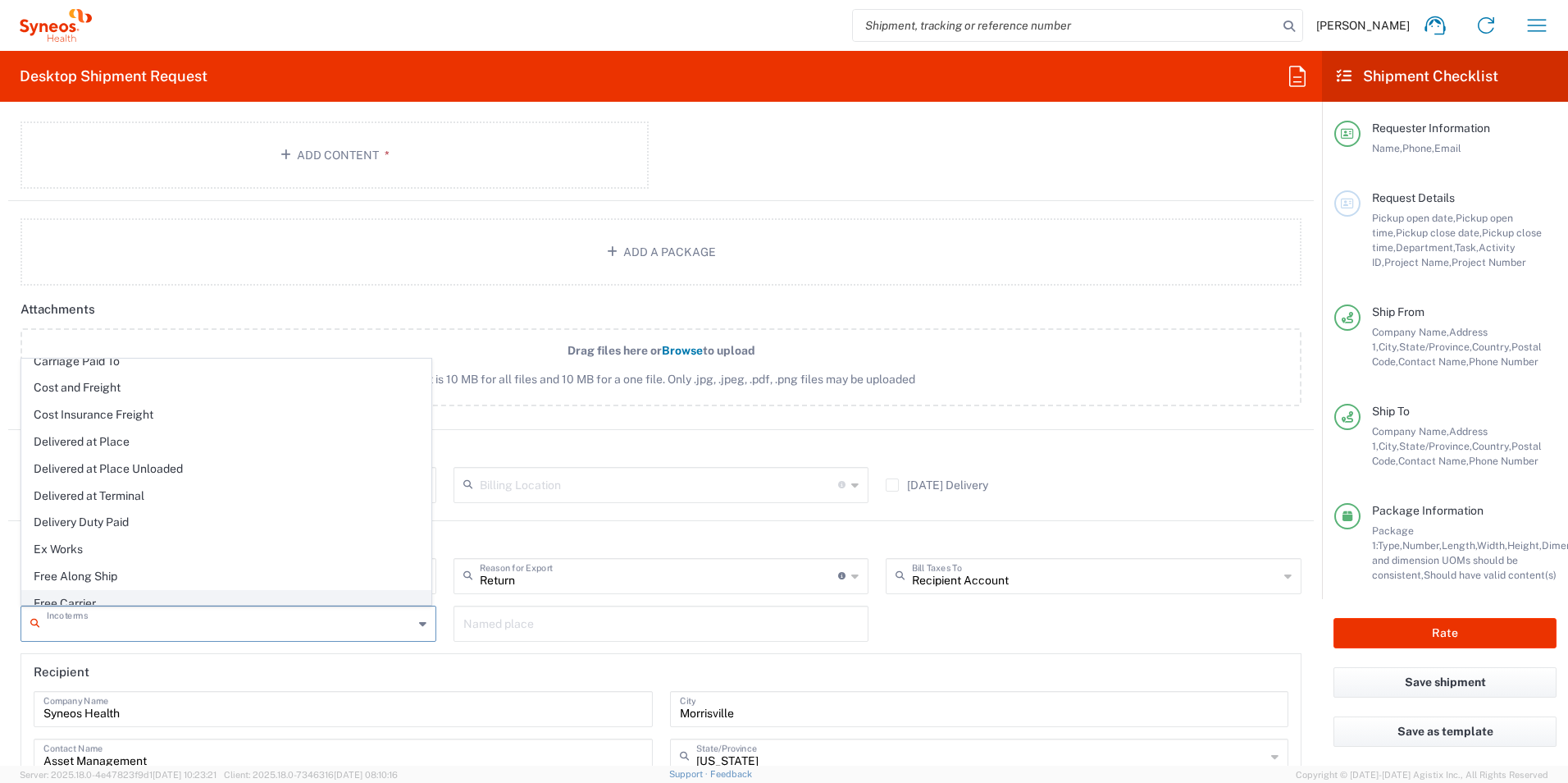
scroll to position [0, 0]
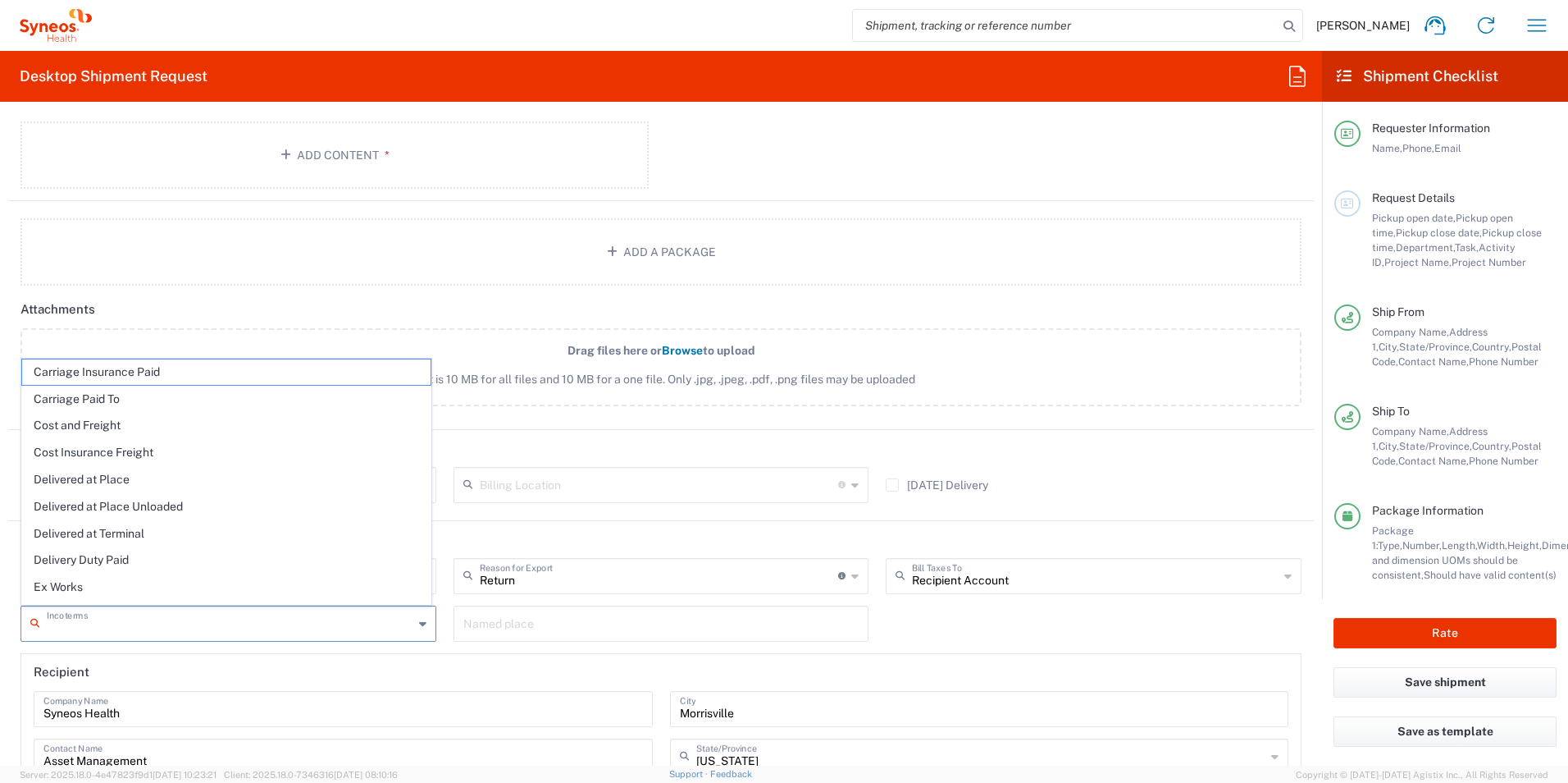
click at [684, 538] on header "Billing" at bounding box center [661, 539] width 1306 height 37
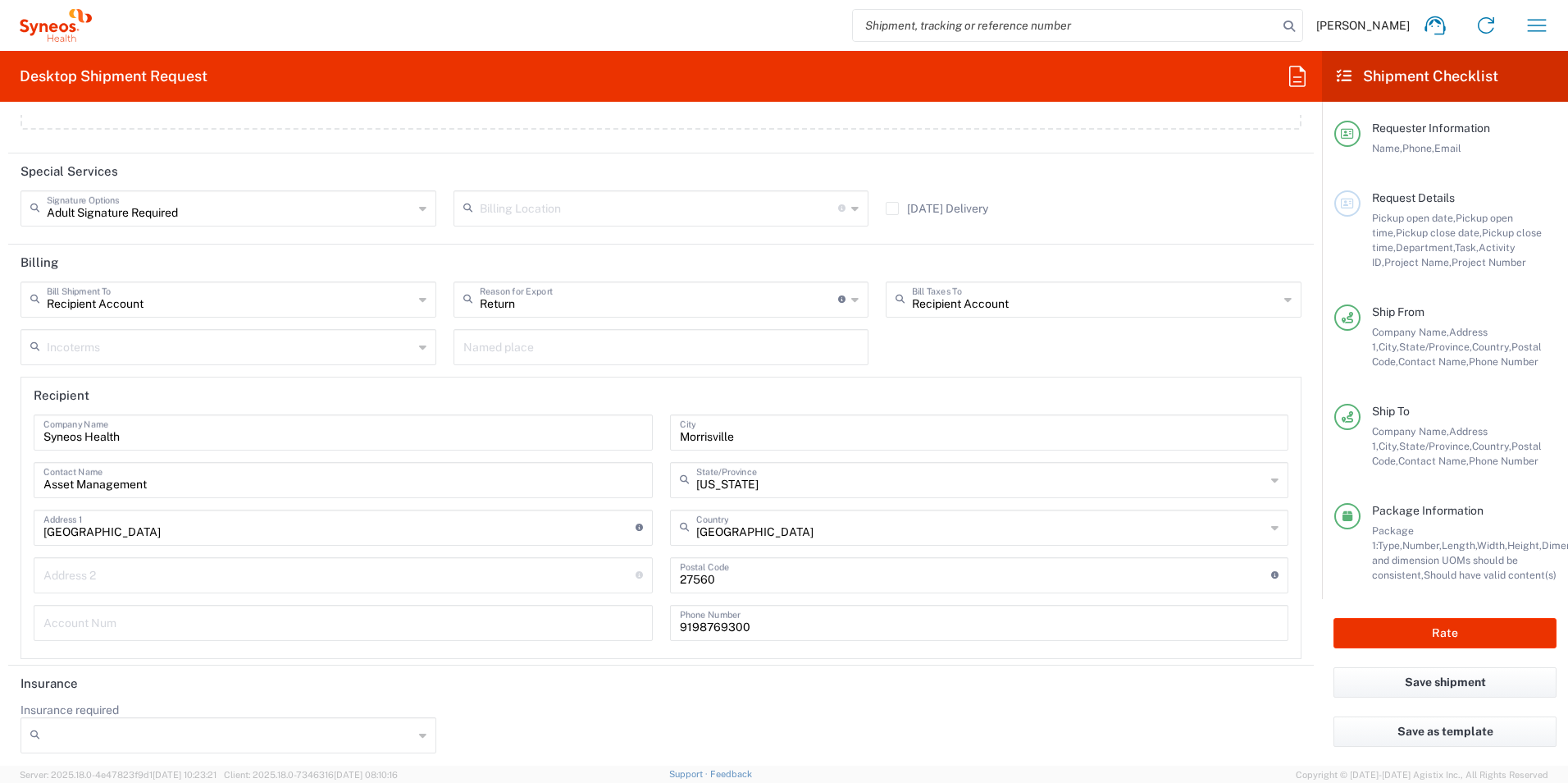
scroll to position [2317, 0]
click at [332, 725] on input "Insurance required" at bounding box center [230, 730] width 367 height 26
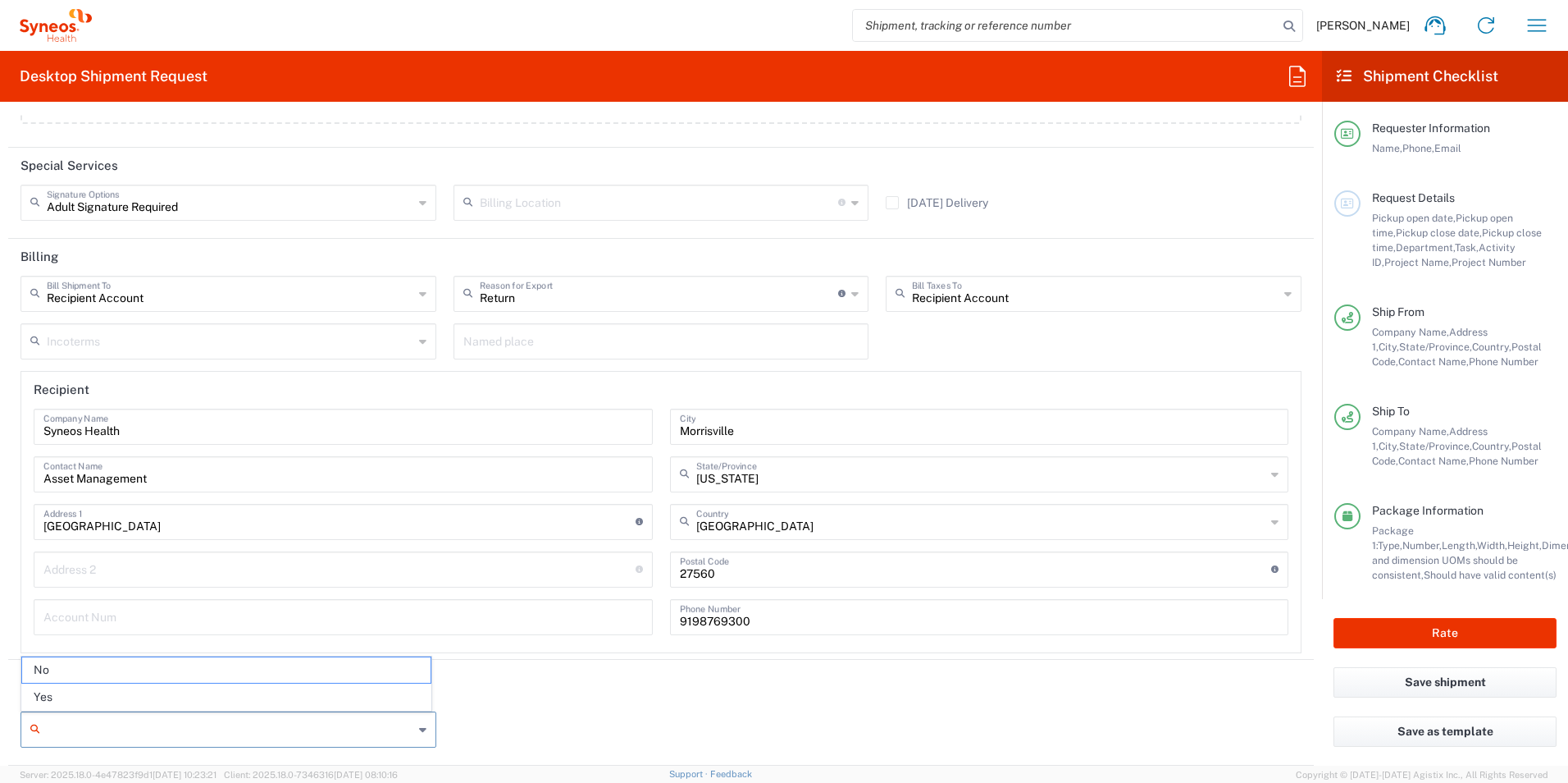
click at [236, 707] on span "Yes" at bounding box center [226, 697] width 409 height 25
type input "Yes"
click at [628, 713] on div at bounding box center [662, 730] width 416 height 36
type input "1050"
click at [1131, 735] on input "Currency" at bounding box center [1095, 730] width 367 height 26
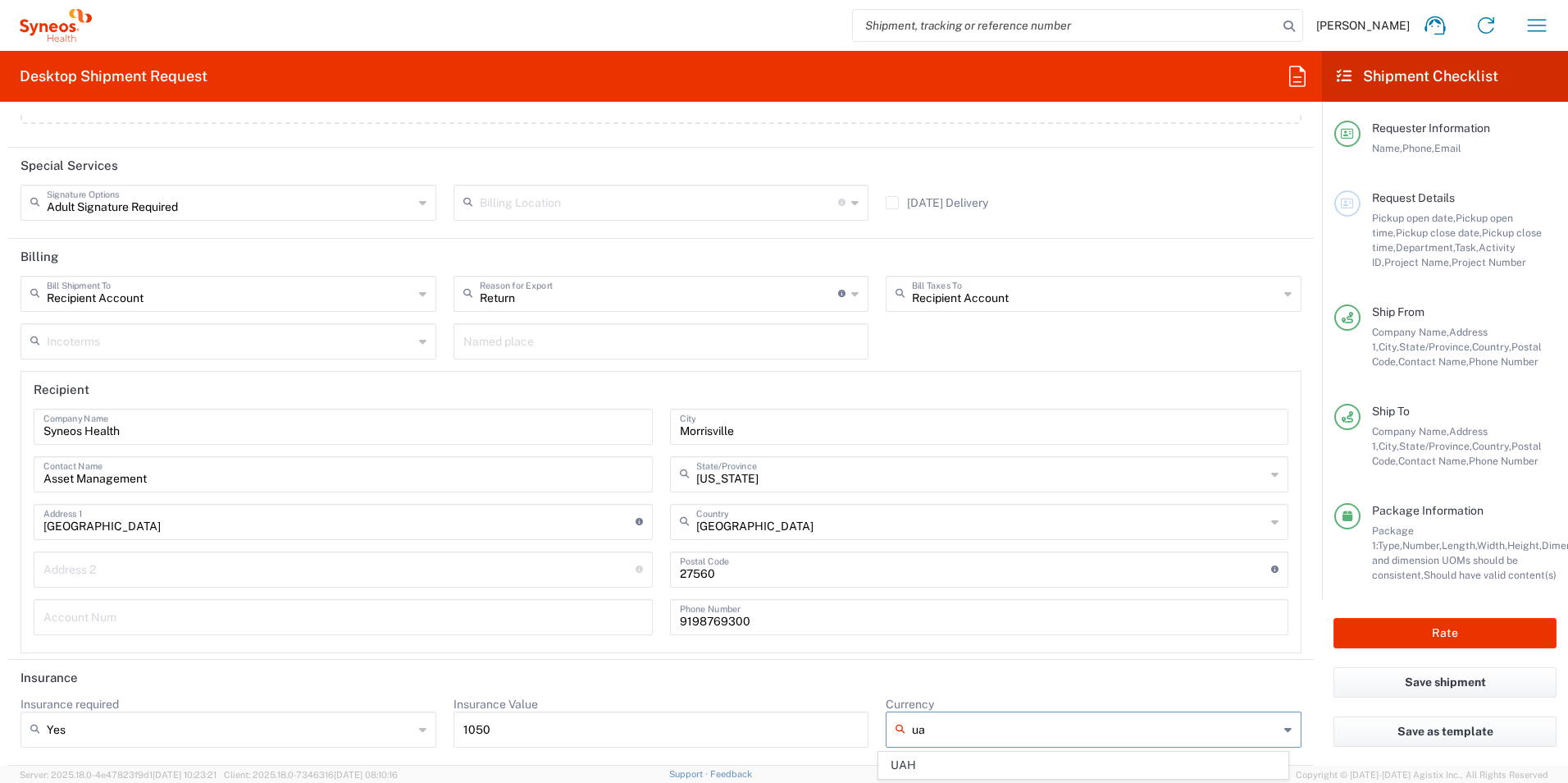
scroll to position [0, 0]
click at [978, 759] on span "USD" at bounding box center [1083, 765] width 409 height 25
type input "USD"
click at [1480, 683] on button "Save shipment" at bounding box center [1445, 682] width 223 height 30
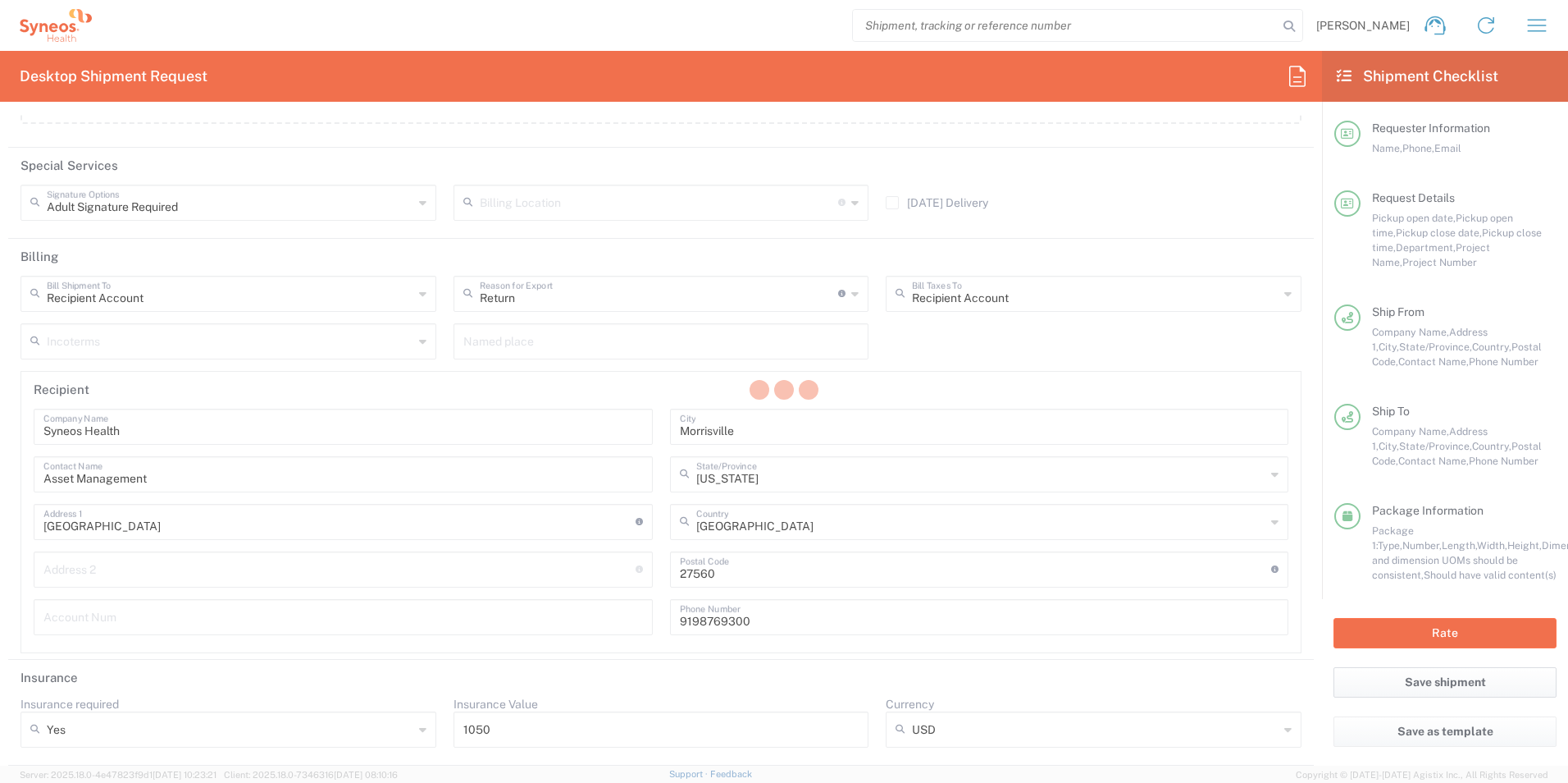
type input "**6183 DEPARTMENTAL EXPENSE"
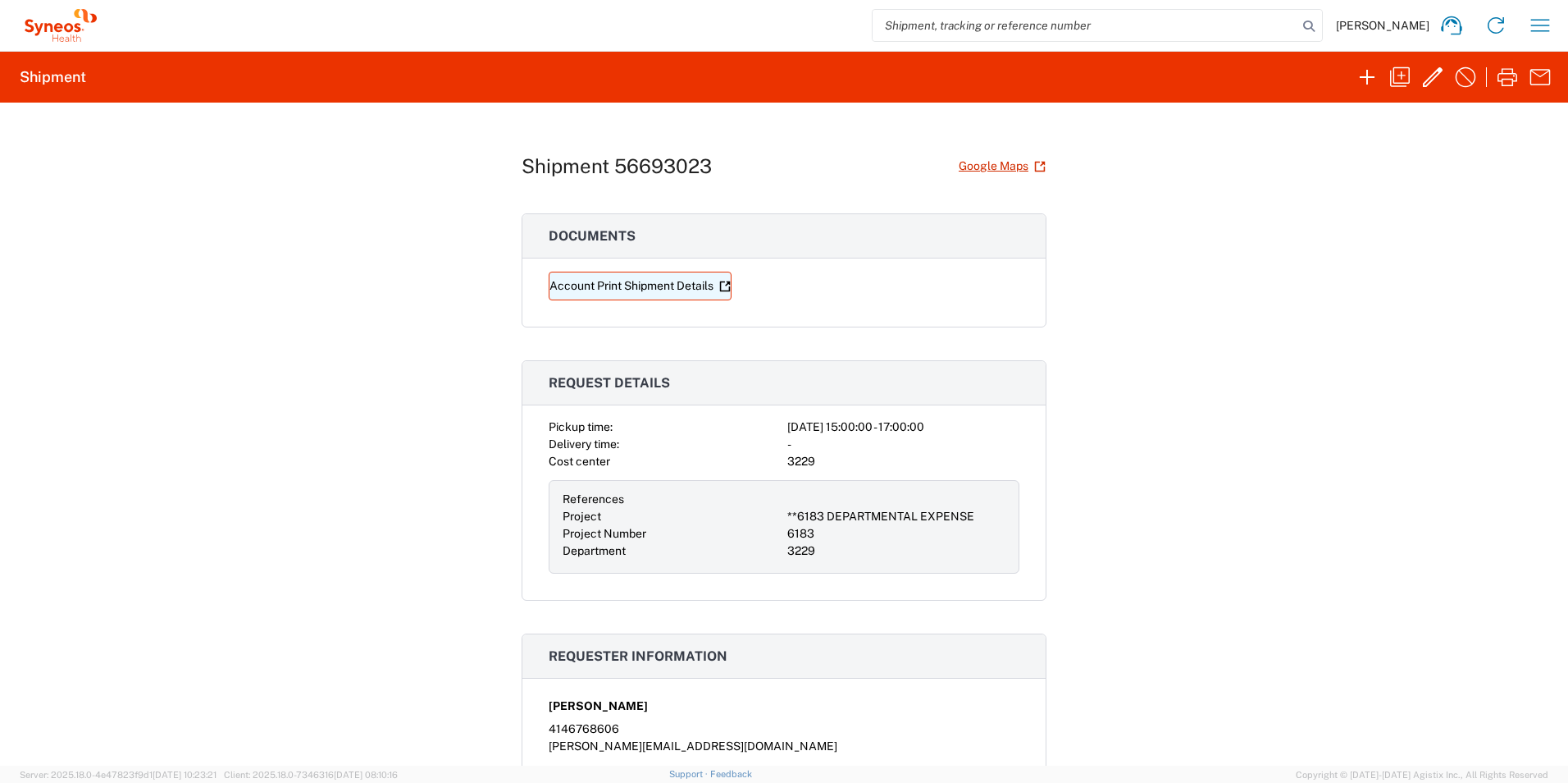
click at [649, 283] on link "Account Print Shipment Details" at bounding box center [640, 285] width 183 height 29
click at [1432, 77] on icon "button" at bounding box center [1433, 77] width 26 height 26
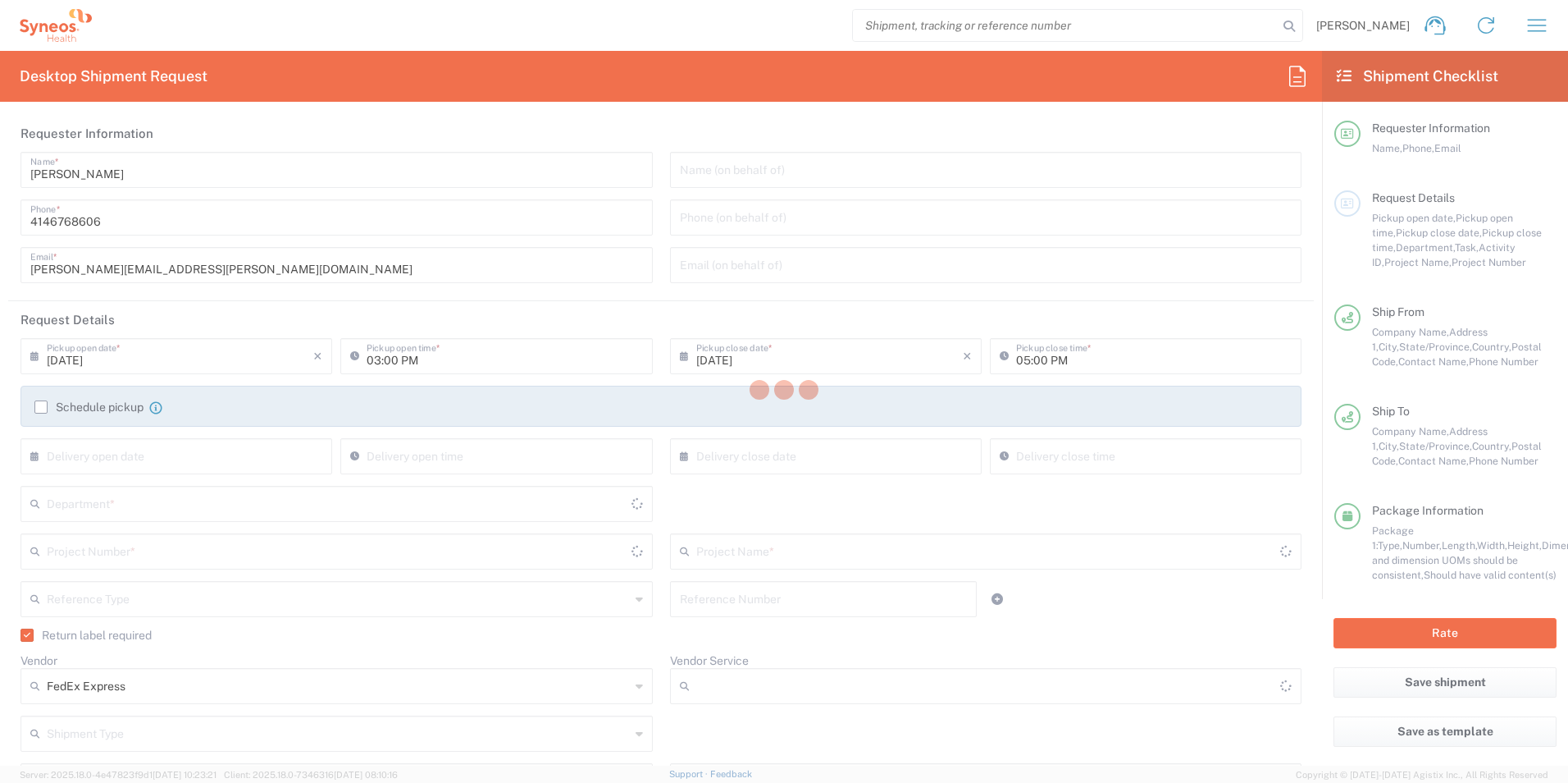
type input "[US_STATE]"
type input "Small Box"
type input "2Day"
type input "[US_STATE]"
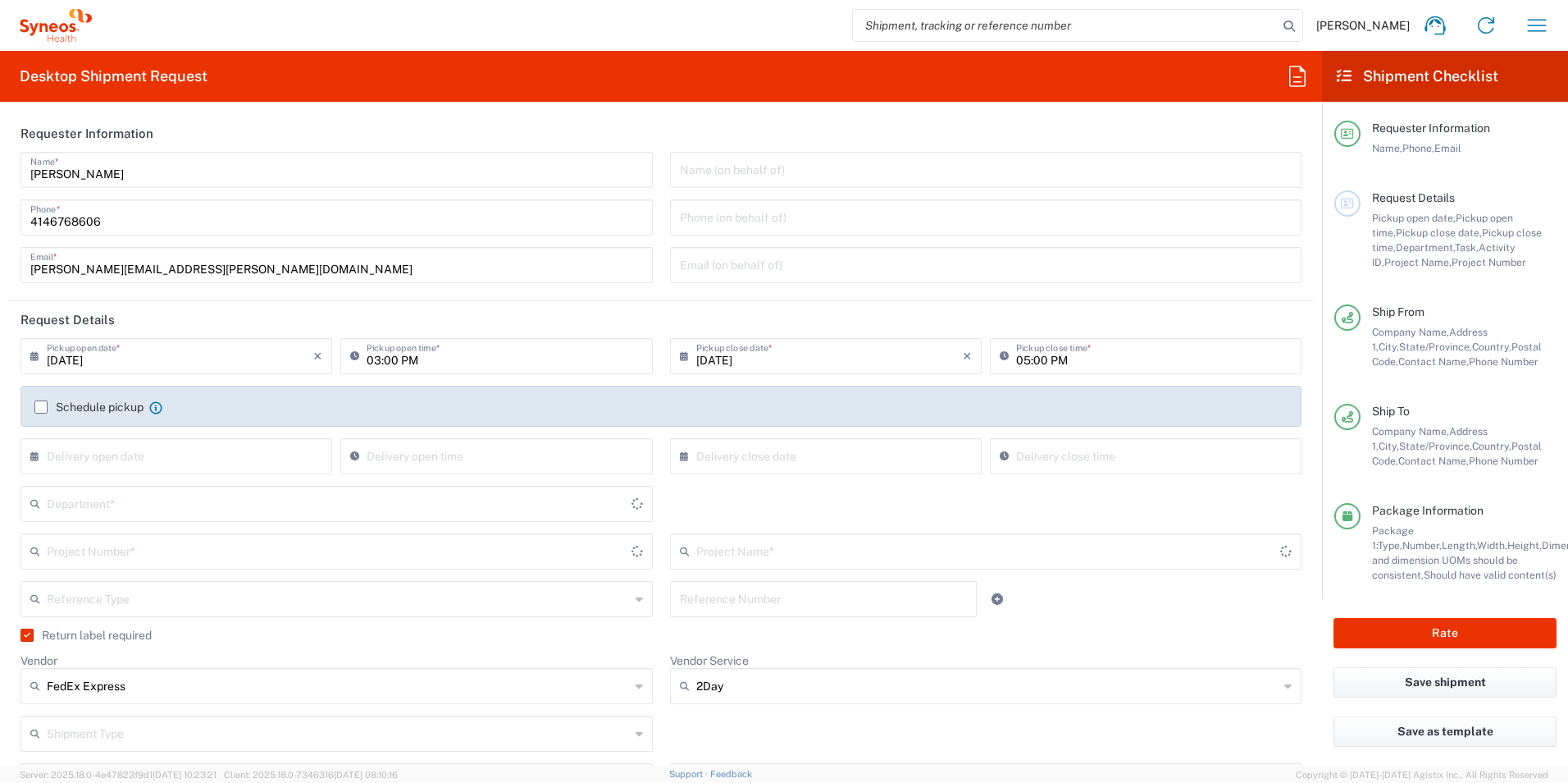
type input "**6183 DEPARTMENTAL EXPENSE"
type input "6183"
type input "3229"
click at [29, 404] on div "Schedule pickup When scheduling a pickup please be sure to meet the following c…" at bounding box center [661, 413] width 1270 height 26
click at [41, 409] on label "Schedule pickup" at bounding box center [89, 407] width 109 height 13
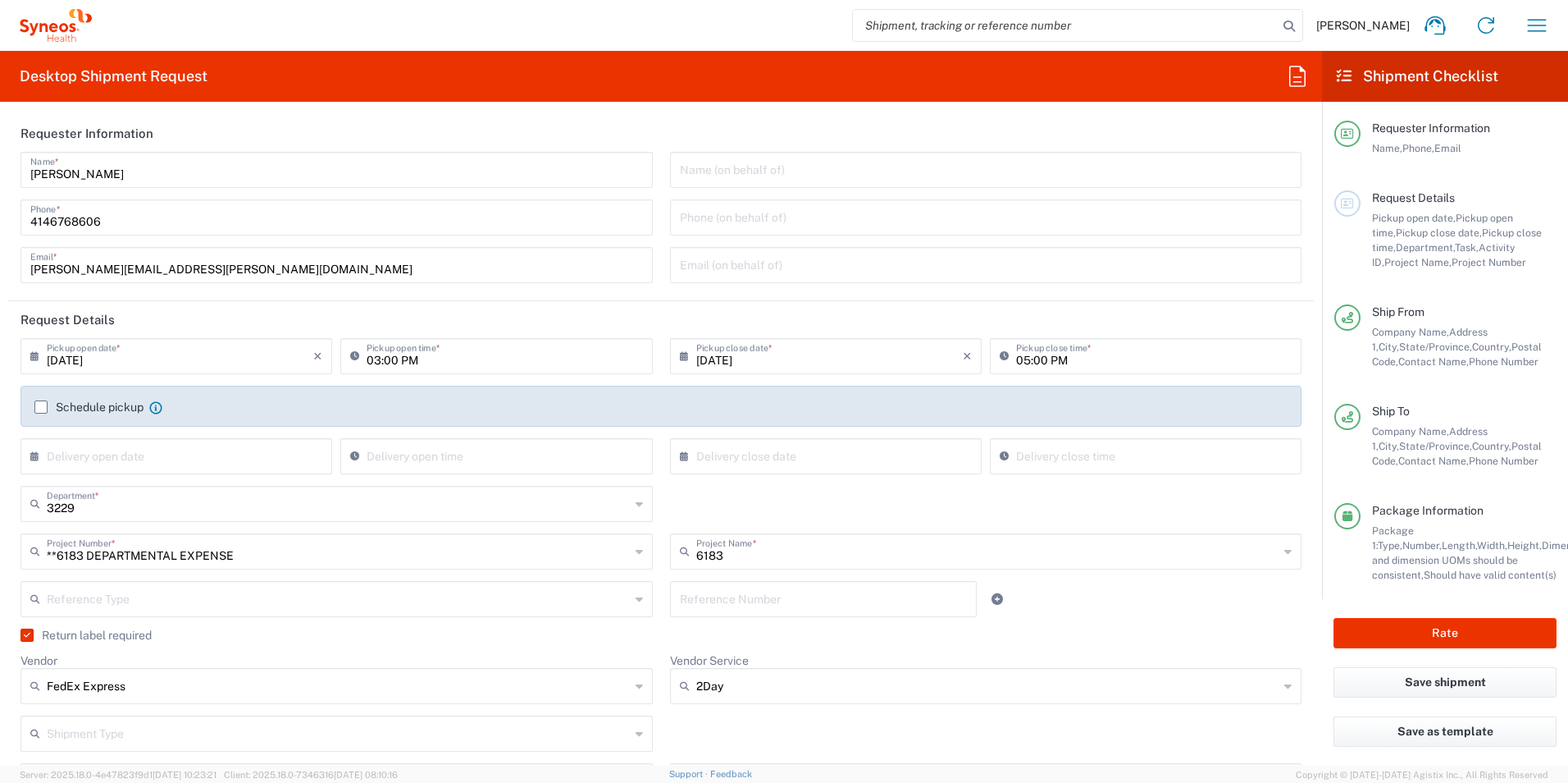
click at [41, 407] on input "Schedule pickup" at bounding box center [41, 407] width 0 height 0
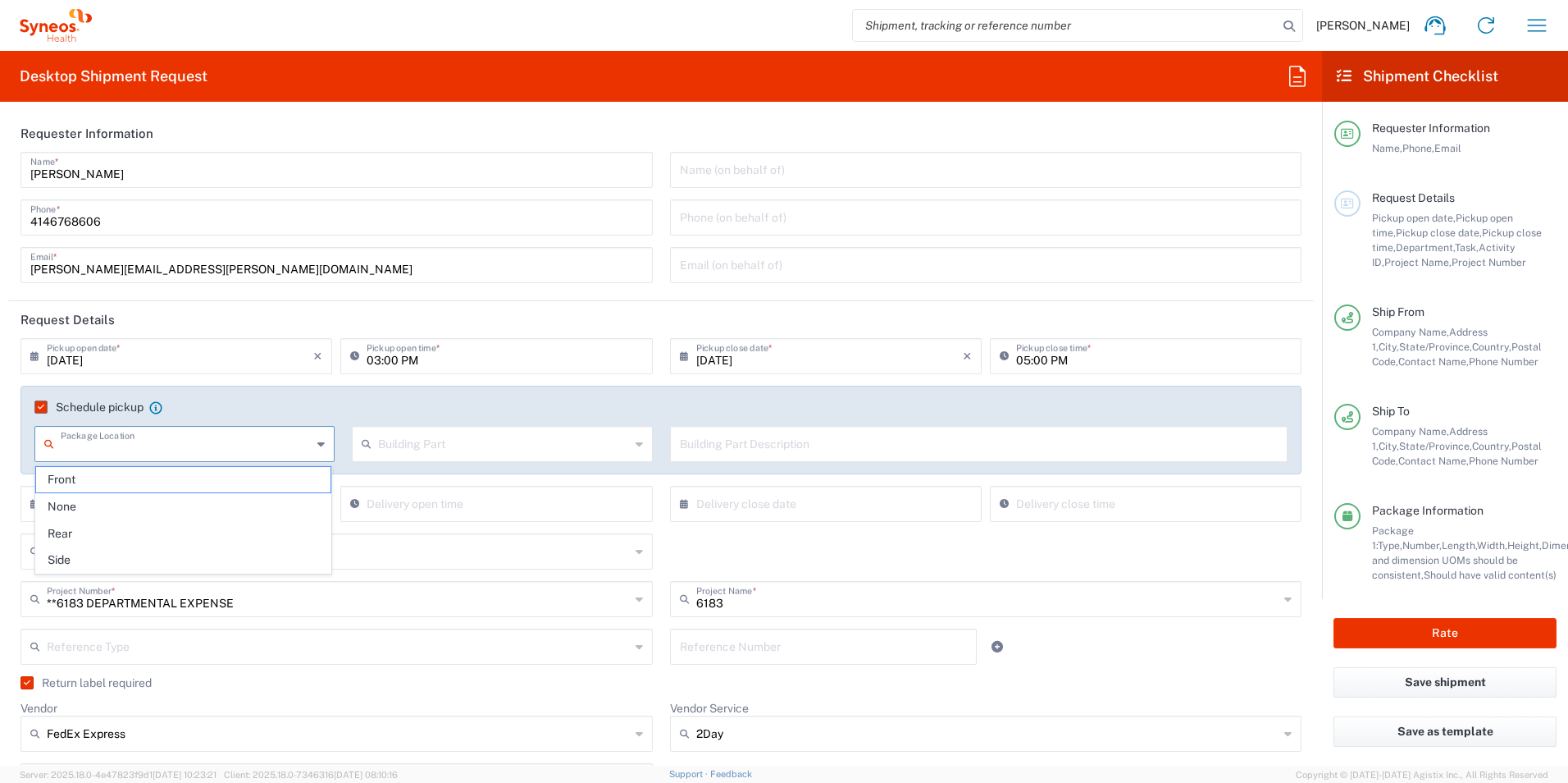
click at [205, 438] on input "text" at bounding box center [186, 442] width 251 height 29
click at [411, 404] on agx-checkbox-control "Schedule pickup When scheduling a pickup please be sure to meet the following c…" at bounding box center [661, 407] width 1253 height 15
click at [46, 401] on label "Schedule pickup" at bounding box center [89, 407] width 109 height 13
click at [38, 407] on input "Schedule pickup" at bounding box center [38, 407] width 0 height 0
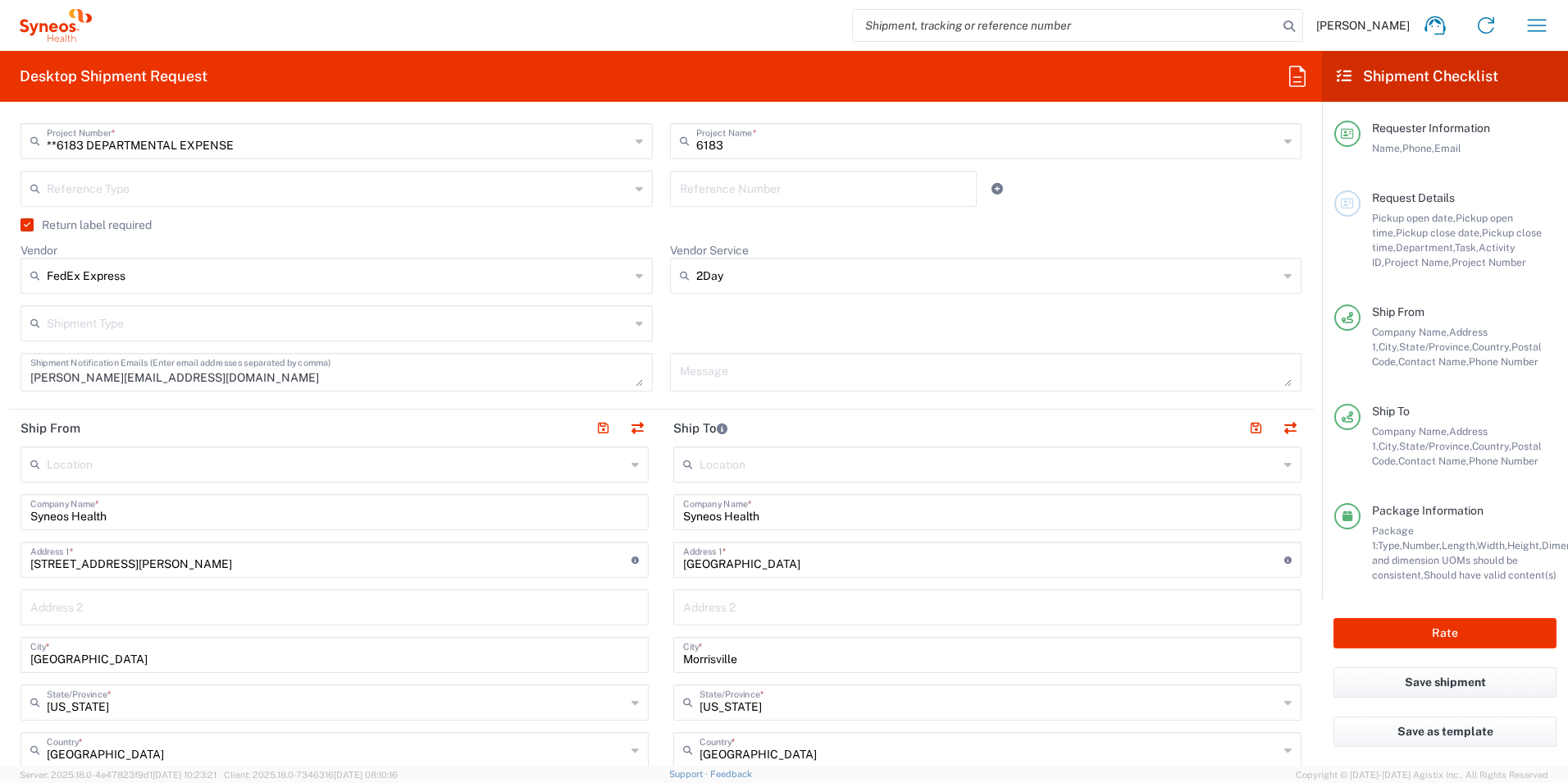
scroll to position [492, 0]
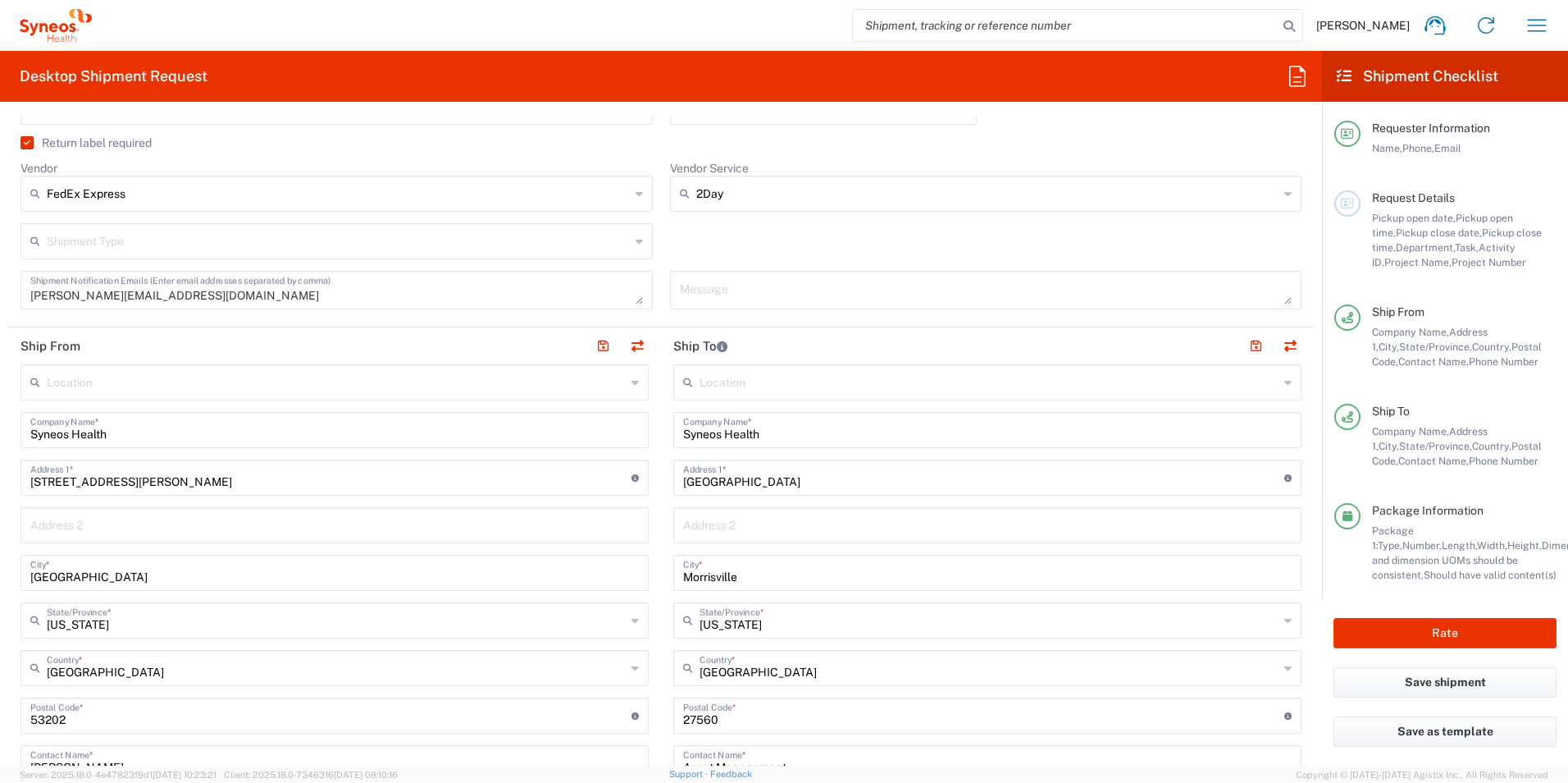
click at [450, 373] on input "text" at bounding box center [336, 381] width 579 height 29
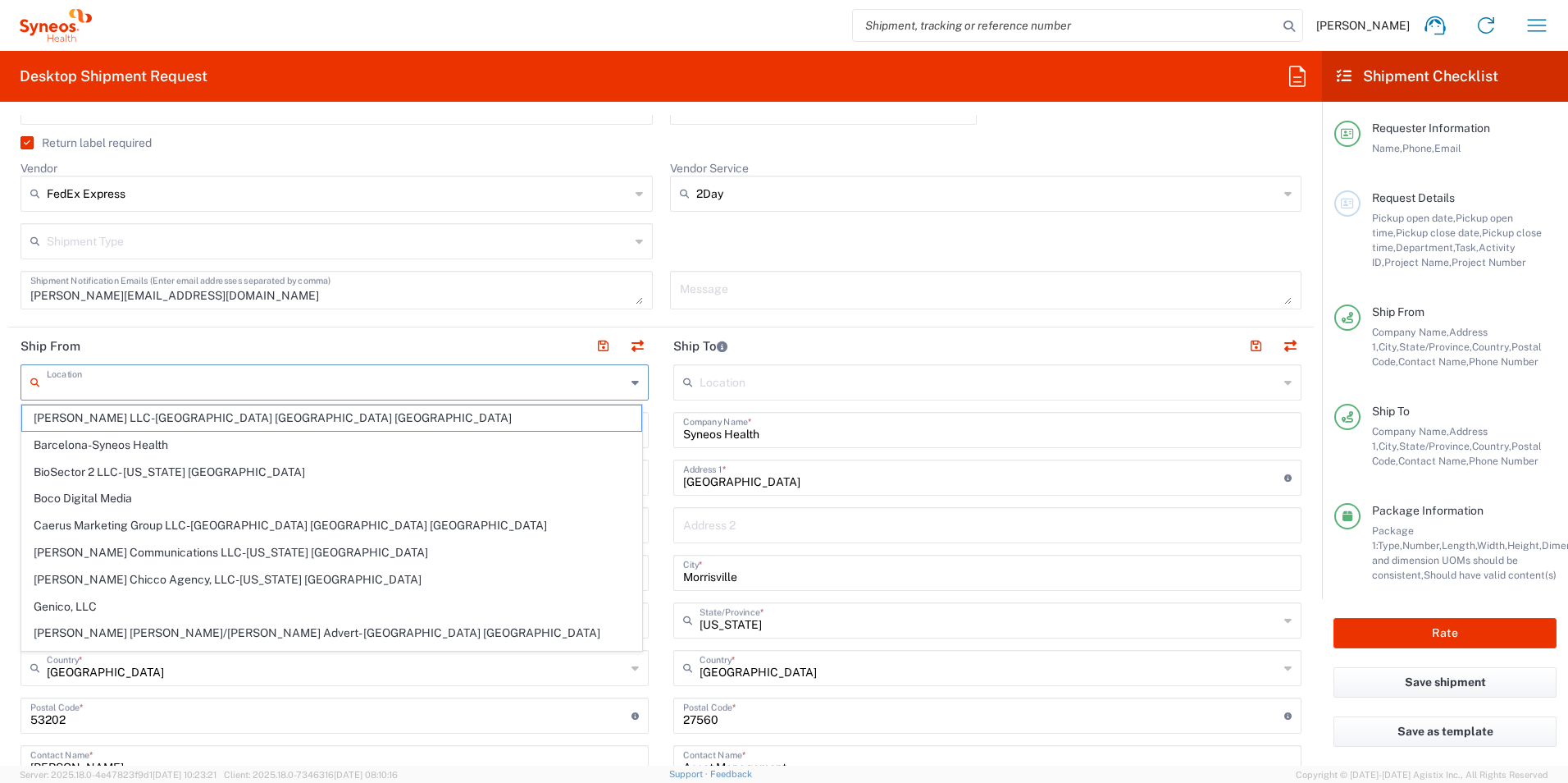
click at [451, 343] on header "Ship From" at bounding box center [335, 345] width 653 height 37
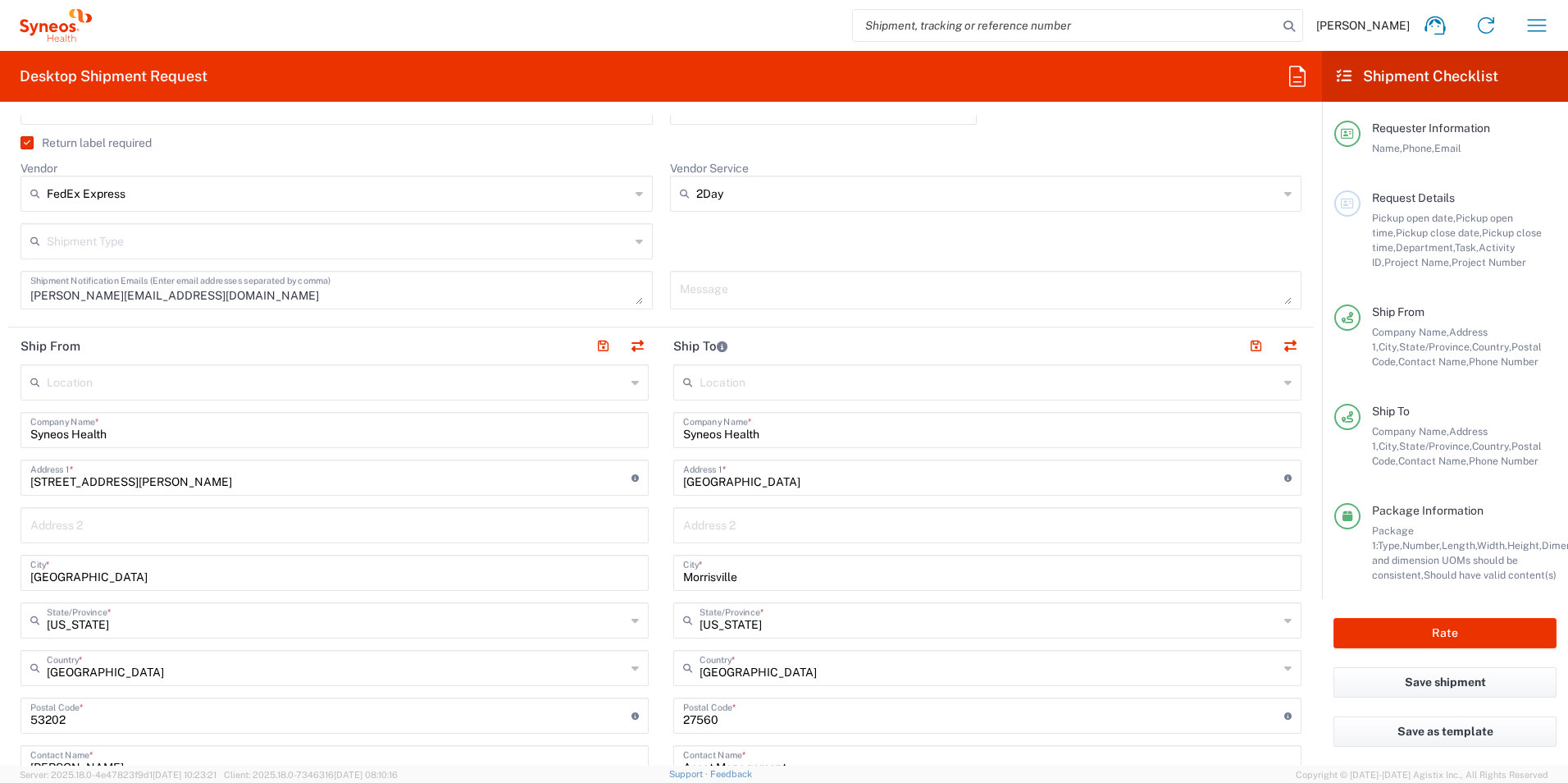
click at [379, 387] on input "text" at bounding box center [336, 381] width 579 height 29
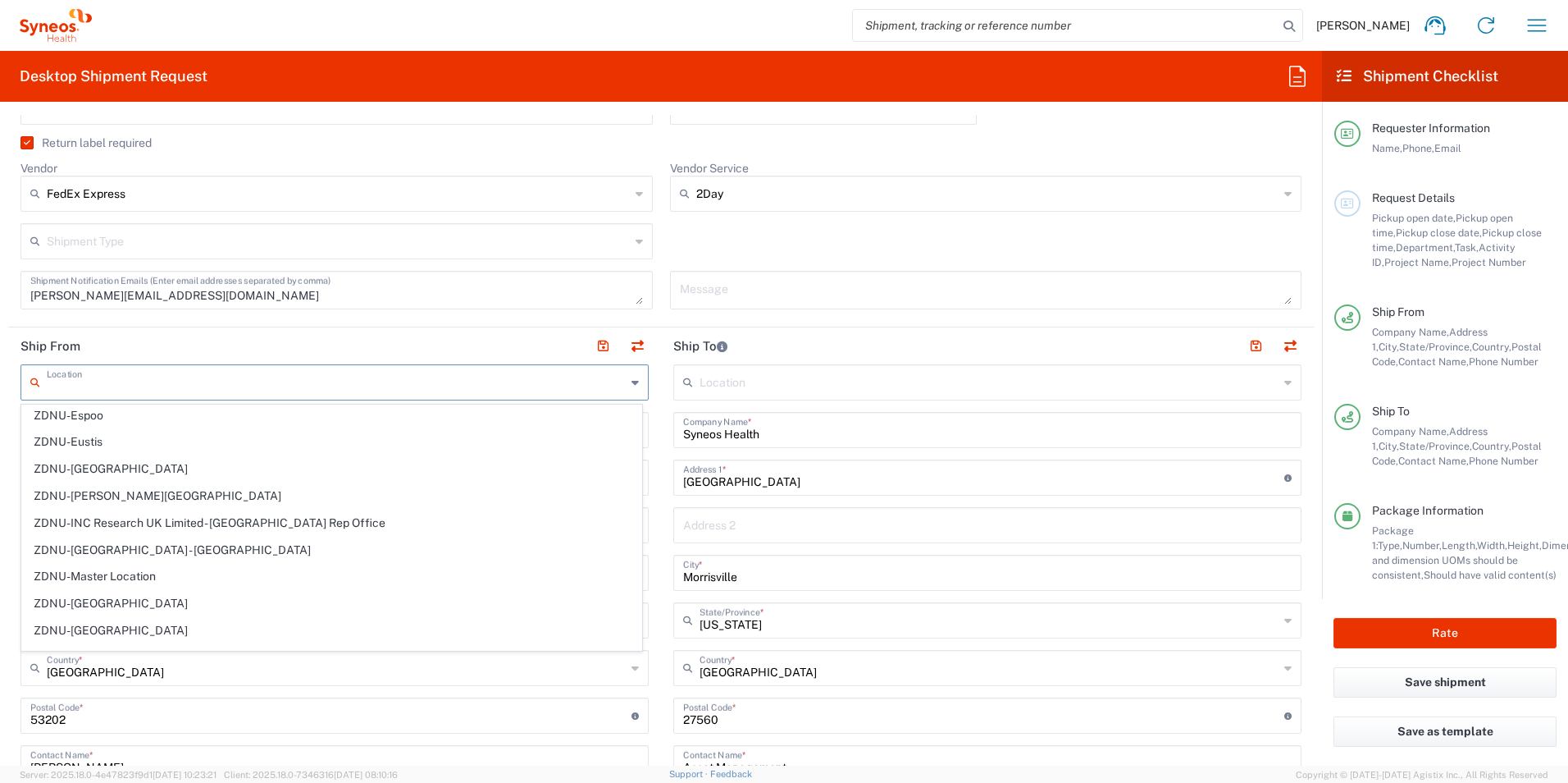
scroll to position [3602, 0]
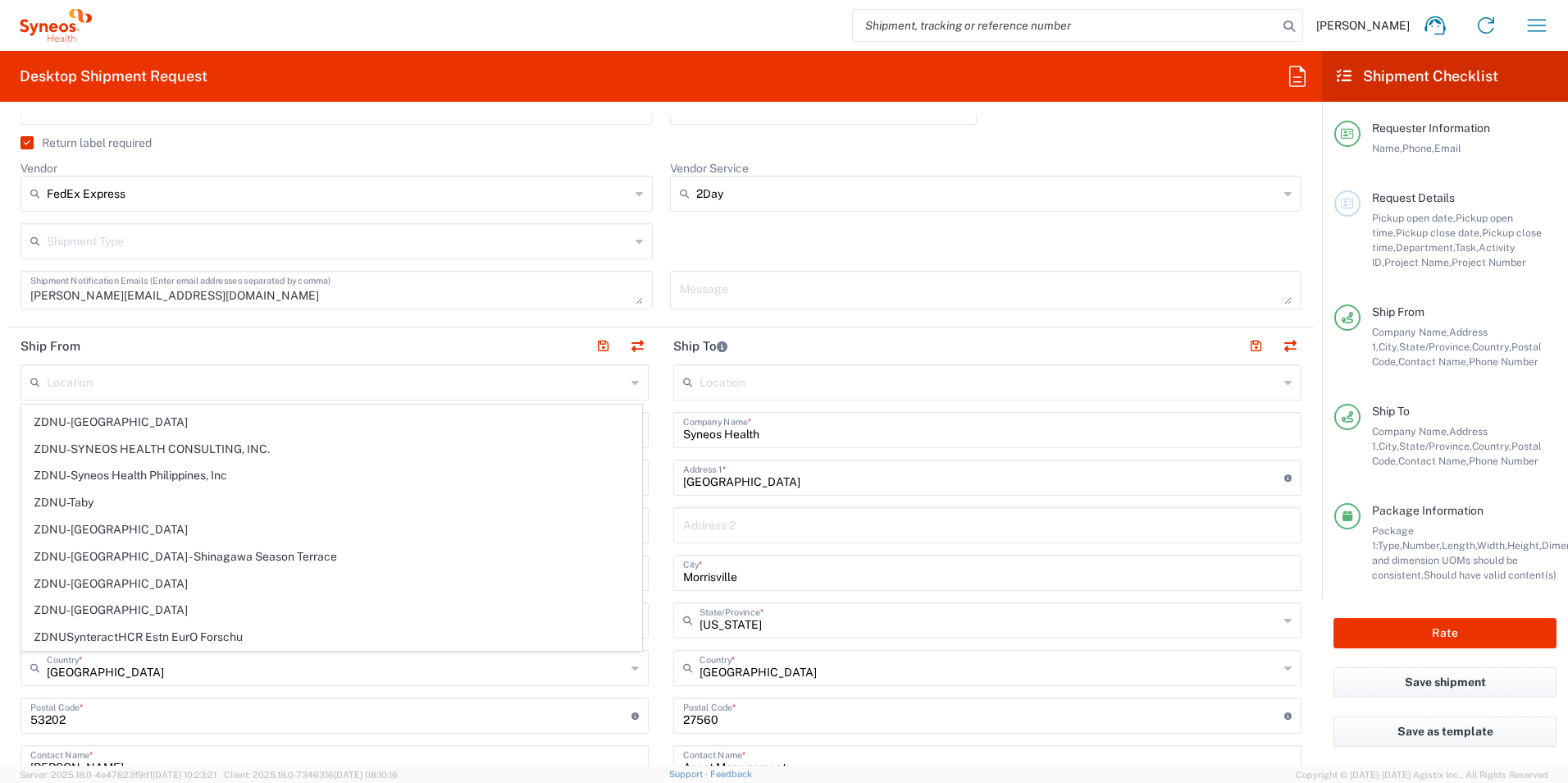
click at [410, 340] on header "Ship From" at bounding box center [335, 345] width 653 height 37
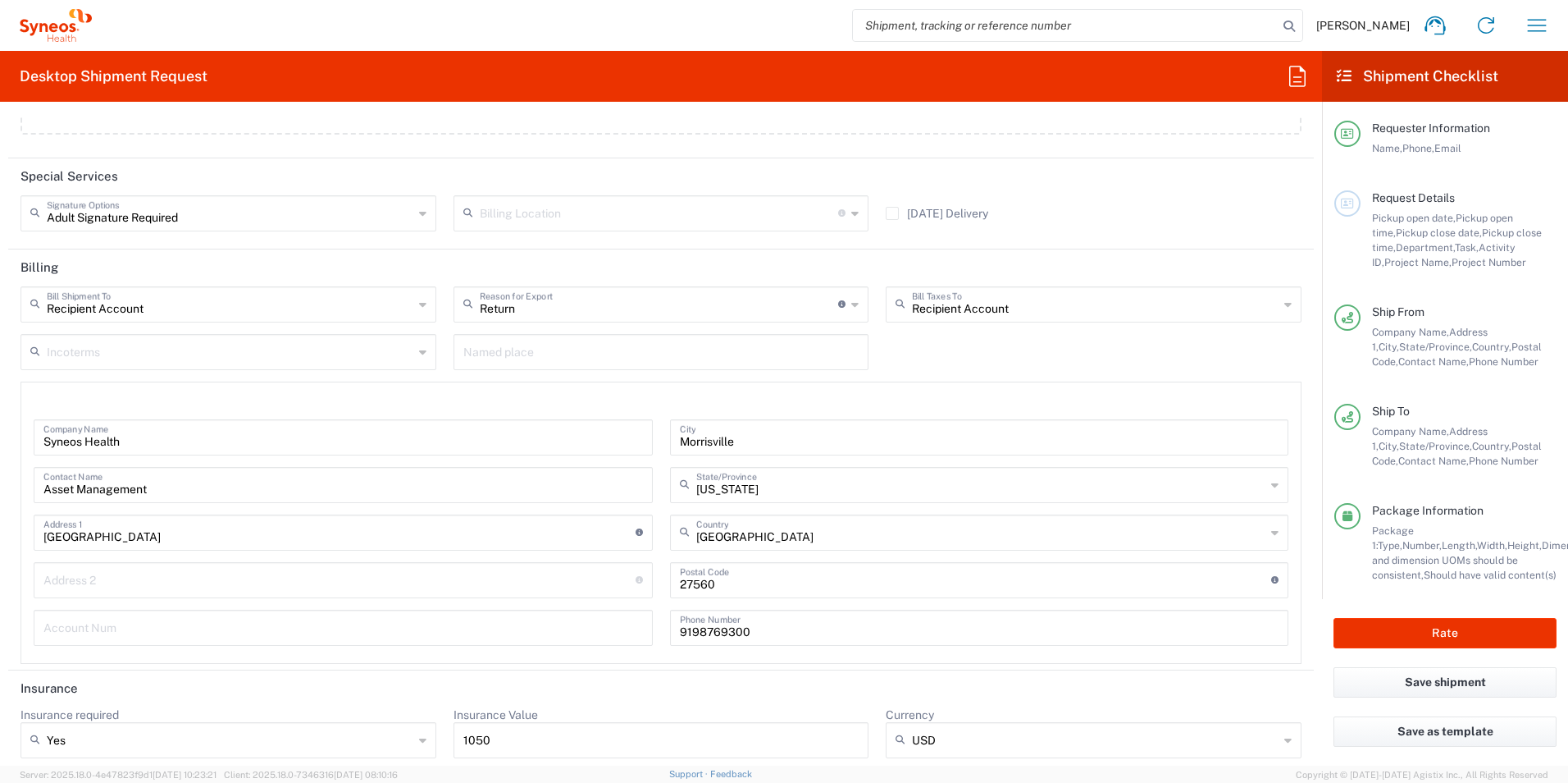
scroll to position [2220, 0]
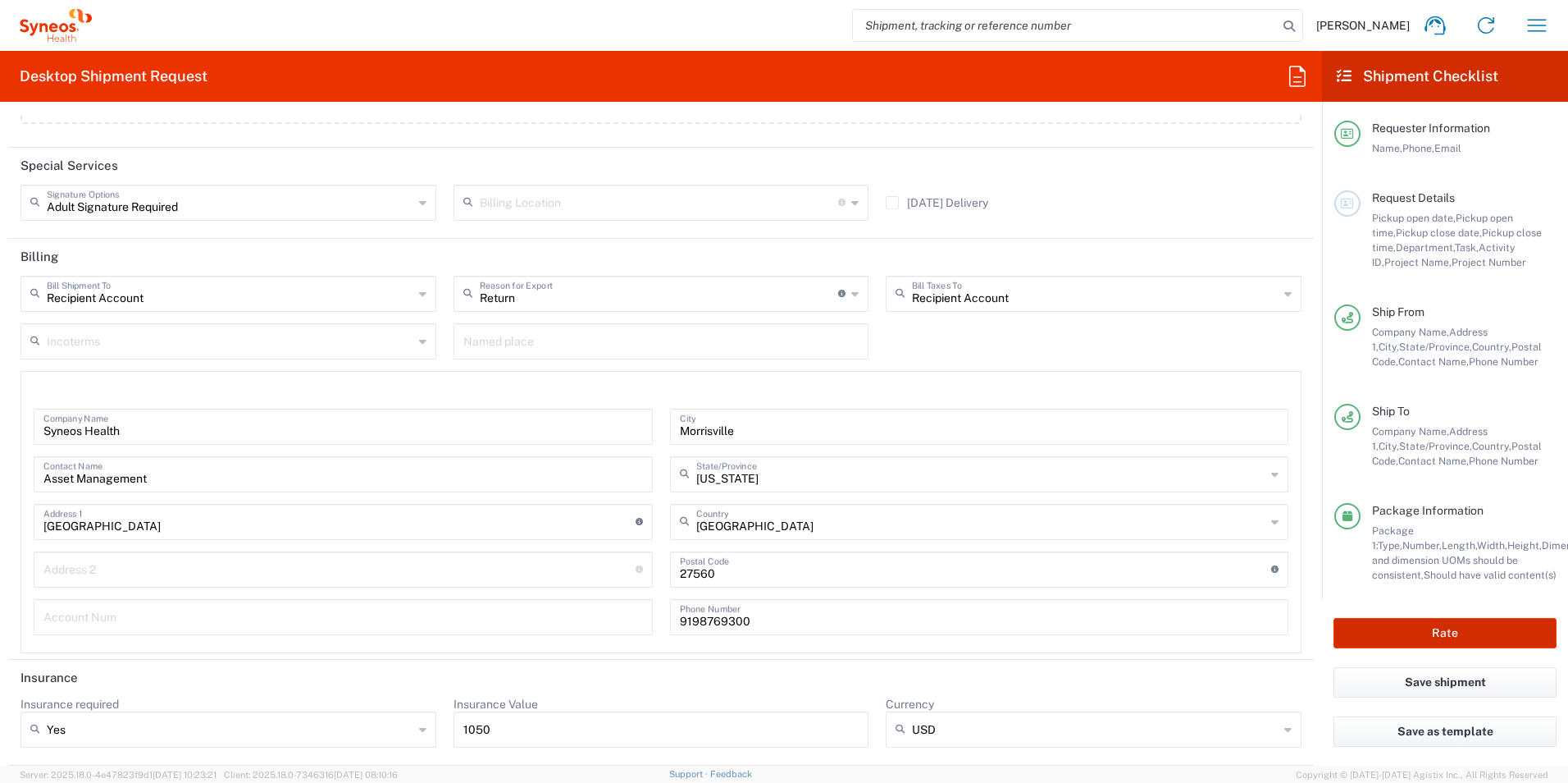
click at [1437, 634] on button "Rate" at bounding box center [1445, 632] width 223 height 30
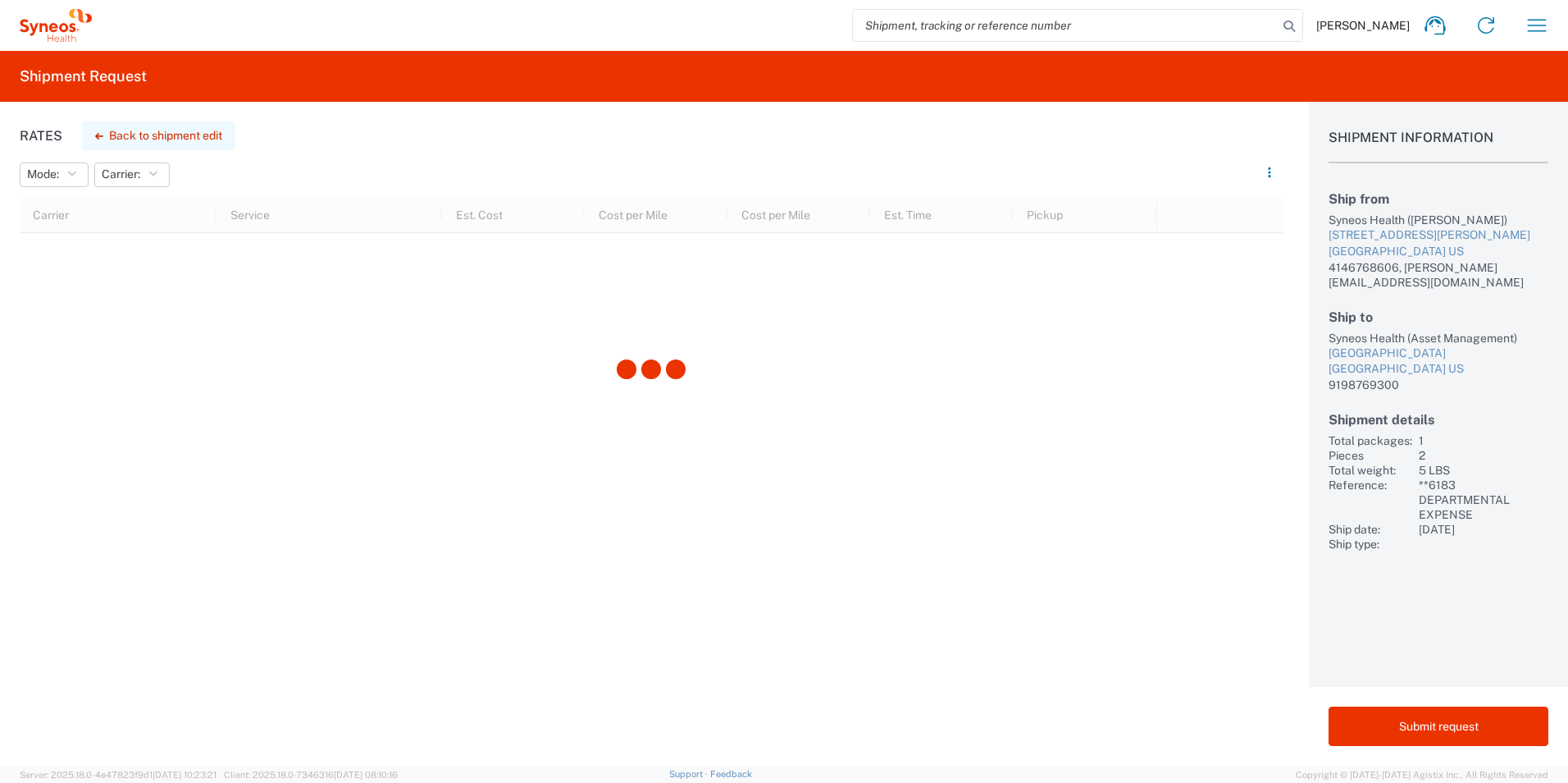
click at [176, 132] on button "Back to shipment edit" at bounding box center [159, 136] width 154 height 29
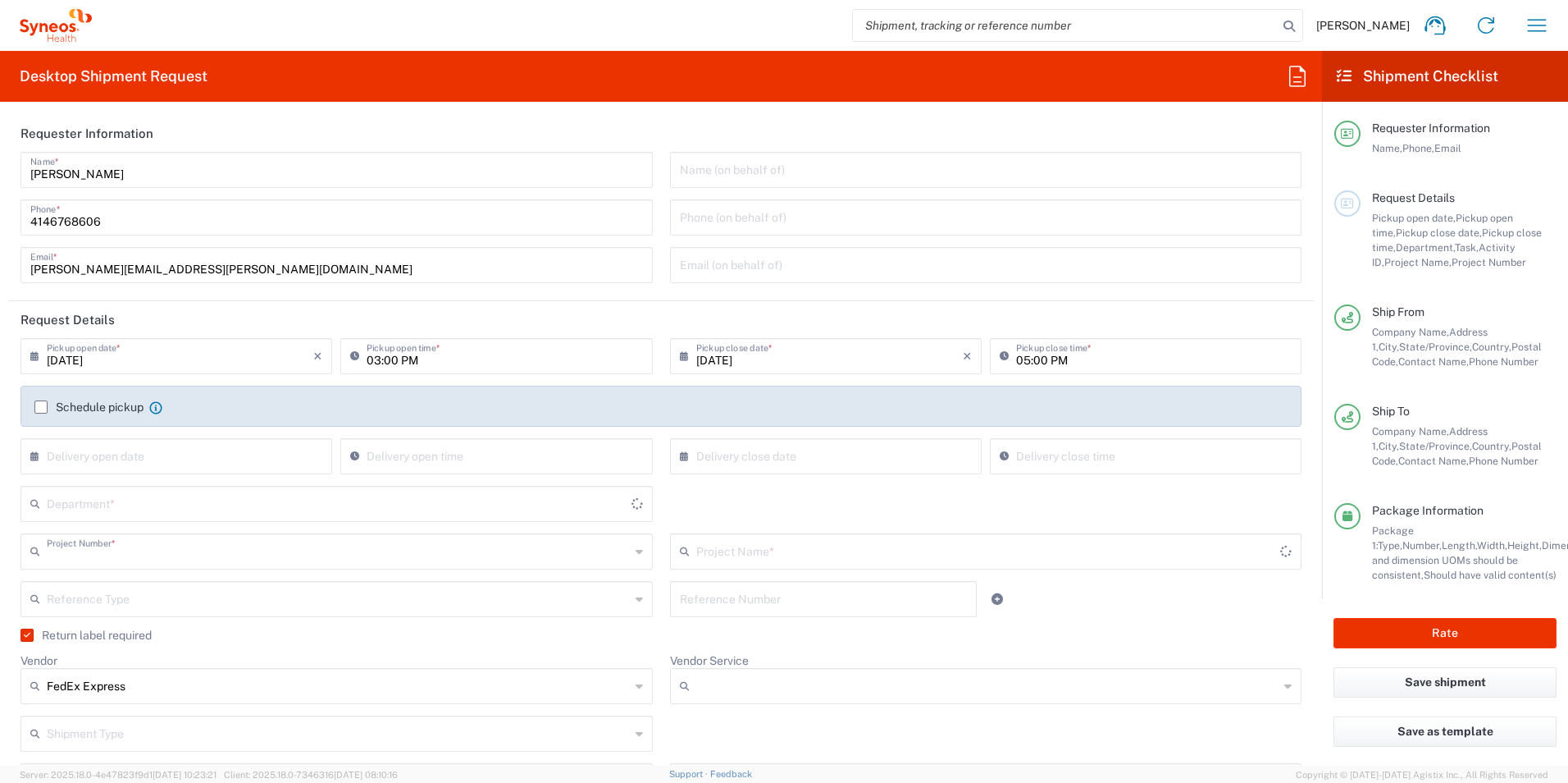
type input "**6183 DEPARTMENTAL EXPENSE"
type input "2Day"
type input "[US_STATE]"
type input "Small Box"
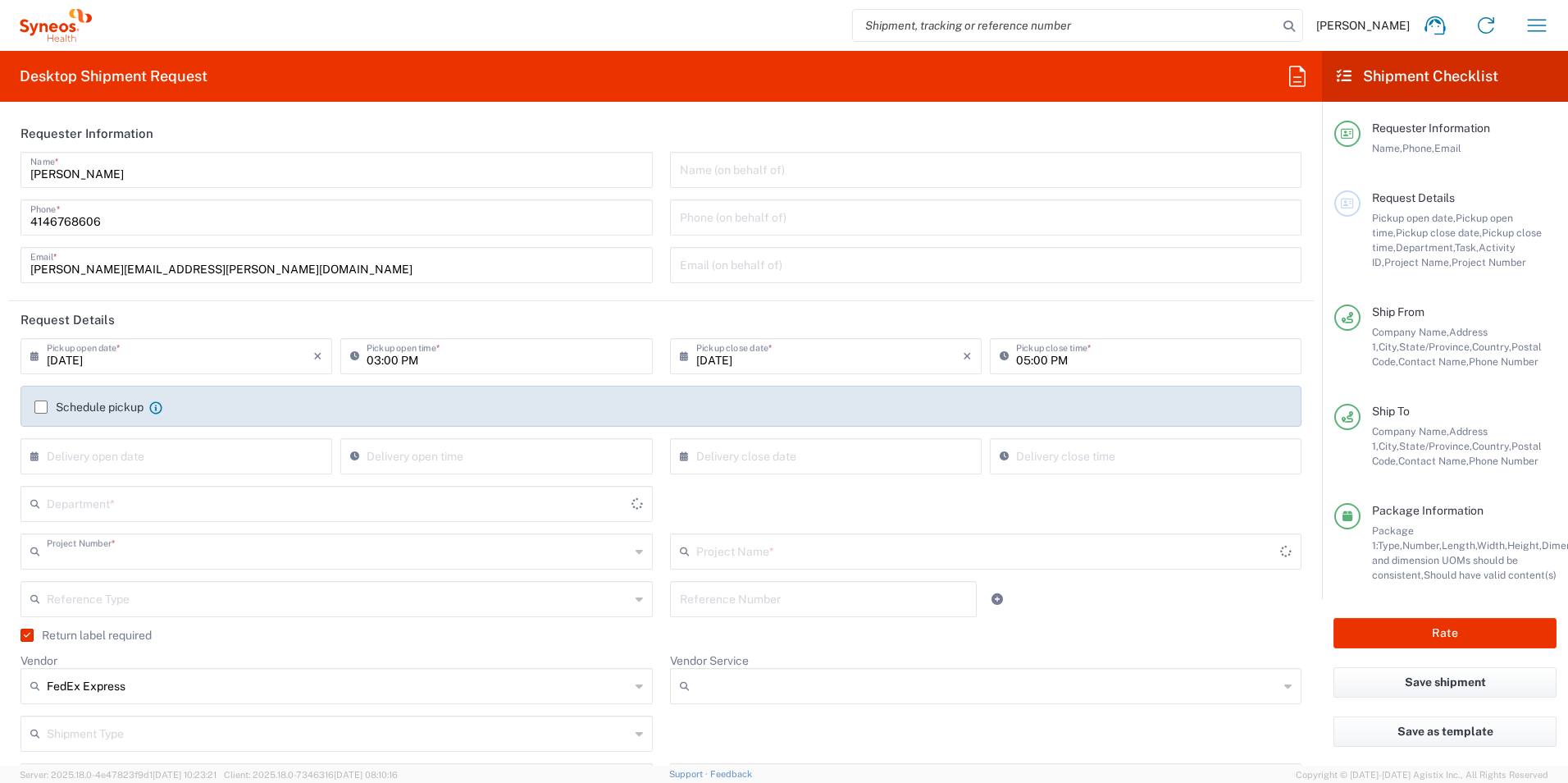
type input "[US_STATE]"
type input "6183"
type input "3229"
click at [1471, 632] on button "Rate" at bounding box center [1445, 632] width 223 height 30
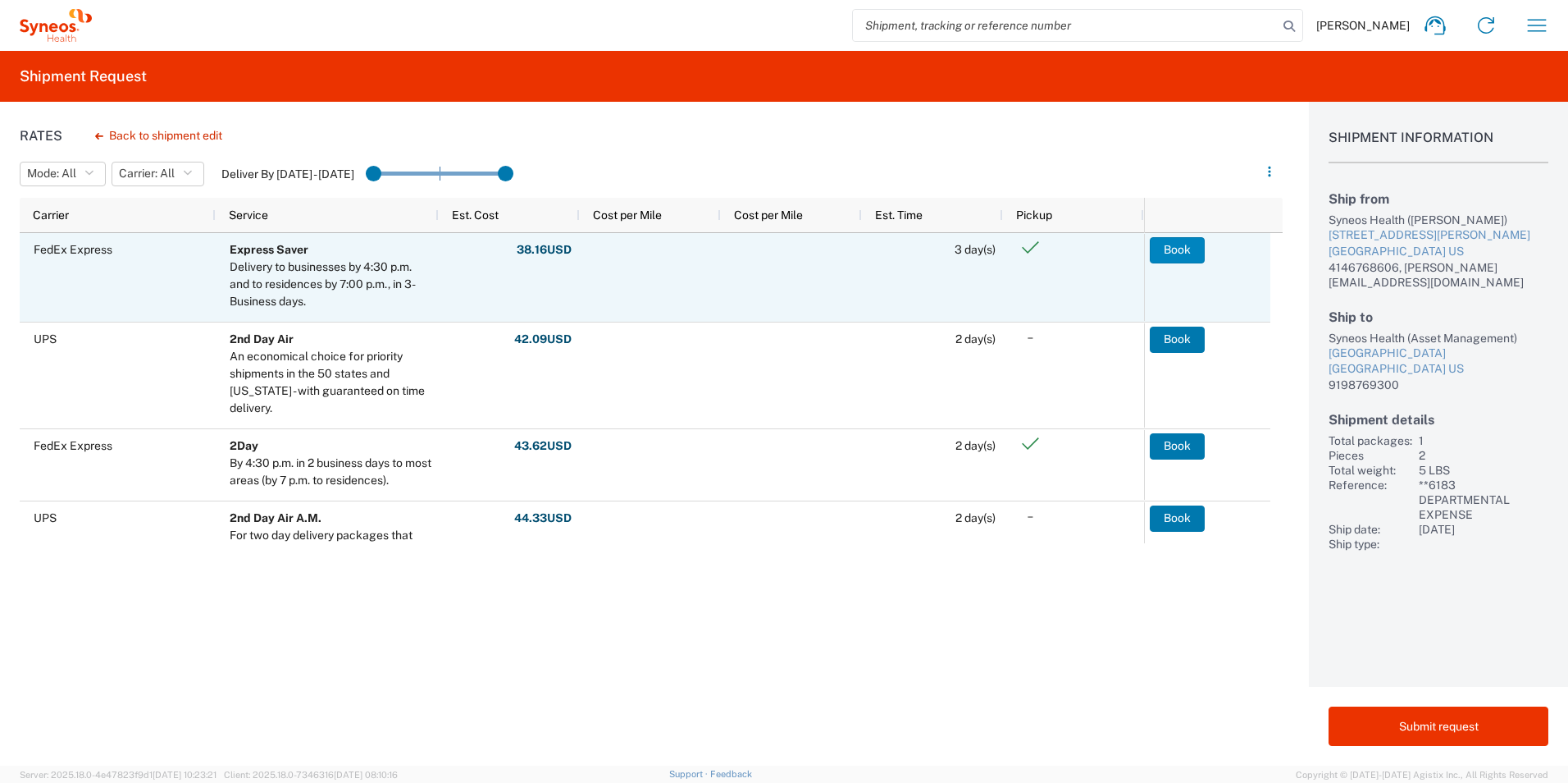
click at [1163, 249] on button "Book" at bounding box center [1177, 250] width 55 height 26
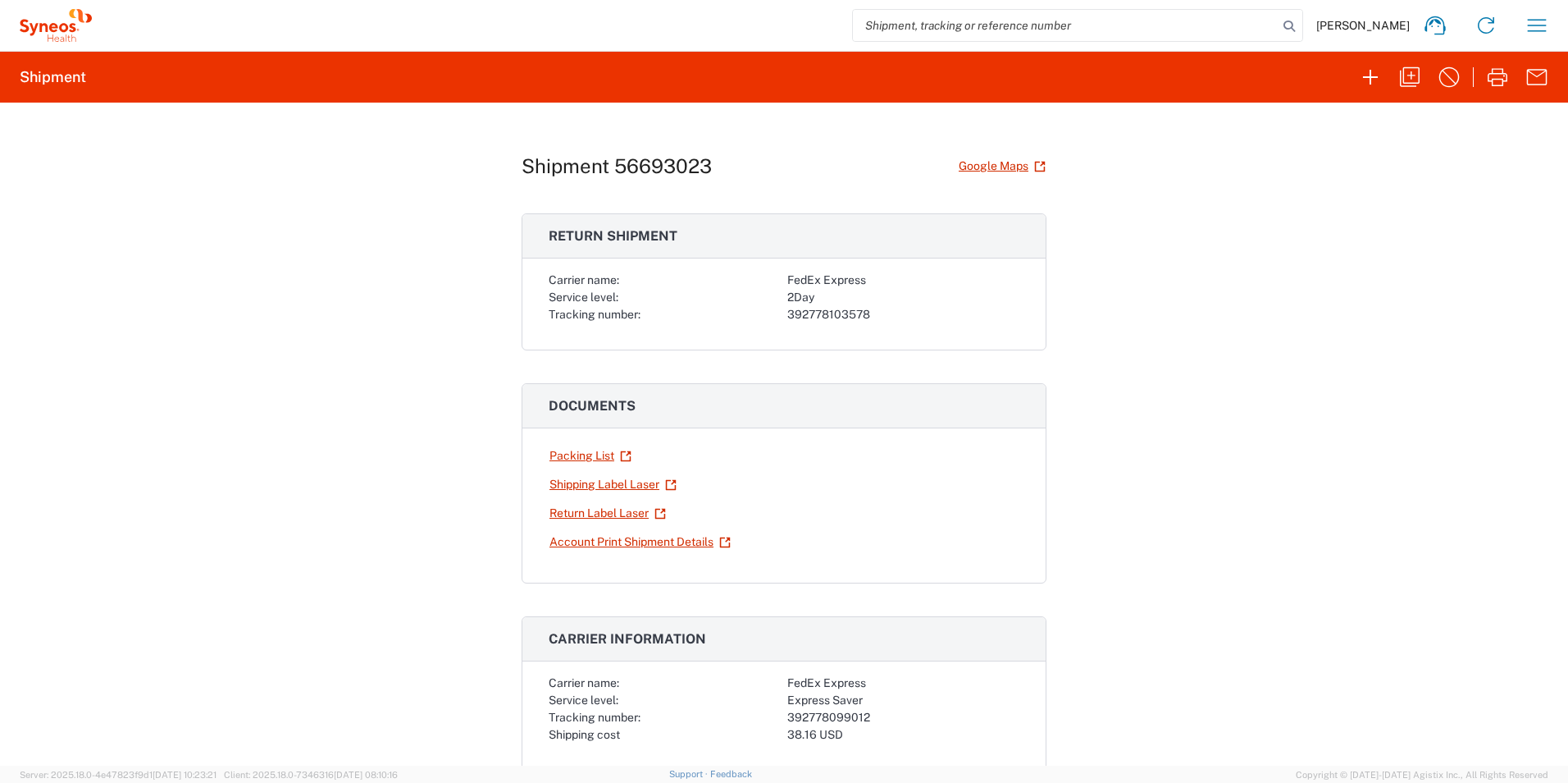
drag, startPoint x: 584, startPoint y: 453, endPoint x: 887, endPoint y: 512, distance: 308.7
click at [907, 512] on div at bounding box center [904, 512] width 232 height 29
click at [622, 487] on link "Shipping Label Laser" at bounding box center [613, 484] width 129 height 29
drag, startPoint x: 624, startPoint y: 482, endPoint x: 598, endPoint y: 484, distance: 26.1
click at [598, 484] on link "Shipping Label Laser" at bounding box center [613, 484] width 129 height 29
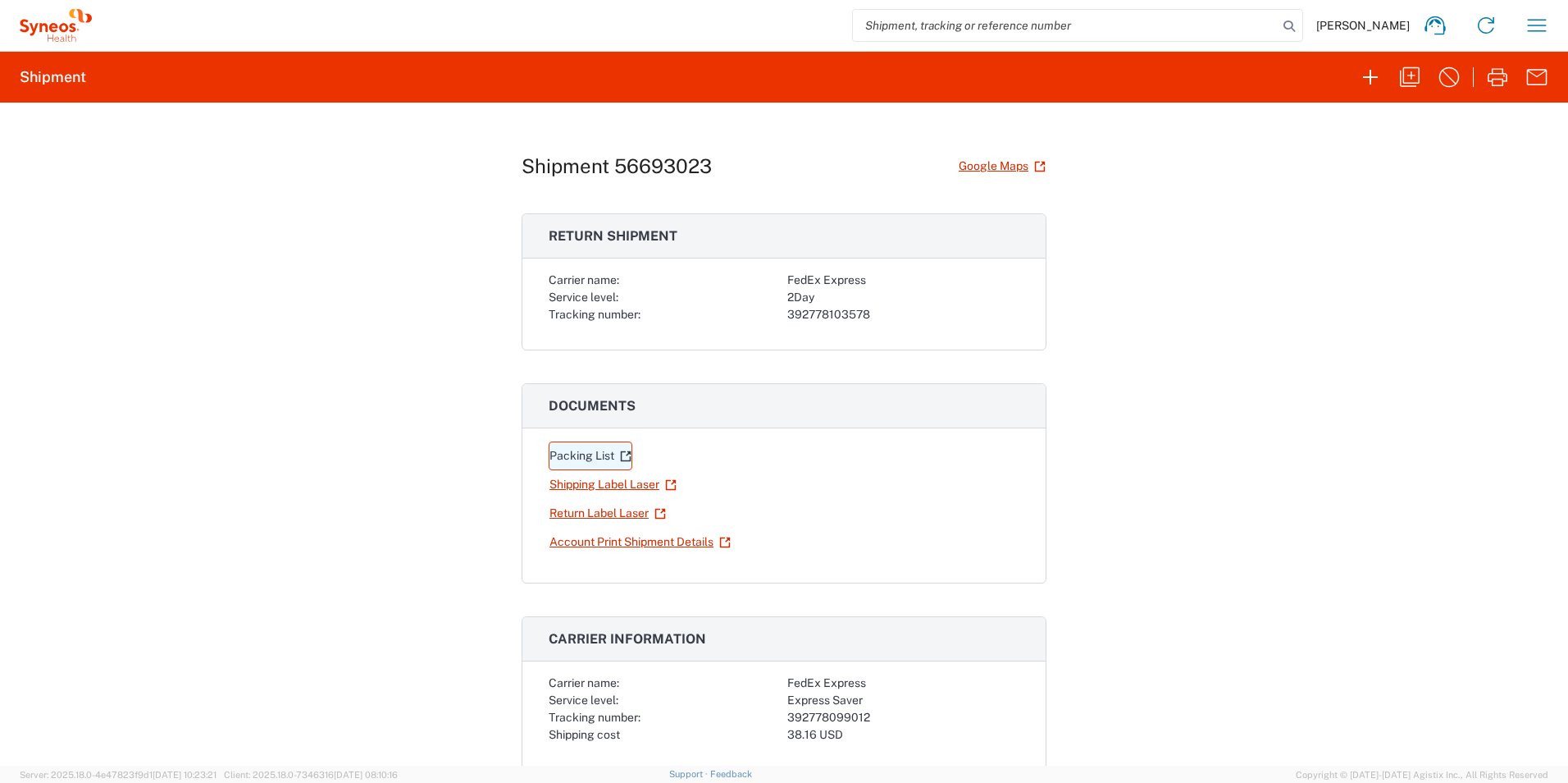
click at [581, 457] on link "Packing List" at bounding box center [590, 456] width 84 height 29
click at [613, 512] on link "Return Label Laser" at bounding box center [608, 512] width 118 height 29
click at [583, 545] on link "Account Print Shipment Details" at bounding box center [640, 541] width 183 height 29
click at [1387, 21] on span "[PERSON_NAME]" at bounding box center [1363, 25] width 94 height 15
click at [1492, 76] on icon "button" at bounding box center [1497, 77] width 26 height 26
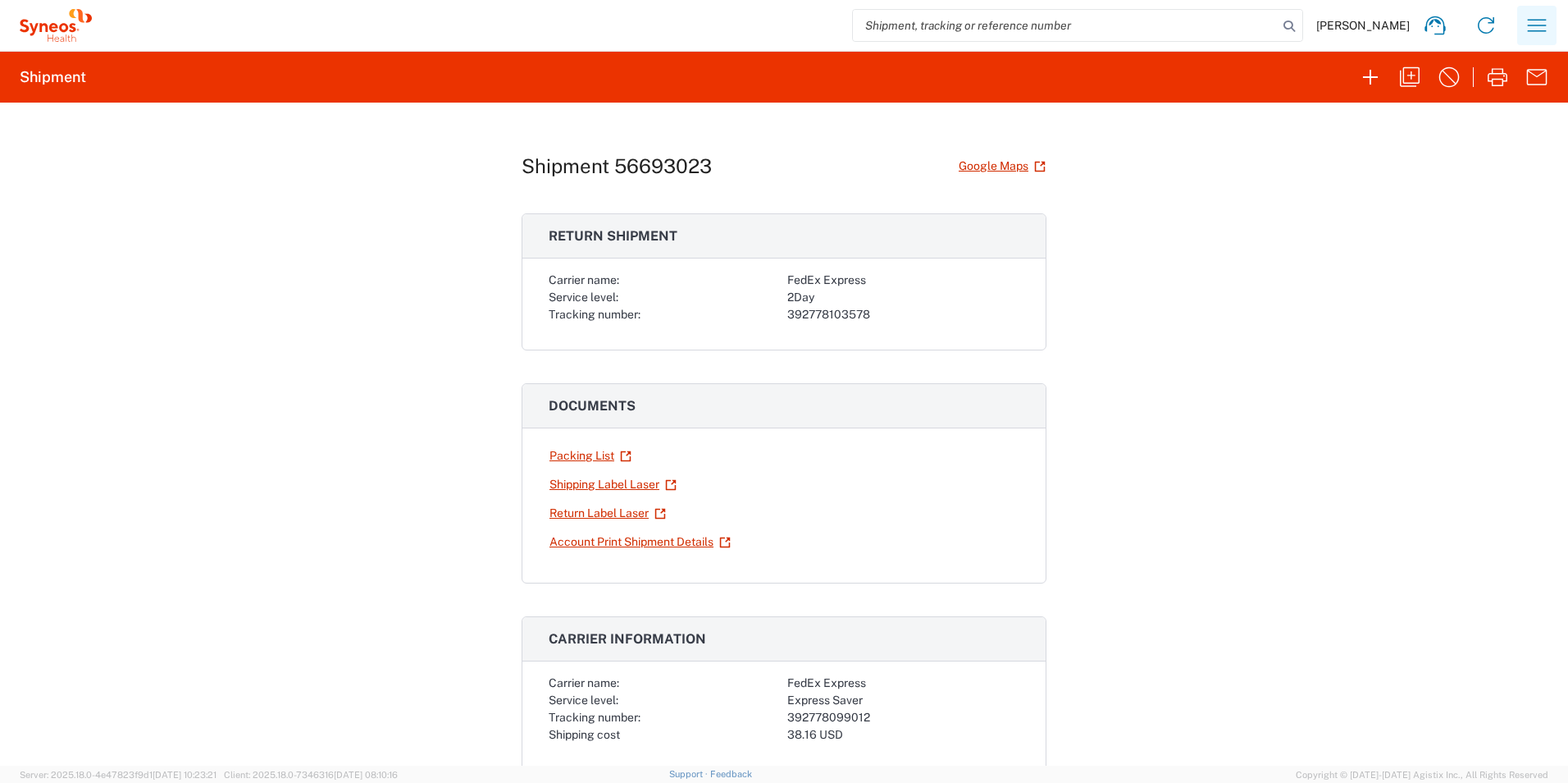
click at [1536, 28] on icon "button" at bounding box center [1537, 25] width 26 height 26
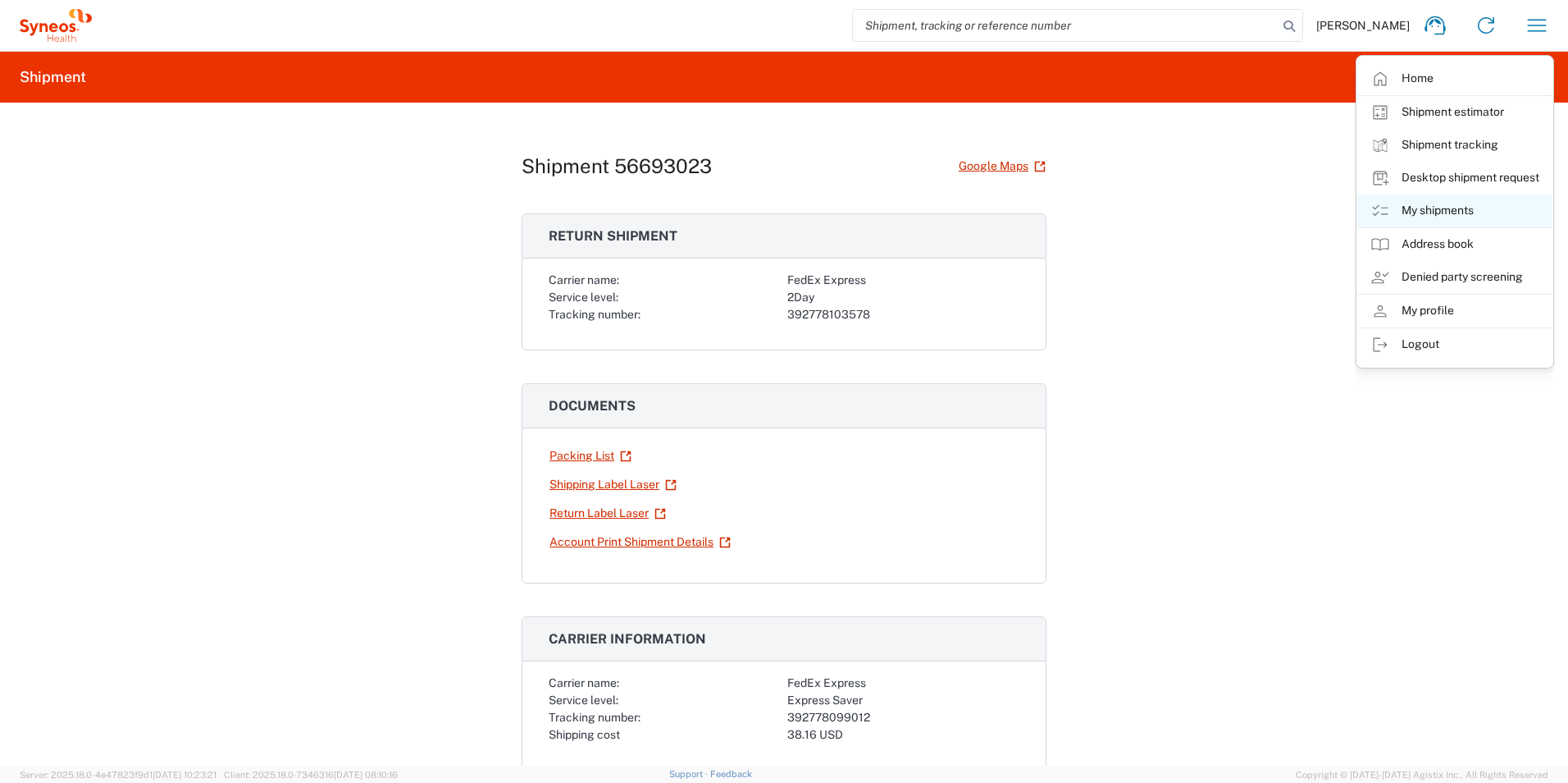
click at [1428, 222] on link "My shipments" at bounding box center [1455, 211] width 195 height 33
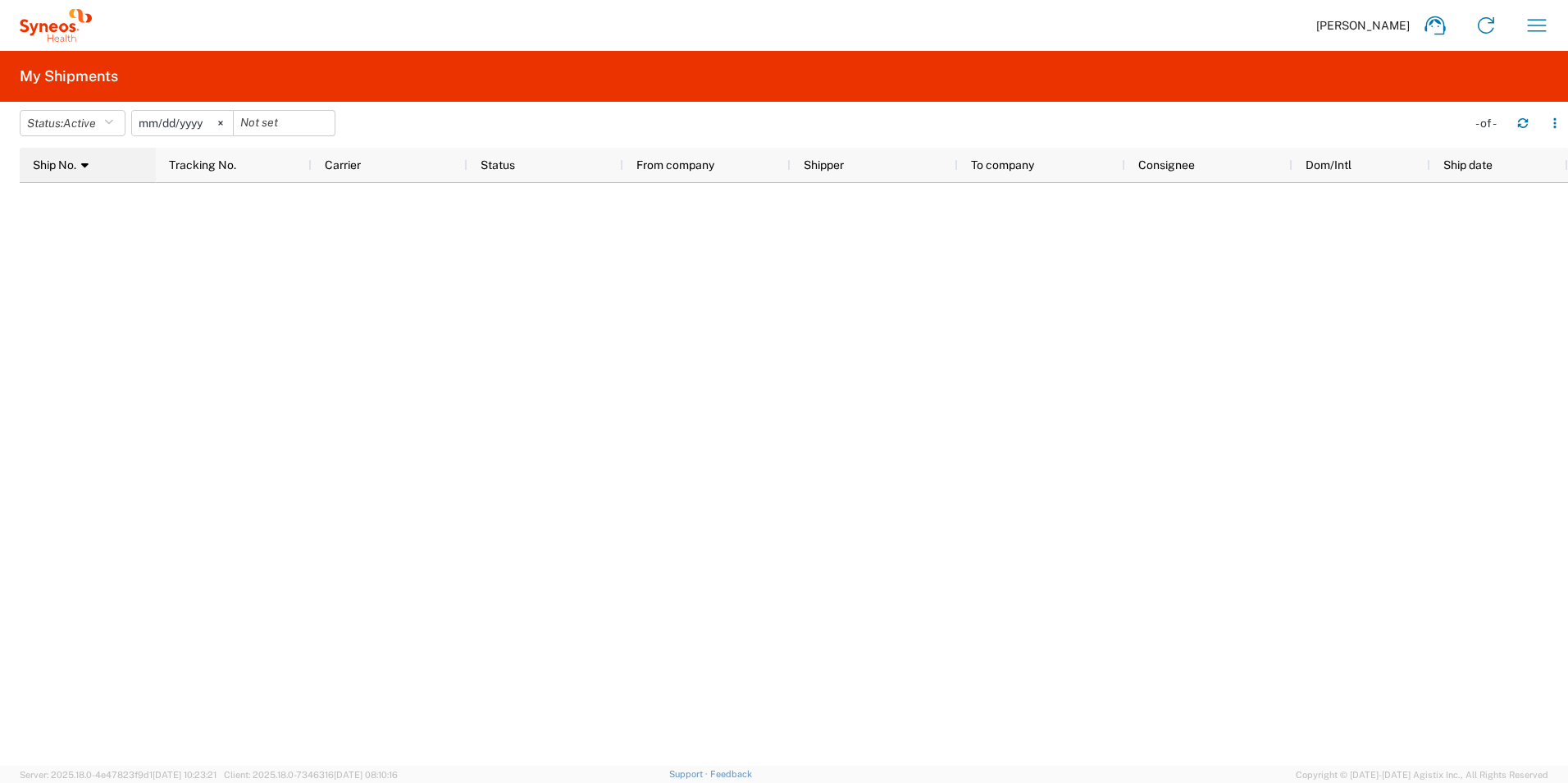
drag, startPoint x: 177, startPoint y: 280, endPoint x: 146, endPoint y: 177, distance: 107.6
click at [174, 272] on div at bounding box center [863, 474] width 1413 height 582
click at [57, 73] on h2 "My Shipments" at bounding box center [69, 76] width 99 height 20
click at [72, 158] on div "Ship No. 1" at bounding box center [91, 165] width 117 height 26
click at [1546, 26] on icon "button" at bounding box center [1537, 25] width 26 height 26
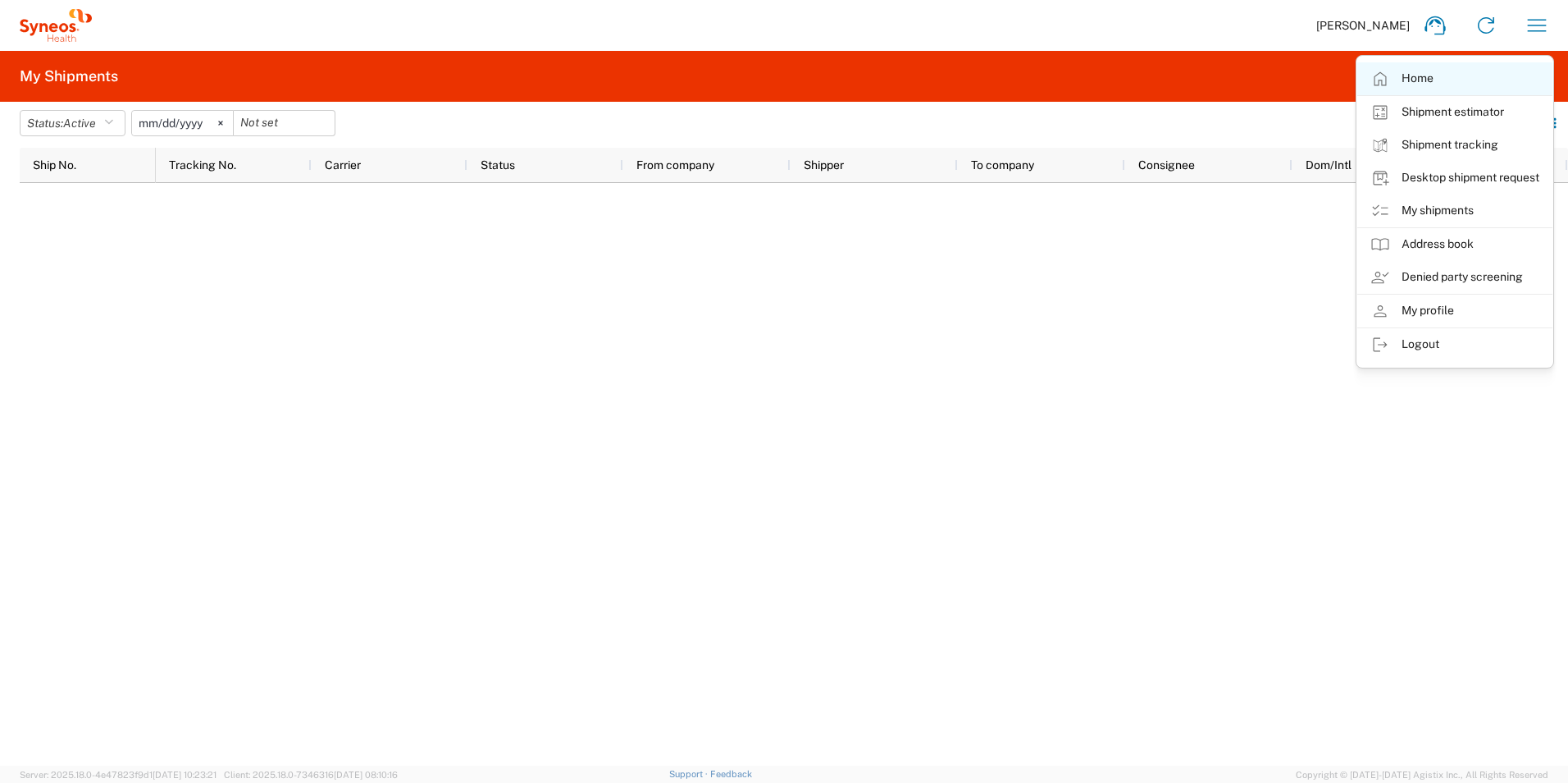
click at [1505, 87] on link "Home" at bounding box center [1455, 79] width 195 height 33
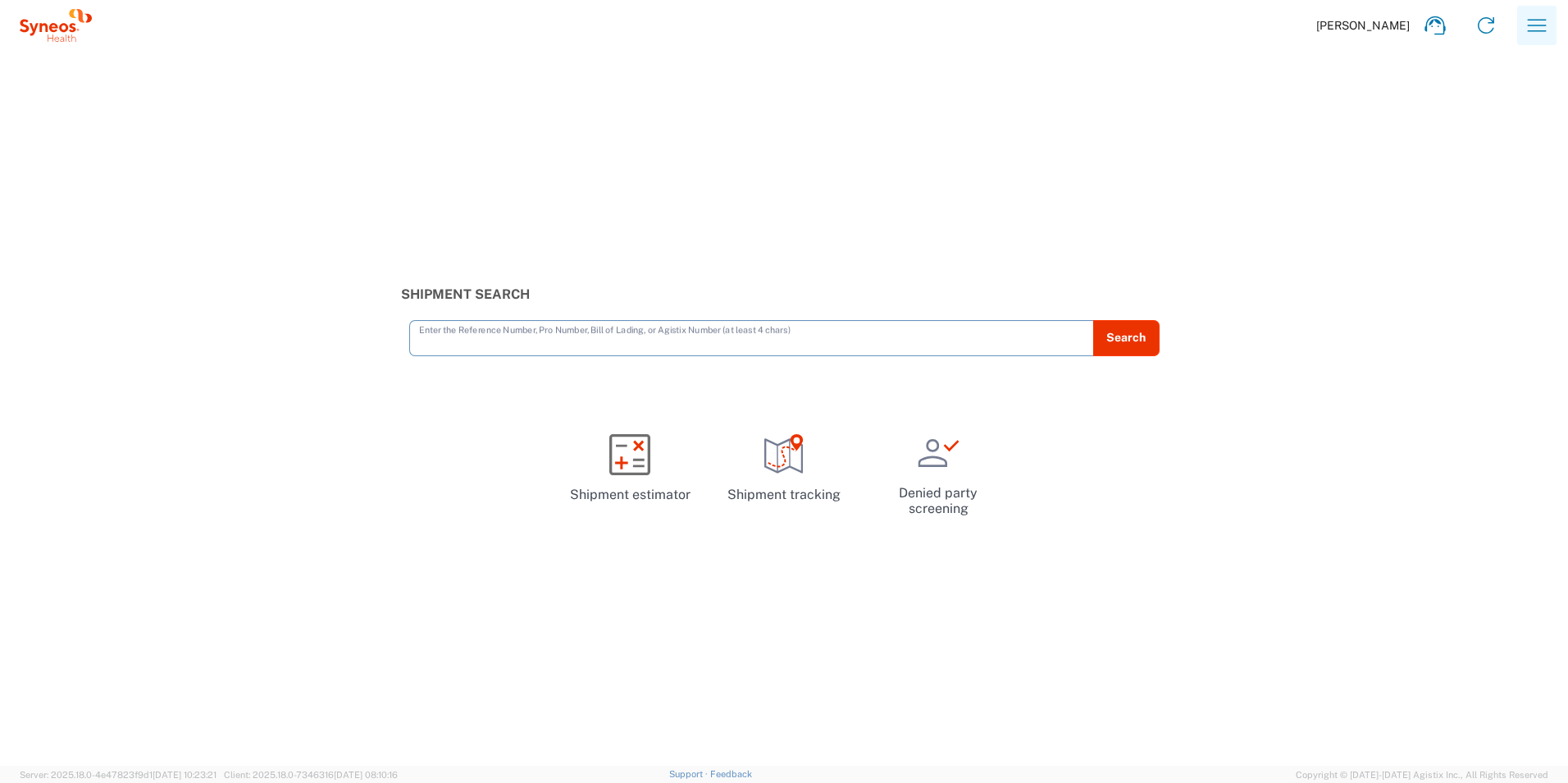
click at [1529, 25] on icon "button" at bounding box center [1537, 25] width 26 height 26
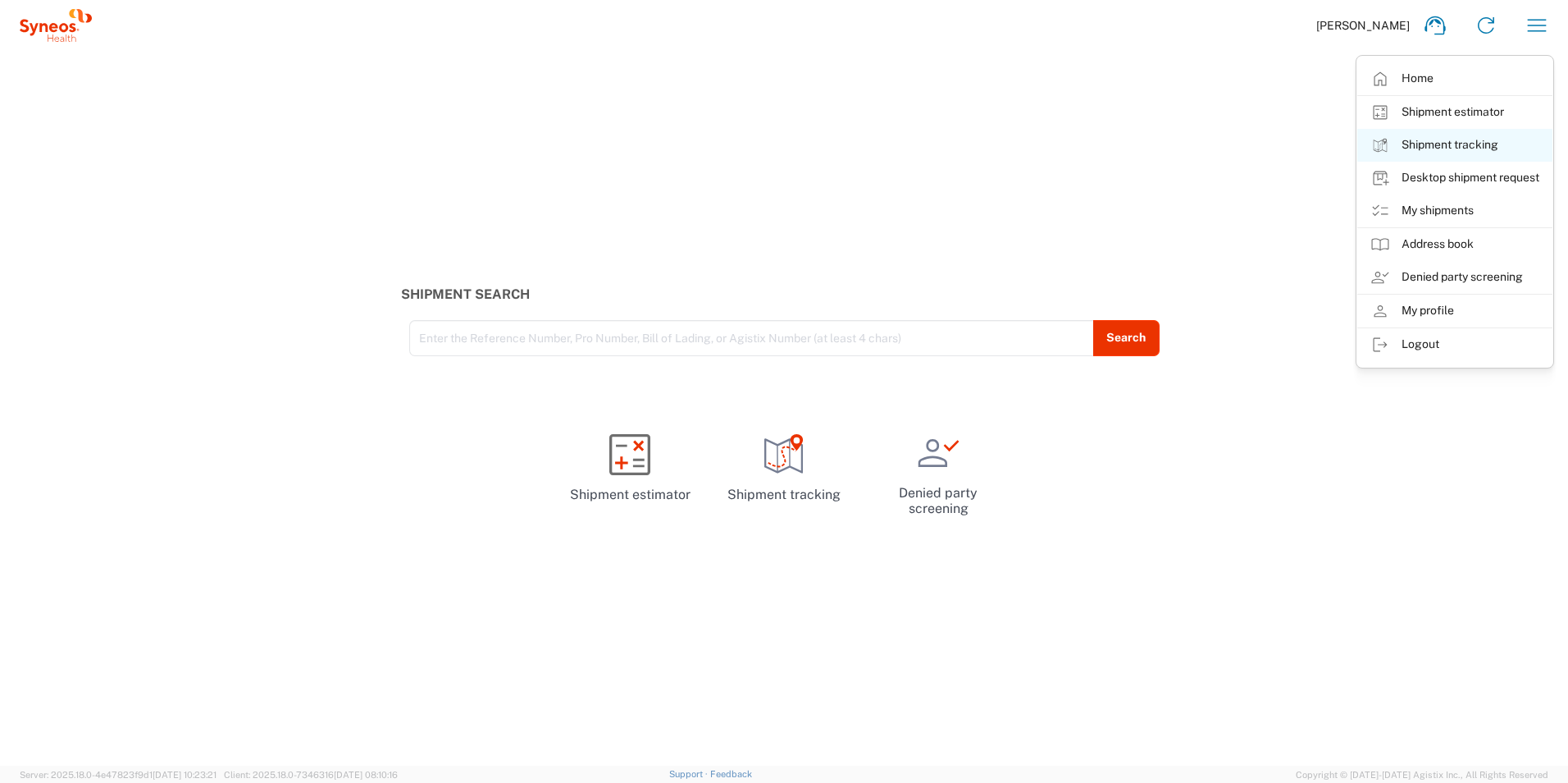
click at [1503, 147] on link "Shipment tracking" at bounding box center [1455, 146] width 195 height 33
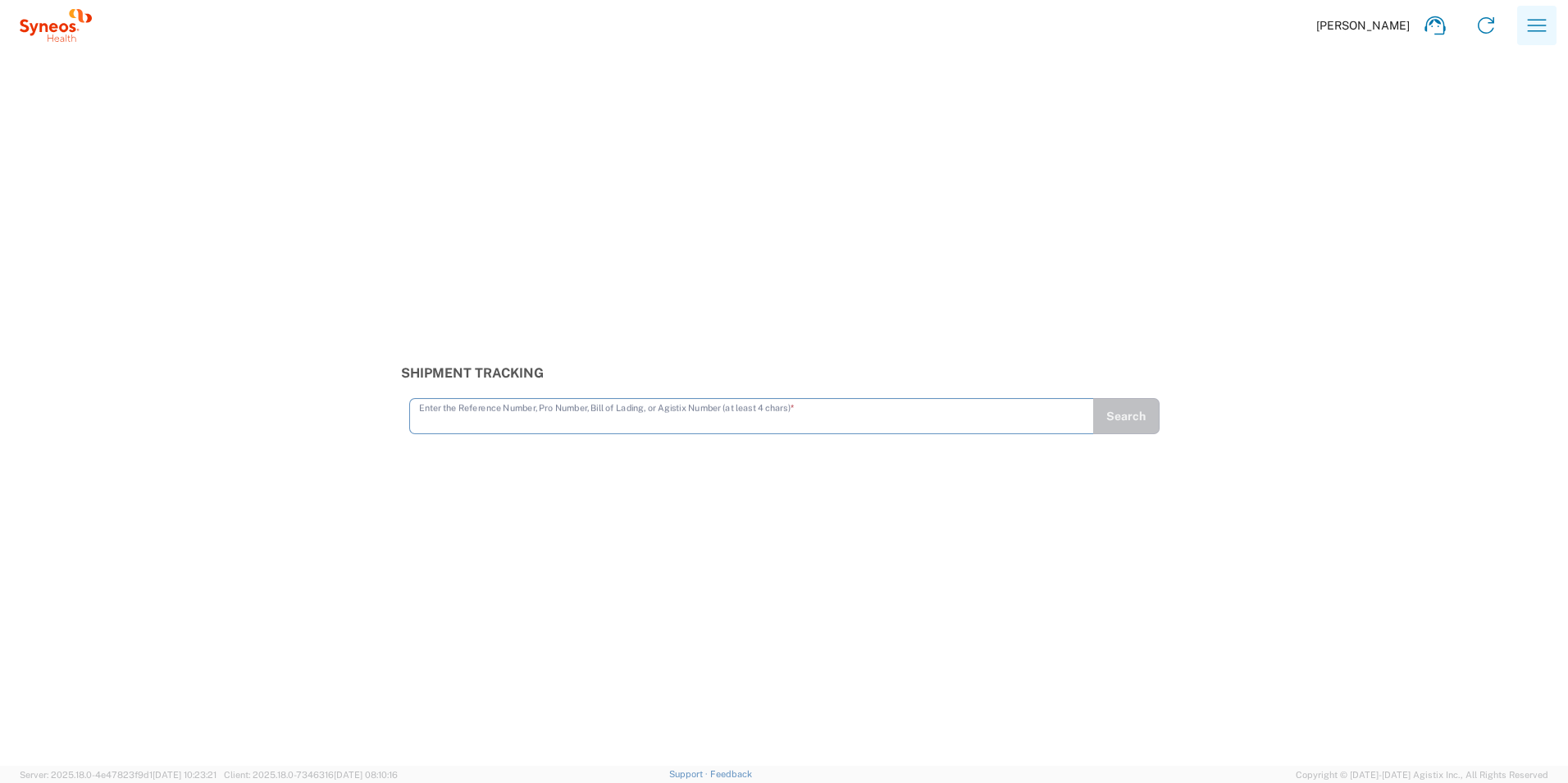
click at [1538, 29] on icon "button" at bounding box center [1537, 25] width 26 height 26
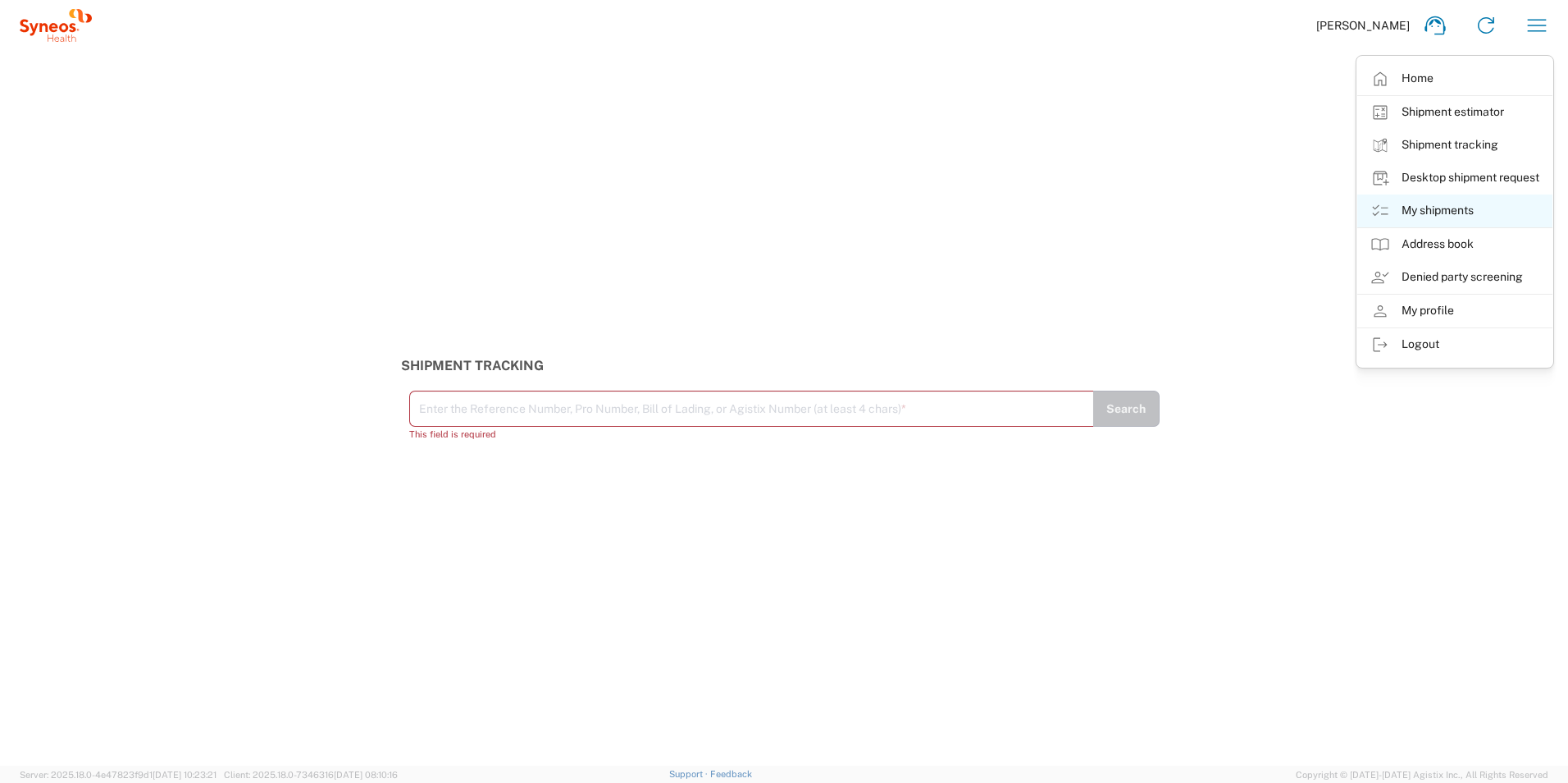
click at [1479, 210] on link "My shipments" at bounding box center [1455, 211] width 195 height 33
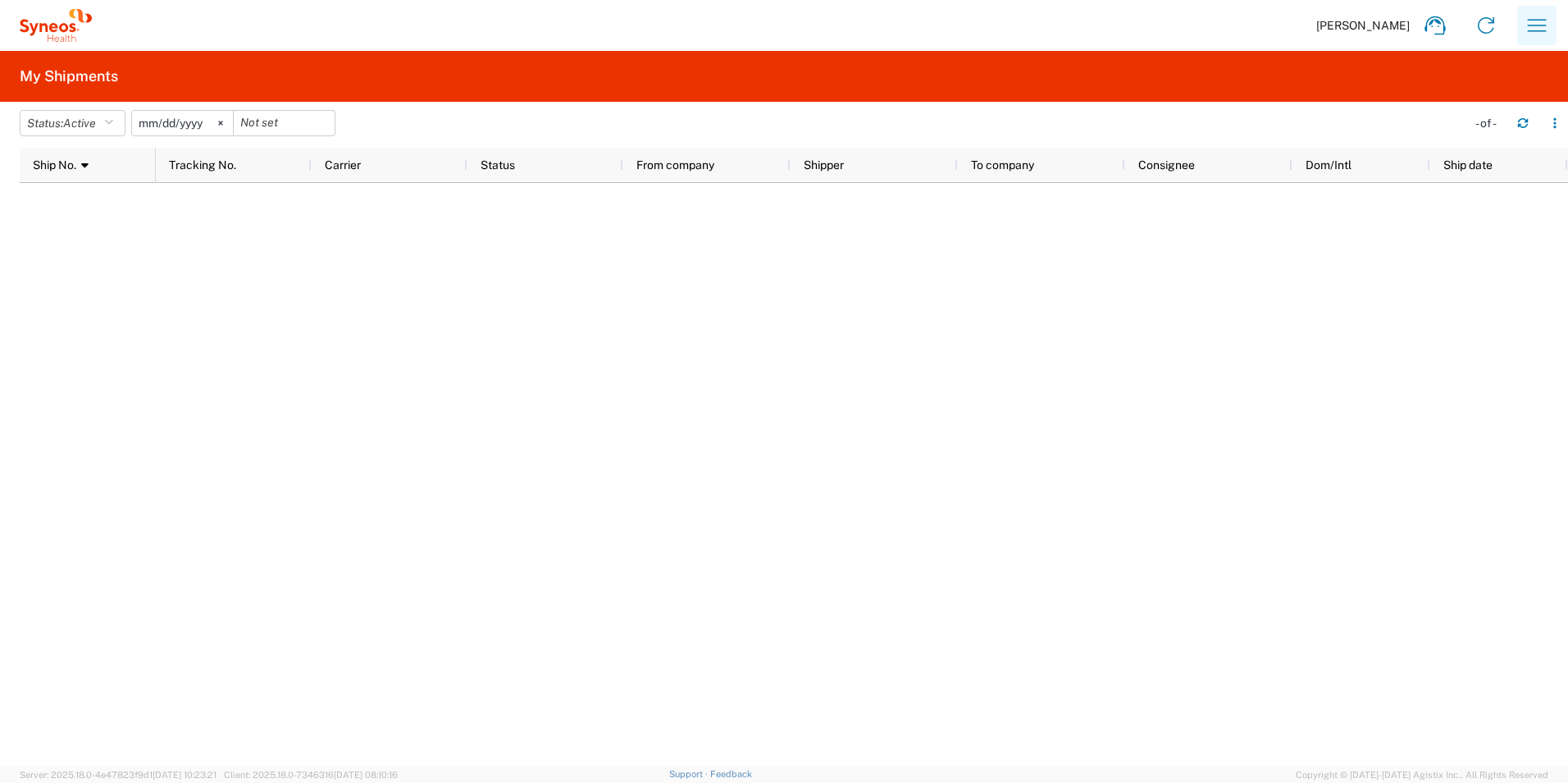
click at [1520, 21] on button "button" at bounding box center [1537, 25] width 39 height 39
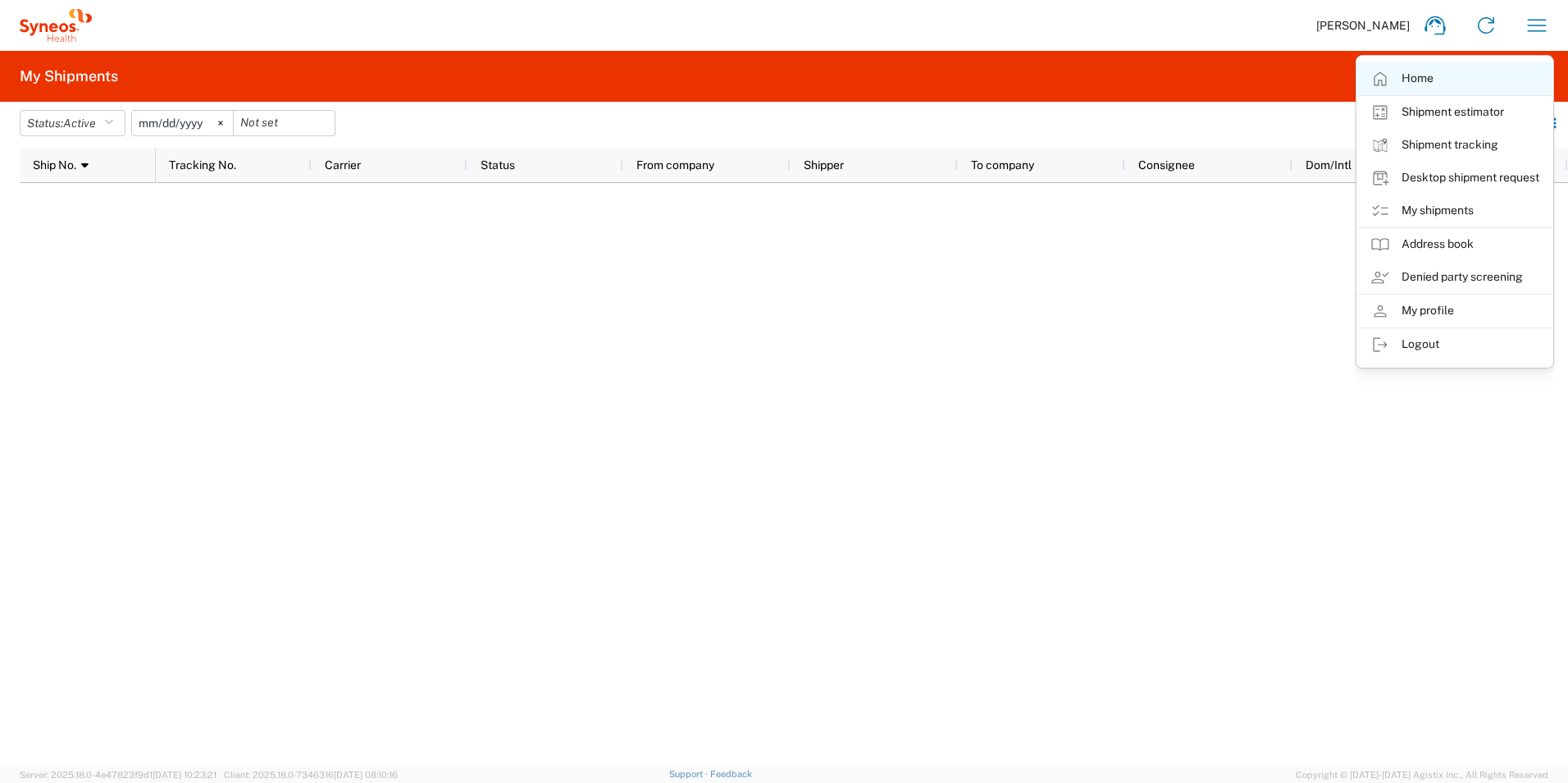
click at [1436, 75] on link "Home" at bounding box center [1455, 79] width 195 height 33
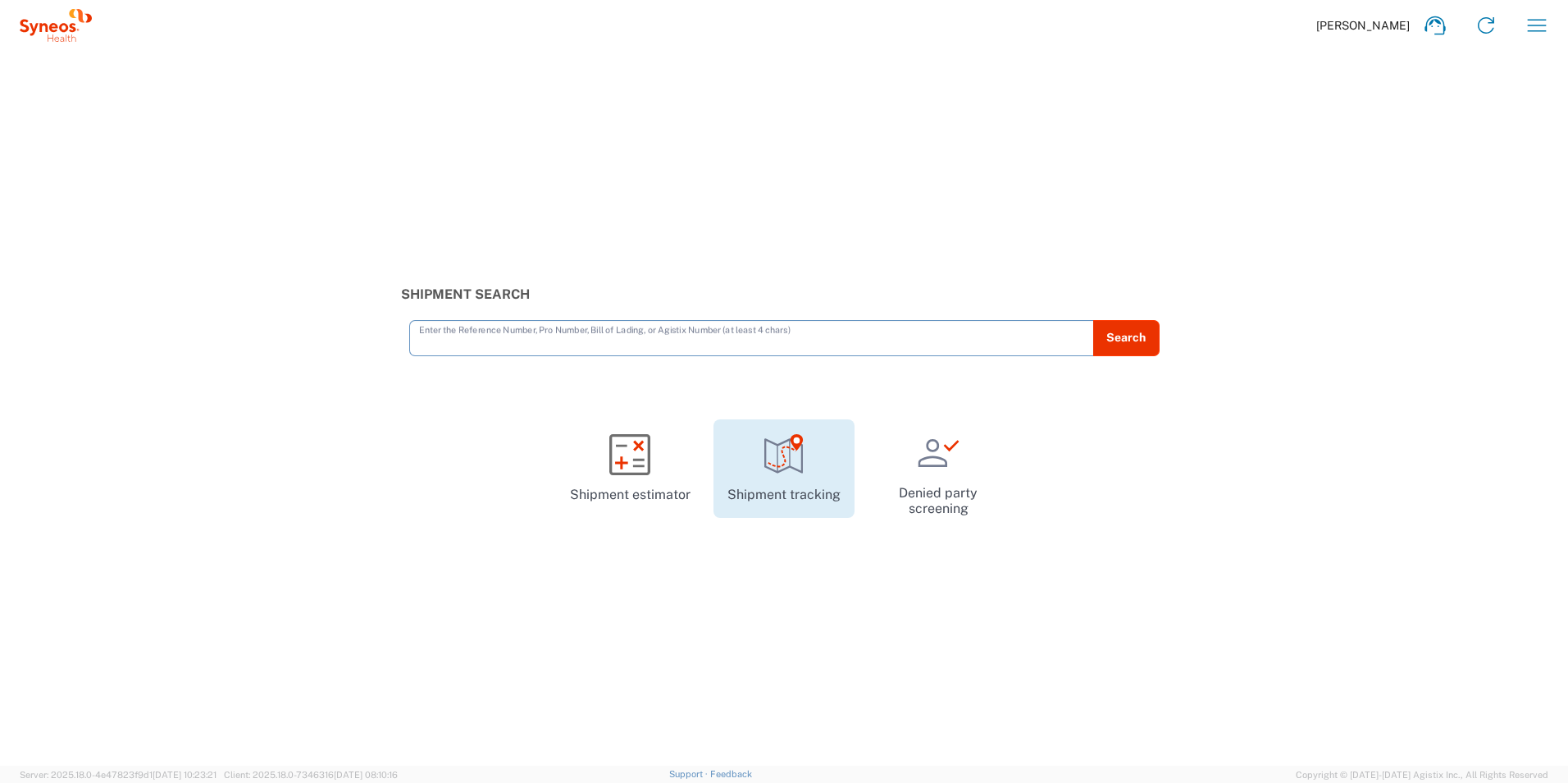
click at [814, 479] on link "Shipment tracking" at bounding box center [784, 469] width 141 height 99
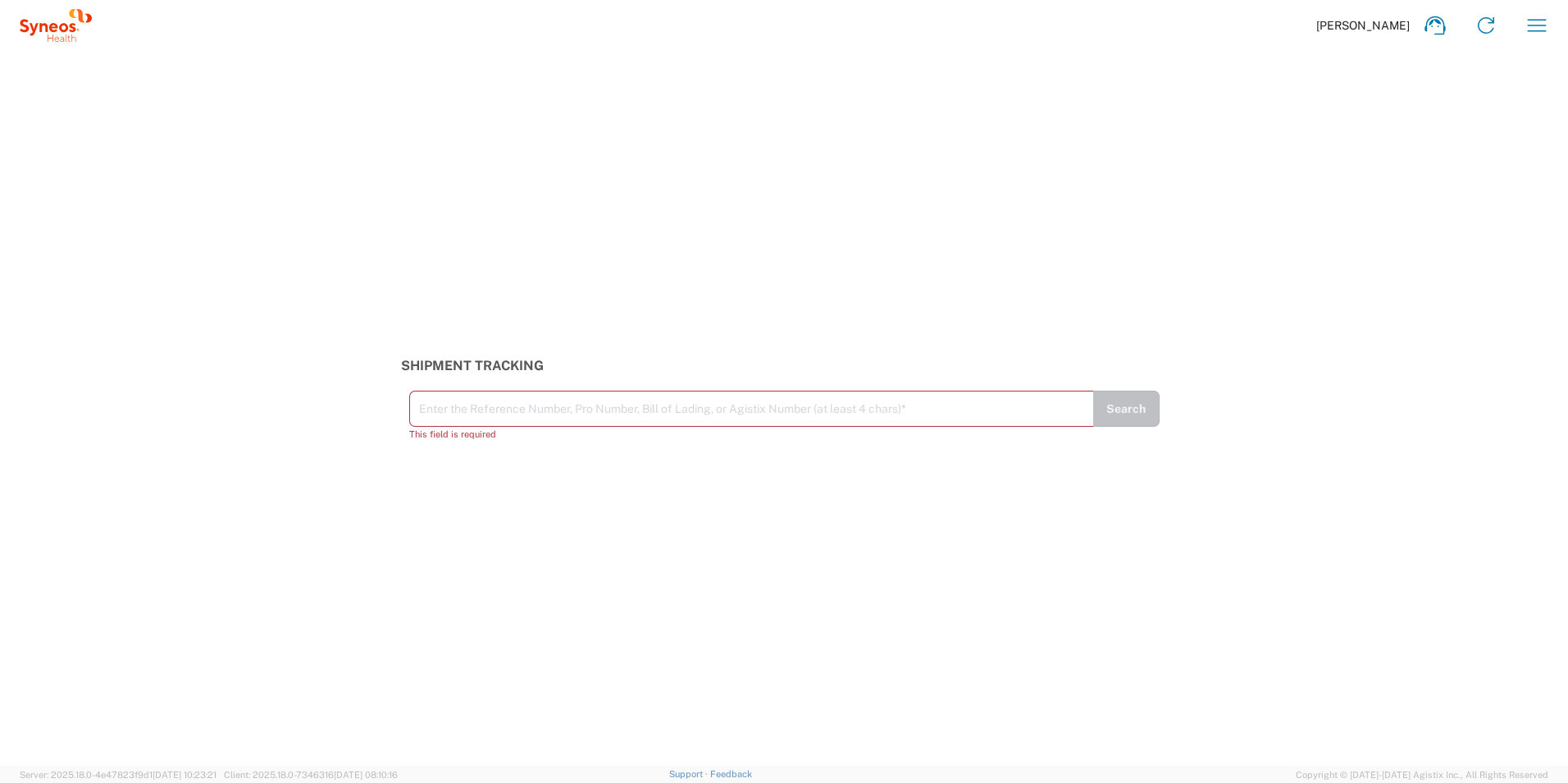
click at [1382, 30] on span "[PERSON_NAME]" at bounding box center [1363, 25] width 94 height 15
click at [1541, 20] on icon "button" at bounding box center [1537, 25] width 19 height 12
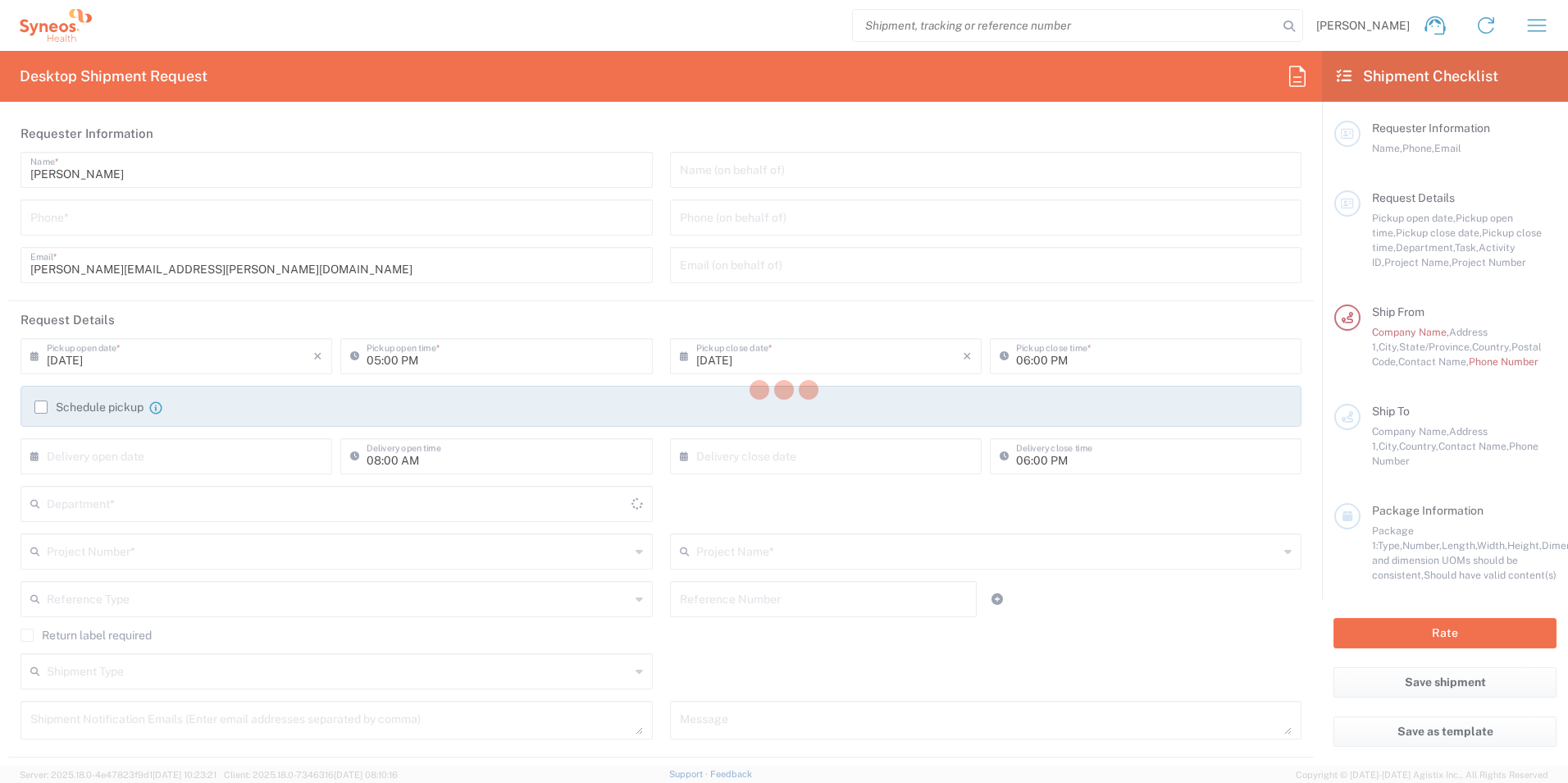
type input "[US_STATE]"
type input "[GEOGRAPHIC_DATA]"
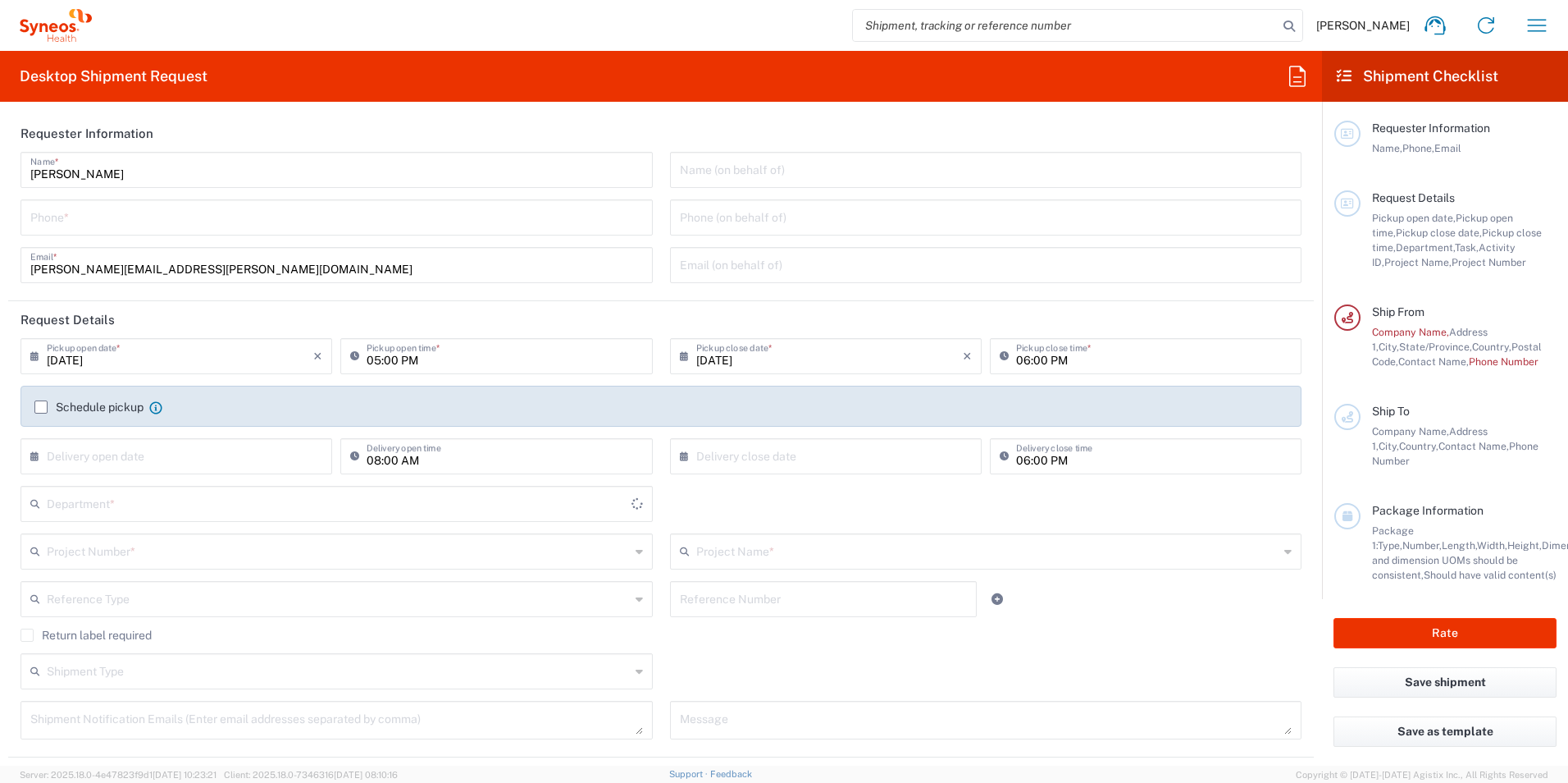
type input "Syneos Health, LLC-[GEOGRAPHIC_DATA] [GEOGRAPHIC_DATA] [GEOGRAPHIC_DATA]"
type input "3229"
click at [1539, 21] on icon "button" at bounding box center [1537, 25] width 26 height 26
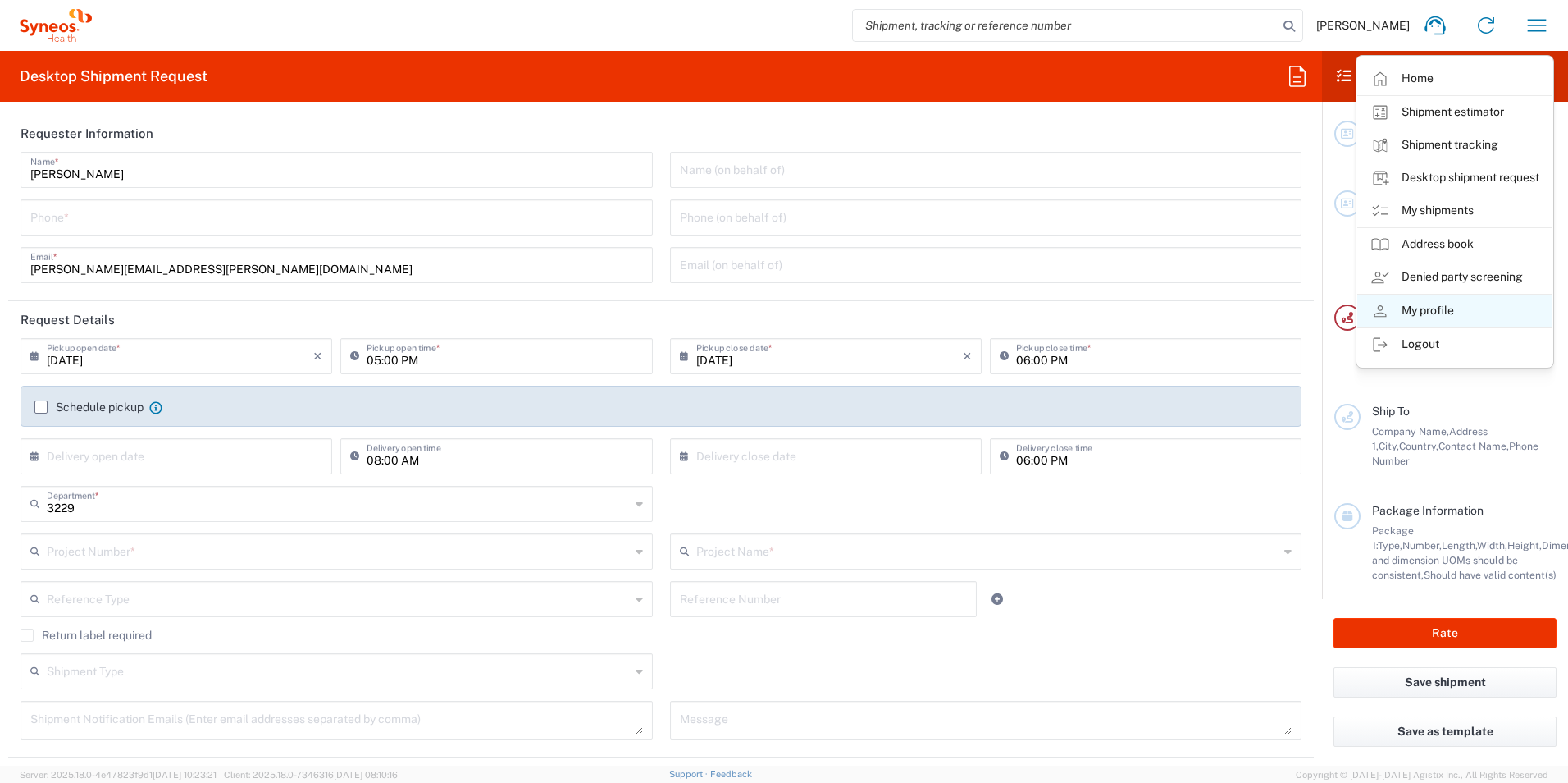
click at [1437, 317] on link "My profile" at bounding box center [1455, 311] width 195 height 33
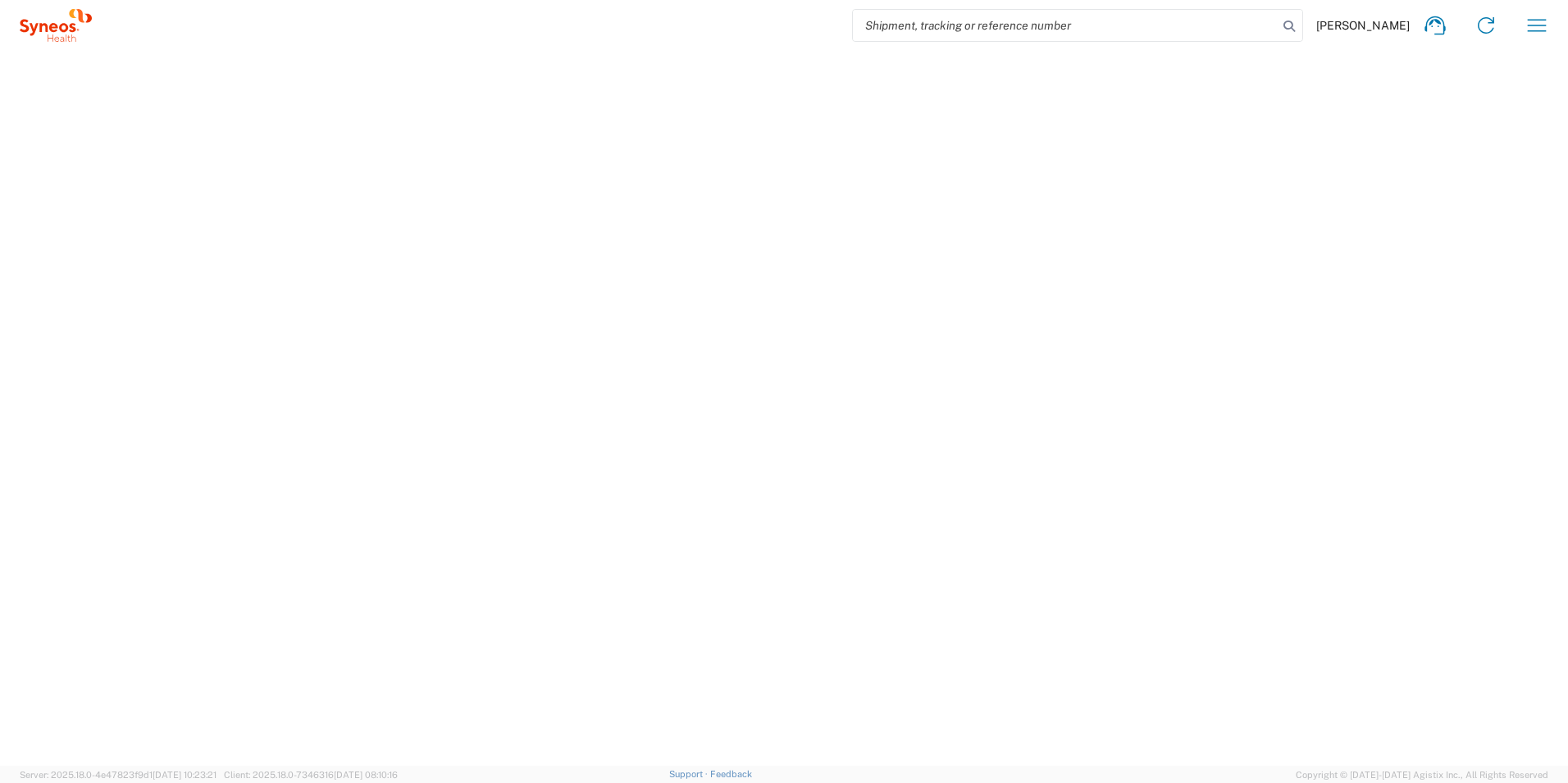
select select "US"
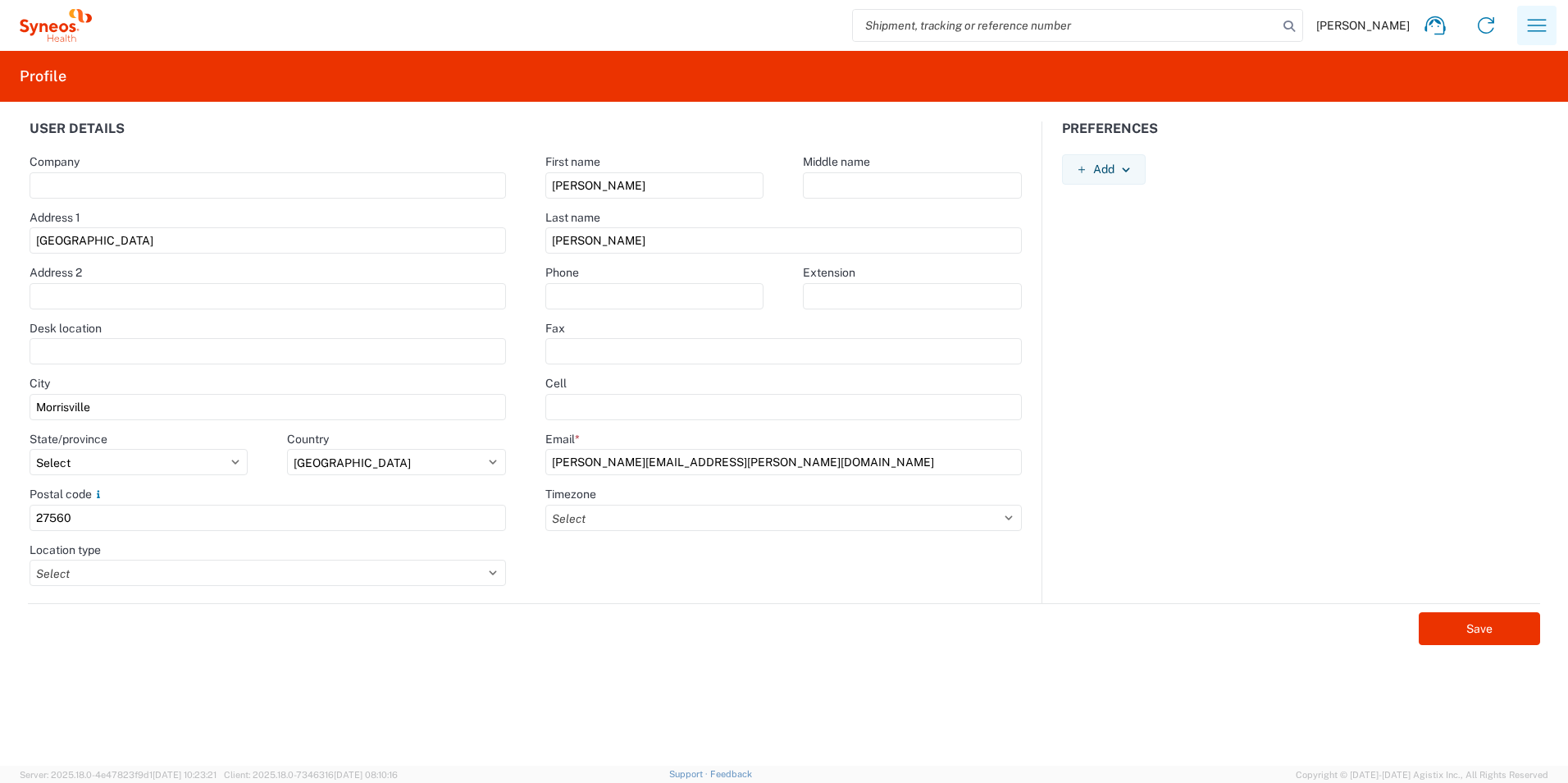
click at [1554, 32] on button "button" at bounding box center [1537, 25] width 39 height 39
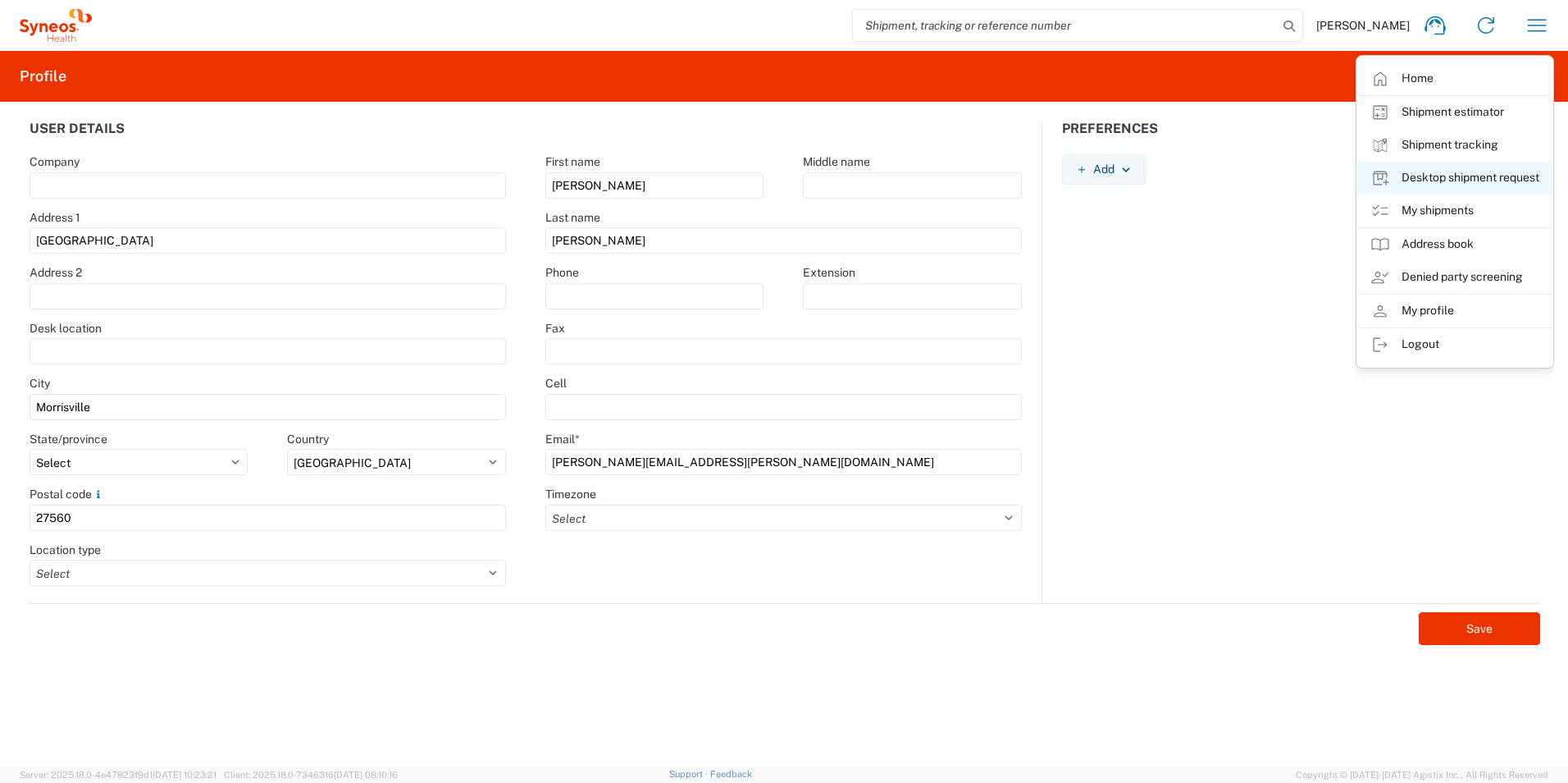
click at [1464, 177] on link "Desktop shipment request" at bounding box center [1455, 178] width 195 height 33
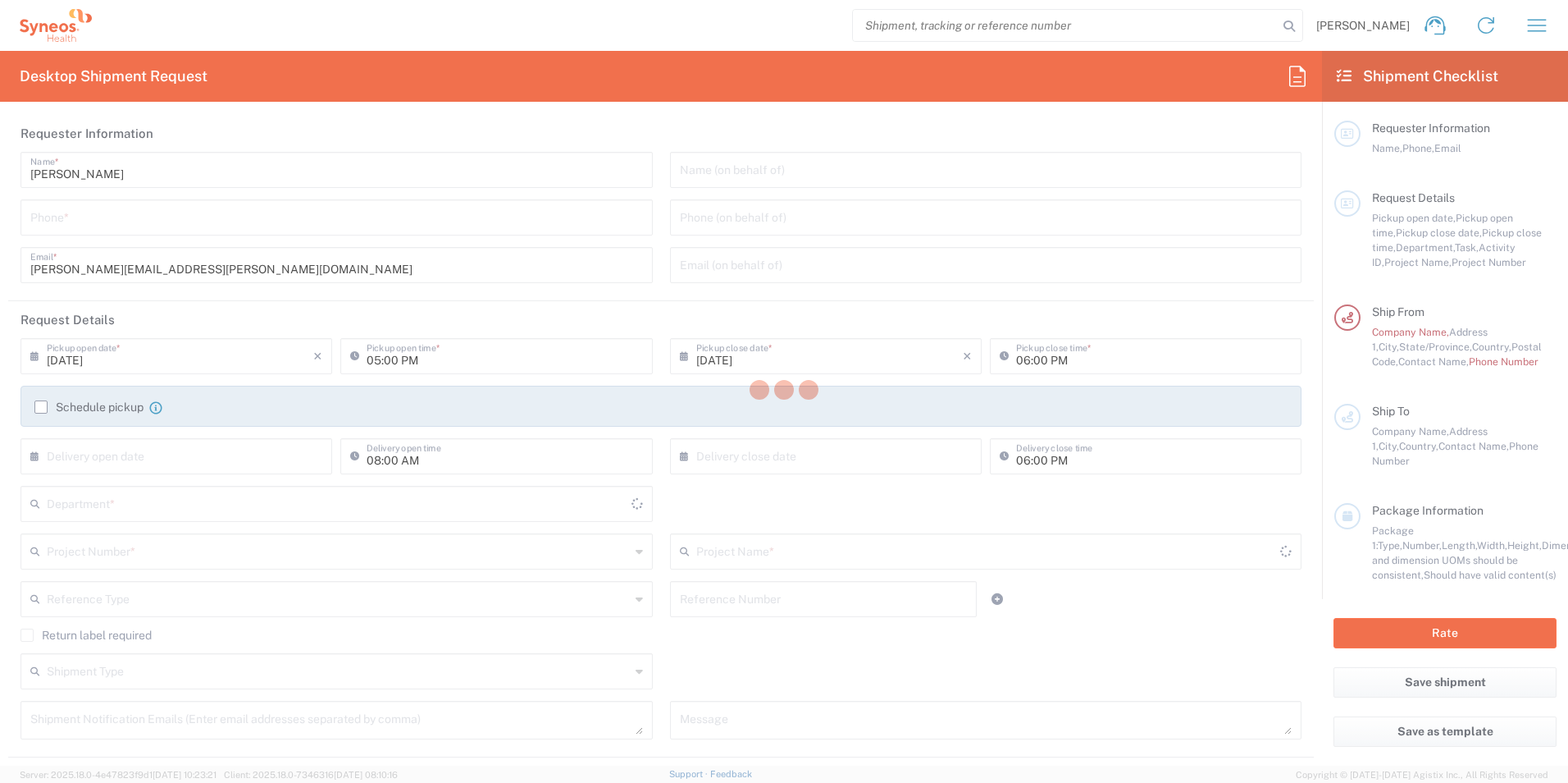
type input "3229"
type input "[US_STATE]"
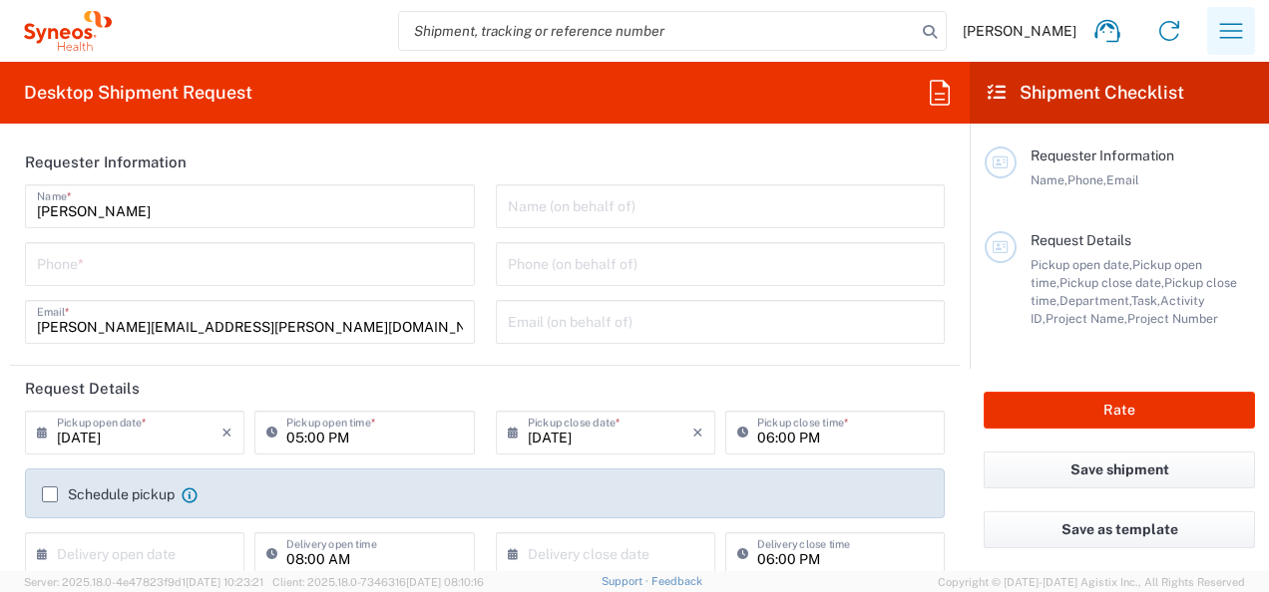
click at [1231, 30] on icon "button" at bounding box center [1231, 31] width 32 height 32
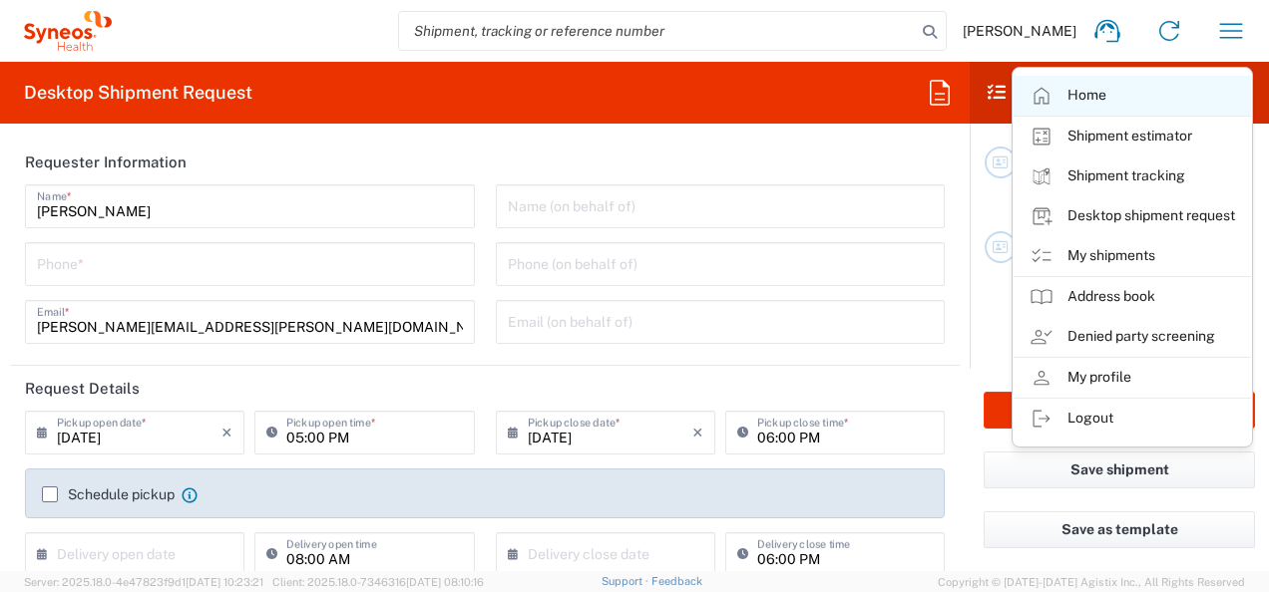
click at [1117, 100] on link "Home" at bounding box center [1131, 96] width 237 height 40
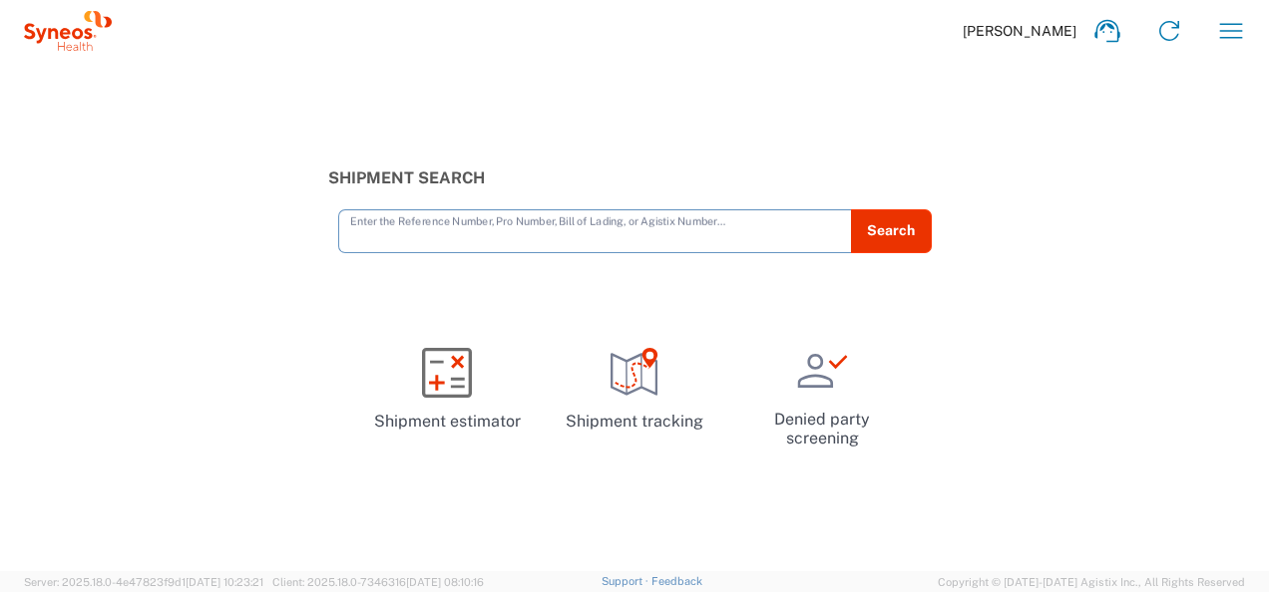
click at [596, 235] on input "text" at bounding box center [595, 229] width 490 height 35
click at [739, 231] on input "text" at bounding box center [595, 229] width 490 height 35
paste input "392778099012"
type input "392778099012"
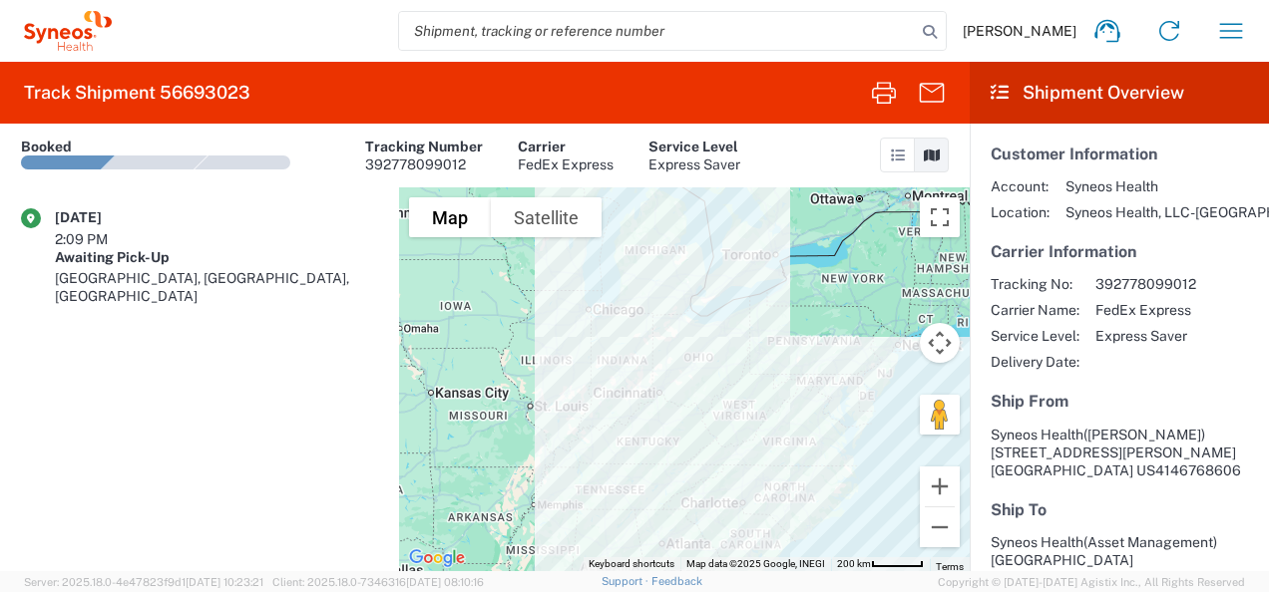
click at [190, 359] on agx-shipment-transit-statuses-widget "09/02/2025 2:09 PM Awaiting Pick-Up Milwaukee, WI, US" at bounding box center [199, 380] width 399 height 384
